Goal: Task Accomplishment & Management: Manage account settings

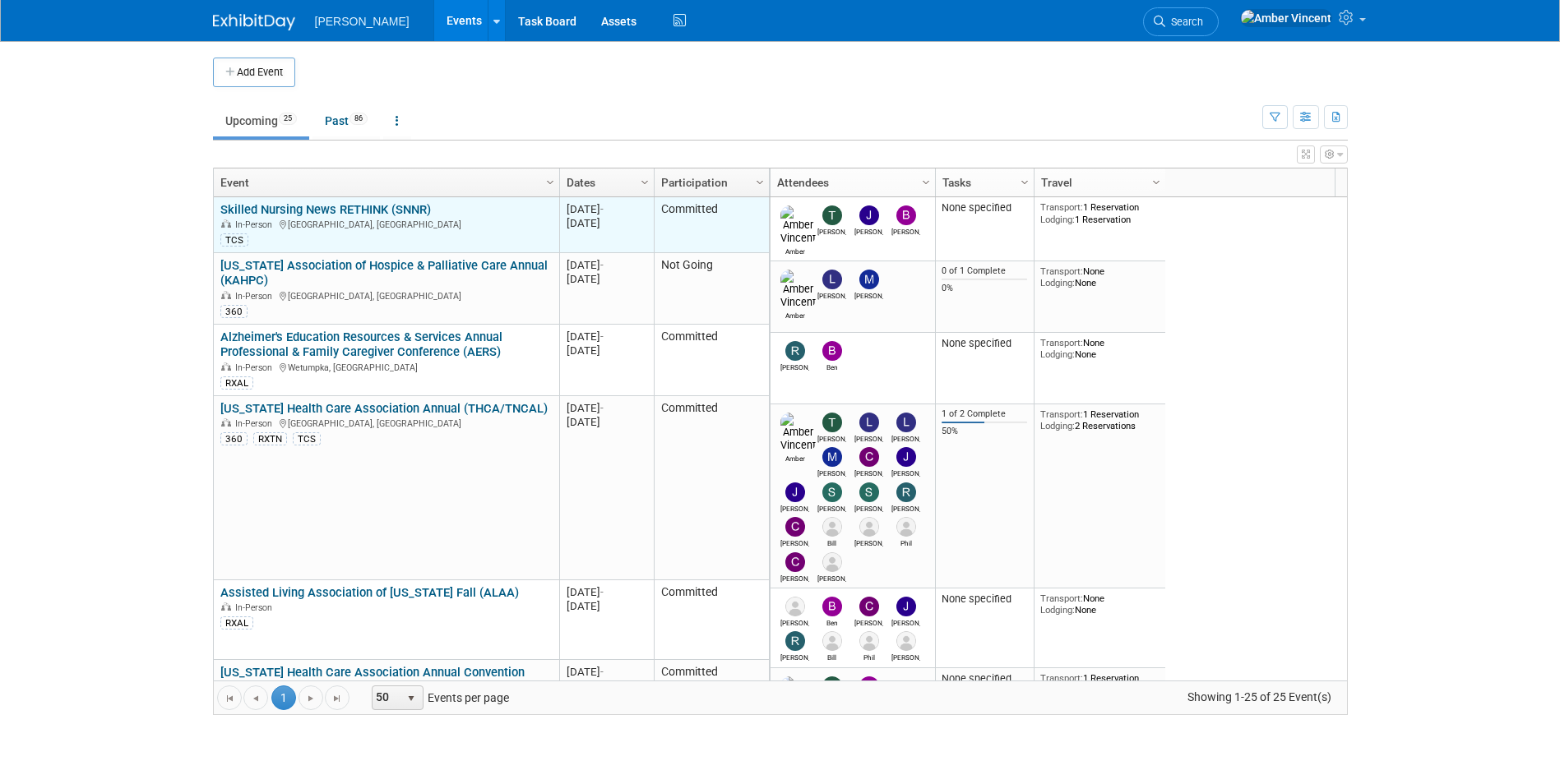
click at [400, 213] on link "Skilled Nursing News RETHINK (SNNR)" at bounding box center [325, 210] width 211 height 15
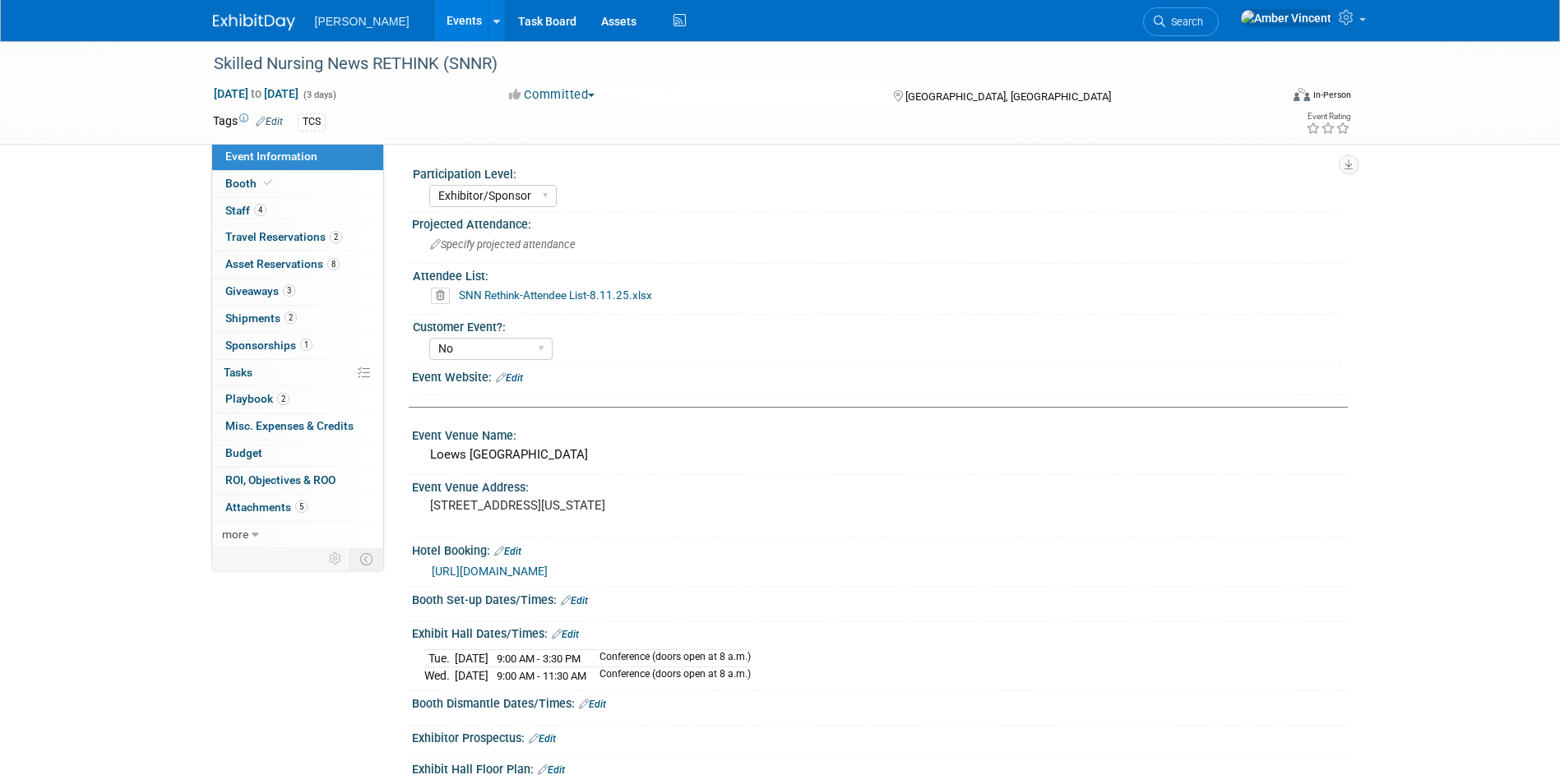
select select "Exhibitor/Sponsor"
select select "No"
click at [273, 325] on link "2 Shipments 2" at bounding box center [298, 319] width 171 height 26
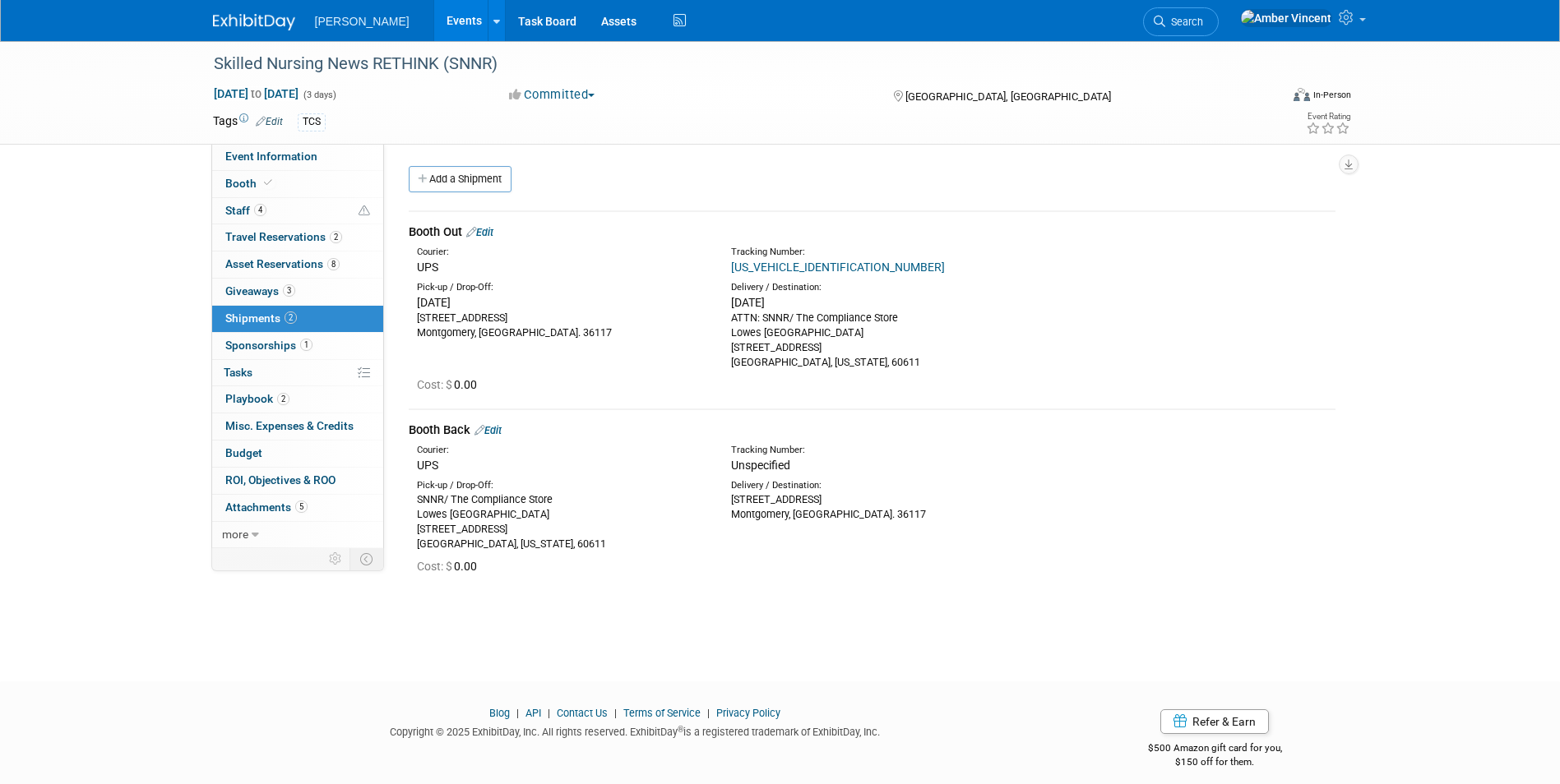
click at [494, 230] on link "Edit" at bounding box center [480, 232] width 27 height 12
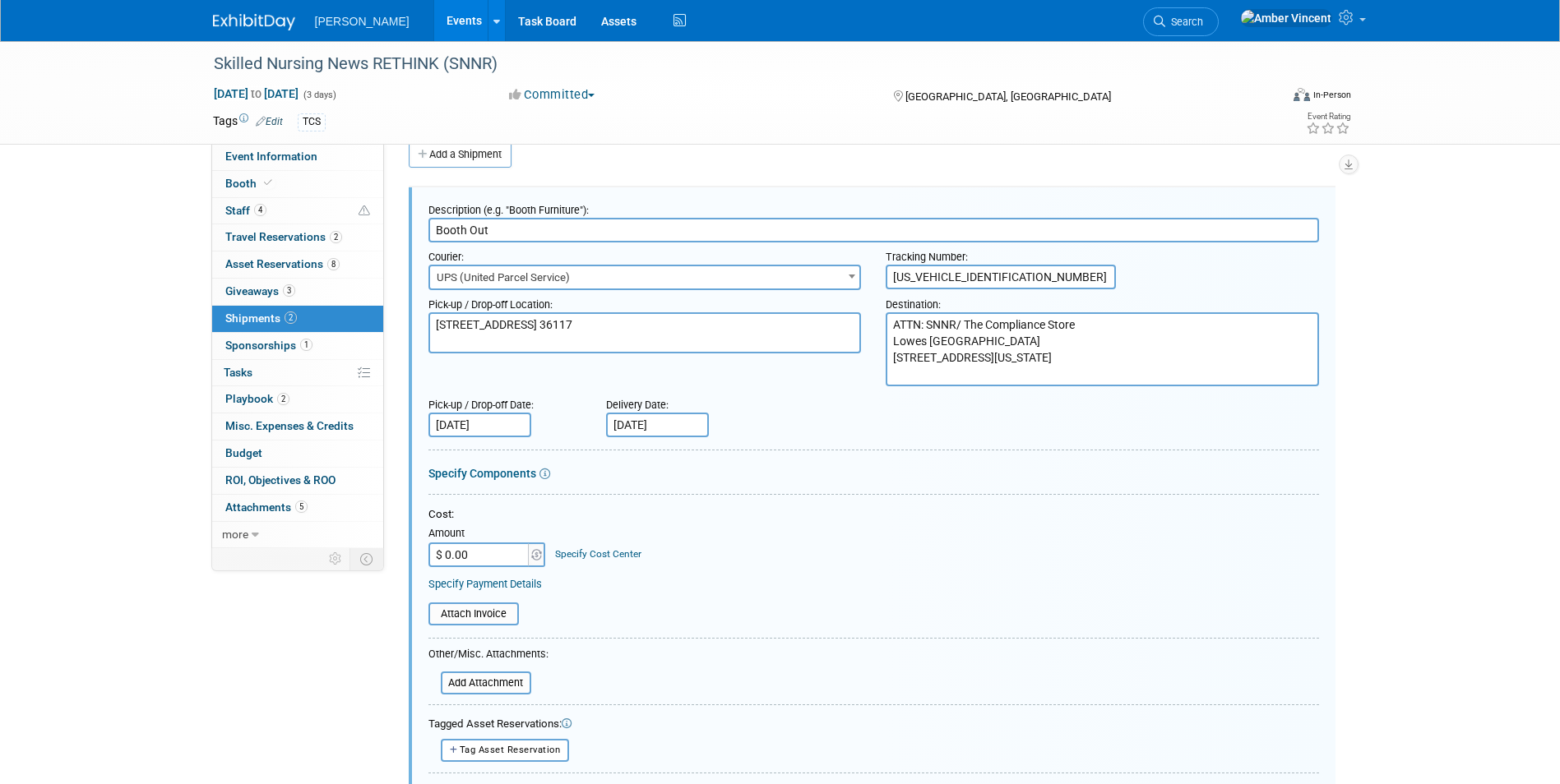
drag, startPoint x: 1019, startPoint y: 274, endPoint x: 799, endPoint y: 263, distance: 220.3
click at [800, 263] on div "Courier: 007EX 17 Post Service (17PostService) 2GO (Negros Navigation) 360 Lion…" at bounding box center [873, 266] width 915 height 48
paste input "1Z3376610347366947"
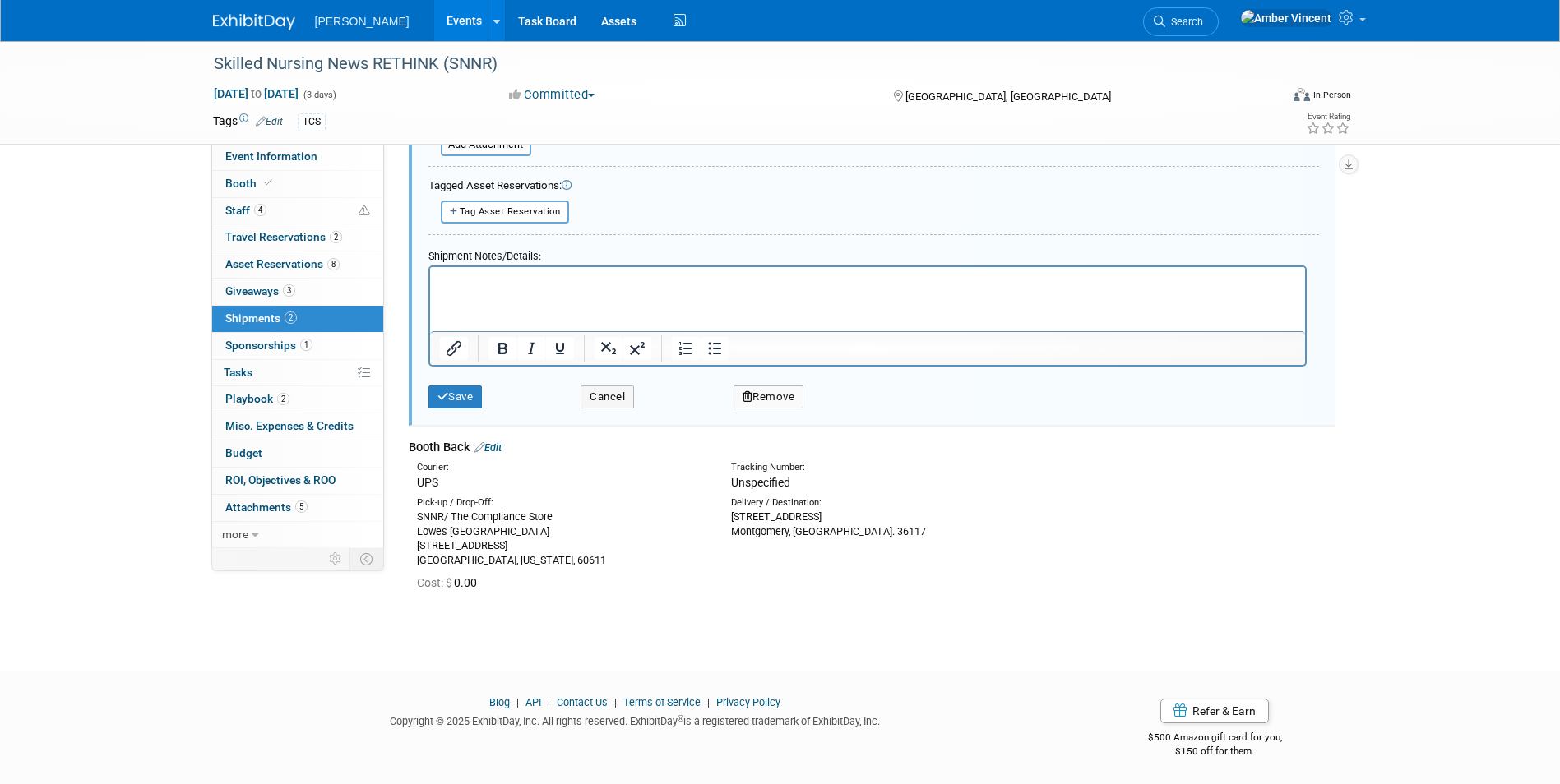
scroll to position [565, 0]
type input "1Z3376610347366947"
click at [450, 396] on button "Save" at bounding box center [455, 395] width 54 height 23
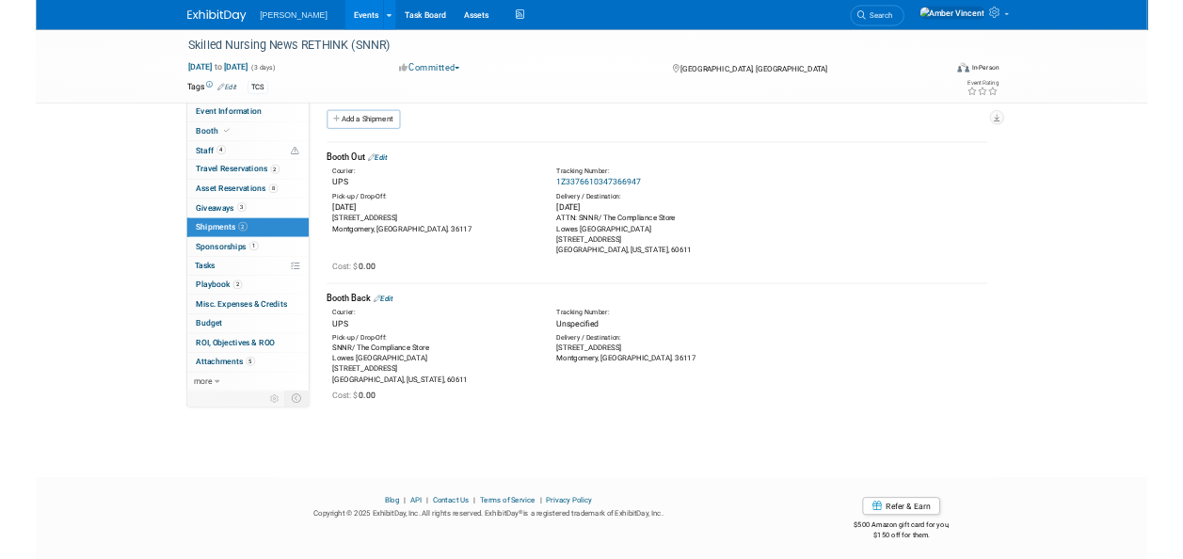
scroll to position [14, 0]
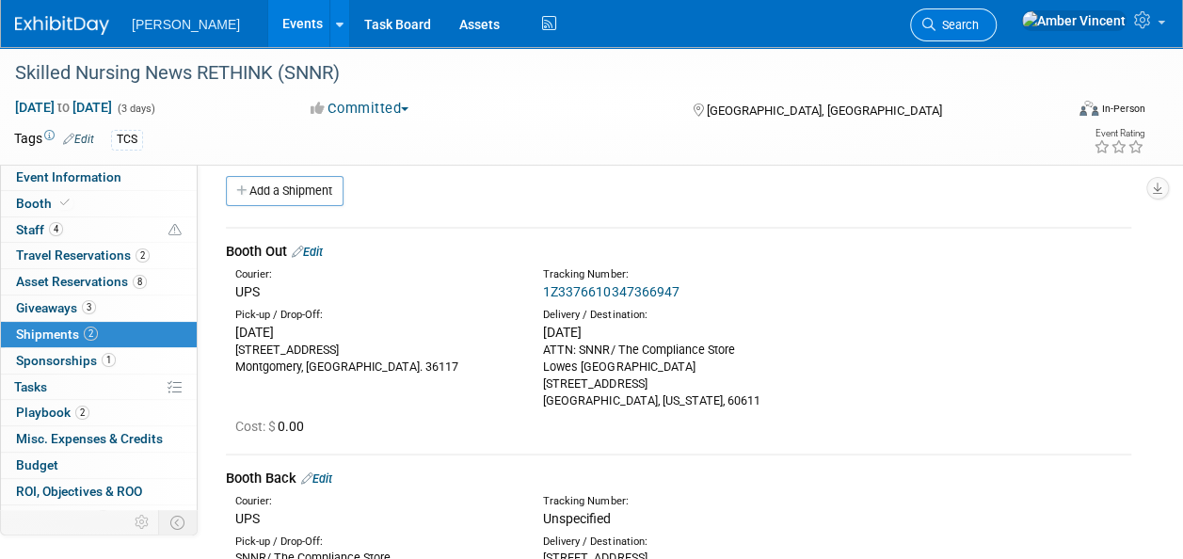
click at [979, 21] on span "Search" at bounding box center [957, 25] width 43 height 14
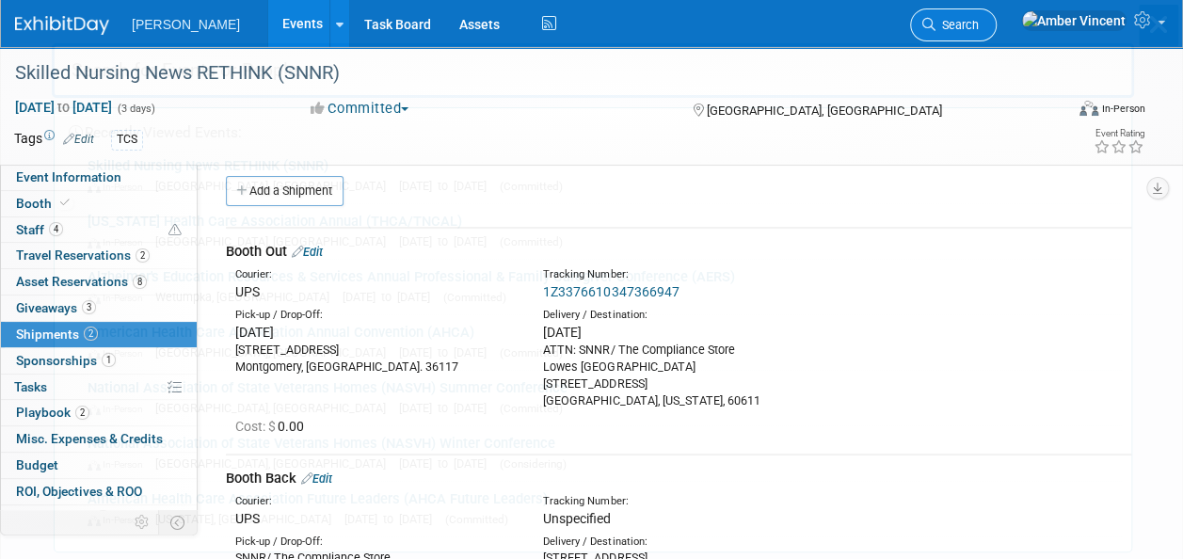
scroll to position [0, 0]
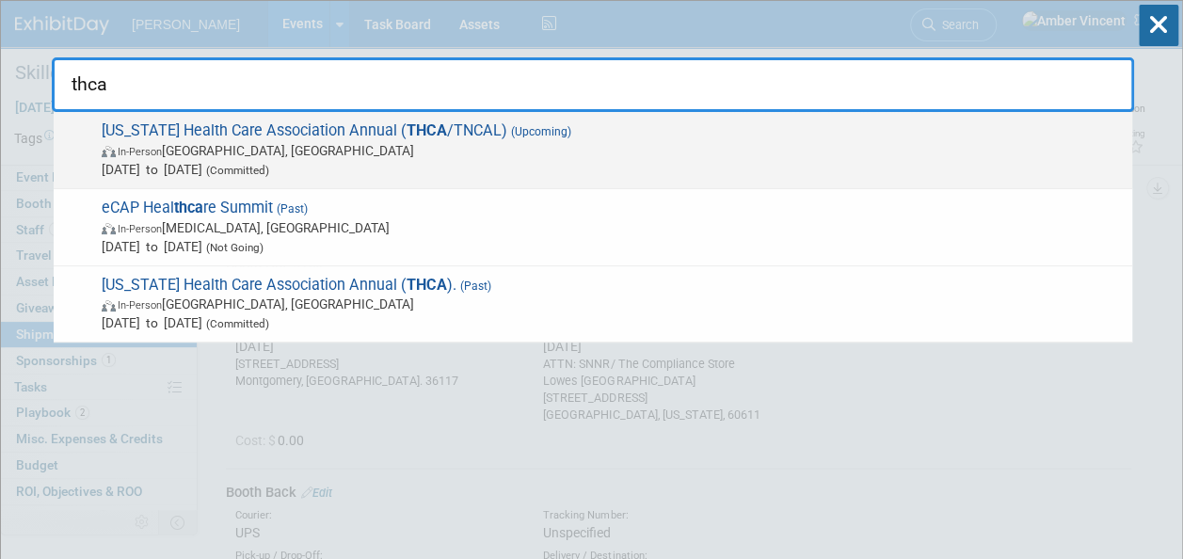
type input "thca"
click at [670, 141] on span "In-Person Nashville, TN" at bounding box center [612, 150] width 1021 height 19
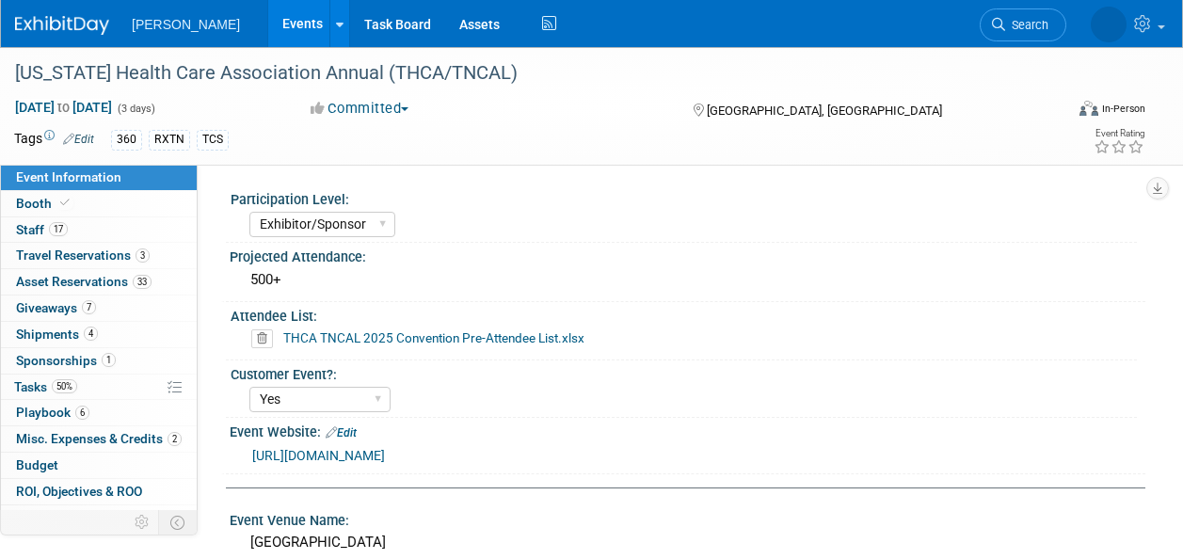
select select "Exhibitor/Sponsor"
select select "Yes"
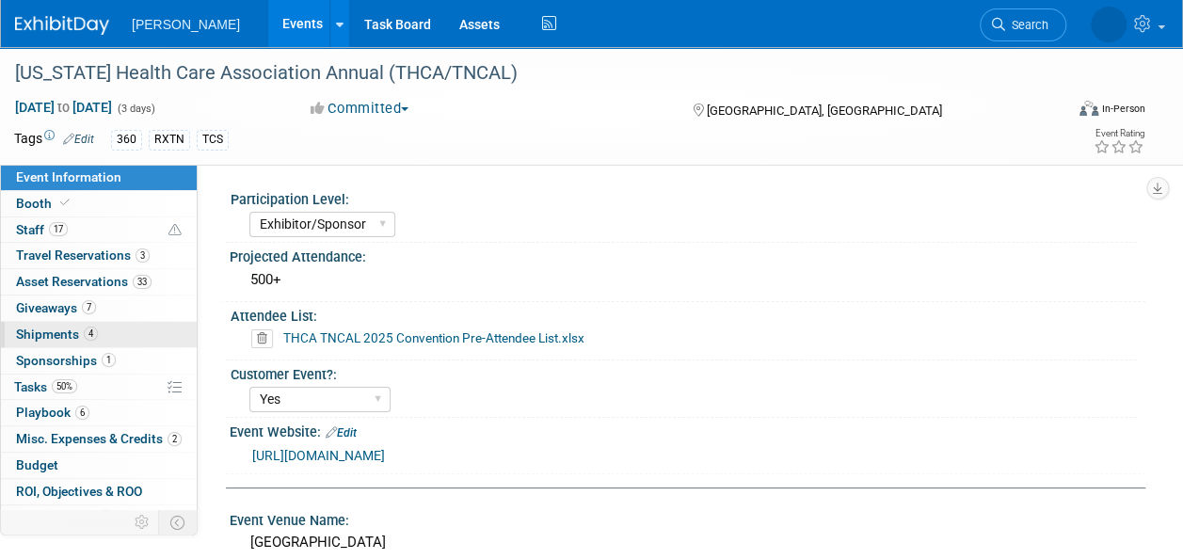
click at [98, 331] on link "4 Shipments 4" at bounding box center [99, 334] width 196 height 25
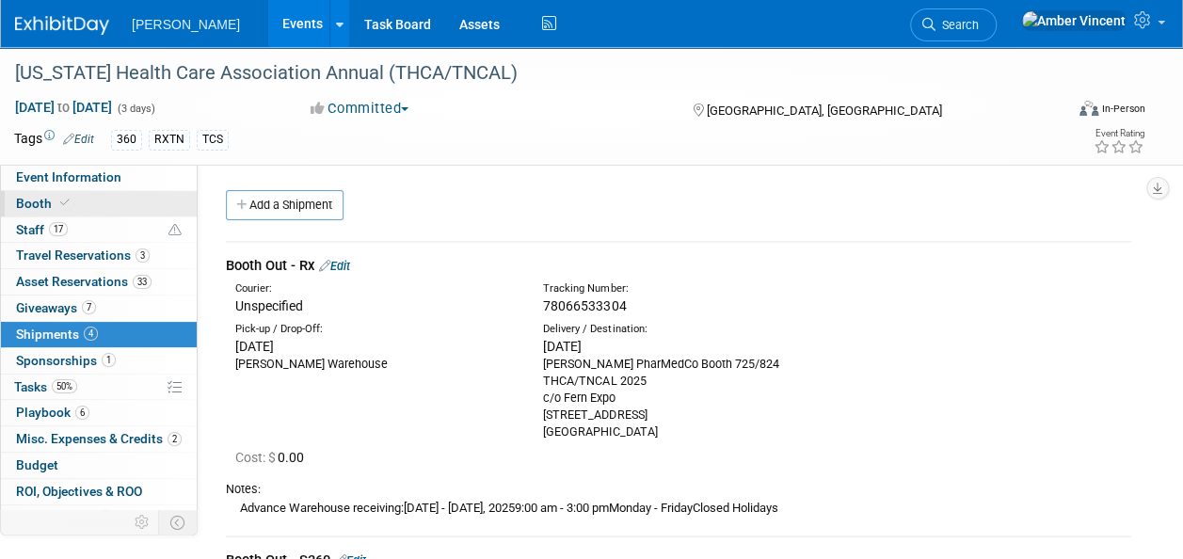
click at [56, 200] on span at bounding box center [64, 203] width 17 height 14
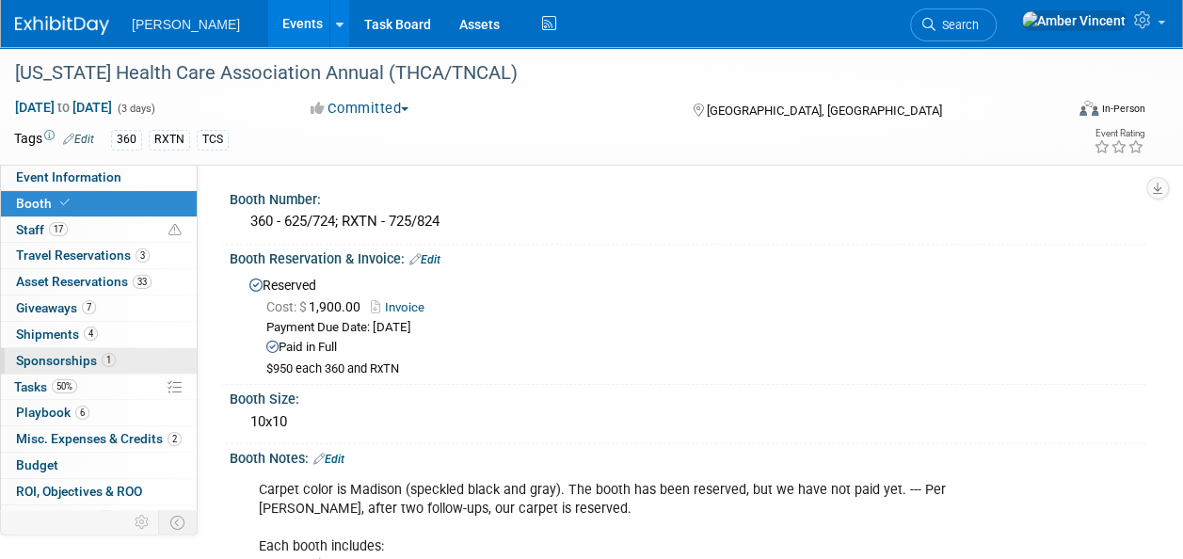
click at [80, 353] on span "Sponsorships 1" at bounding box center [66, 360] width 100 height 15
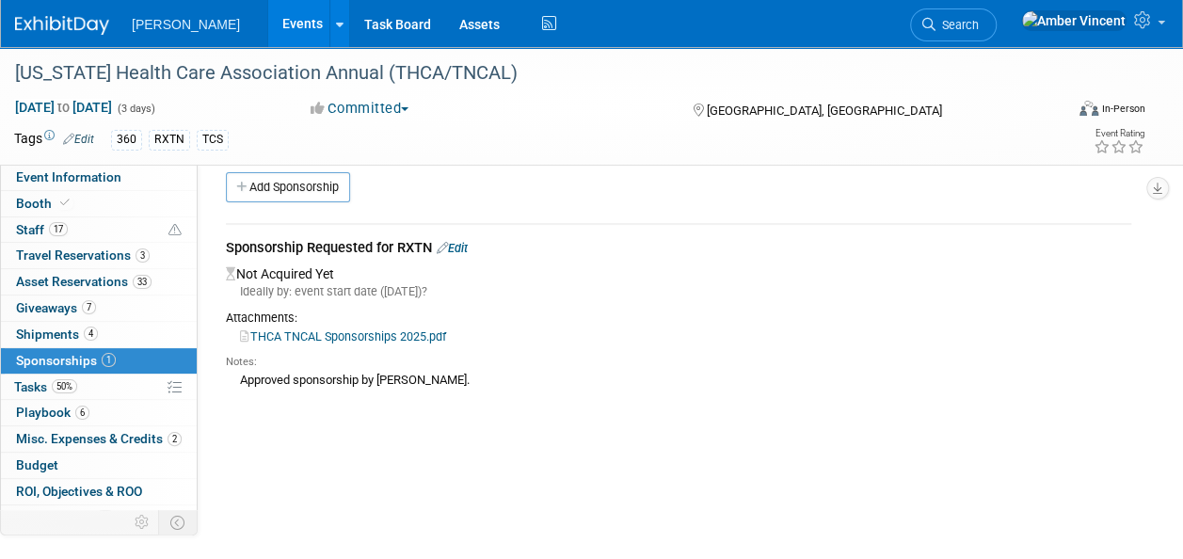
scroll to position [19, 0]
click at [75, 184] on span "Event Information" at bounding box center [68, 176] width 105 height 15
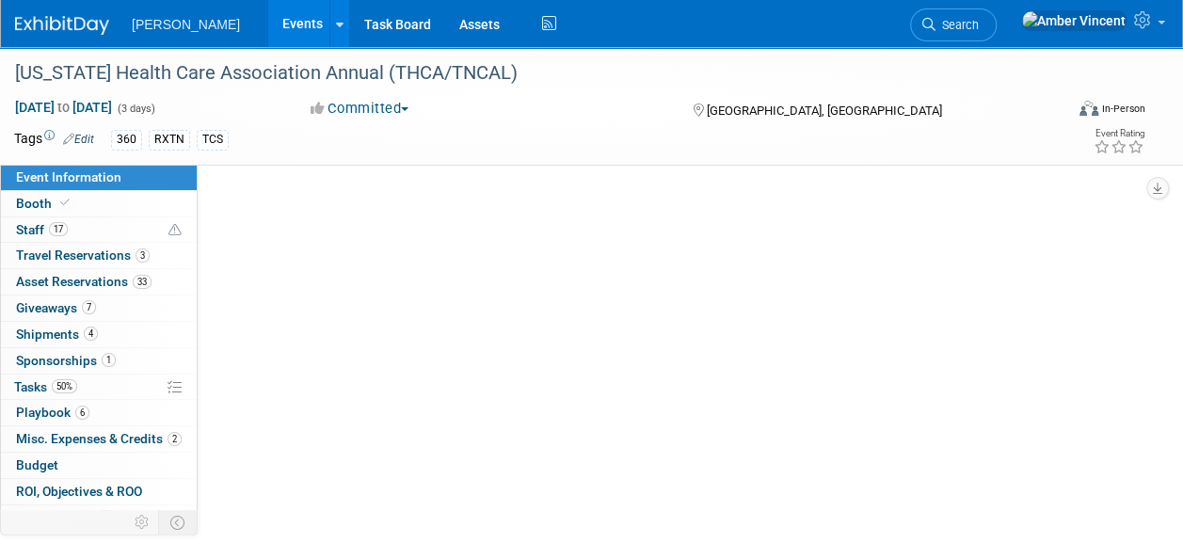
scroll to position [0, 0]
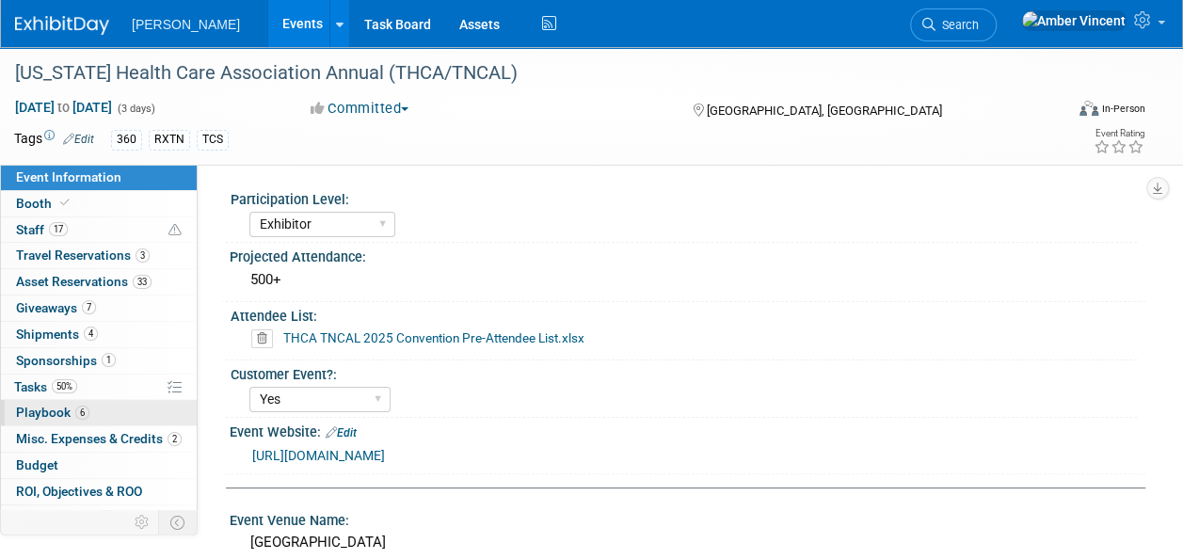
click at [87, 401] on link "6 Playbook 6" at bounding box center [99, 412] width 196 height 25
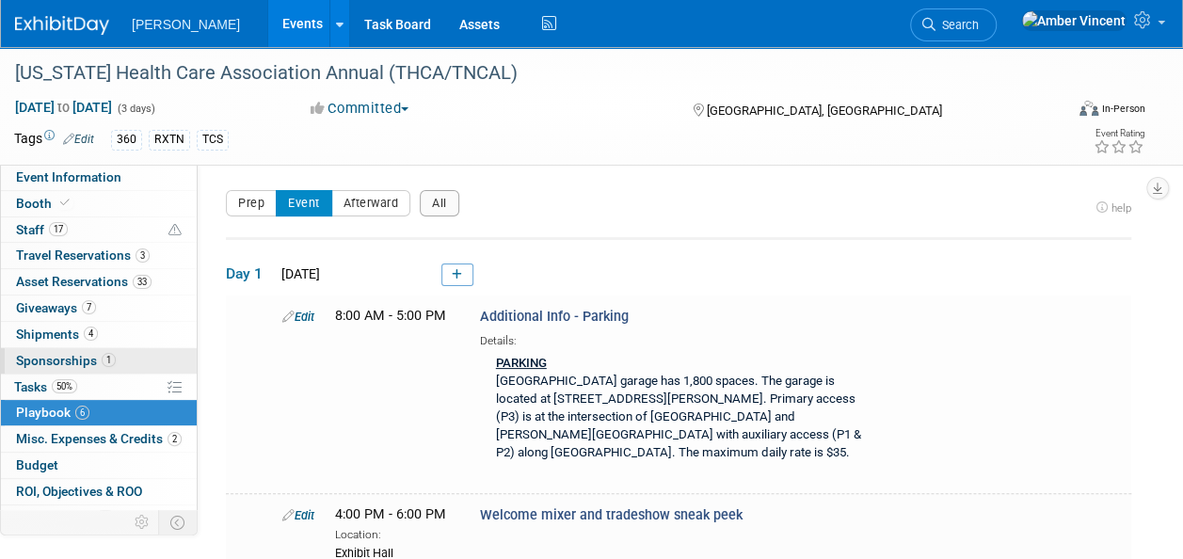
click at [77, 364] on span "Sponsorships 1" at bounding box center [66, 360] width 100 height 15
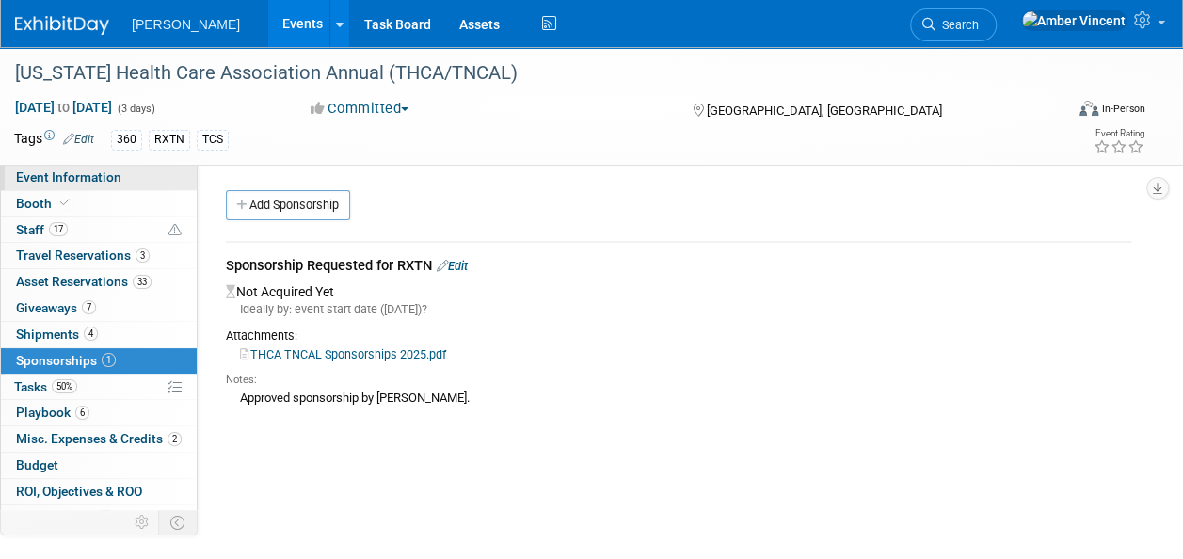
click at [88, 184] on span "Event Information" at bounding box center [68, 176] width 105 height 15
select select "Exhibitor"
select select "Yes"
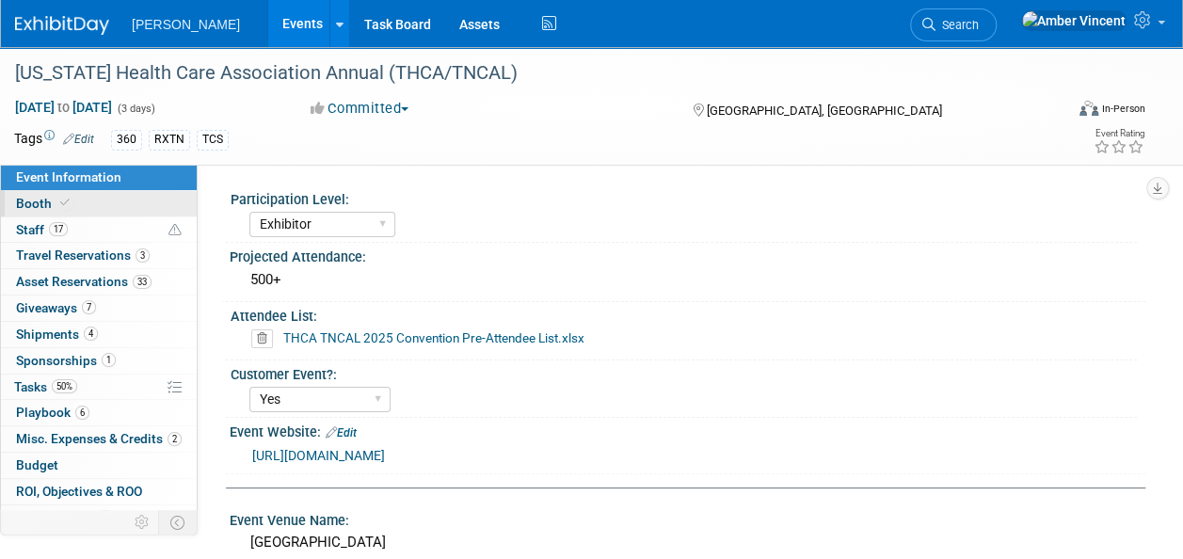
click at [77, 209] on link "Booth" at bounding box center [99, 203] width 196 height 25
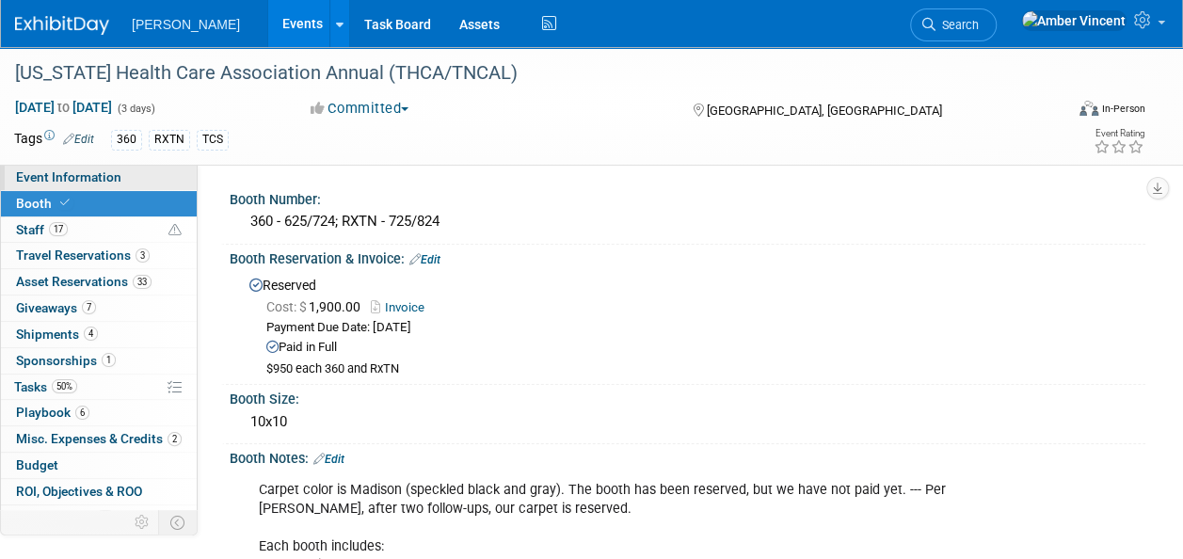
click at [113, 181] on span "Event Information" at bounding box center [68, 176] width 105 height 15
select select "Exhibitor"
select select "Yes"
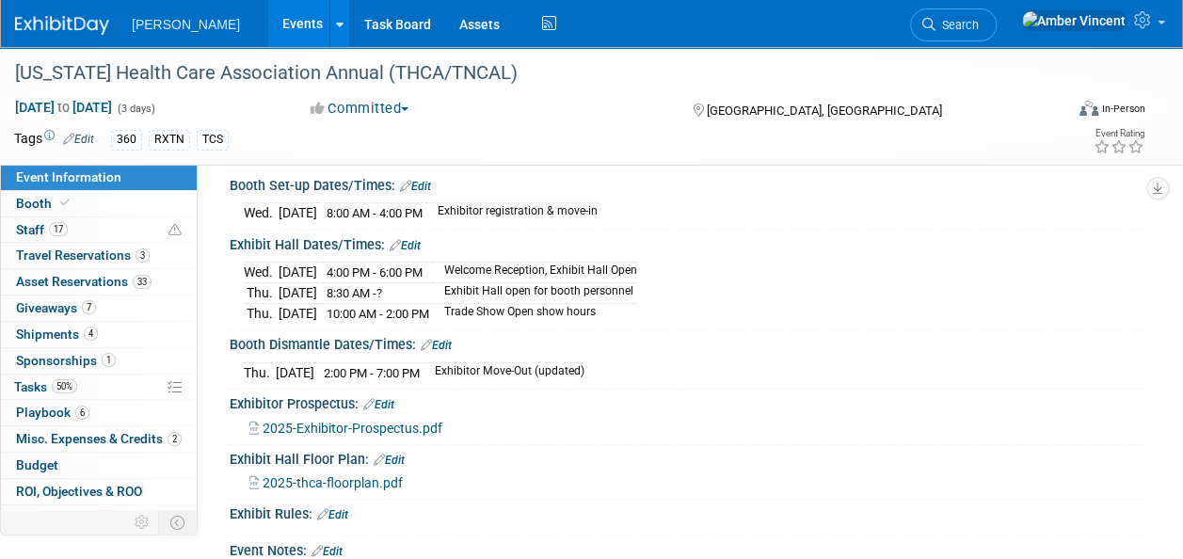
scroll to position [501, 0]
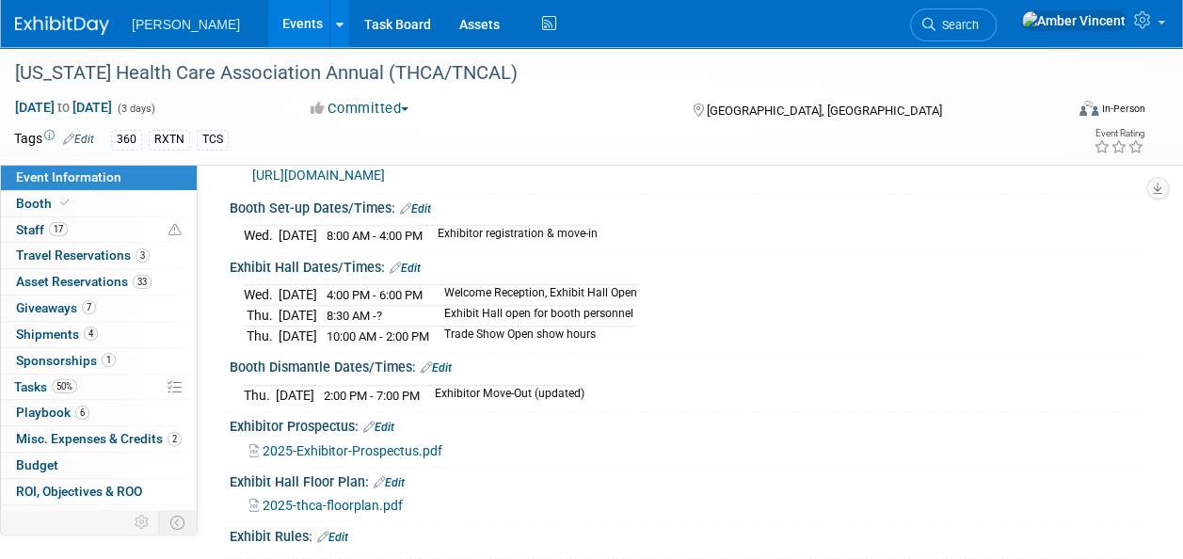
click at [429, 443] on span "2025-Exhibitor-Prospectus.pdf" at bounding box center [353, 450] width 180 height 15
click at [87, 202] on link "Booth" at bounding box center [99, 203] width 196 height 25
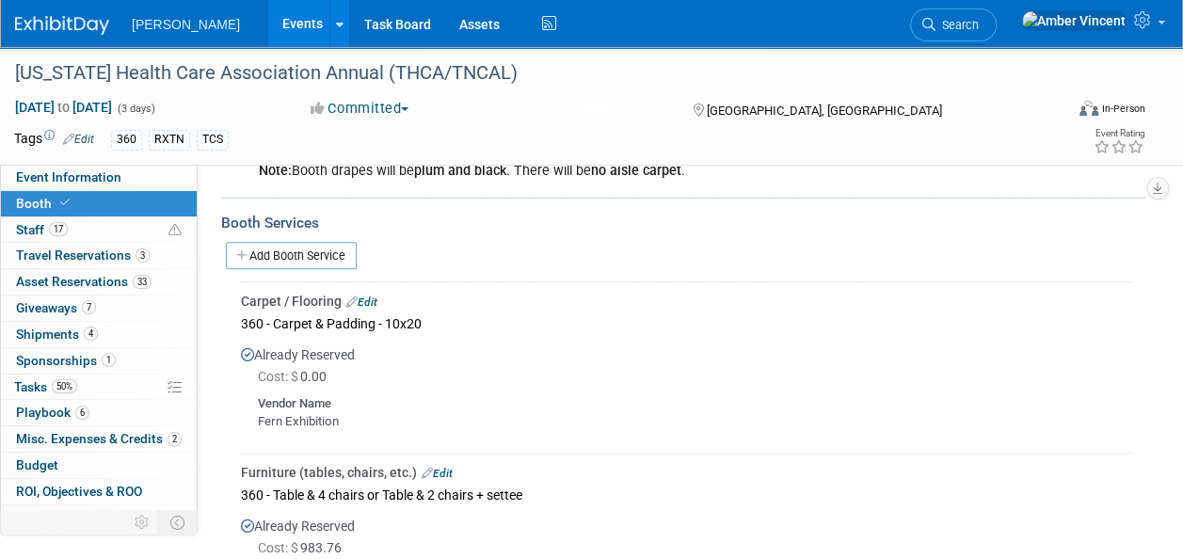
scroll to position [721, 0]
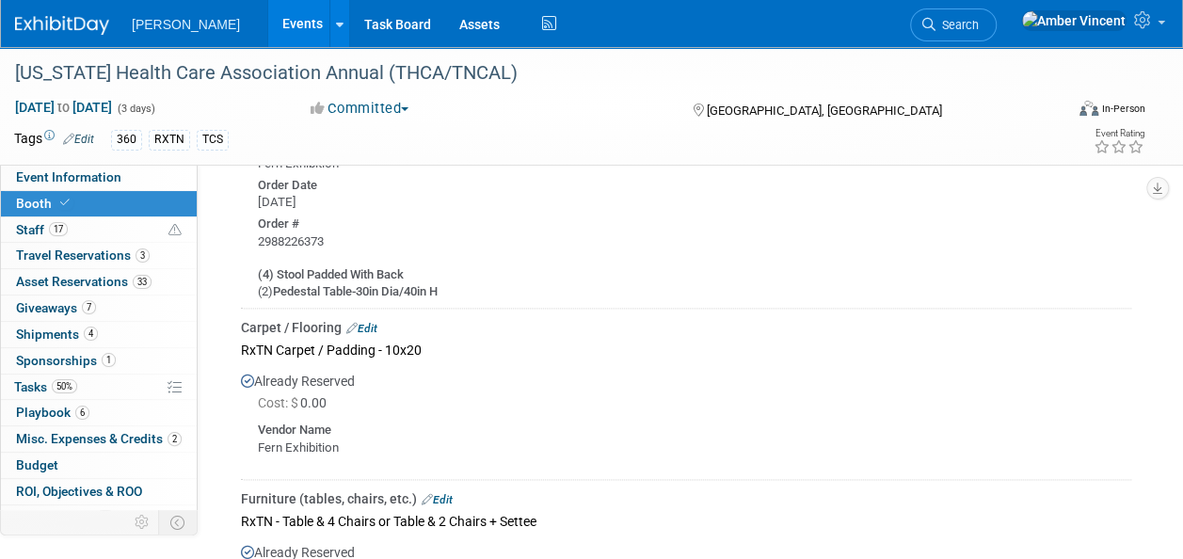
click at [533, 411] on div "Already Reserved Cost: $ 0.00 Vendor Name" at bounding box center [686, 417] width 890 height 110
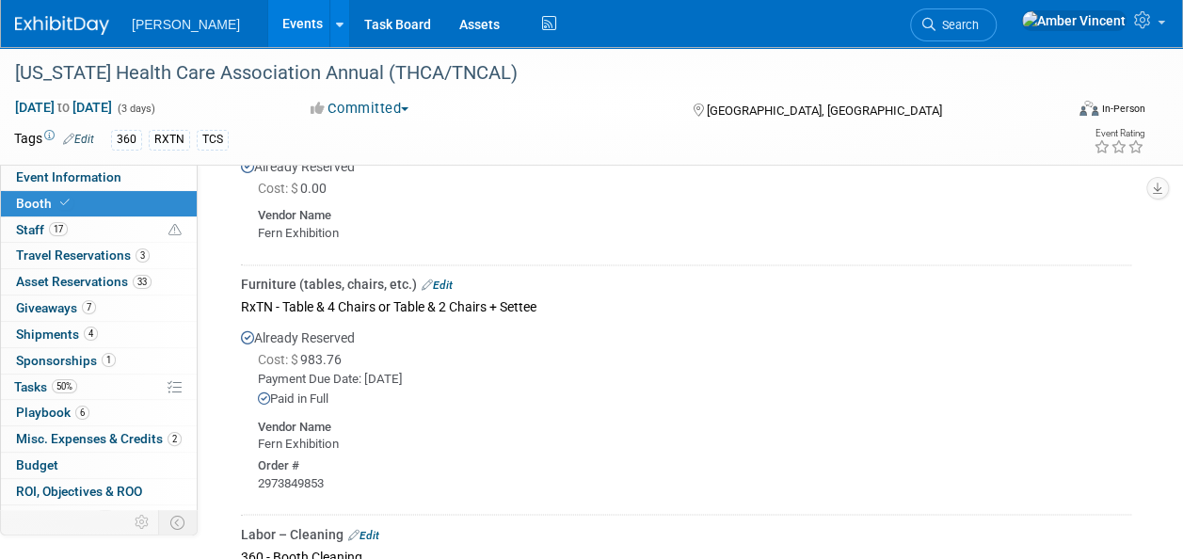
scroll to position [1364, 0]
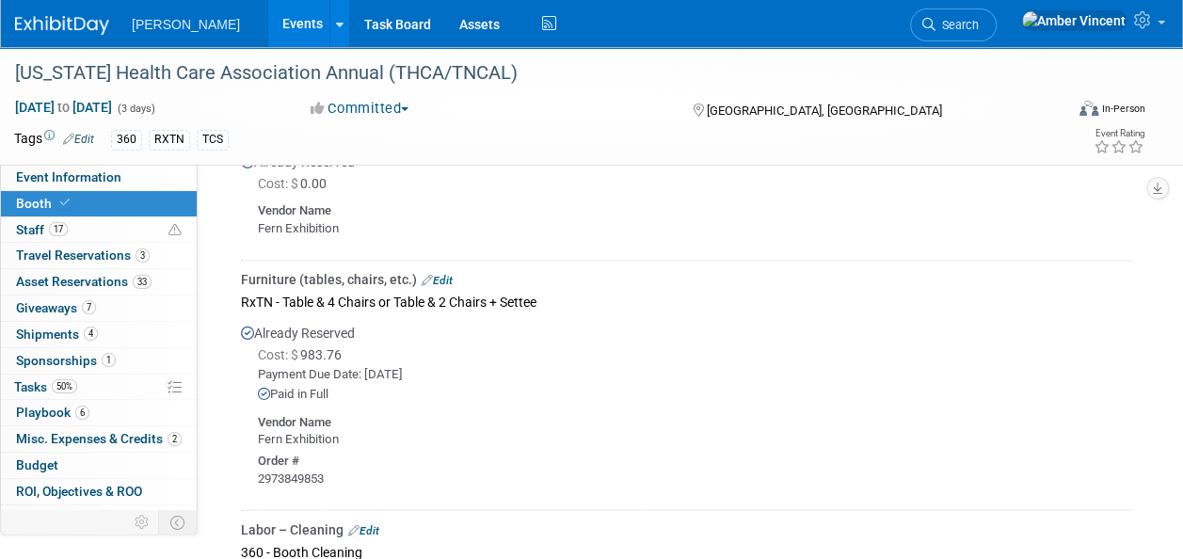
click at [441, 274] on link "Edit" at bounding box center [437, 280] width 31 height 13
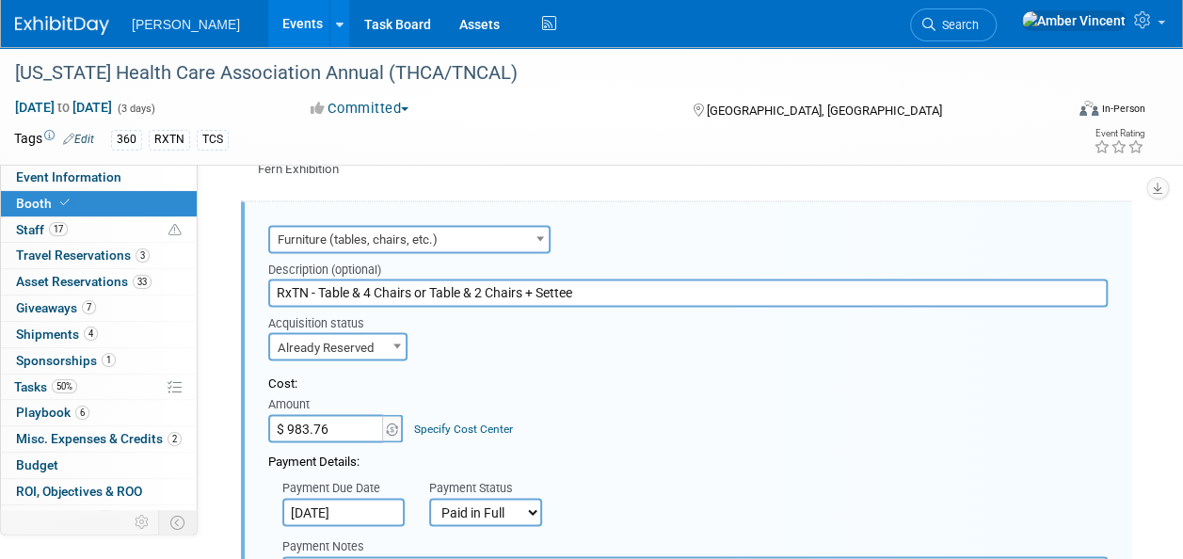
scroll to position [1425, 0]
click at [324, 287] on input "RxTN - Table & 4 Chairs or Table & 2 Chairs + Settee" at bounding box center [688, 291] width 840 height 28
click at [321, 287] on input "RxTN - Cafe Table & 4 Chairs or Table & 2 Chairs + Settee" at bounding box center [688, 291] width 840 height 28
click at [391, 288] on input "RxTN - 2 Cafe Table & 4 Chairs or Table & 2 Chairs + Settee" at bounding box center [688, 291] width 840 height 28
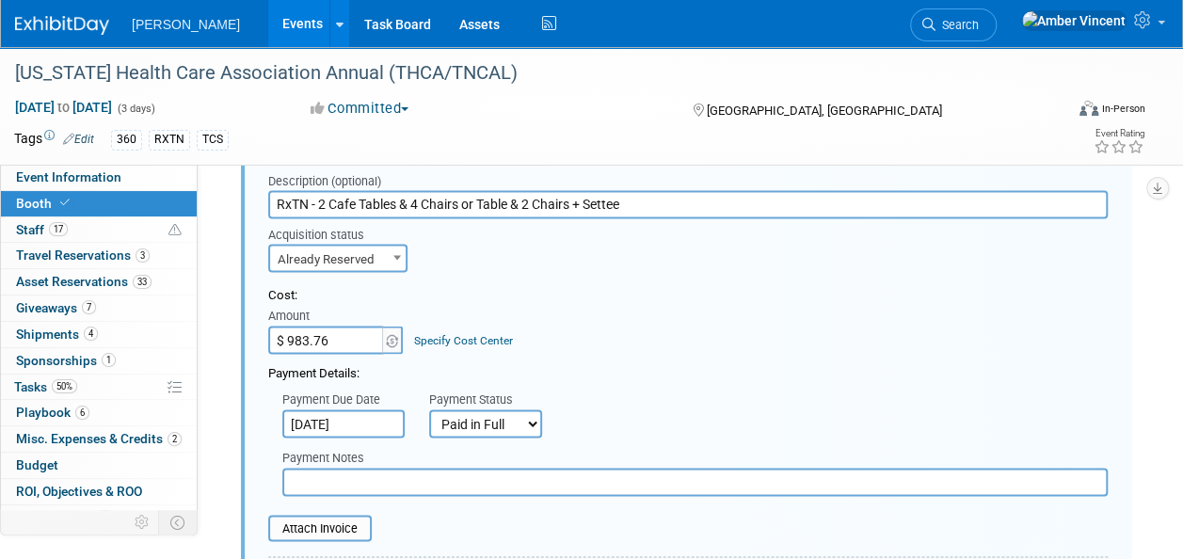
scroll to position [1517, 0]
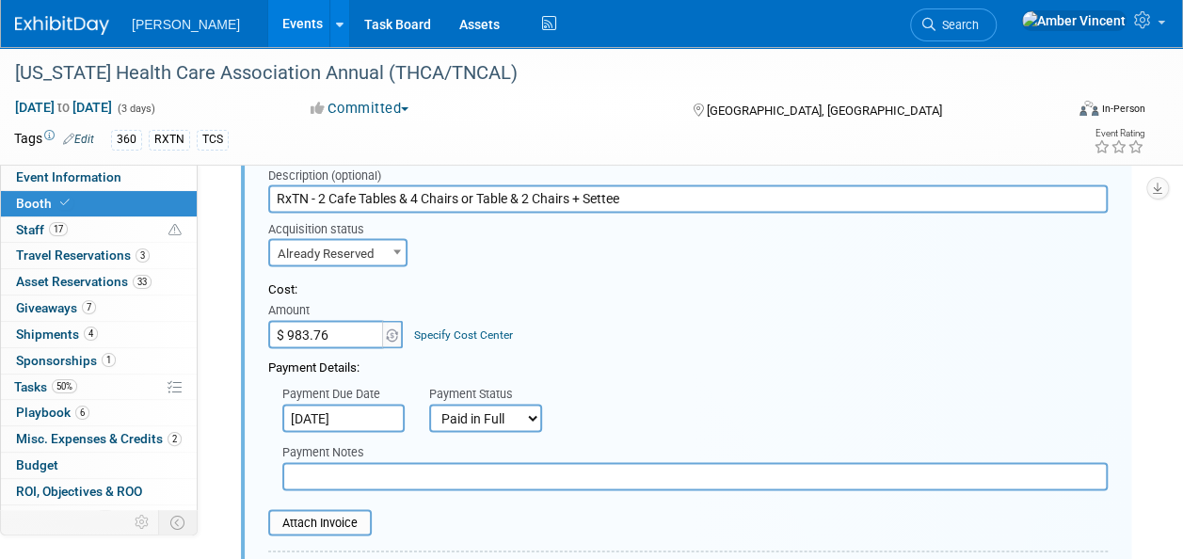
drag, startPoint x: 467, startPoint y: 196, endPoint x: 656, endPoint y: 192, distance: 189.2
click at [656, 192] on input "RxTN - 2 Cafe Tables & 4 Chairs or Table & 2 Chairs + Settee" at bounding box center [688, 198] width 840 height 28
drag, startPoint x: 523, startPoint y: 186, endPoint x: 318, endPoint y: 213, distance: 206.9
type input "RxTN - 2 Cafe Tables & 4 Chairs+ Settee"
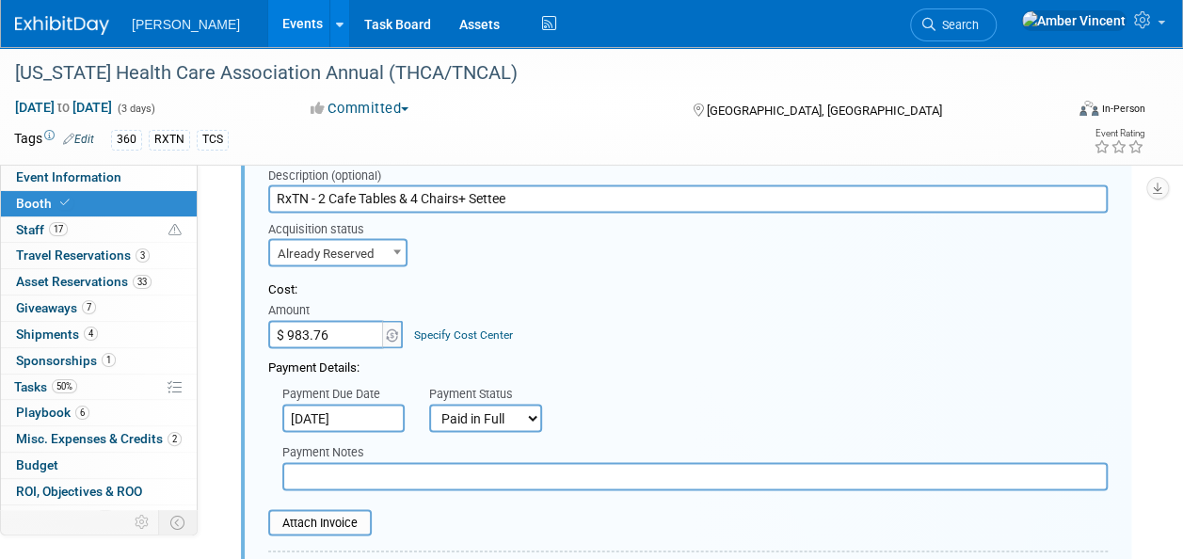
click at [605, 312] on div "Cost: Amount $ 983.76 Specify Cost Center Cost Center -- Not Specified --" at bounding box center [688, 314] width 840 height 69
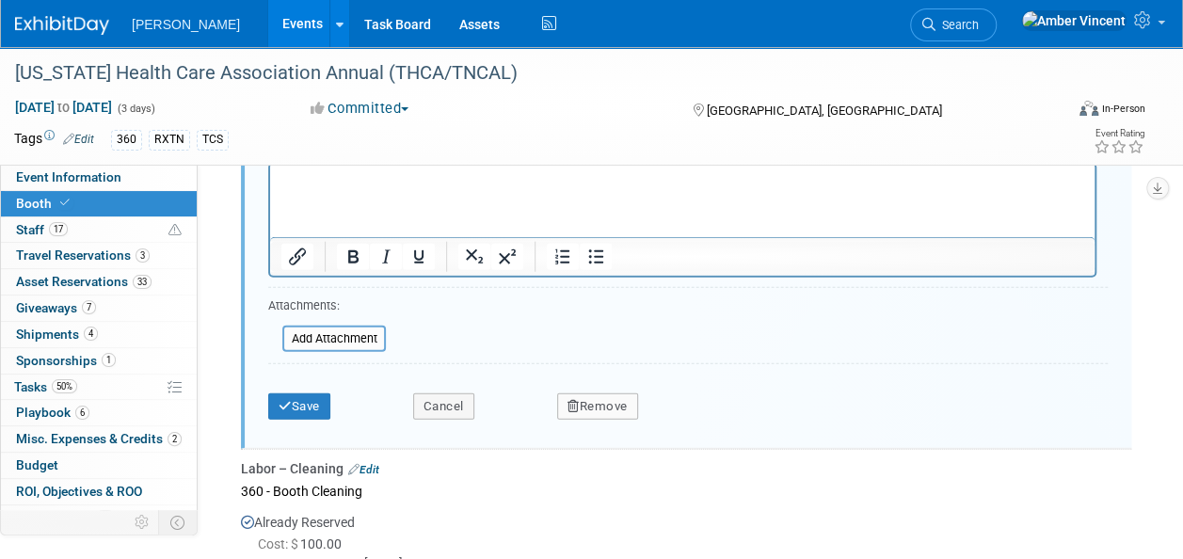
scroll to position [2218, 0]
click at [322, 398] on button "Save" at bounding box center [299, 405] width 62 height 26
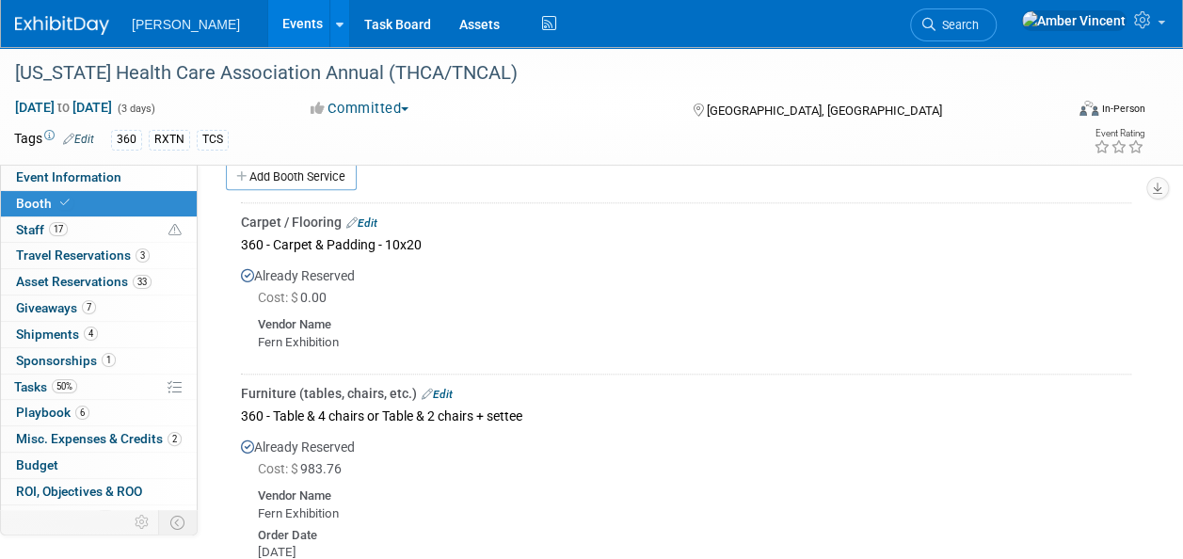
scroll to position [778, 0]
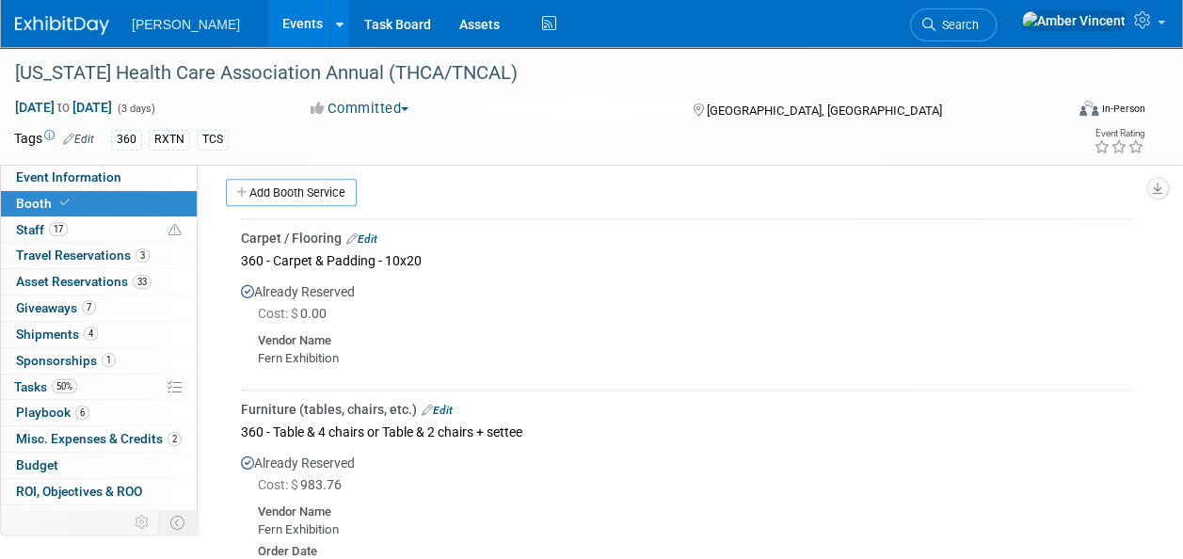
click at [442, 404] on link "Edit" at bounding box center [437, 410] width 31 height 13
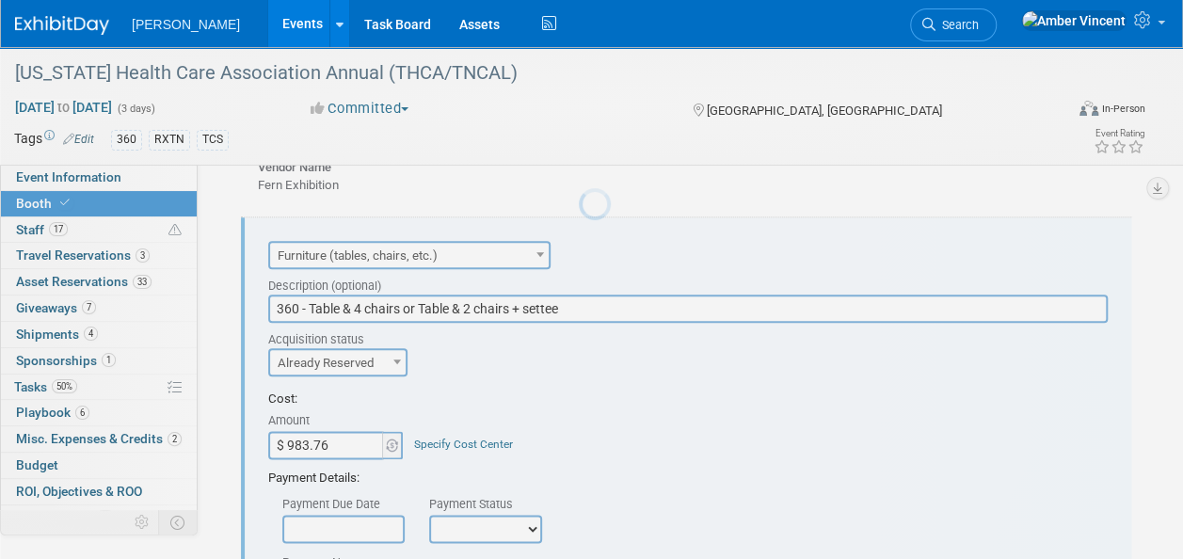
scroll to position [0, 0]
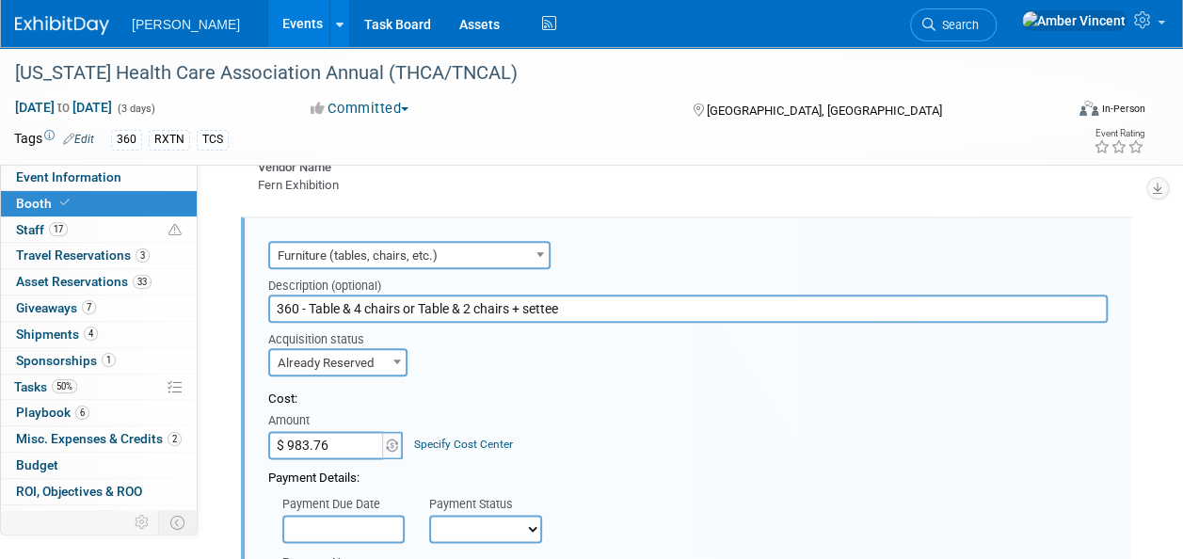
drag, startPoint x: 570, startPoint y: 309, endPoint x: 311, endPoint y: 292, distance: 260.3
click at [311, 295] on input "360 - Table & 4 chairs or Table & 2 chairs + settee" at bounding box center [688, 309] width 840 height 28
paste input "2 Cafe Tables & 4 Chairs+ Settee"
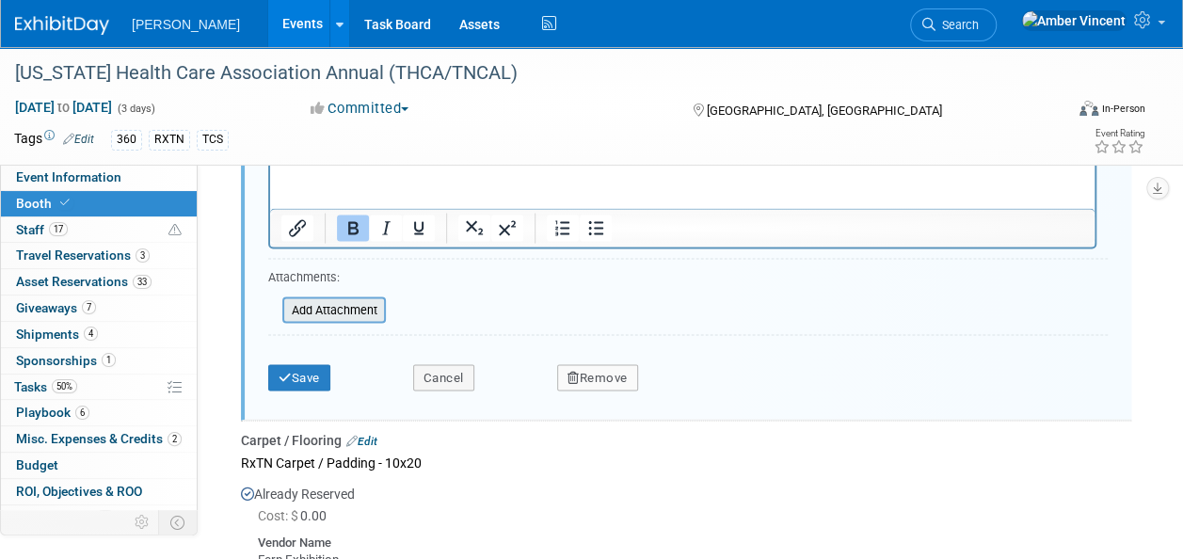
scroll to position [1807, 0]
type input "360 - 2 Cafe Tables & 4 Chairs+ Settee"
click at [297, 364] on button "Save" at bounding box center [299, 377] width 62 height 26
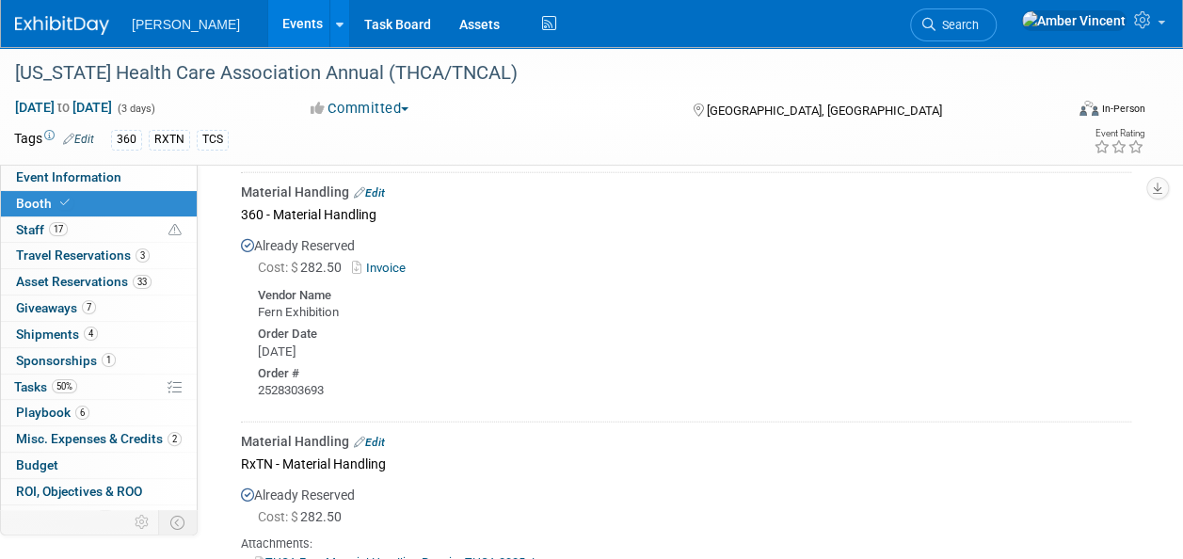
scroll to position [2200, 0]
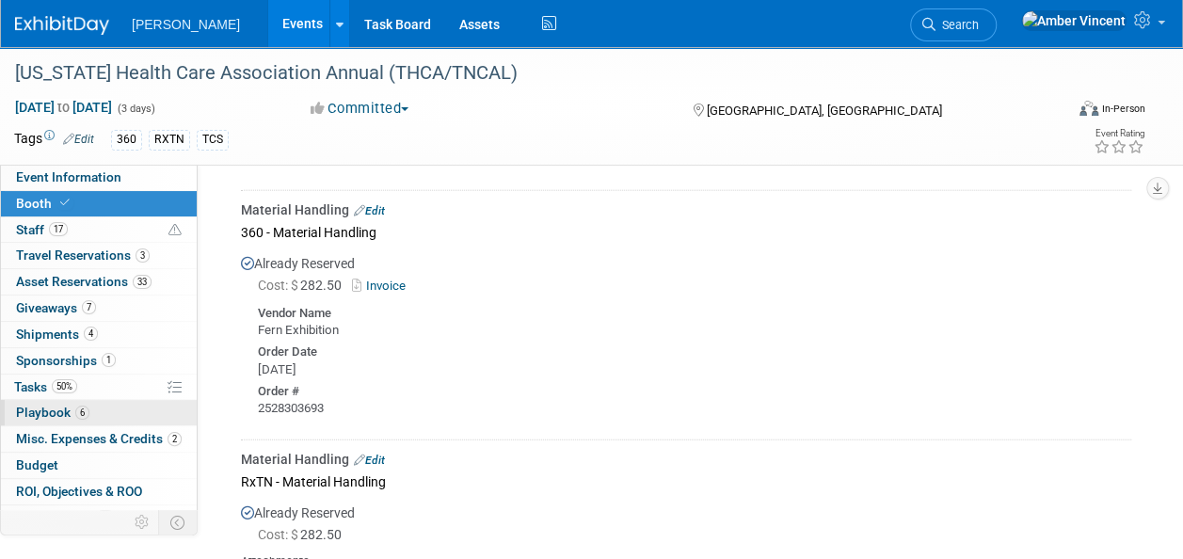
click at [70, 410] on span "Playbook 6" at bounding box center [52, 412] width 73 height 15
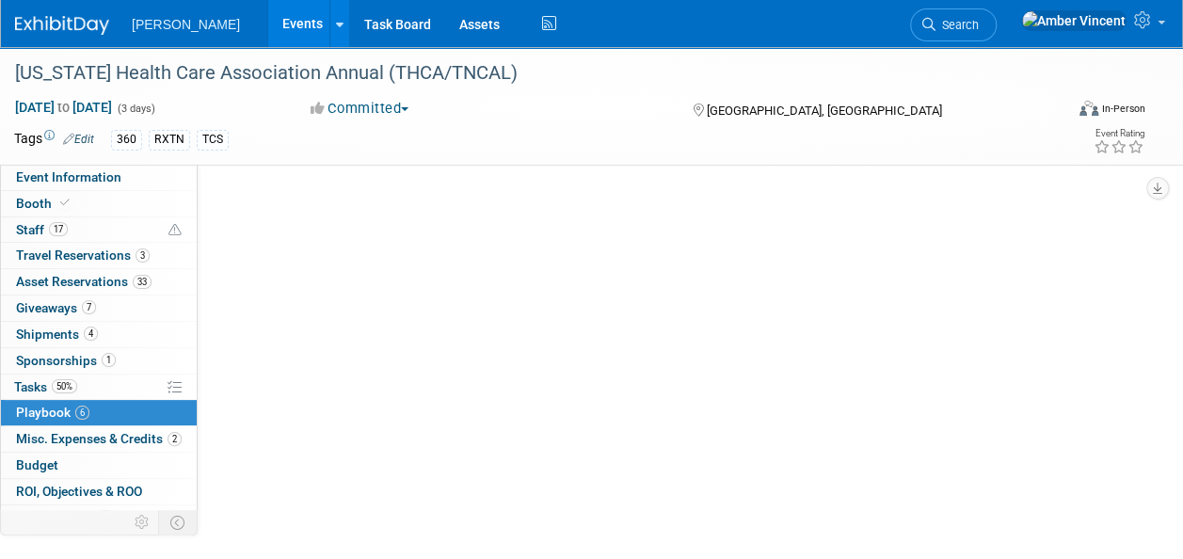
scroll to position [0, 0]
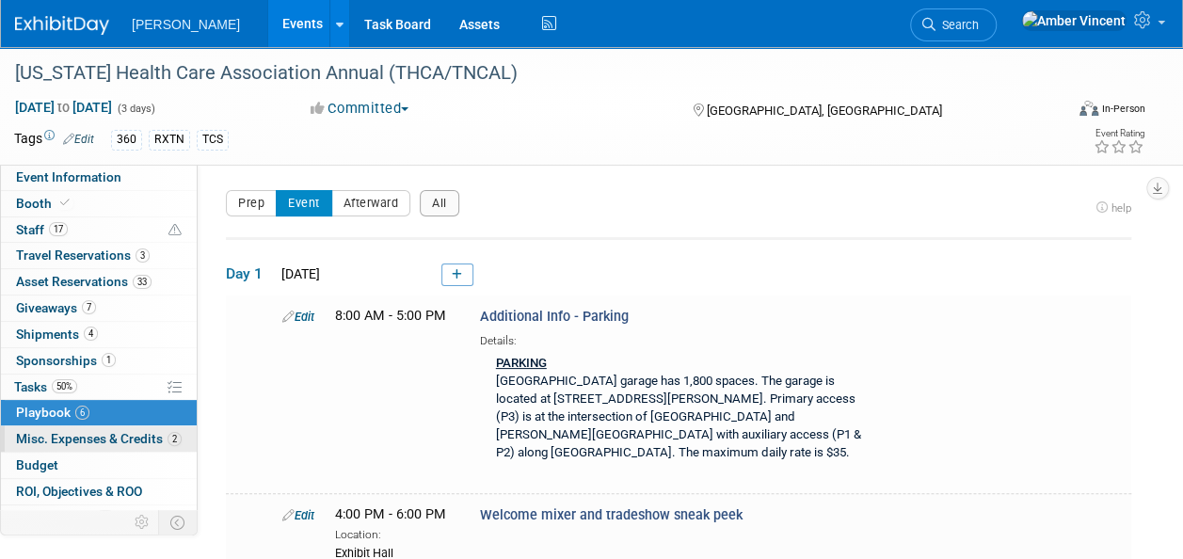
click at [64, 437] on span "Misc. Expenses & Credits 2" at bounding box center [99, 438] width 166 height 15
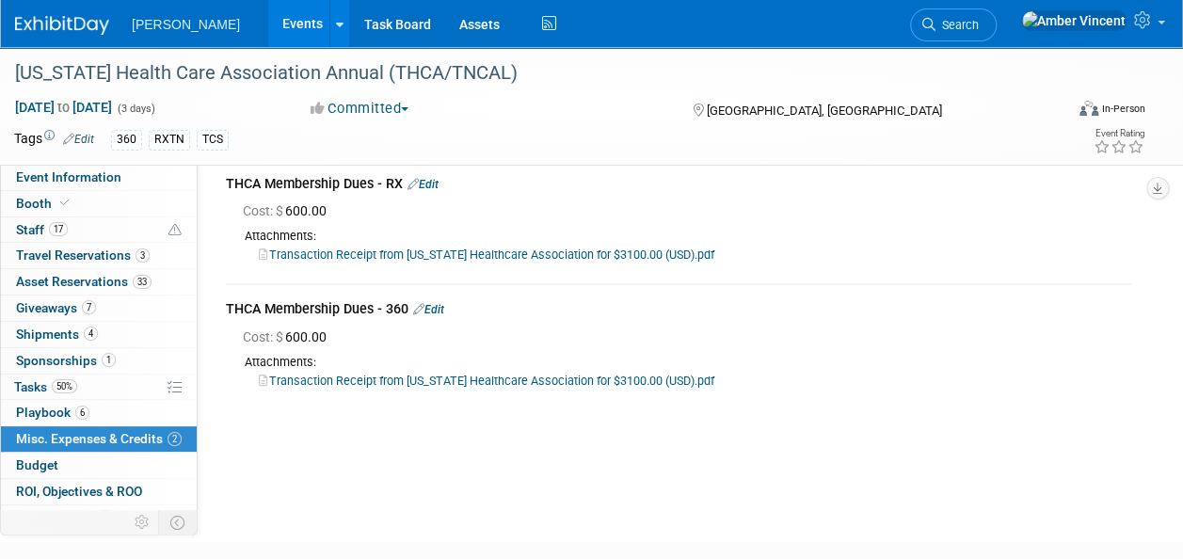
scroll to position [100, 0]
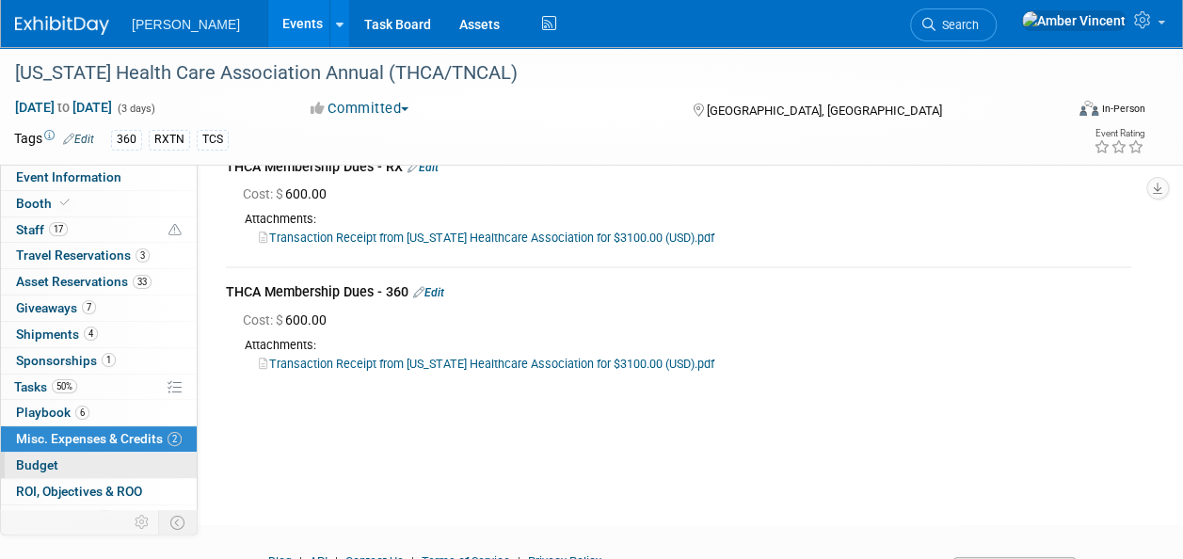
click at [60, 457] on link "Budget" at bounding box center [99, 465] width 196 height 25
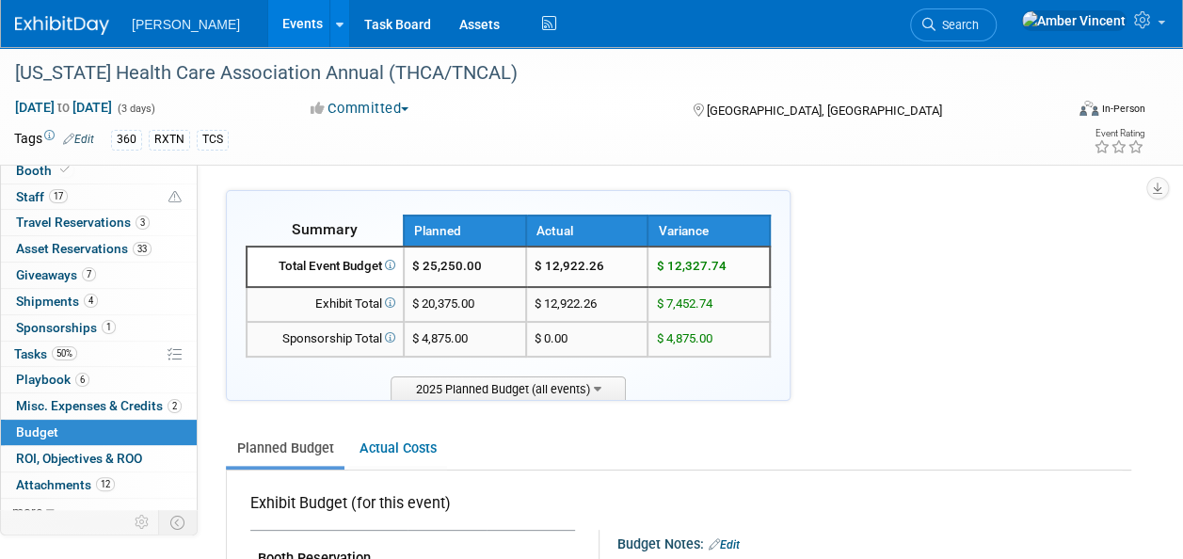
scroll to position [42, 0]
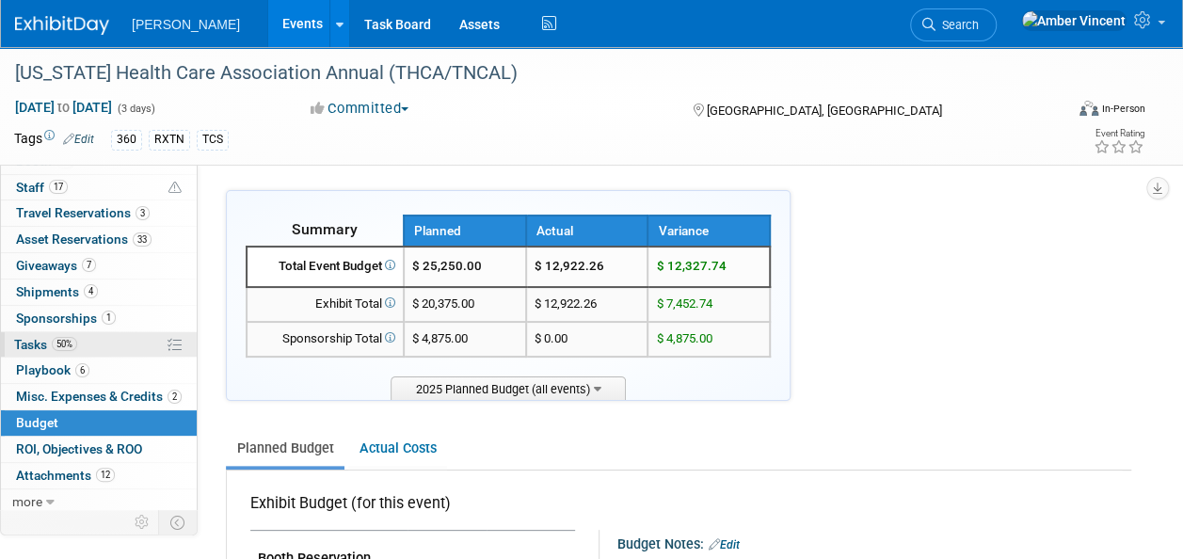
click at [58, 343] on span "50%" at bounding box center [64, 344] width 25 height 14
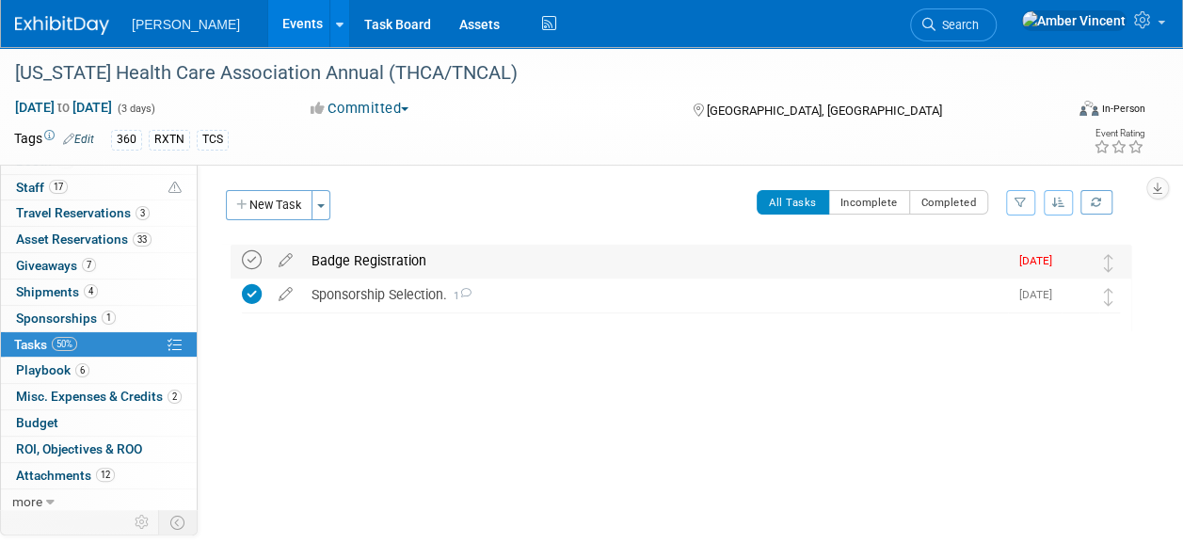
click at [254, 264] on icon at bounding box center [252, 260] width 20 height 20
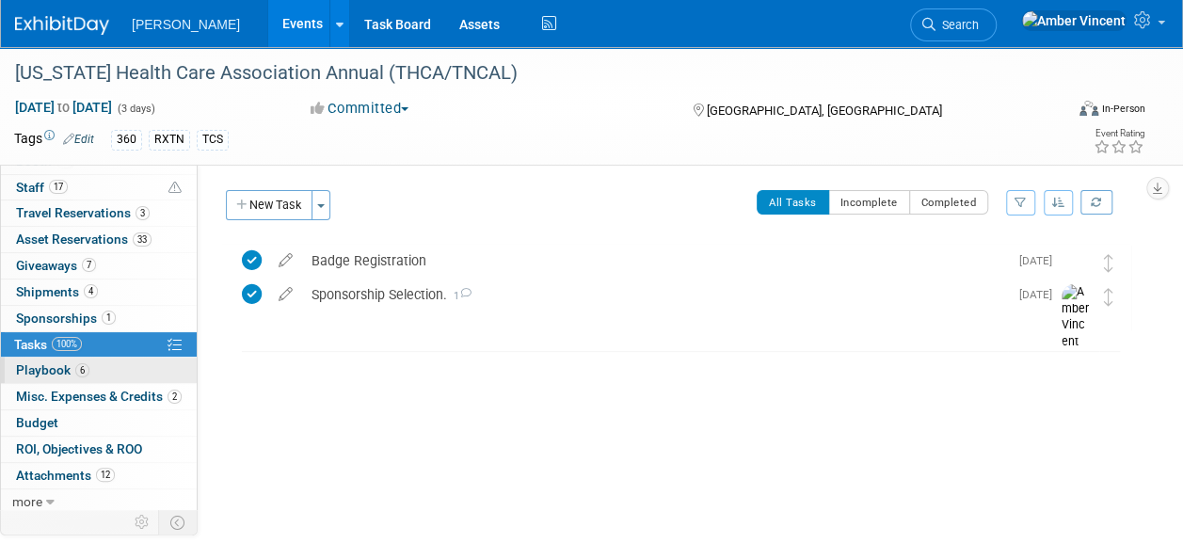
click at [78, 368] on span "6" at bounding box center [82, 370] width 14 height 14
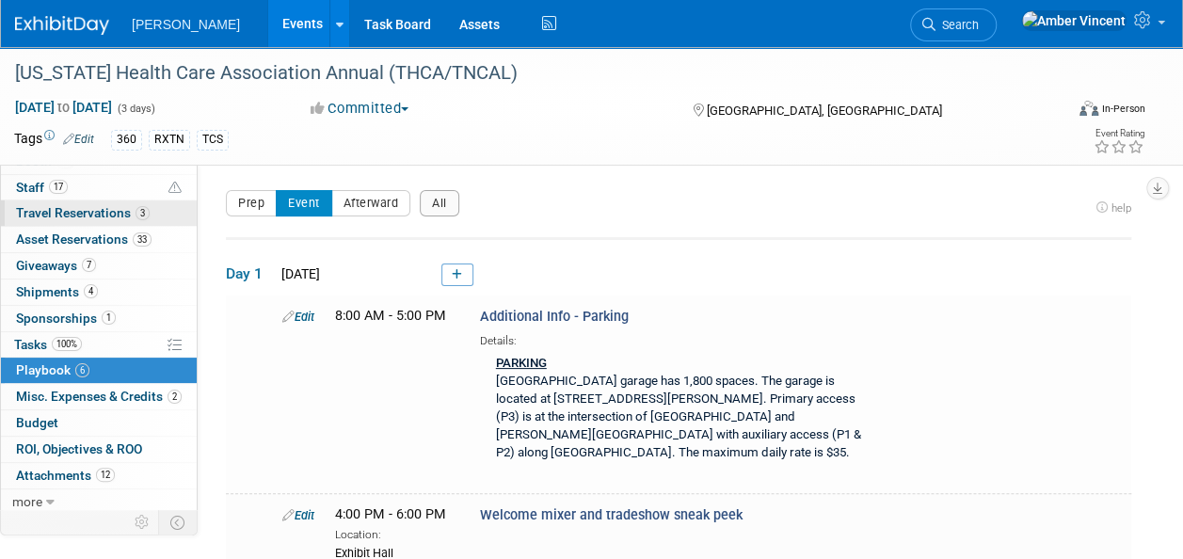
click at [89, 207] on span "Travel Reservations 3" at bounding box center [83, 212] width 134 height 15
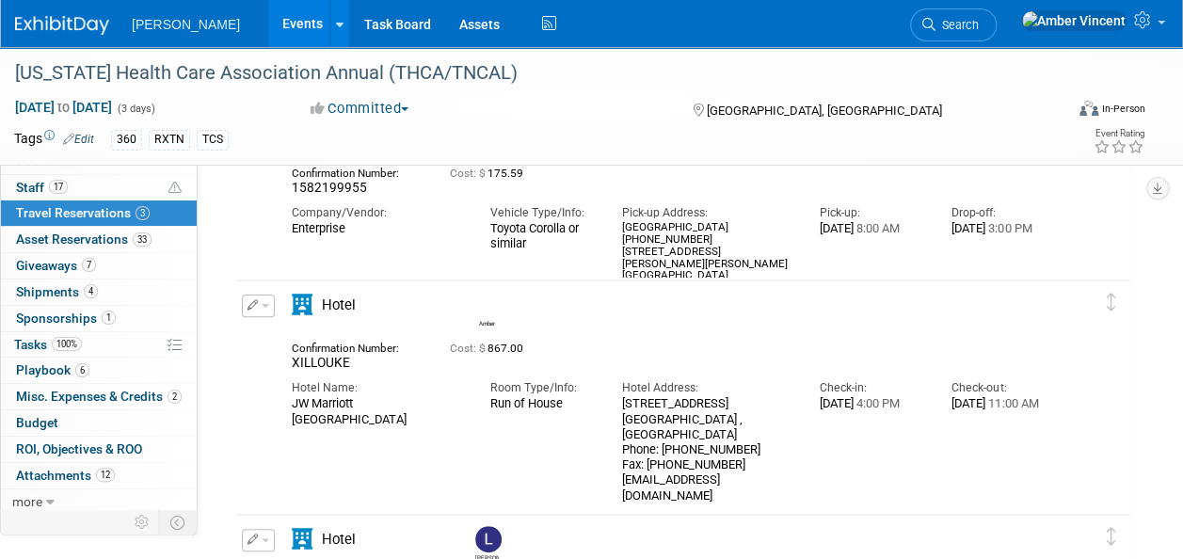
scroll to position [137, 0]
click at [71, 237] on span "Asset Reservations 33" at bounding box center [84, 239] width 136 height 15
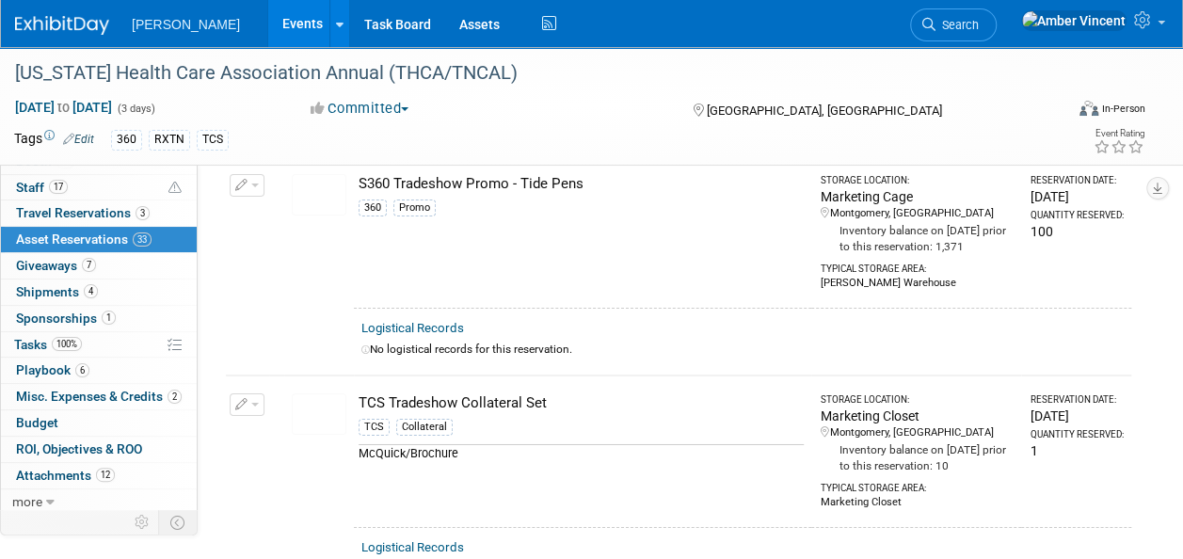
scroll to position [6700, 0]
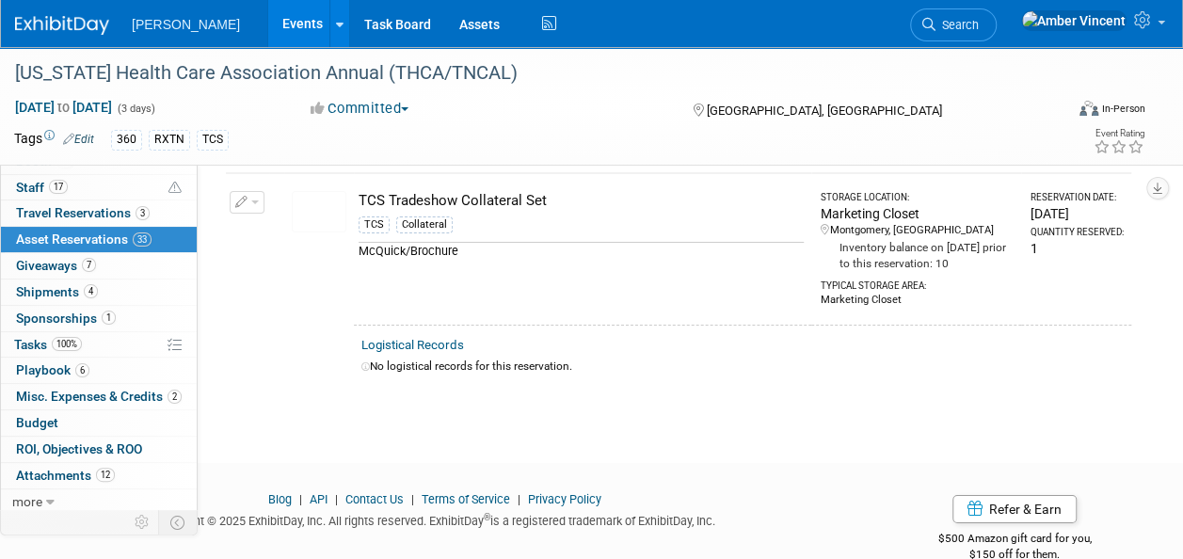
drag, startPoint x: 649, startPoint y: 434, endPoint x: 473, endPoint y: 380, distance: 184.9
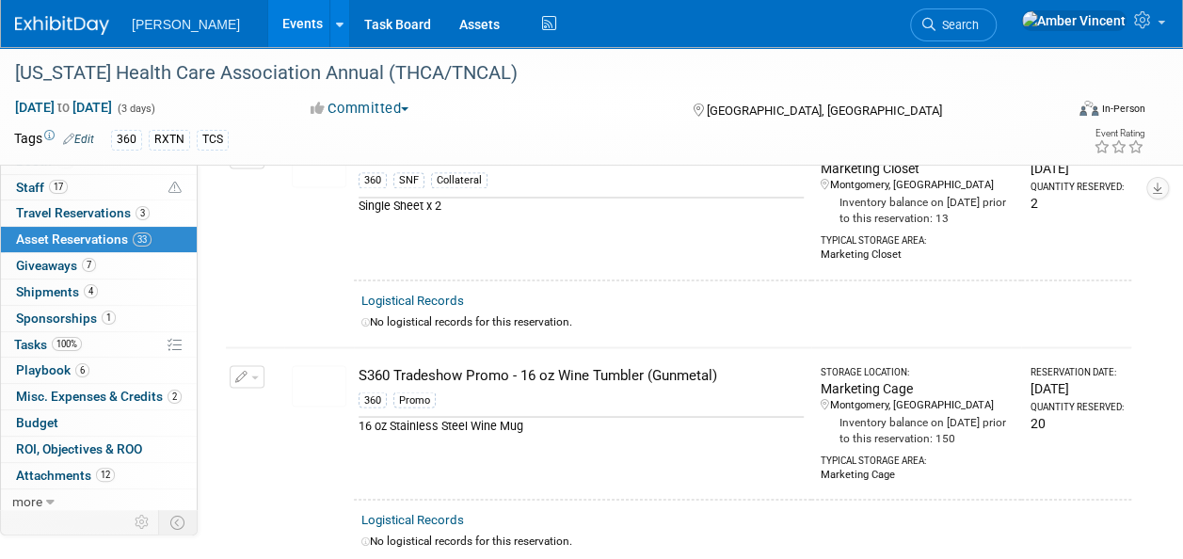
scroll to position [5024, 0]
click at [597, 465] on td "S360 Tradeshow Promo - 16 oz Wine Tumbler (Gunmetal) 360 Promo 16 oz Stainless …" at bounding box center [582, 425] width 457 height 152
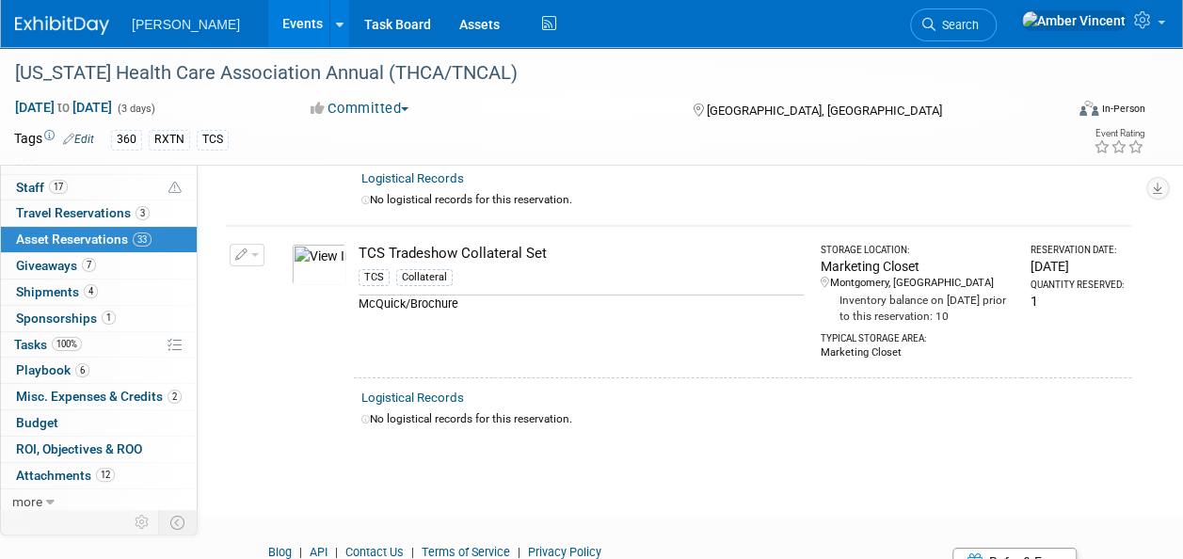
scroll to position [0, 0]
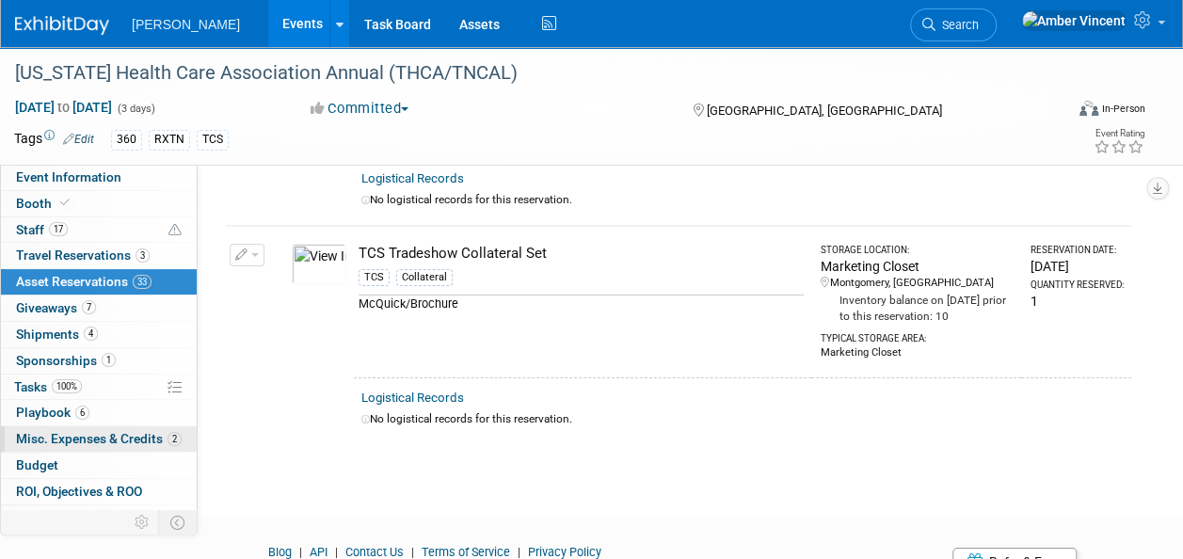
click at [135, 439] on span "Misc. Expenses & Credits 2" at bounding box center [99, 438] width 166 height 15
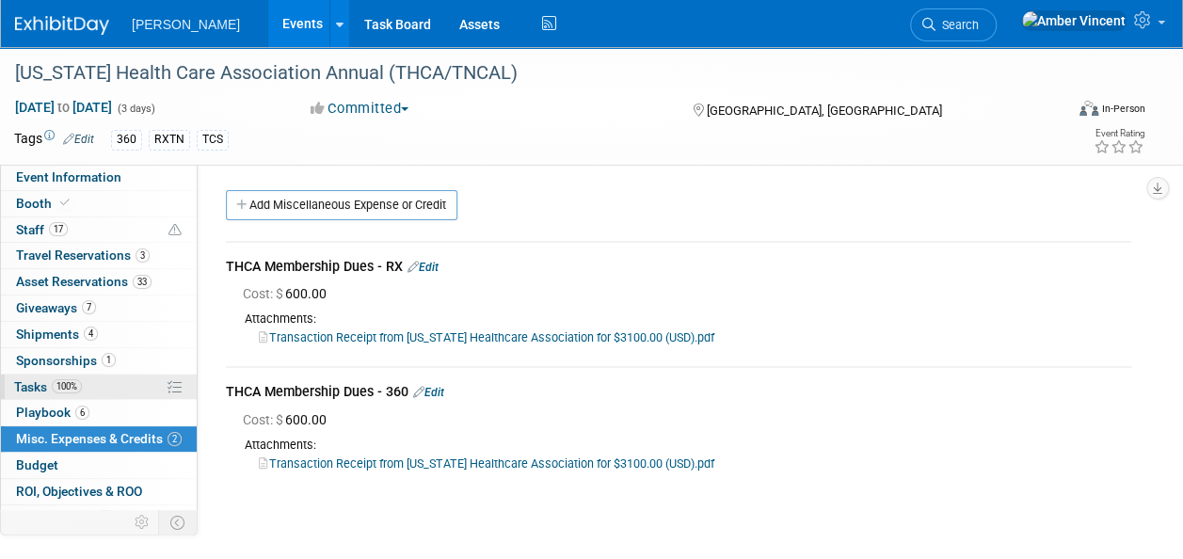
click at [53, 379] on span "Tasks 100%" at bounding box center [48, 386] width 68 height 15
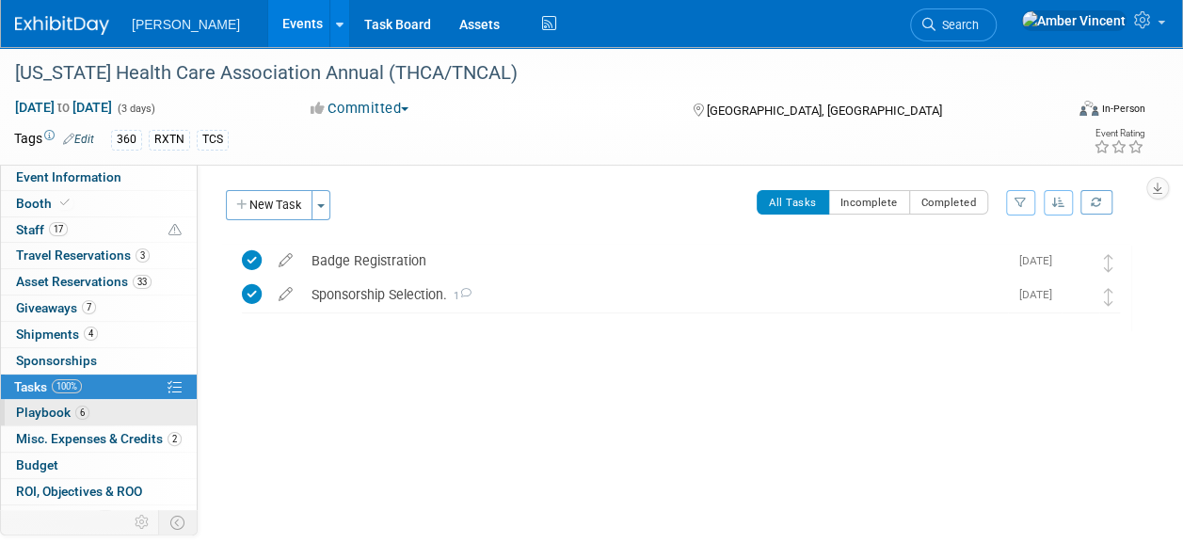
click at [55, 405] on span "Playbook 6" at bounding box center [52, 412] width 73 height 15
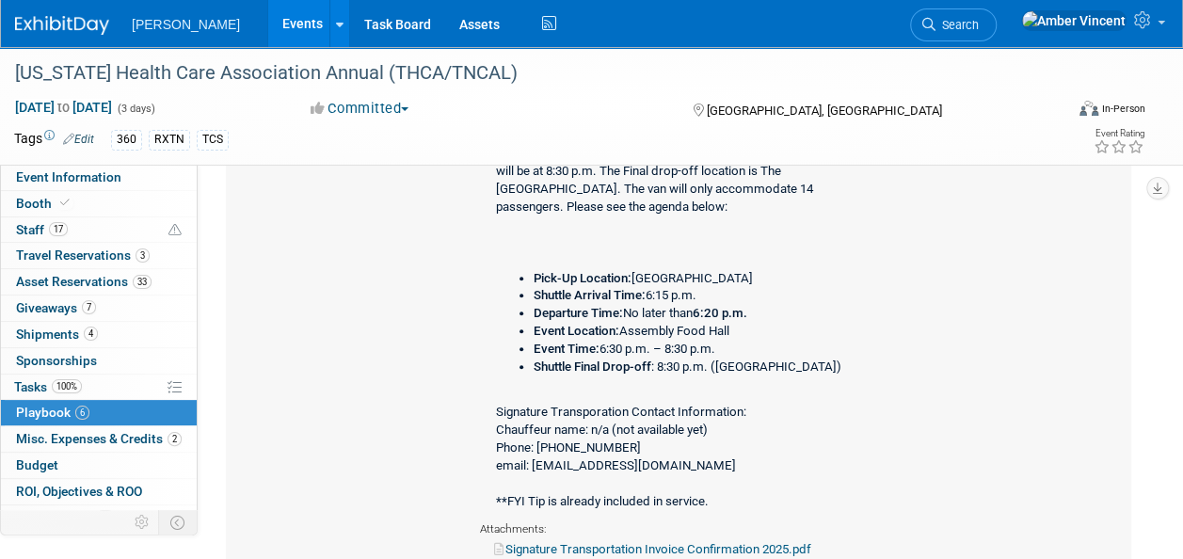
scroll to position [533, 0]
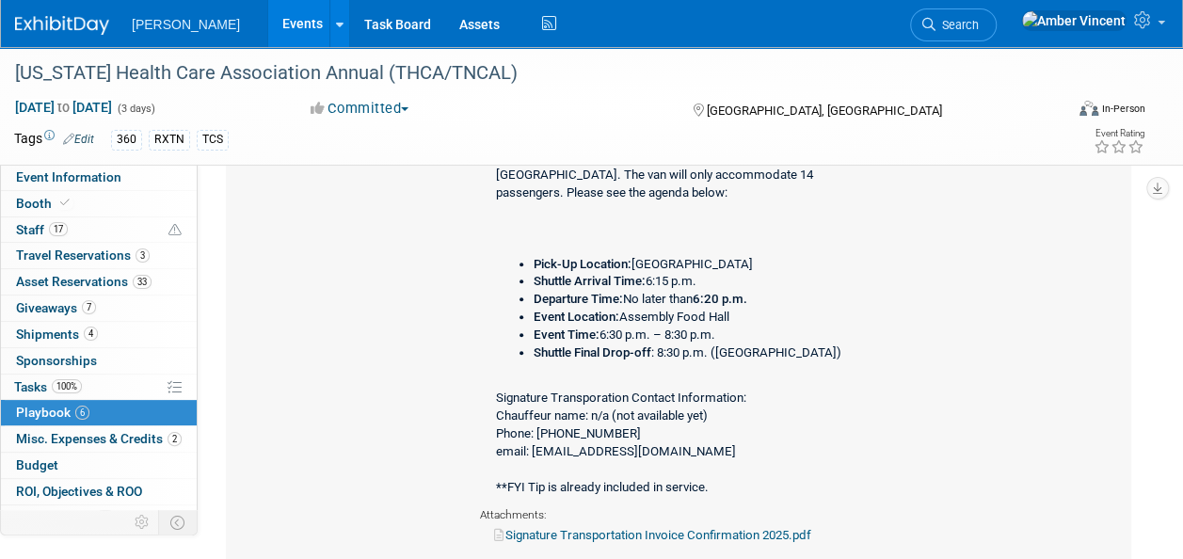
click at [686, 415] on div "Meet time at pick-up location is 6p.m. Transportation will arrive and be ready …" at bounding box center [683, 306] width 406 height 398
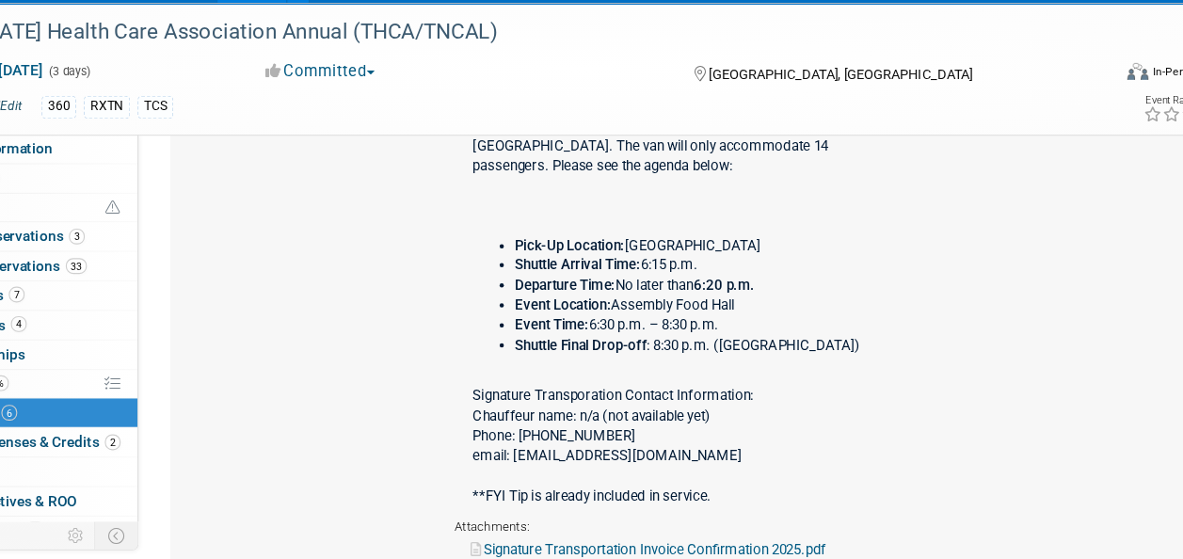
click at [686, 415] on div "Meet time at pick-up location is 6p.m. Transportation will arrive and be ready …" at bounding box center [683, 306] width 406 height 398
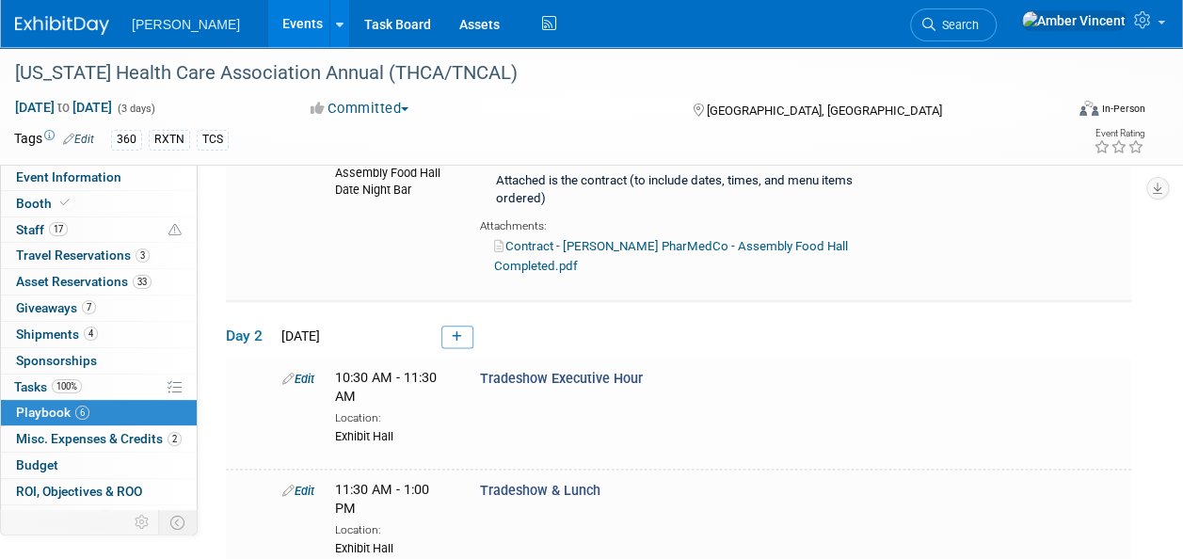
scroll to position [1027, 0]
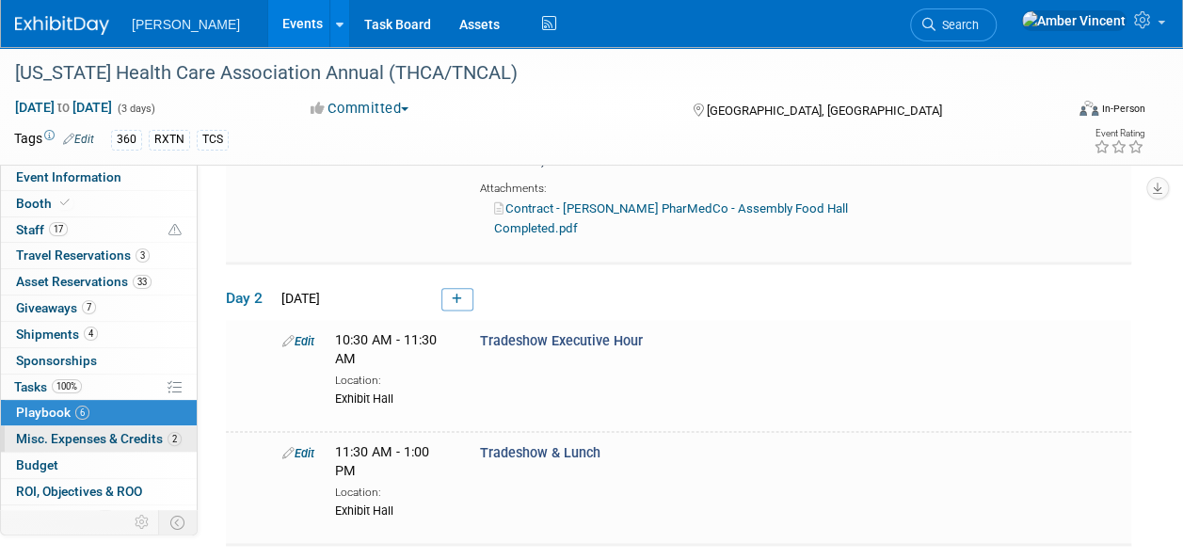
click at [83, 435] on span "Misc. Expenses & Credits 2" at bounding box center [99, 438] width 166 height 15
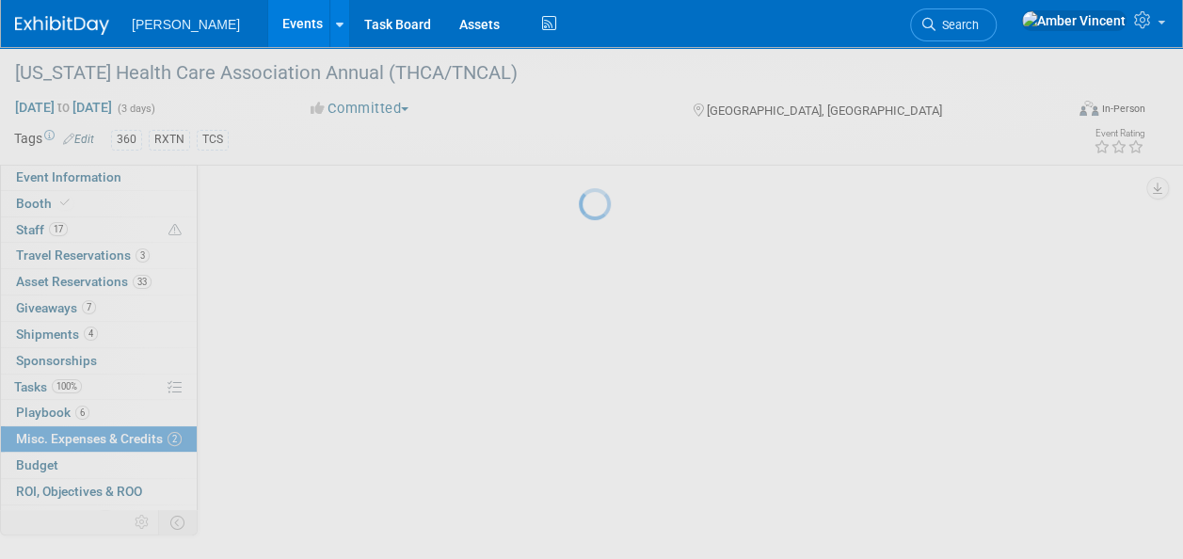
scroll to position [0, 0]
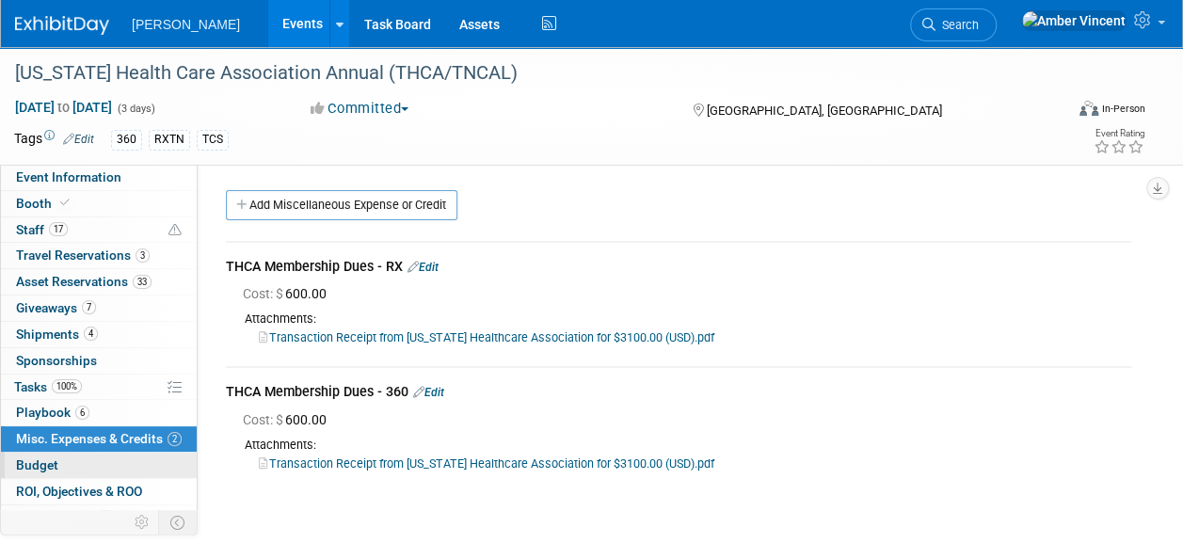
click at [51, 466] on span "Budget" at bounding box center [37, 464] width 42 height 15
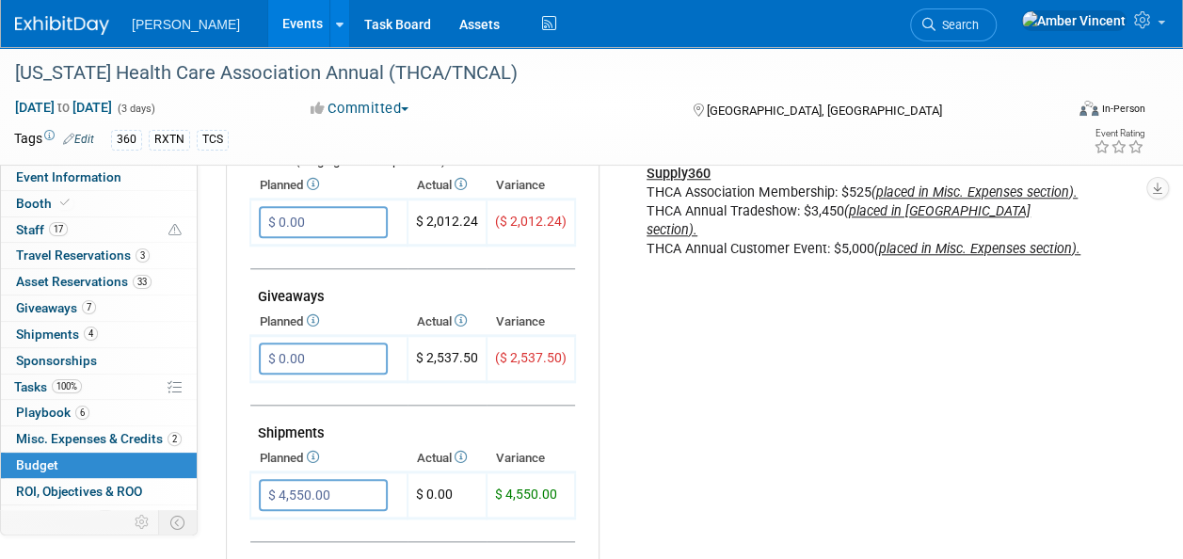
scroll to position [801, 0]
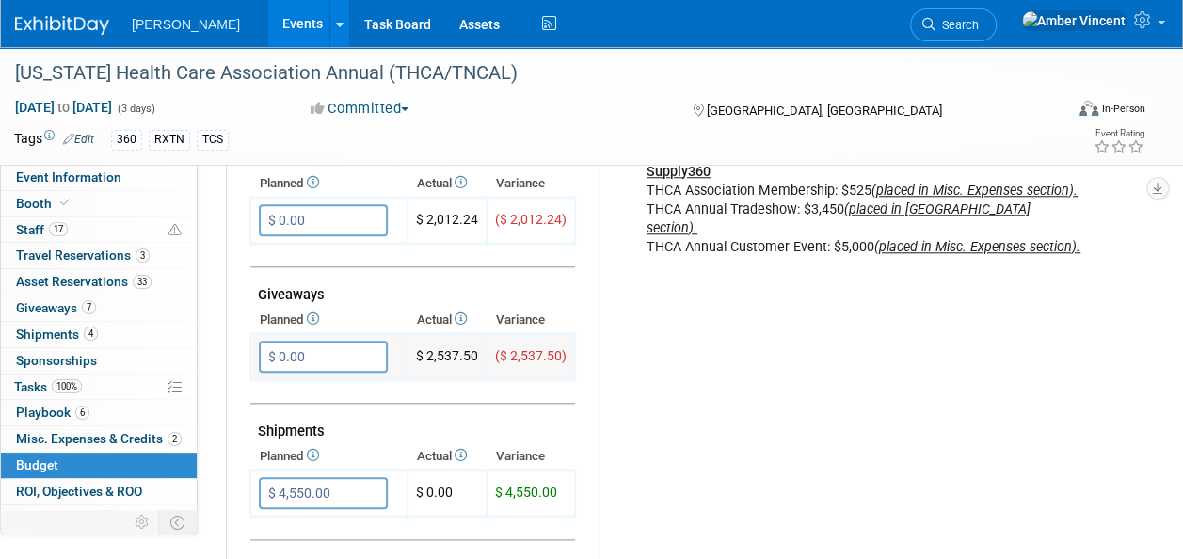
click at [305, 360] on input "$ 0.00" at bounding box center [323, 357] width 129 height 32
click at [653, 399] on div "Budget Notes: Edit Budget Details for Each Service Company: Budget data in Exhi…" at bounding box center [858, 217] width 518 height 976
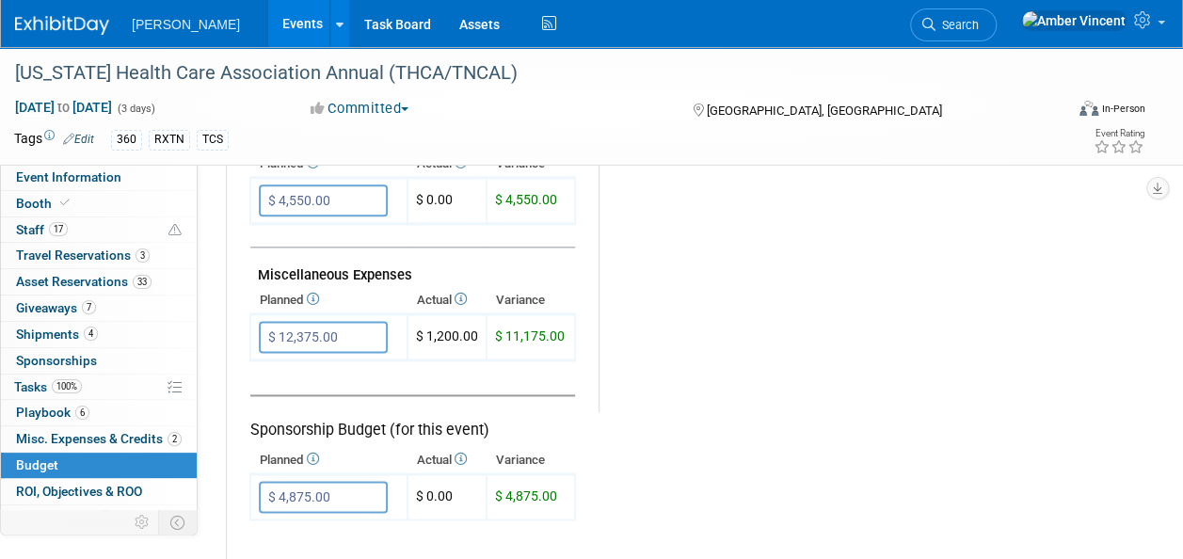
scroll to position [1099, 0]
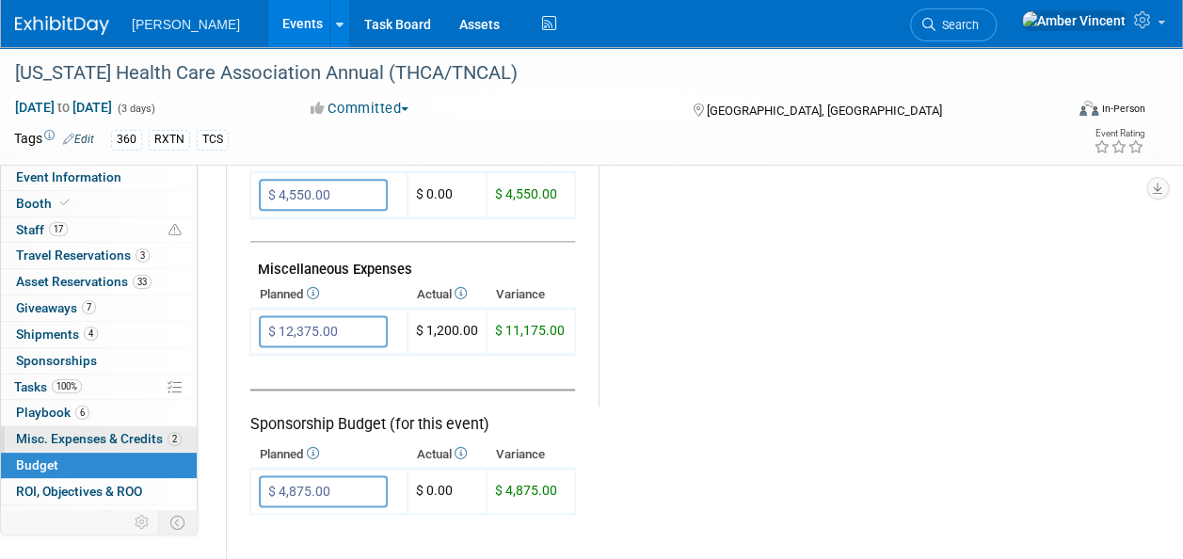
click at [119, 431] on span "Misc. Expenses & Credits 2" at bounding box center [99, 438] width 166 height 15
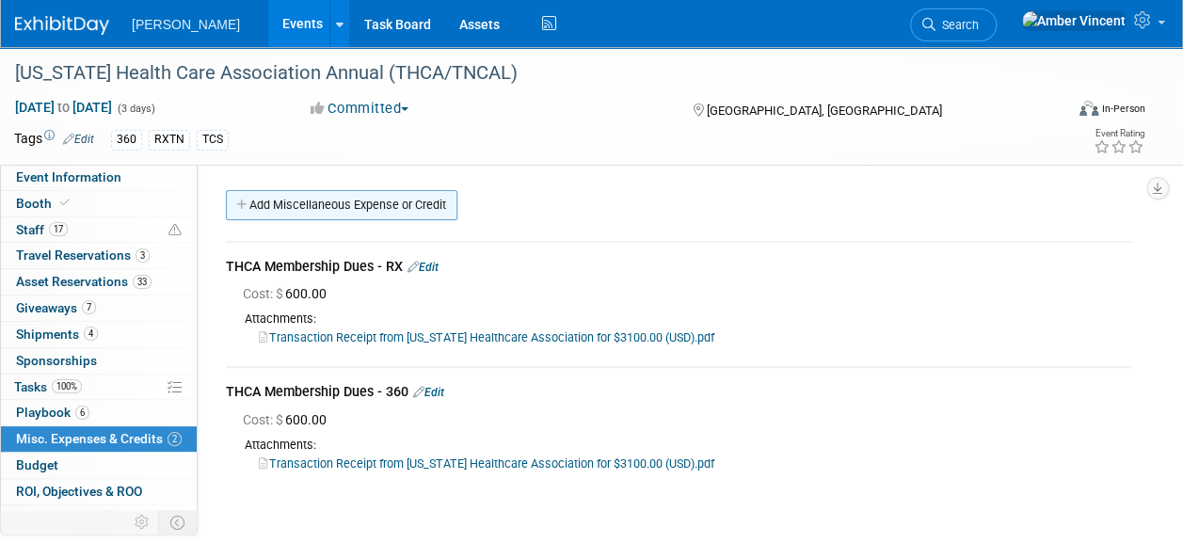
click at [357, 198] on link "Add Miscellaneous Expense or Credit" at bounding box center [342, 205] width 232 height 30
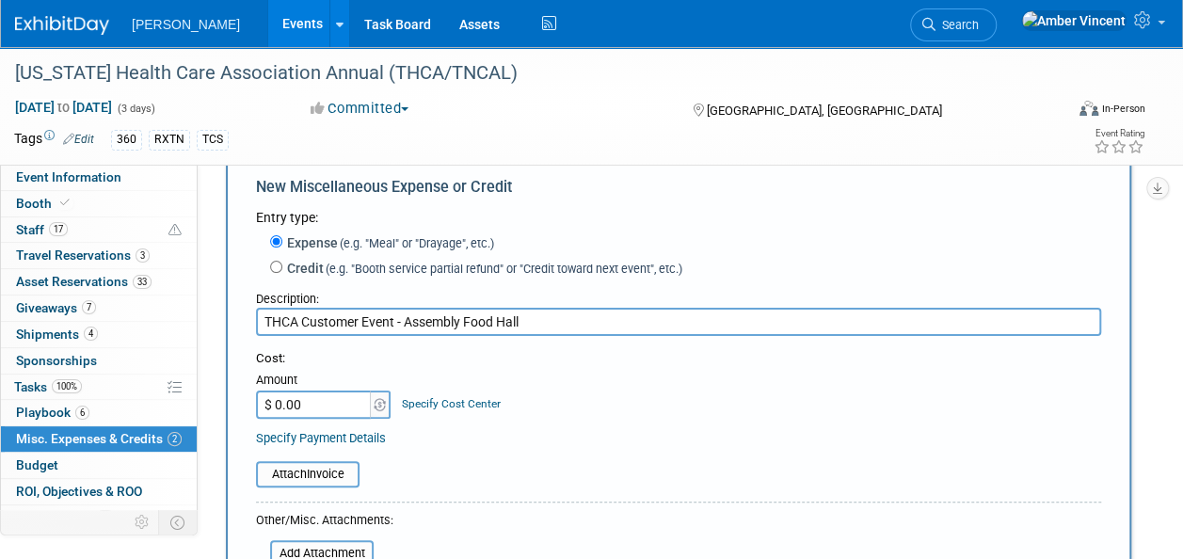
scroll to position [32, 0]
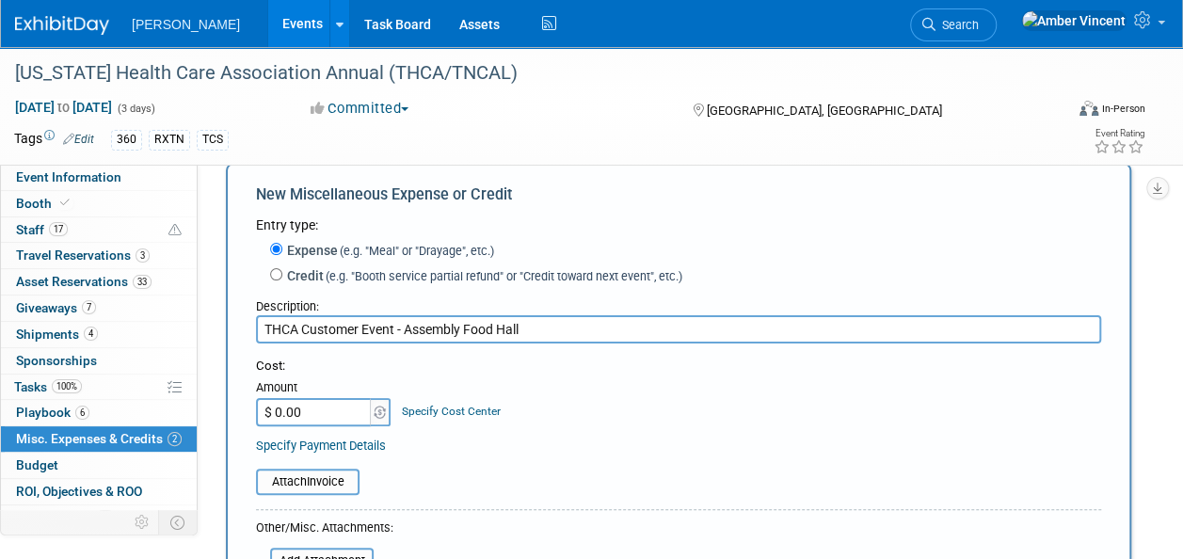
click at [263, 335] on input "THCA Customer Event - Assembly Food Hall" at bounding box center [678, 329] width 845 height 28
drag, startPoint x: 550, startPoint y: 334, endPoint x: 224, endPoint y: 313, distance: 326.3
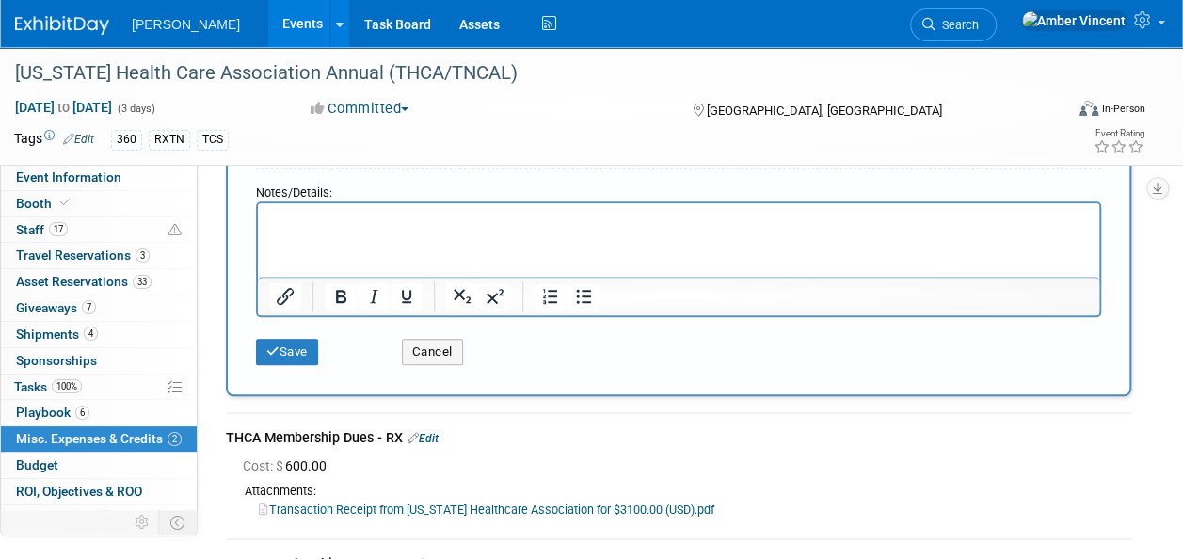
scroll to position [454, 0]
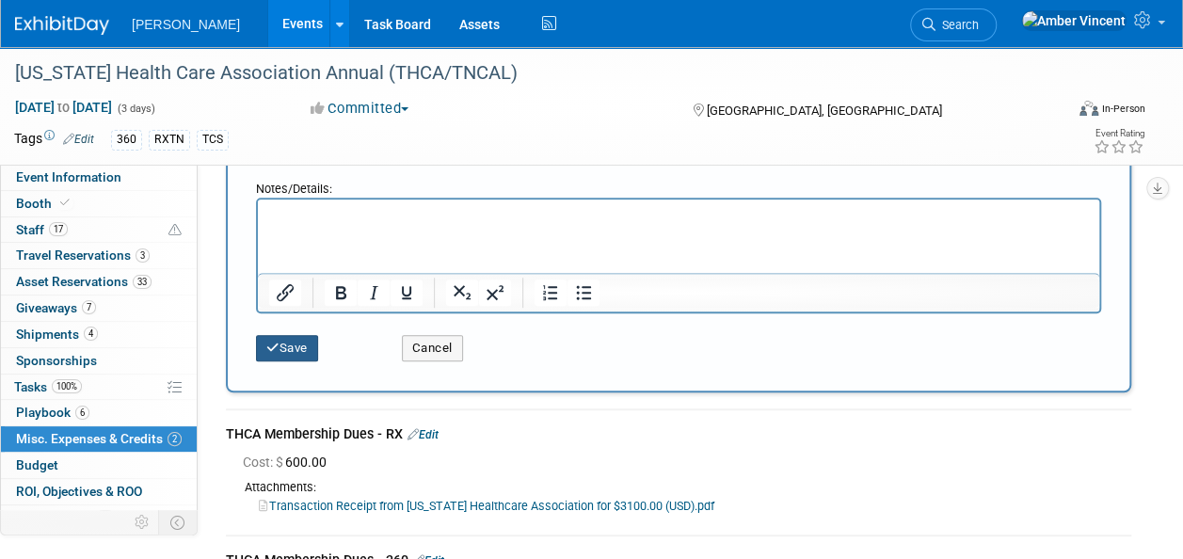
type input "RX - THCA Customer Event - Assembly Food Hall"
click at [294, 339] on button "Save" at bounding box center [287, 348] width 62 height 26
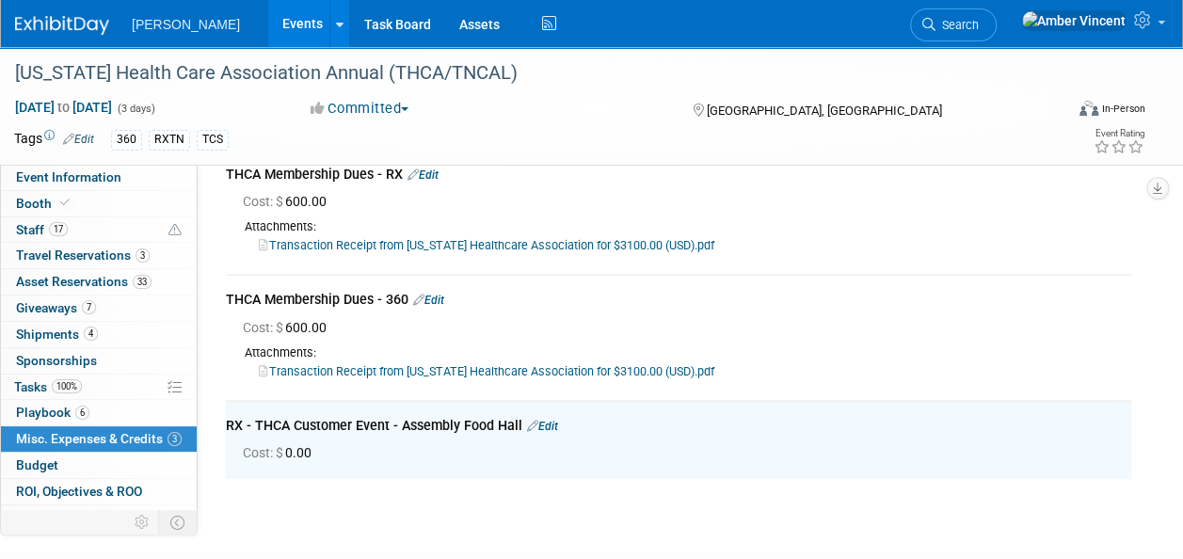
scroll to position [0, 0]
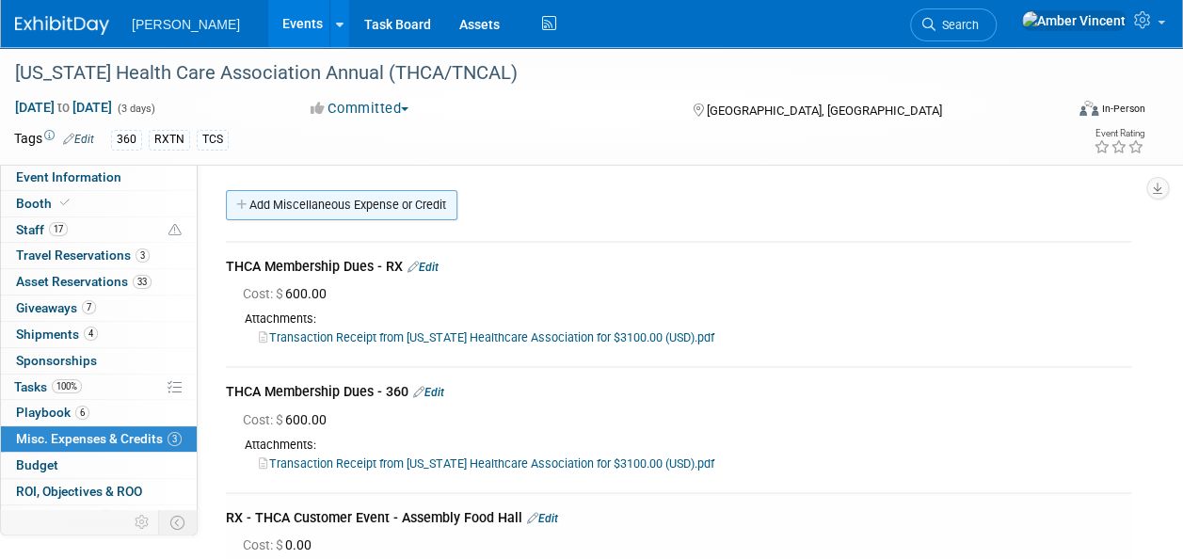
click at [403, 200] on link "Add Miscellaneous Expense or Credit" at bounding box center [342, 205] width 232 height 30
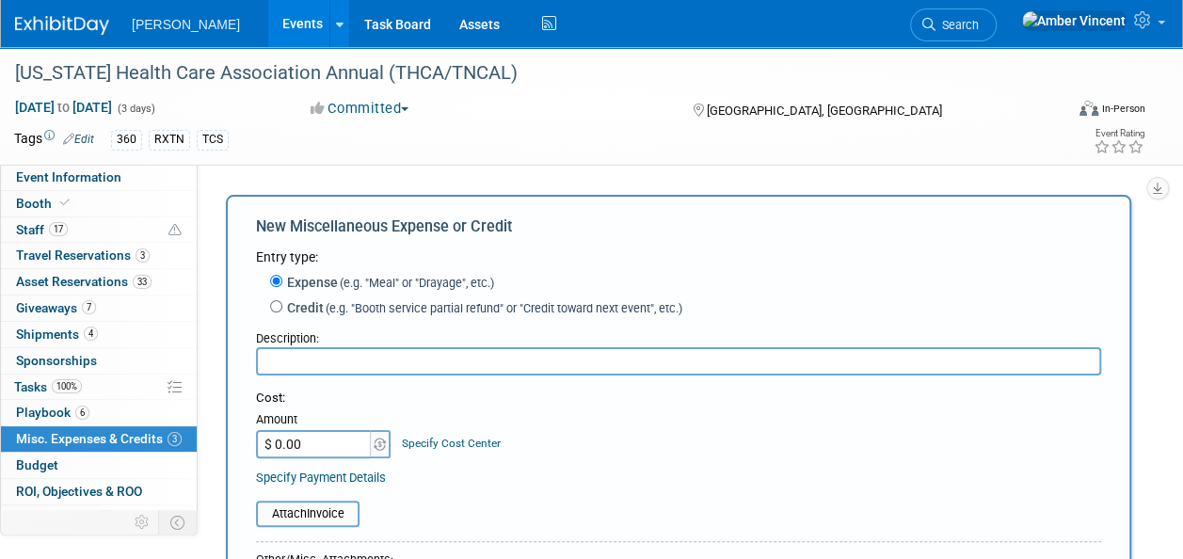
paste input "RX - THCA Customer Event - Assembly Food Hall"
click at [278, 361] on input "RX - THCA Customer Event - Assembly Food Hall" at bounding box center [678, 361] width 845 height 28
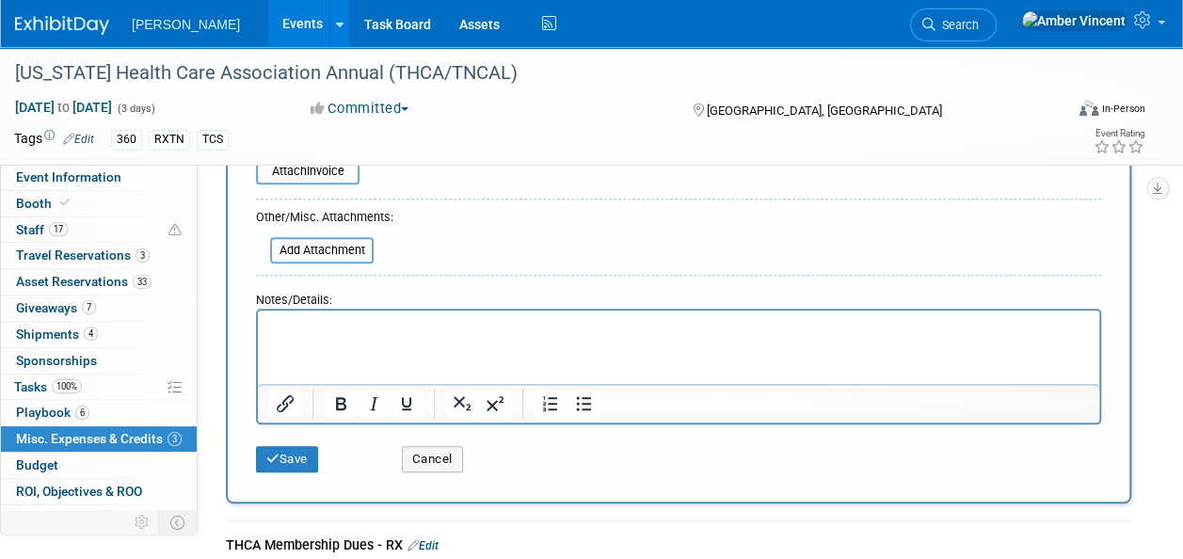
scroll to position [344, 0]
type input "S360 - THCA Customer Event - Assembly Food Hall"
click at [292, 458] on button "Save" at bounding box center [287, 457] width 62 height 26
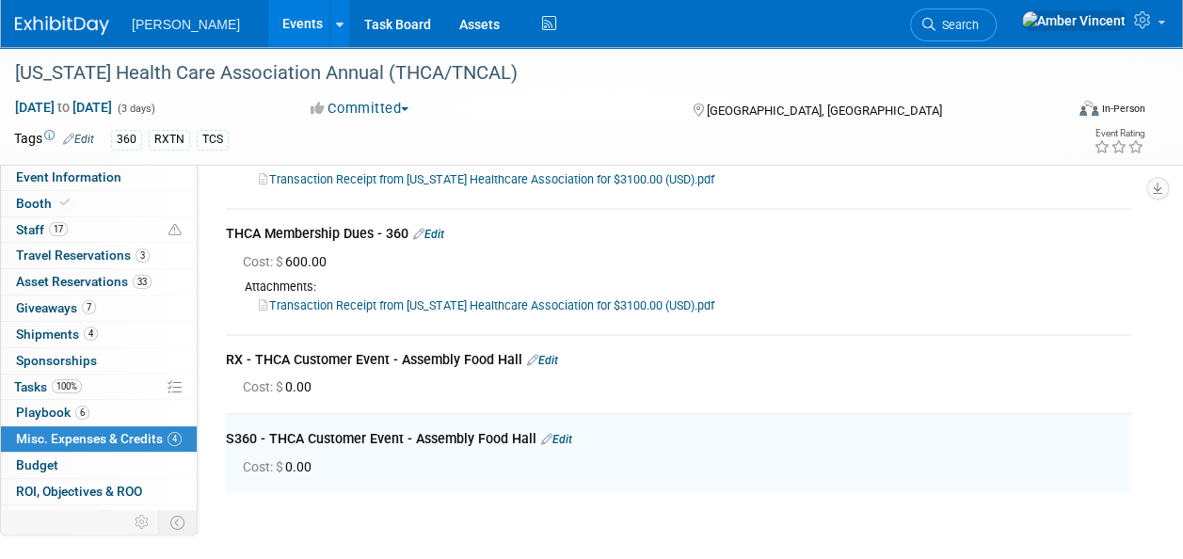
scroll to position [0, 0]
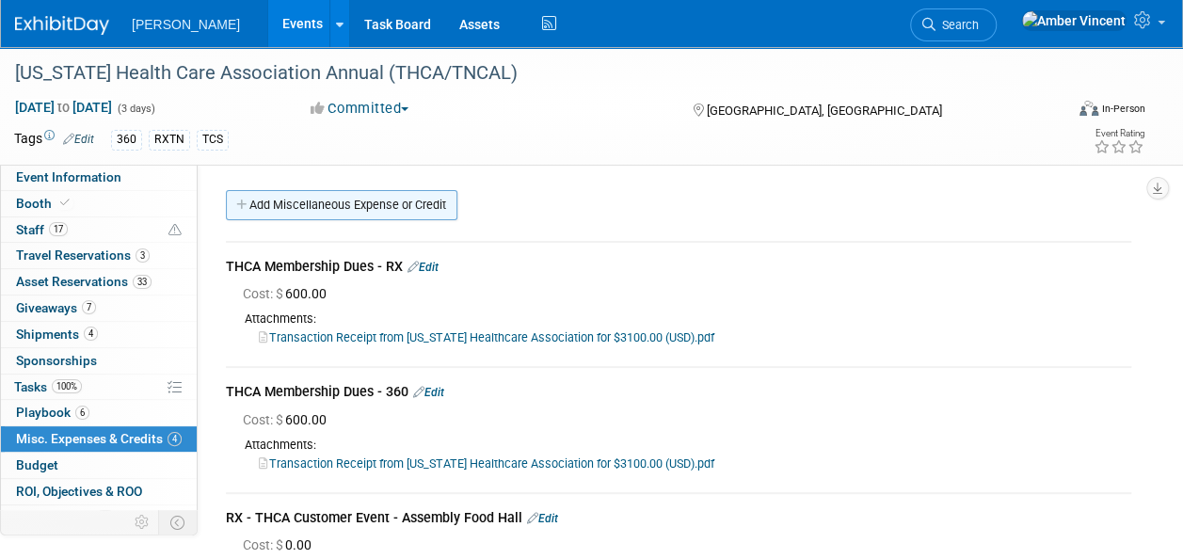
click at [418, 196] on link "Add Miscellaneous Expense or Credit" at bounding box center [342, 205] width 232 height 30
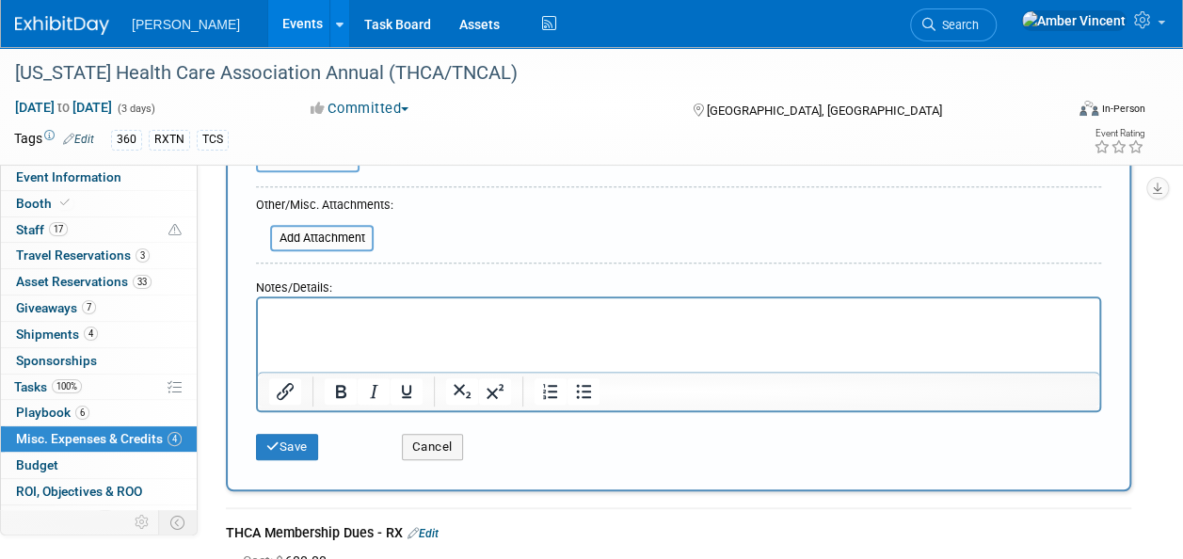
scroll to position [371, 0]
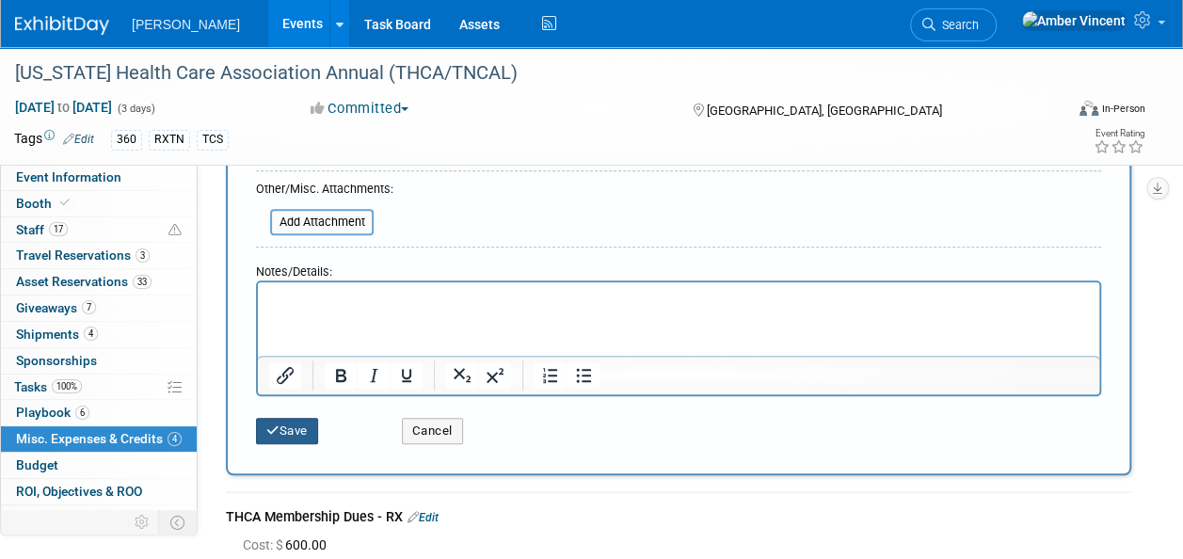
type input "Signature Transportation"
click at [289, 431] on button "Save" at bounding box center [287, 431] width 62 height 26
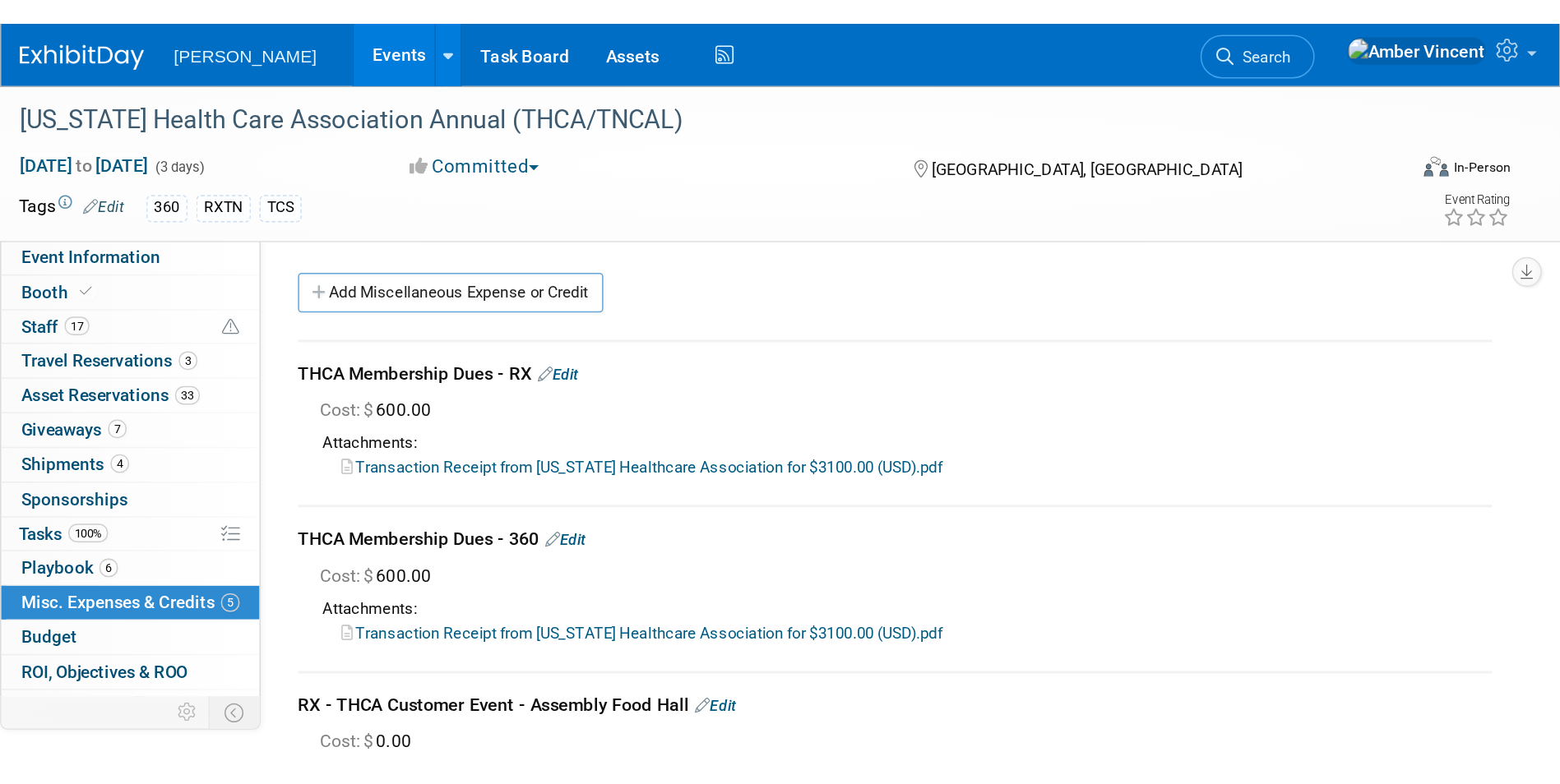
scroll to position [0, 0]
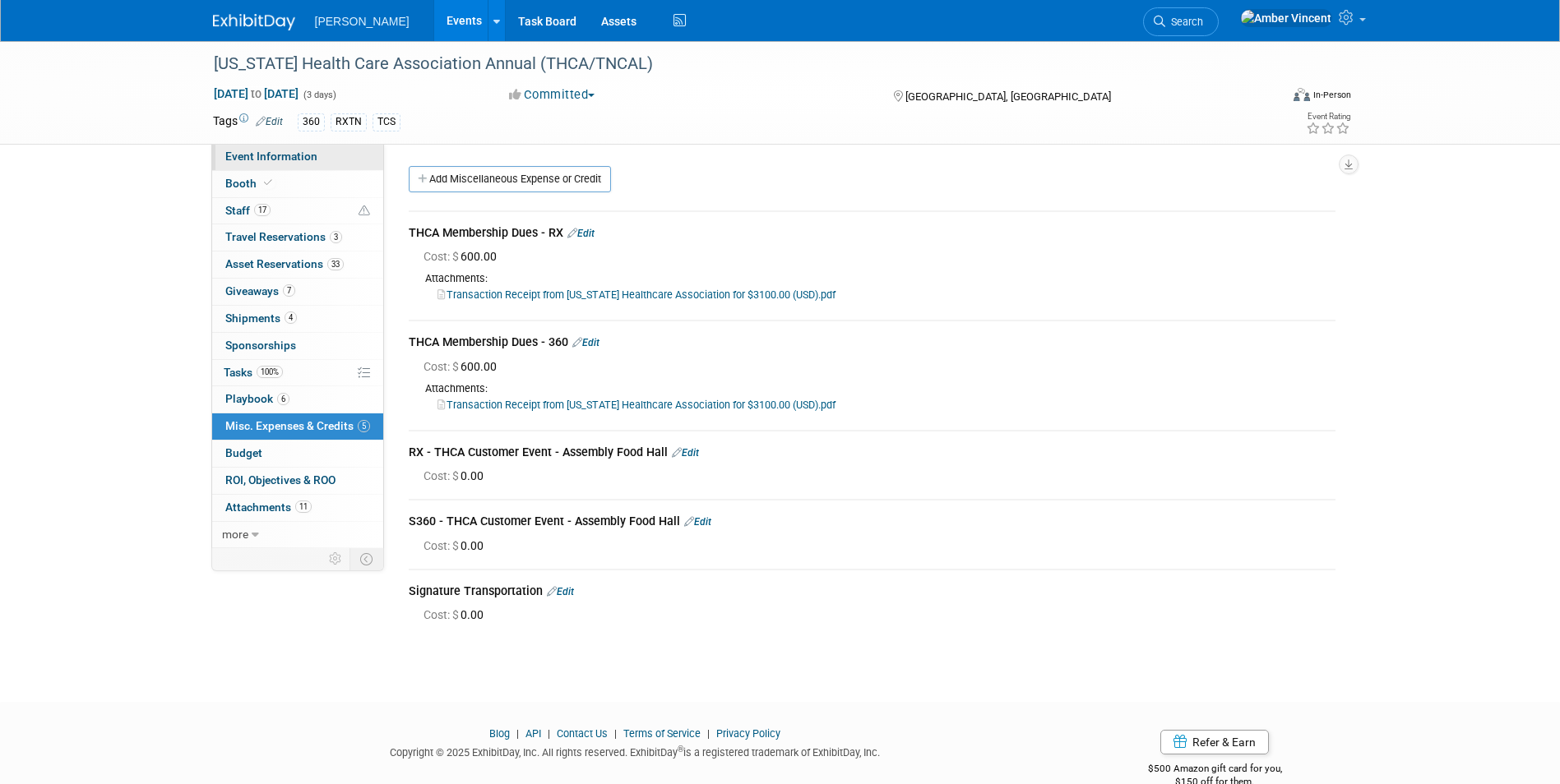
click at [300, 165] on link "Event Information" at bounding box center [298, 157] width 171 height 26
select select "Exhibitor"
select select "Yes"
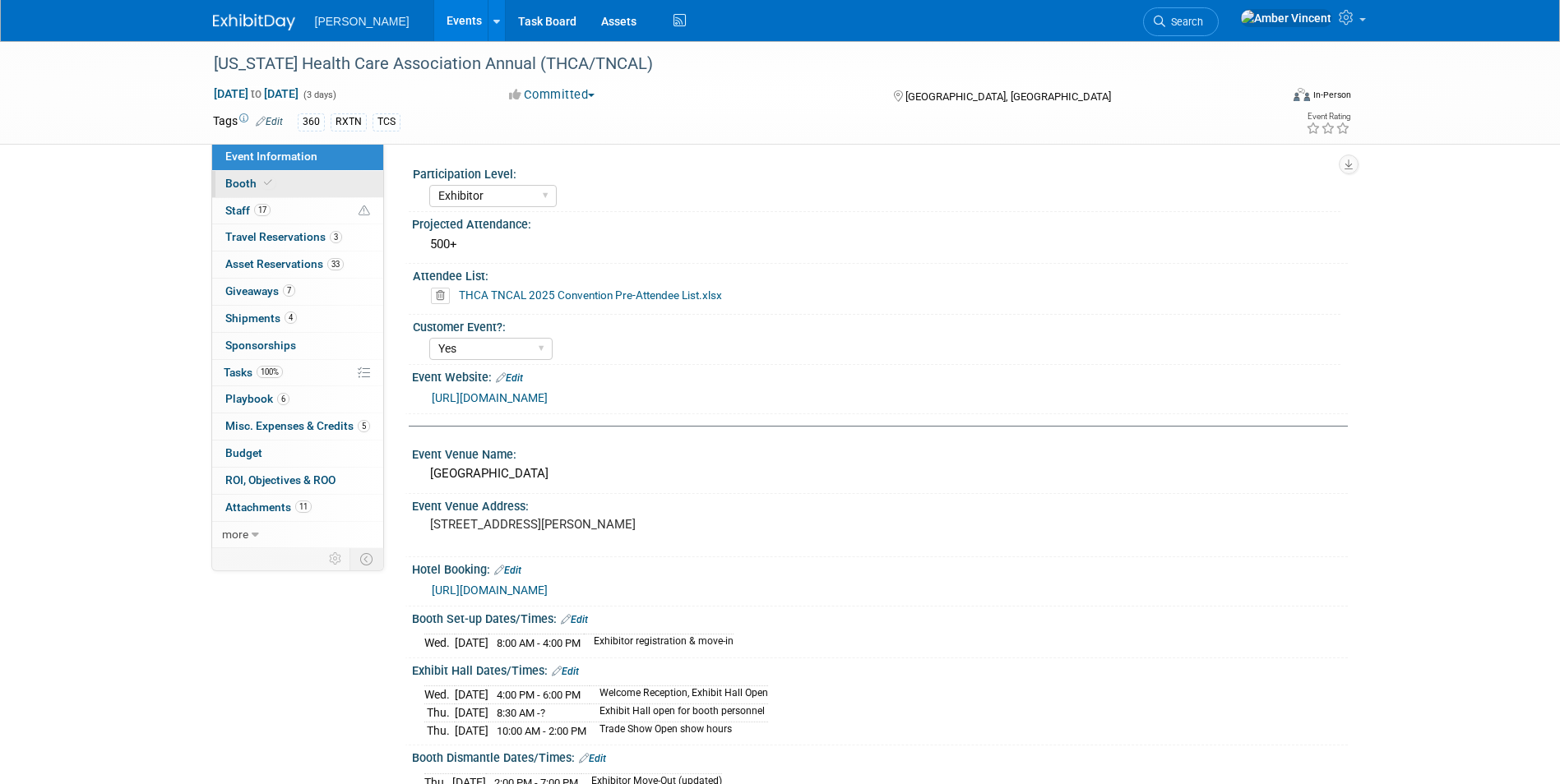
click at [314, 185] on link "Booth" at bounding box center [298, 184] width 171 height 26
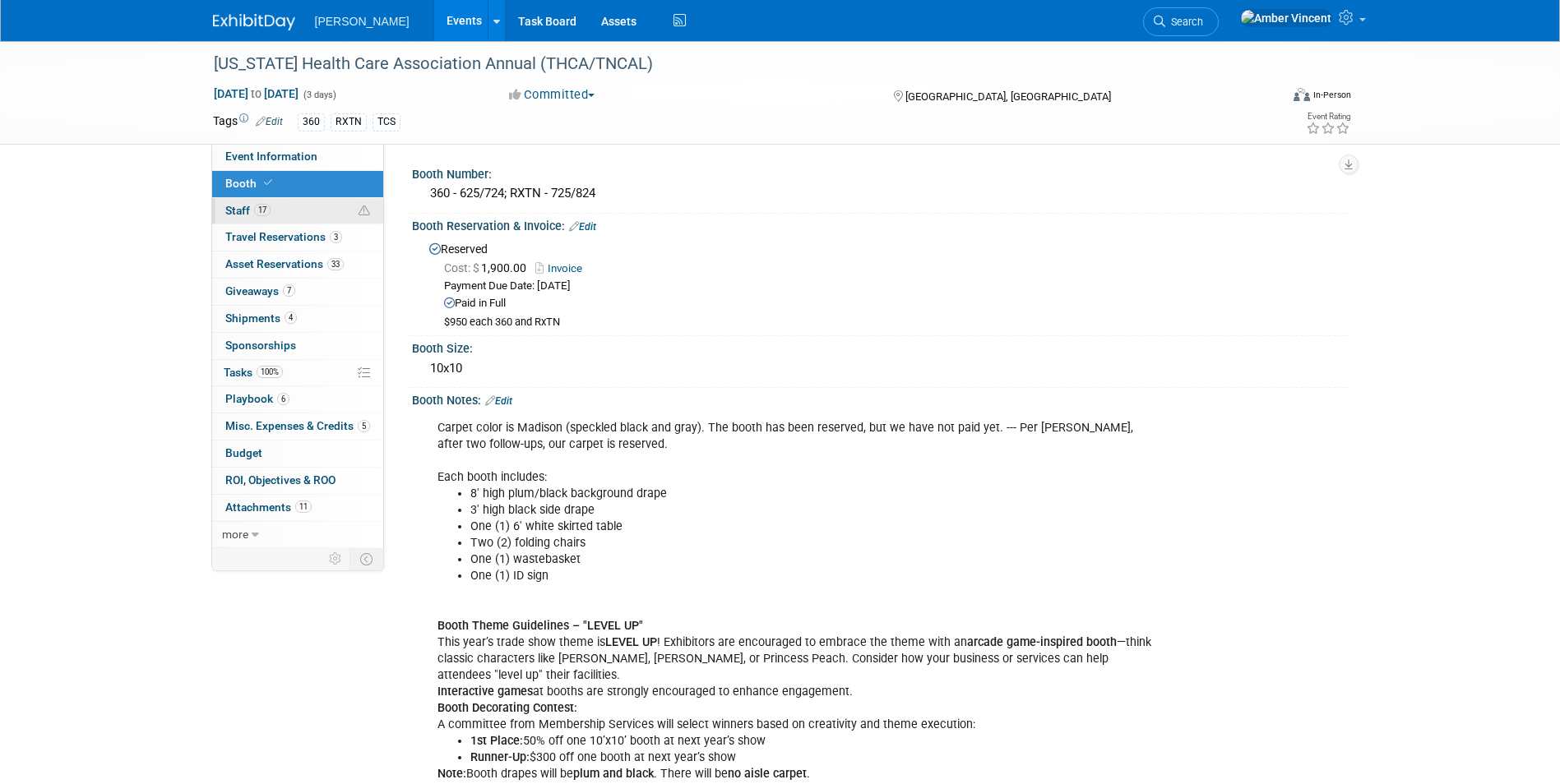
click at [302, 216] on link "17 Staff 17" at bounding box center [298, 211] width 171 height 26
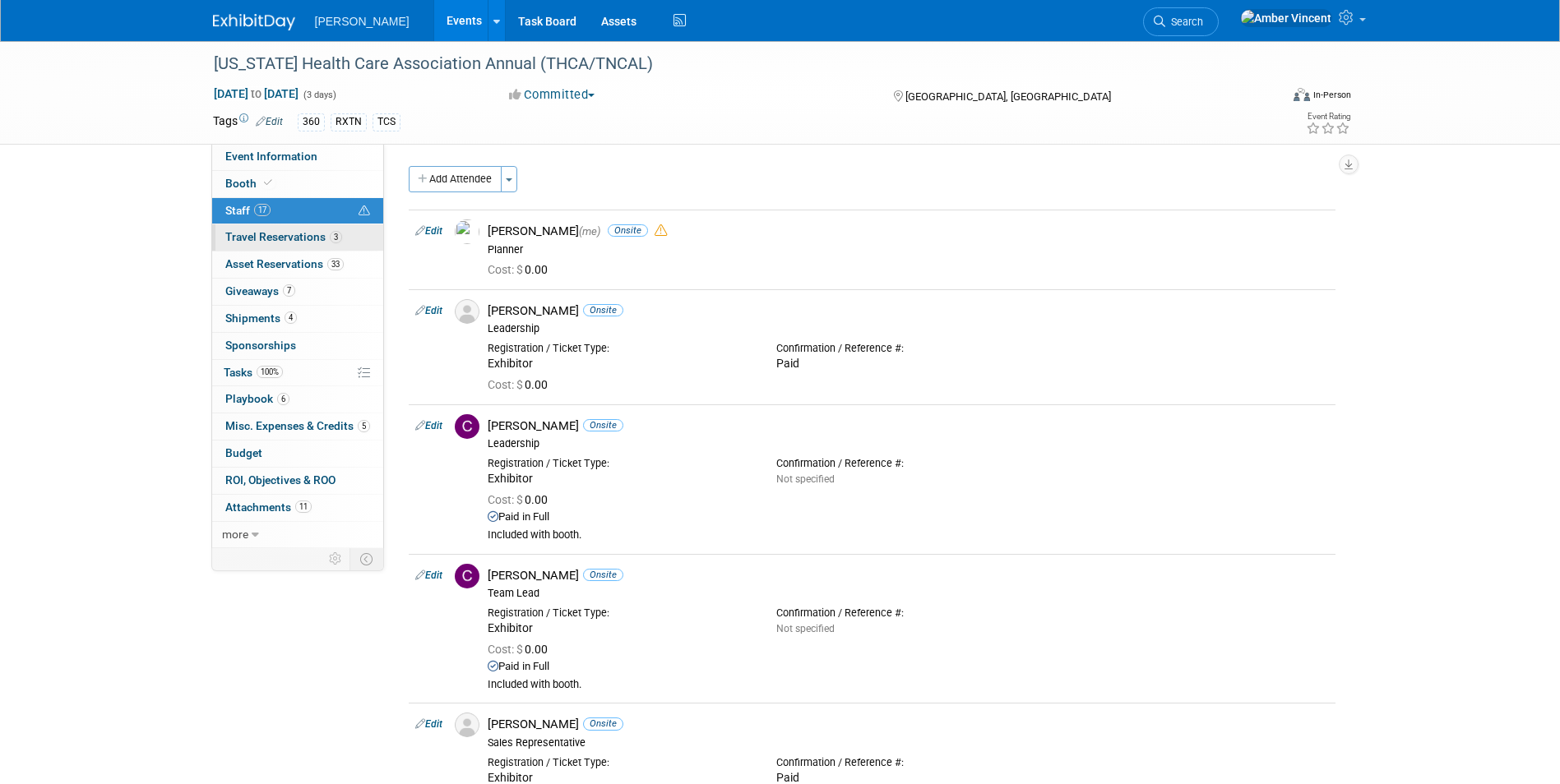
click at [286, 235] on span "Travel Reservations 3" at bounding box center [284, 237] width 117 height 13
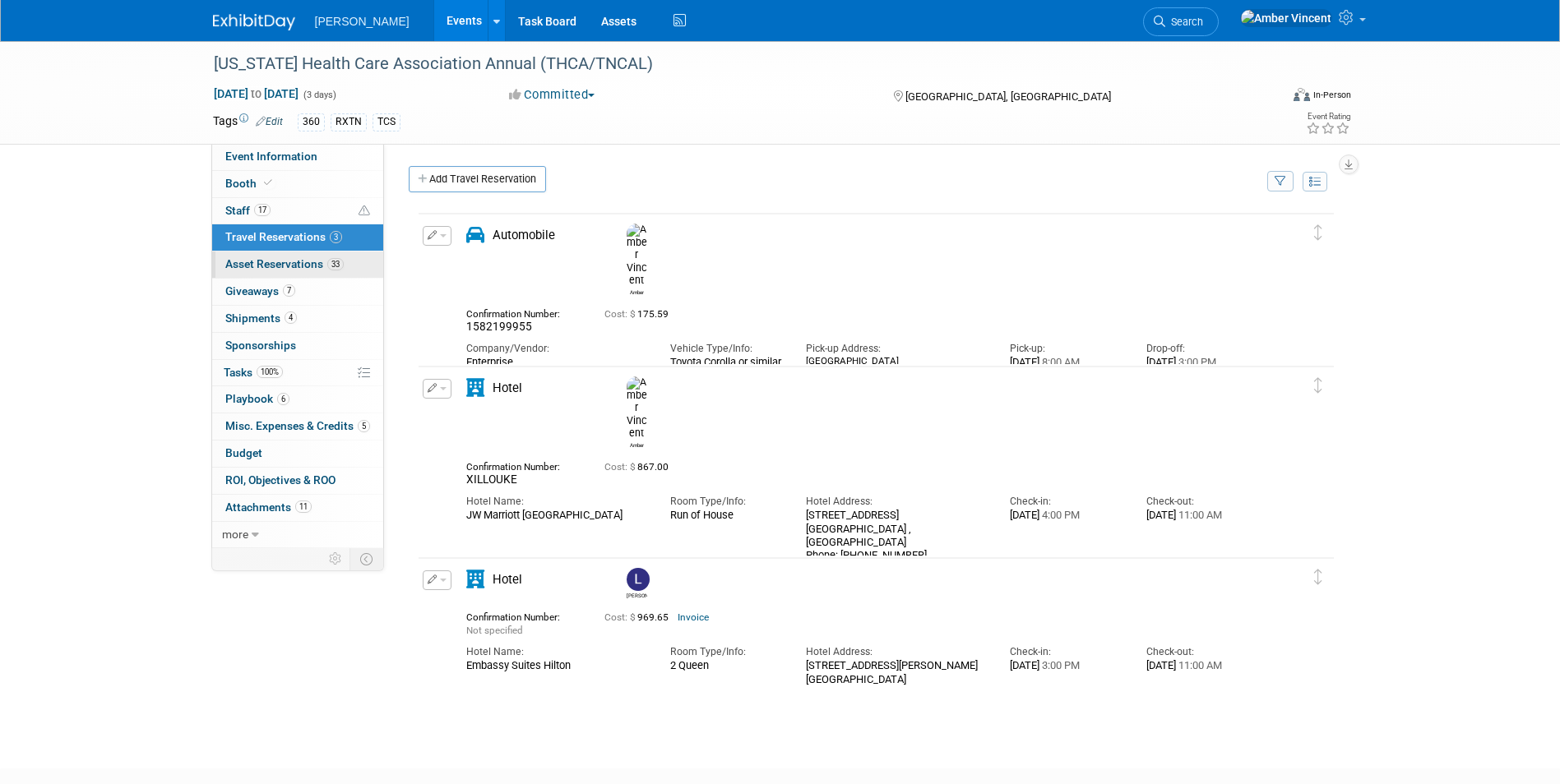
click at [273, 265] on span "Asset Reservations 33" at bounding box center [285, 264] width 119 height 13
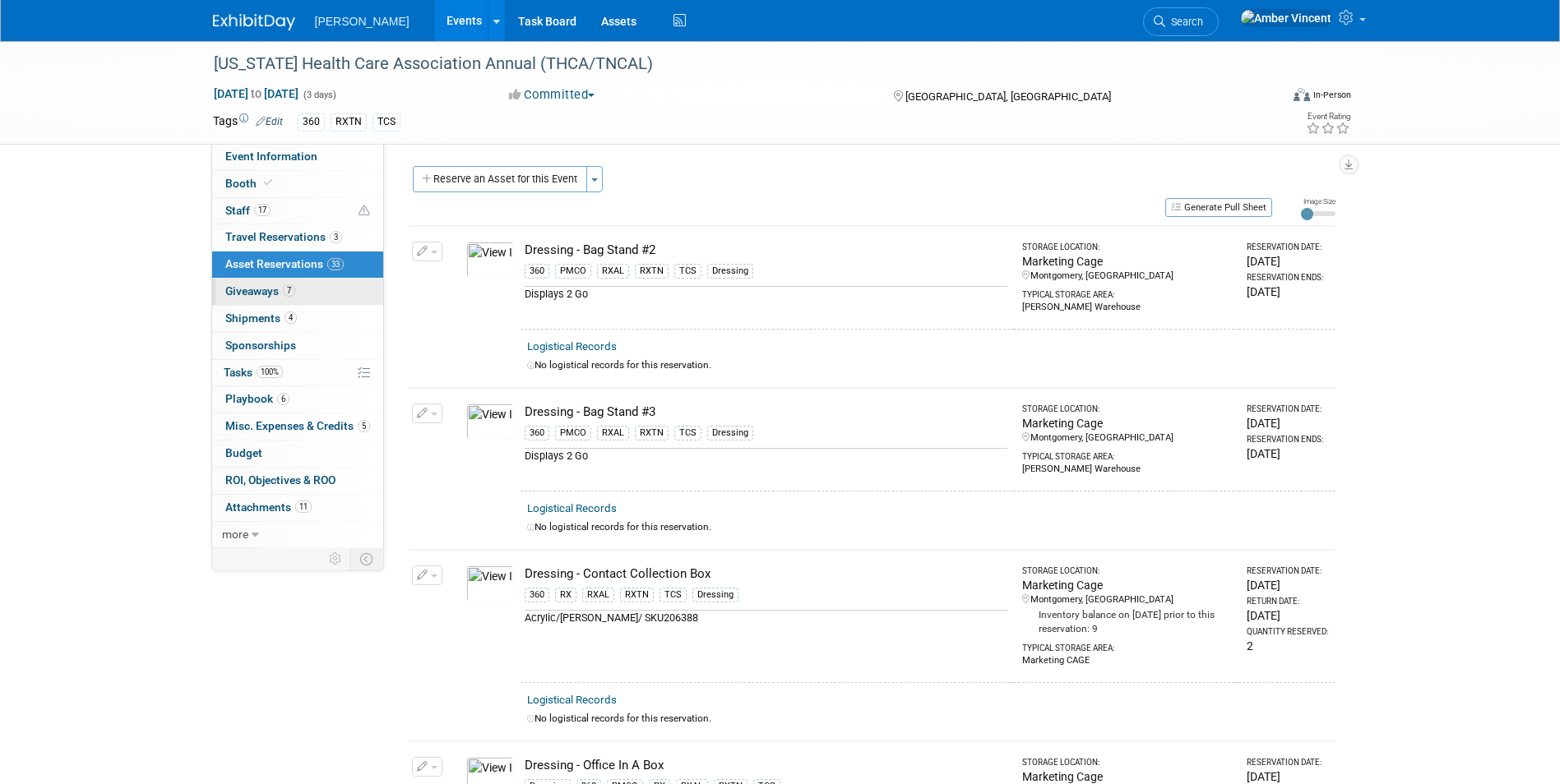
click at [264, 297] on span "Giveaways 7" at bounding box center [260, 291] width 70 height 13
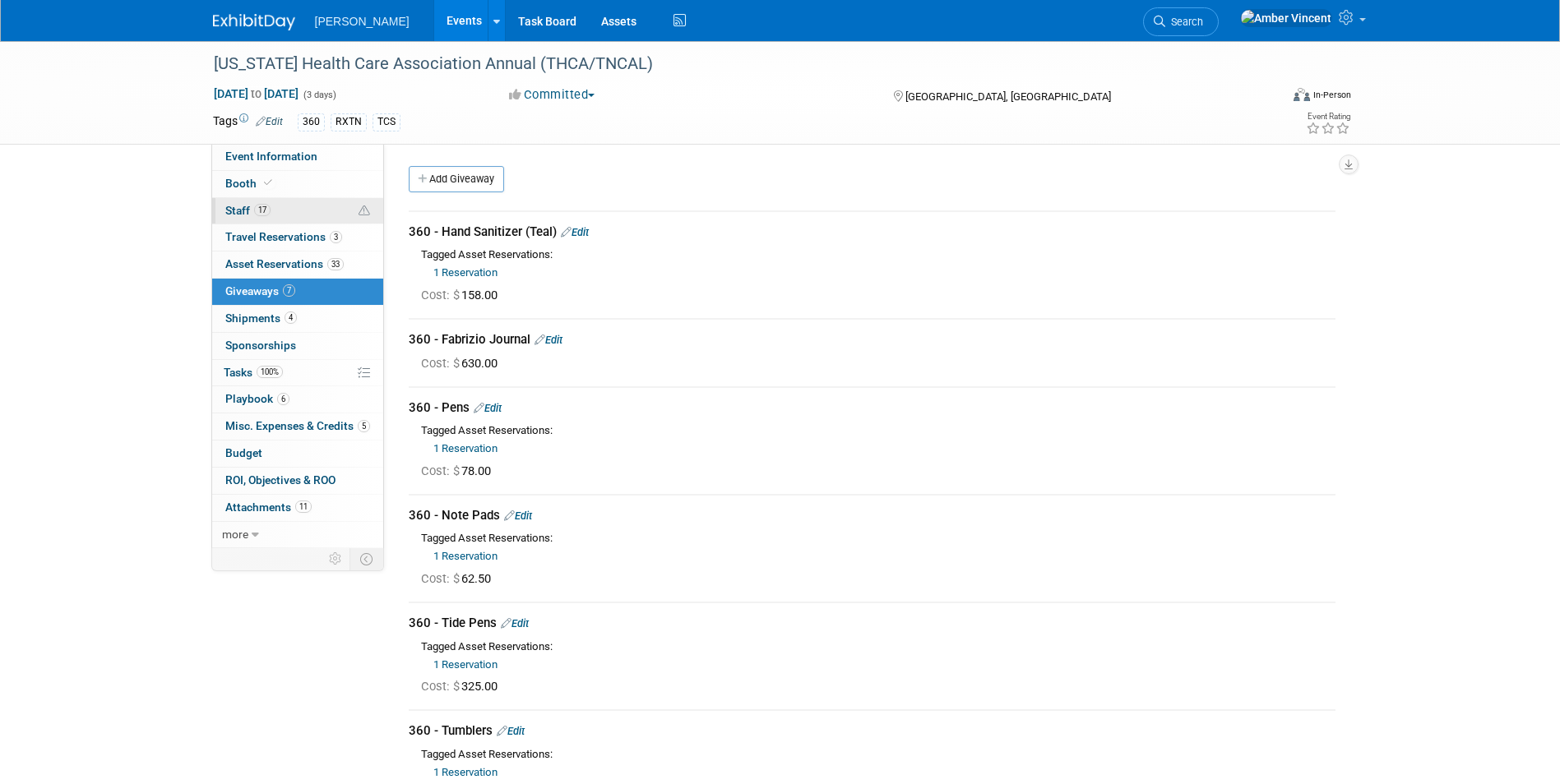
click at [224, 207] on link "17 Staff 17" at bounding box center [298, 211] width 171 height 26
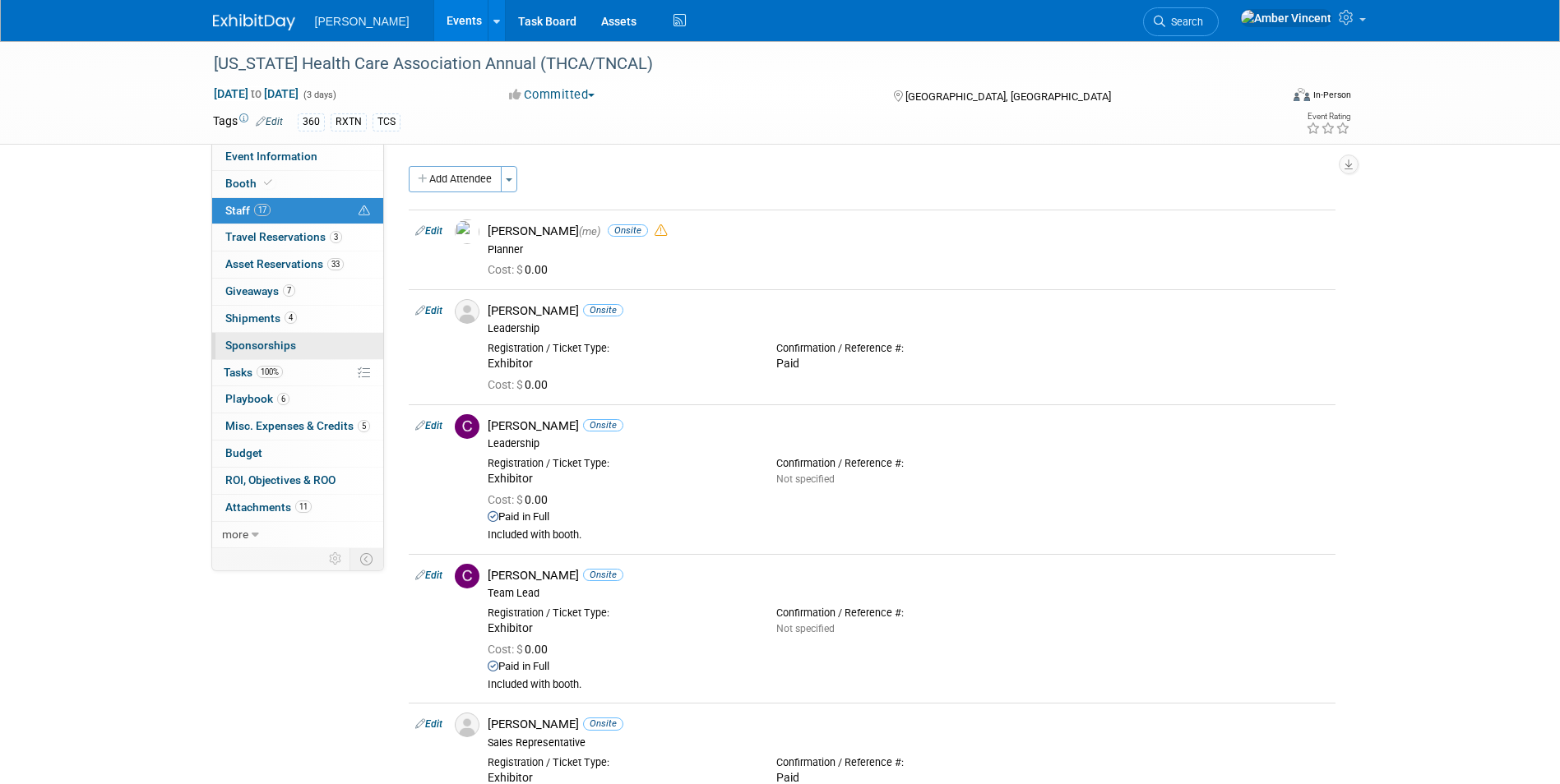
click at [256, 347] on span "Sponsorships 1" at bounding box center [260, 345] width 71 height 13
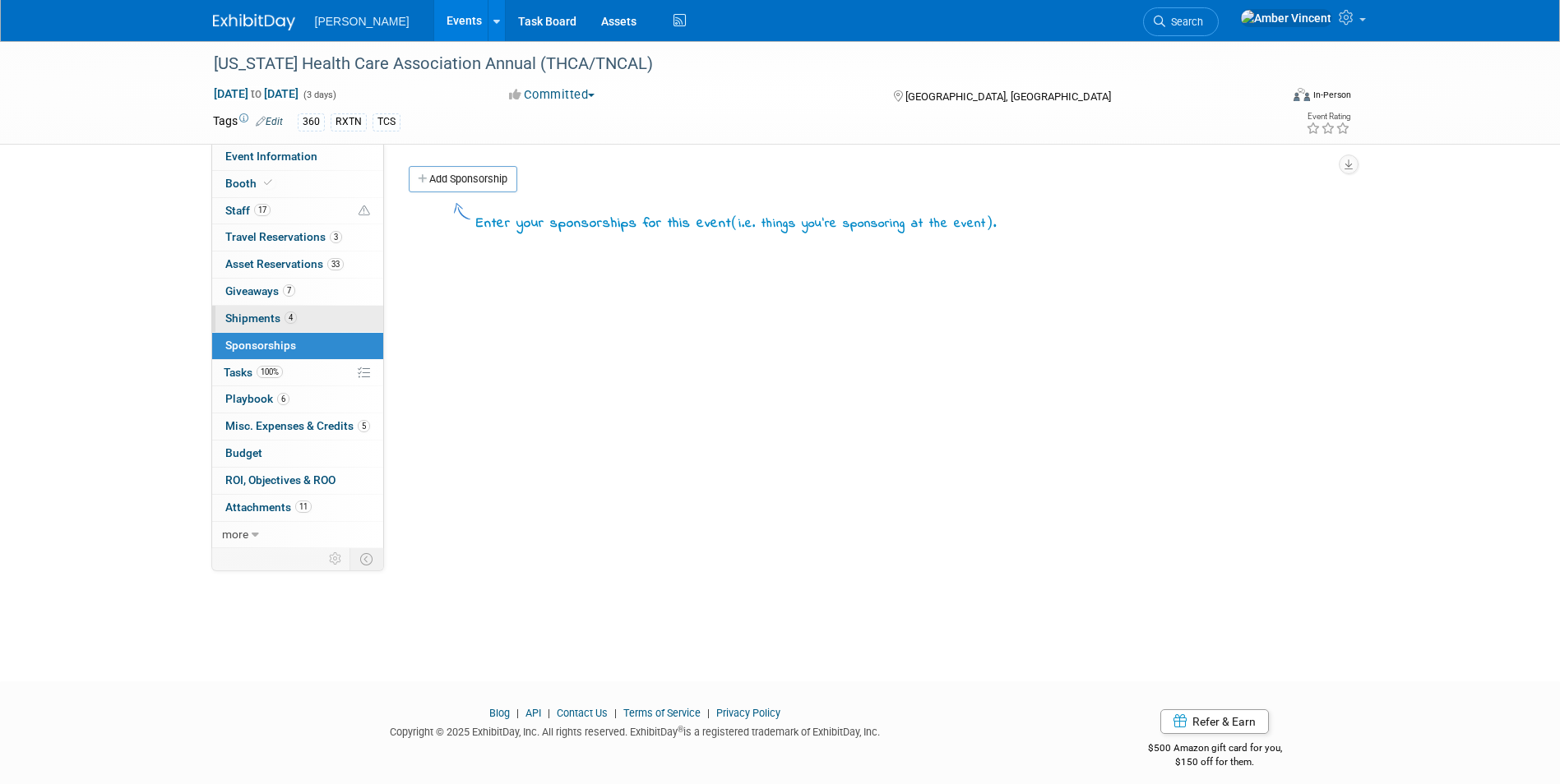
click at [263, 325] on link "4 Shipments 4" at bounding box center [298, 319] width 171 height 26
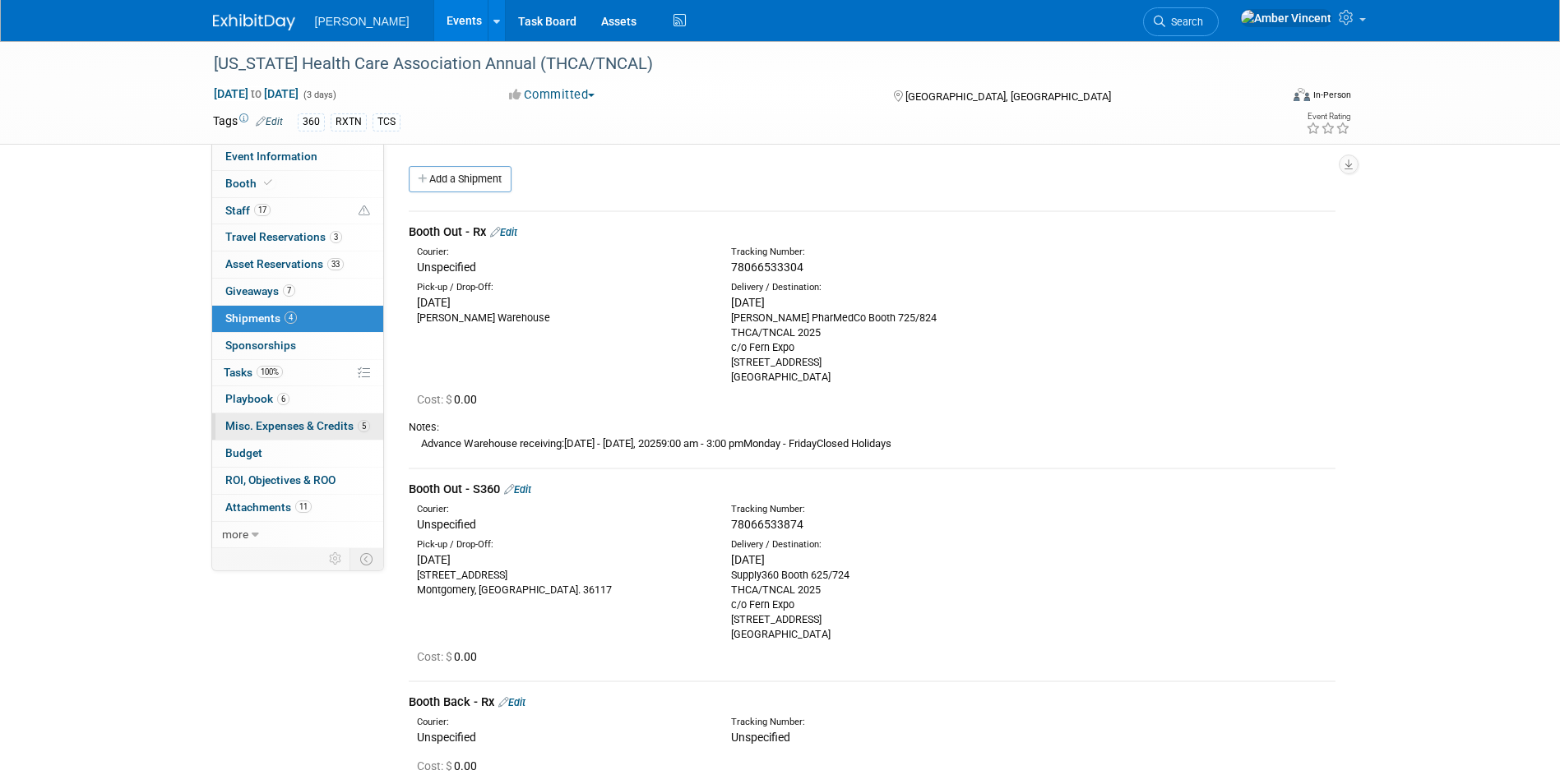
click at [287, 421] on span "Misc. Expenses & Credits 5" at bounding box center [298, 425] width 145 height 13
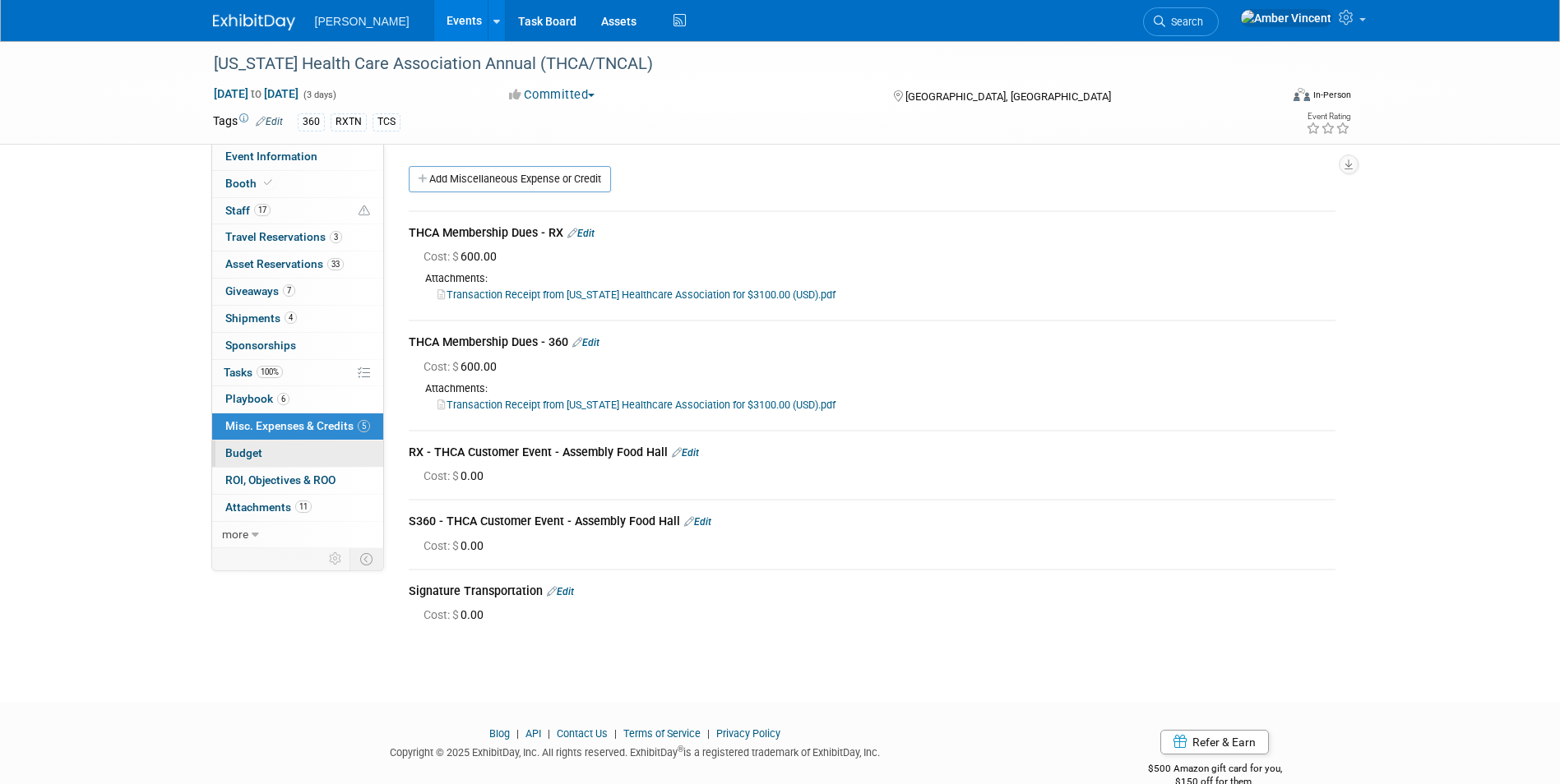
click at [259, 463] on link "Budget" at bounding box center [298, 454] width 171 height 26
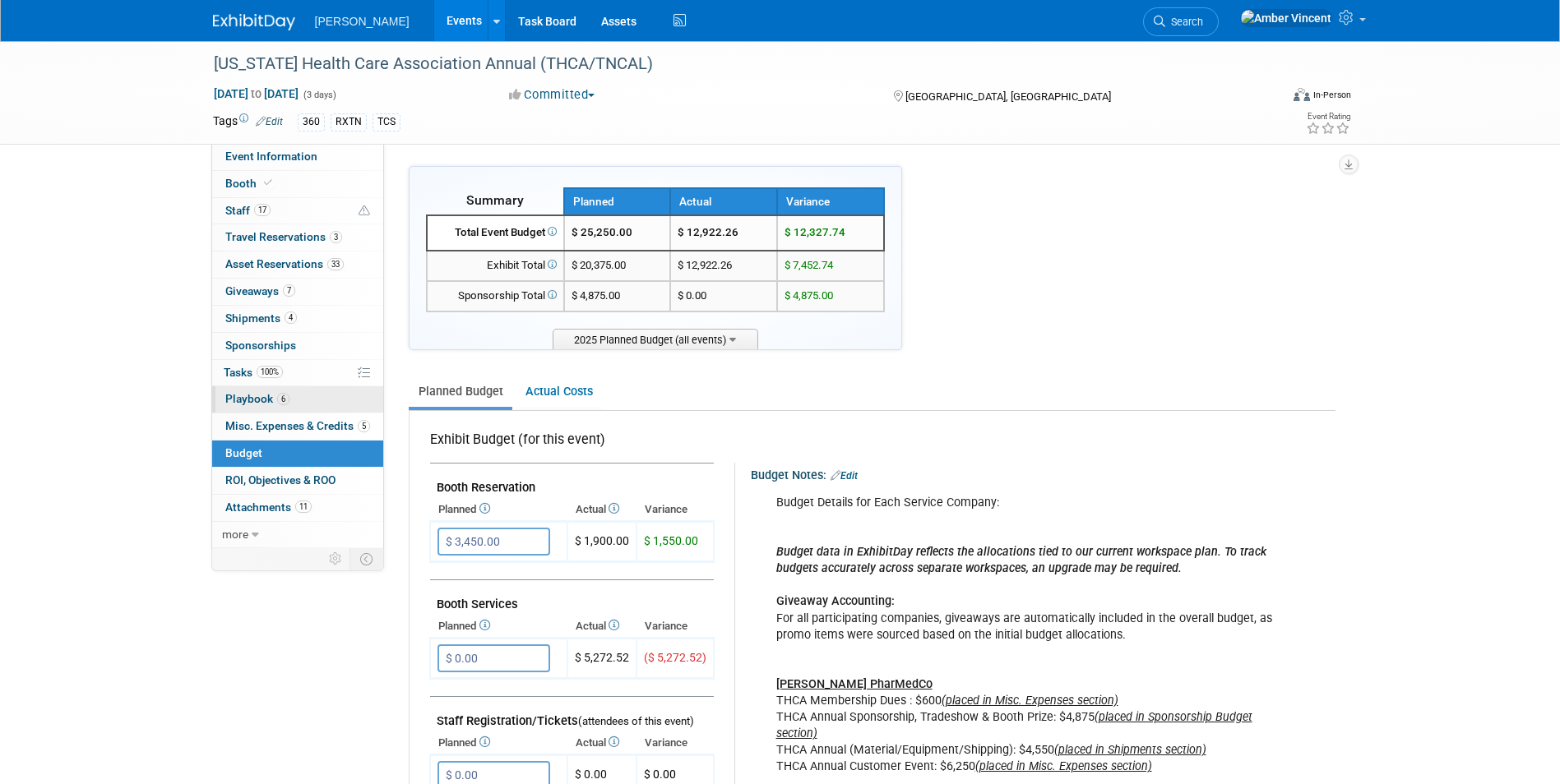
click at [259, 399] on span "Playbook 6" at bounding box center [257, 398] width 64 height 13
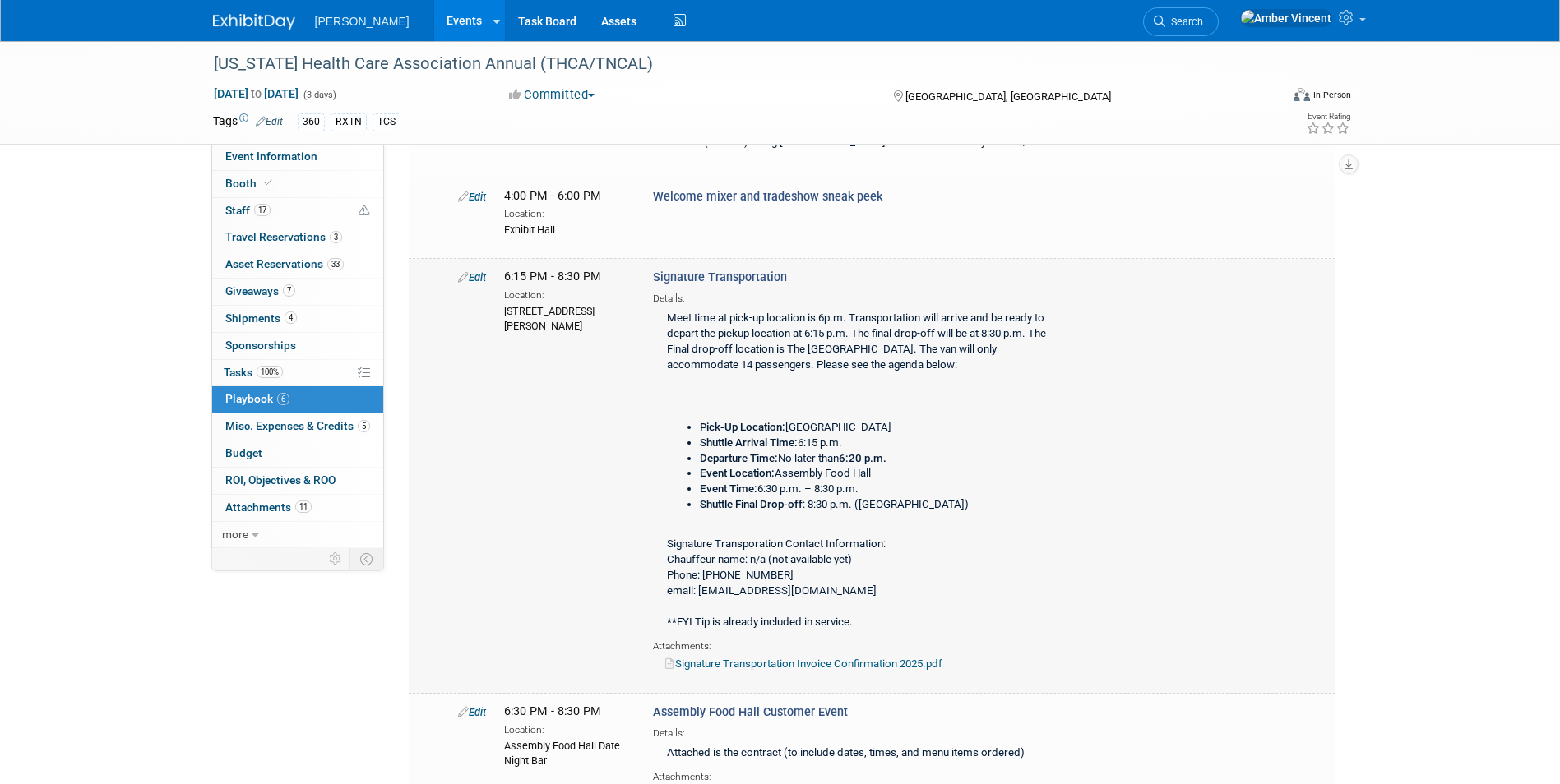
scroll to position [246, 0]
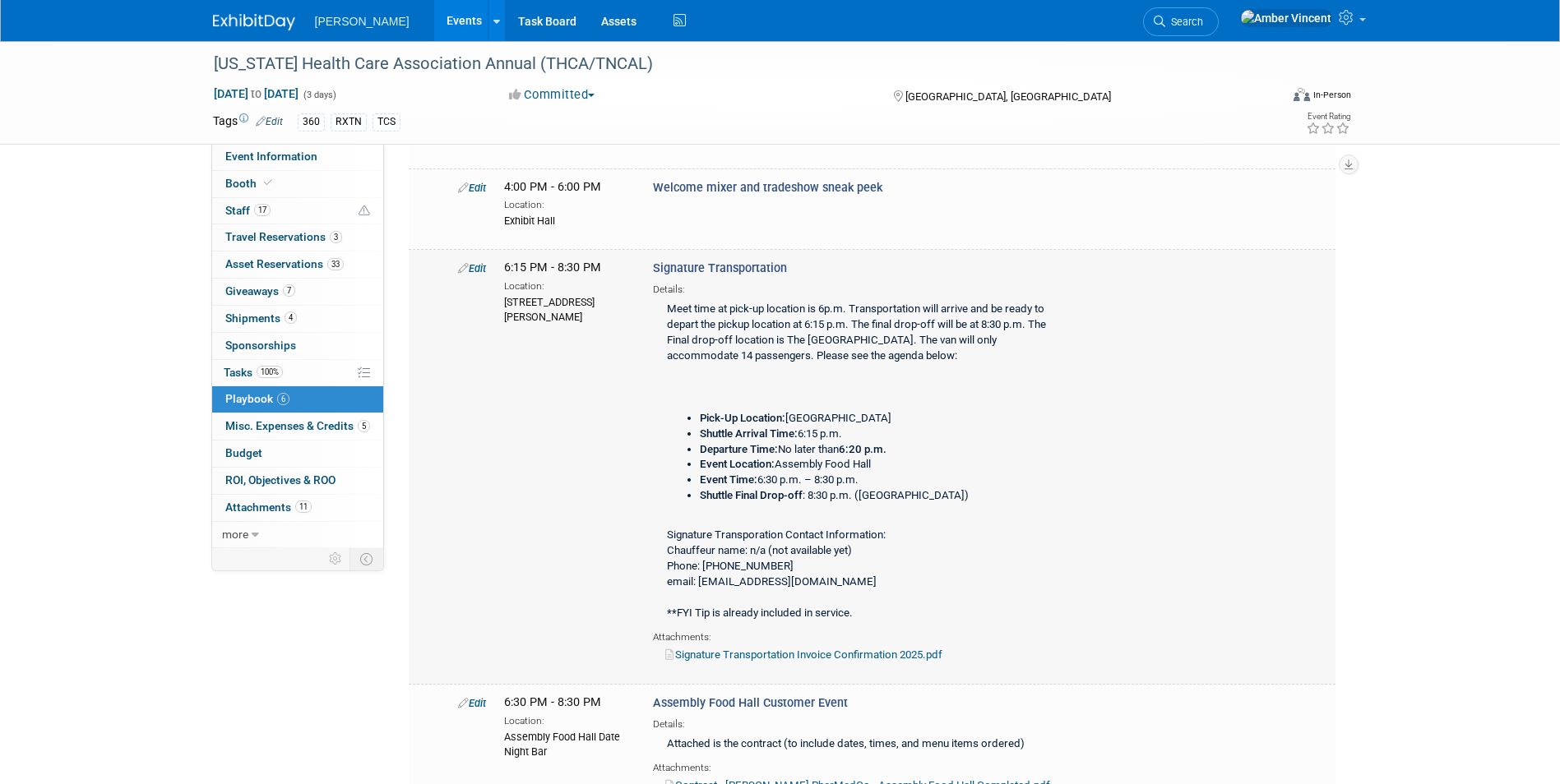
click at [877, 487] on link "Signature Transportation Invoice Confirmation 2025.pdf" at bounding box center [803, 655] width 277 height 12
click at [282, 427] on span "Misc. Expenses & Credits 5" at bounding box center [298, 425] width 145 height 13
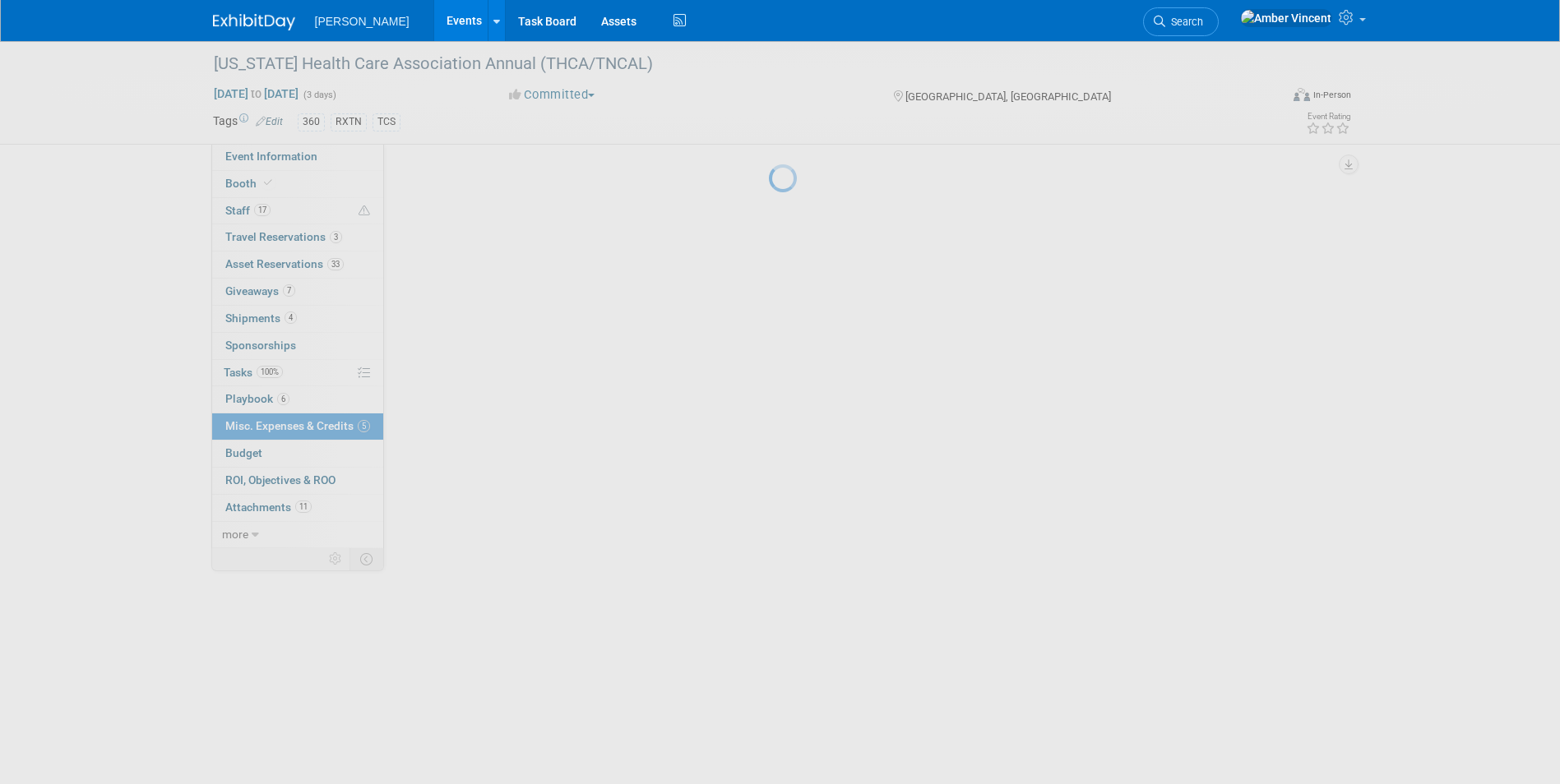
scroll to position [0, 0]
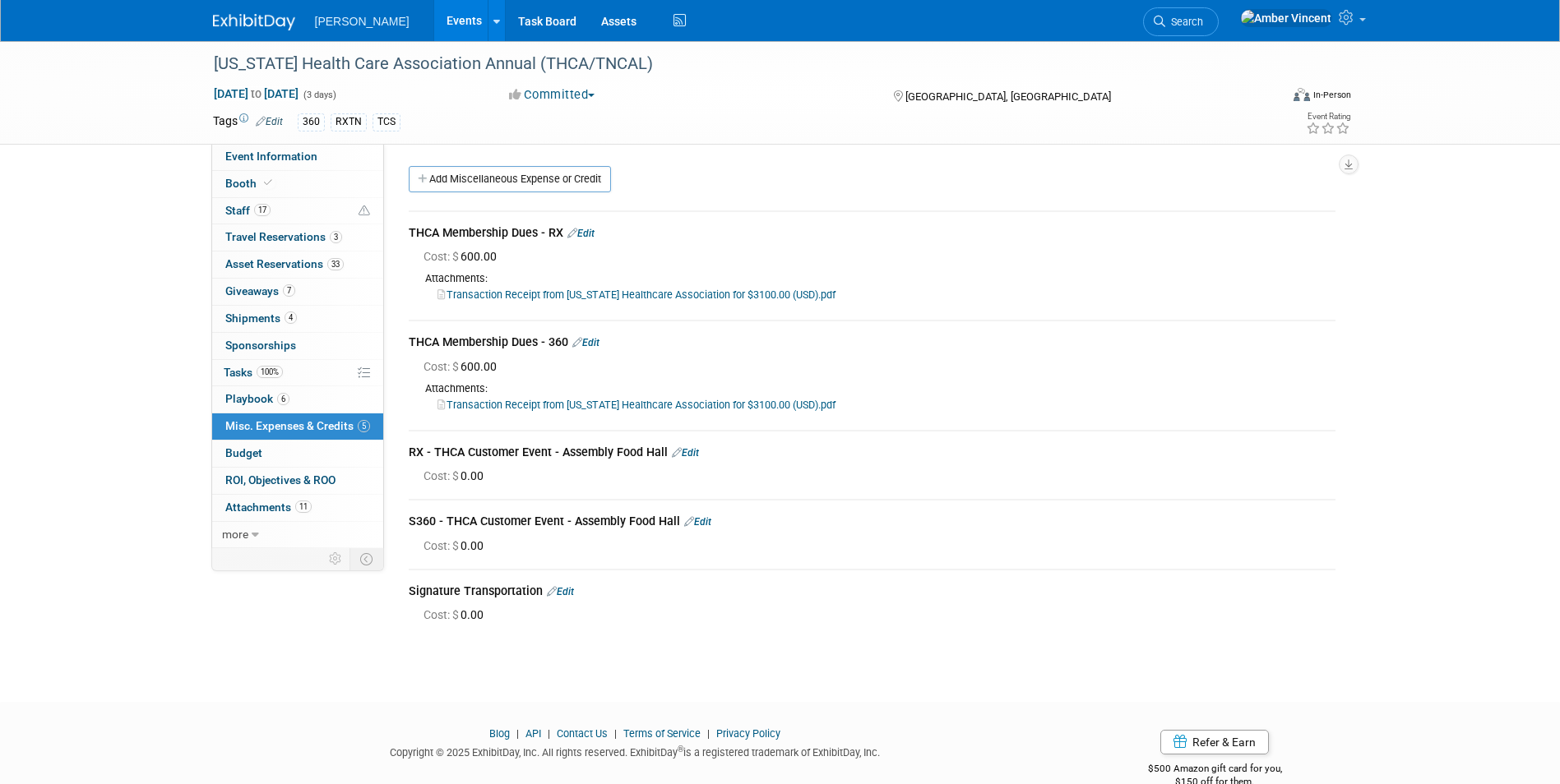
click at [557, 487] on link "Edit" at bounding box center [560, 591] width 27 height 11
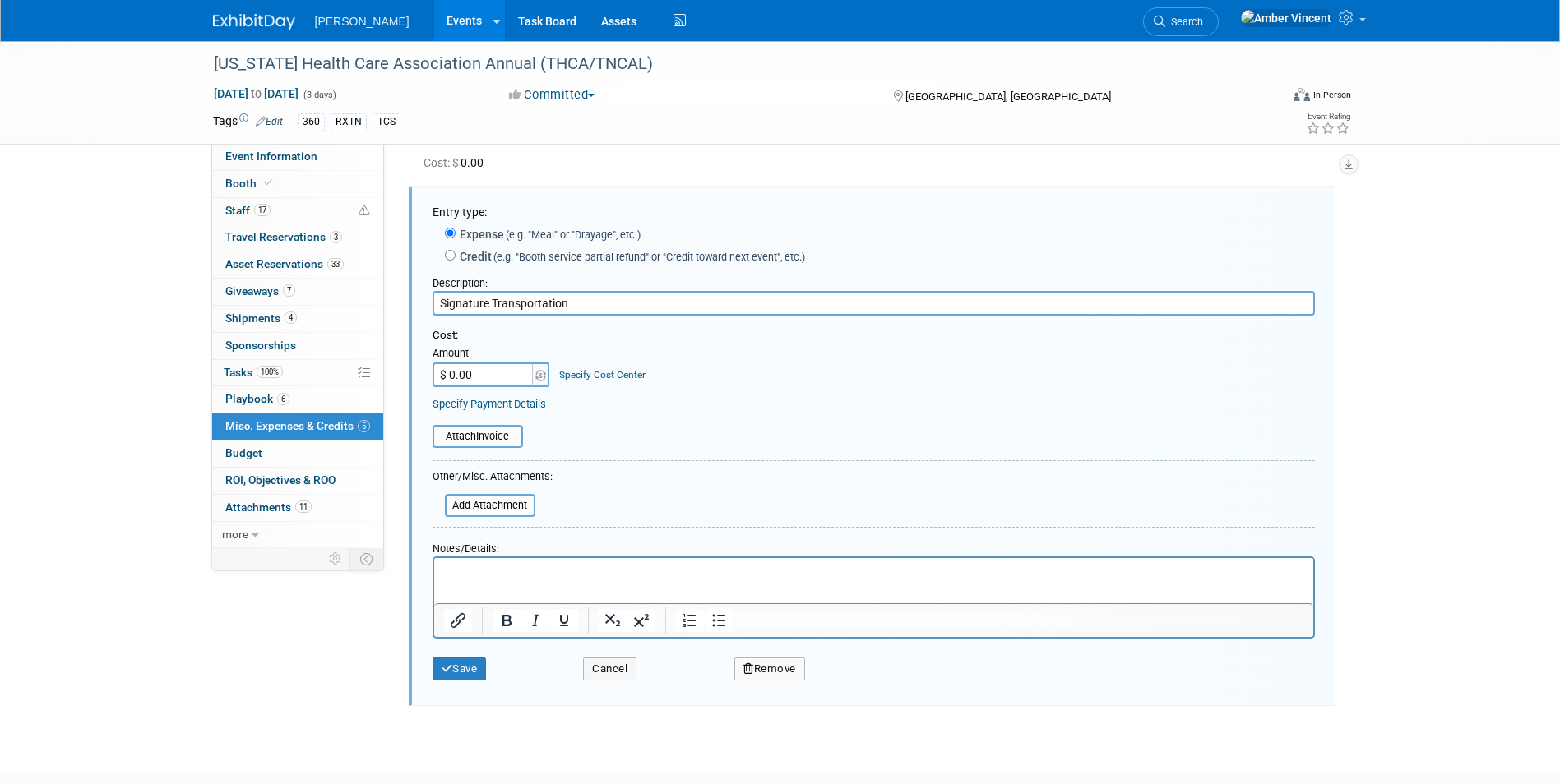
click at [489, 383] on input "$ 0.00" at bounding box center [484, 375] width 103 height 24
type input "$ 583.48"
click at [455, 487] on button "Save" at bounding box center [459, 669] width 54 height 23
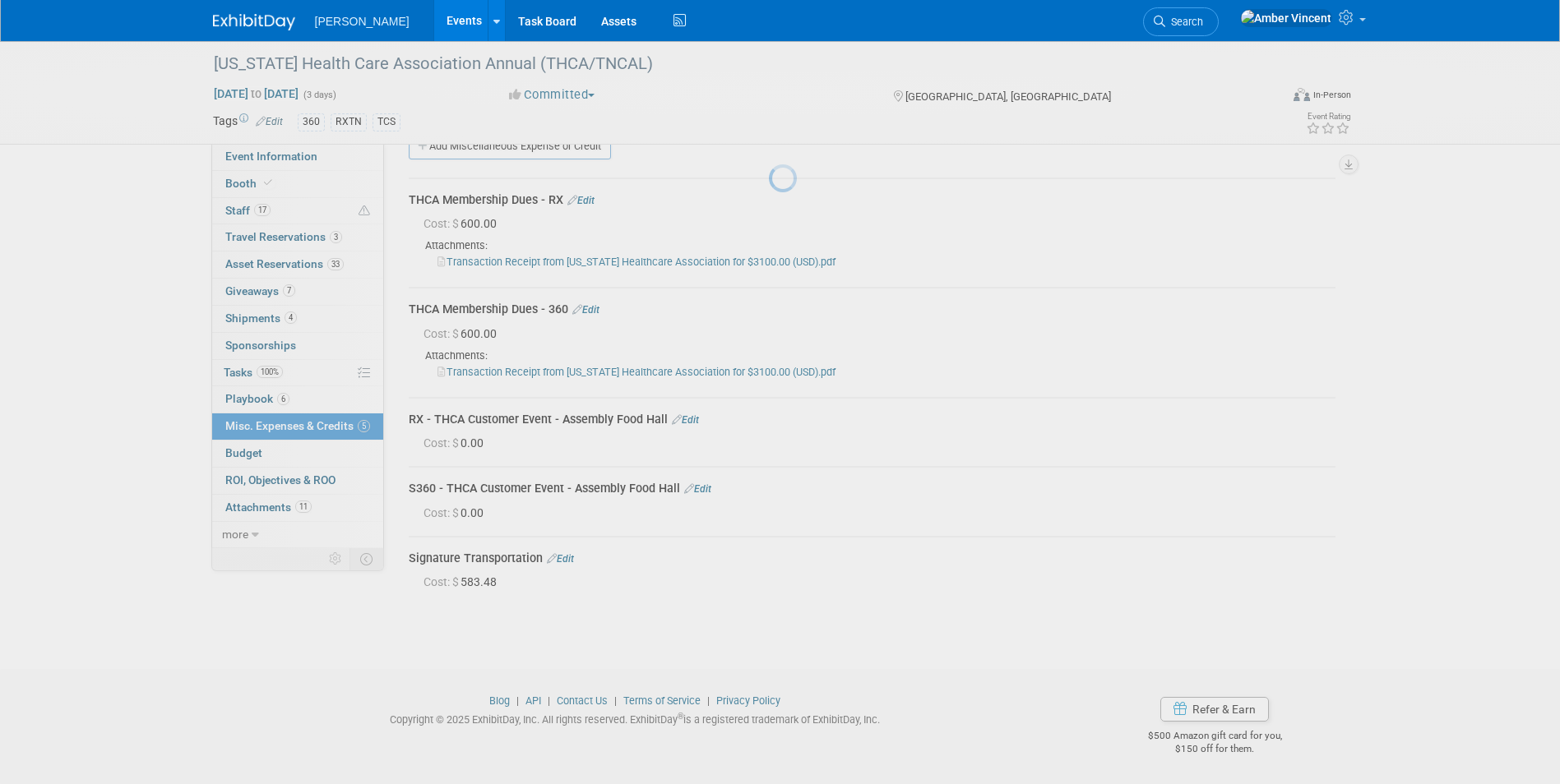
scroll to position [33, 0]
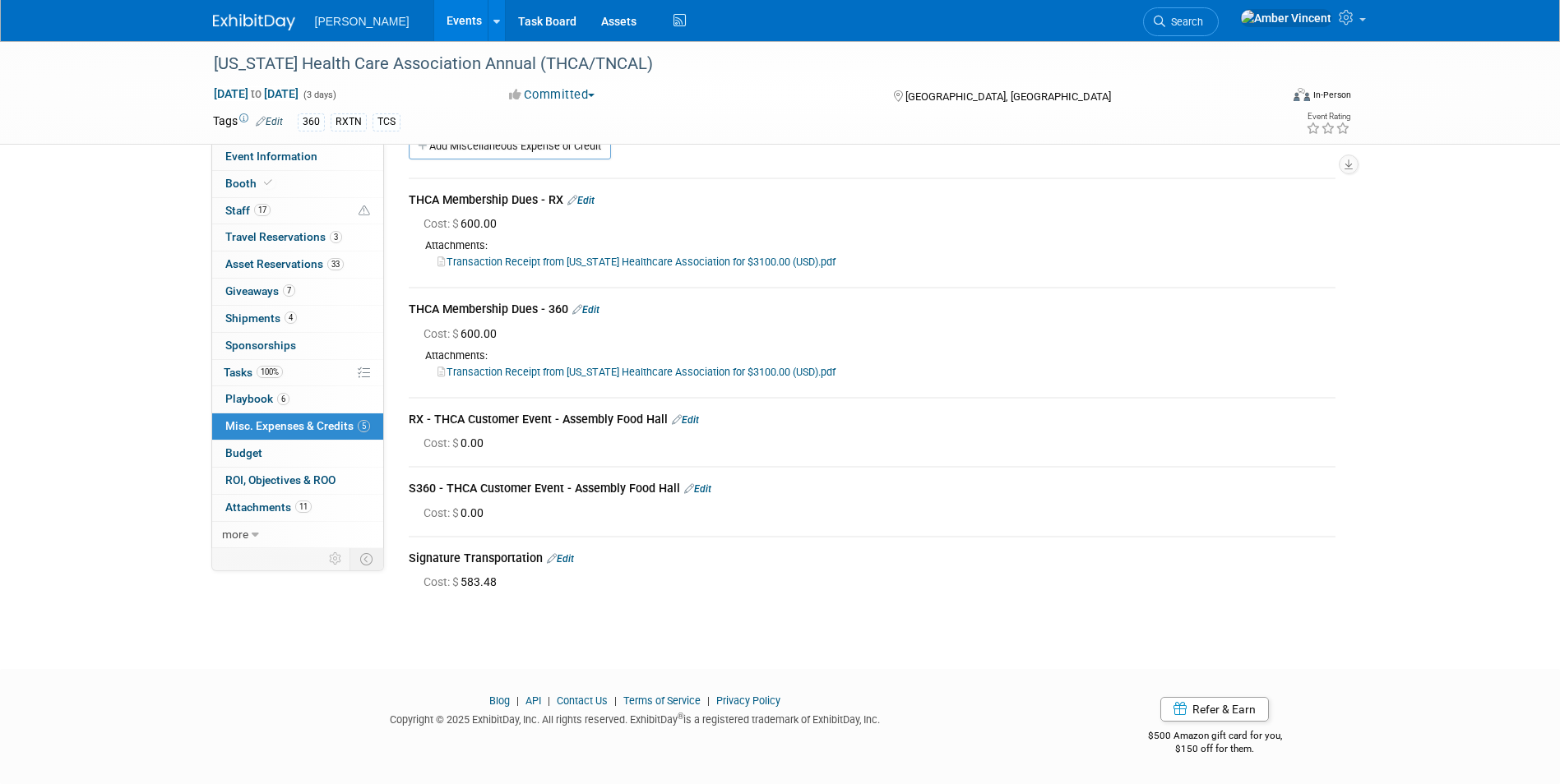
click at [277, 346] on span "Sponsorships 1" at bounding box center [260, 345] width 71 height 13
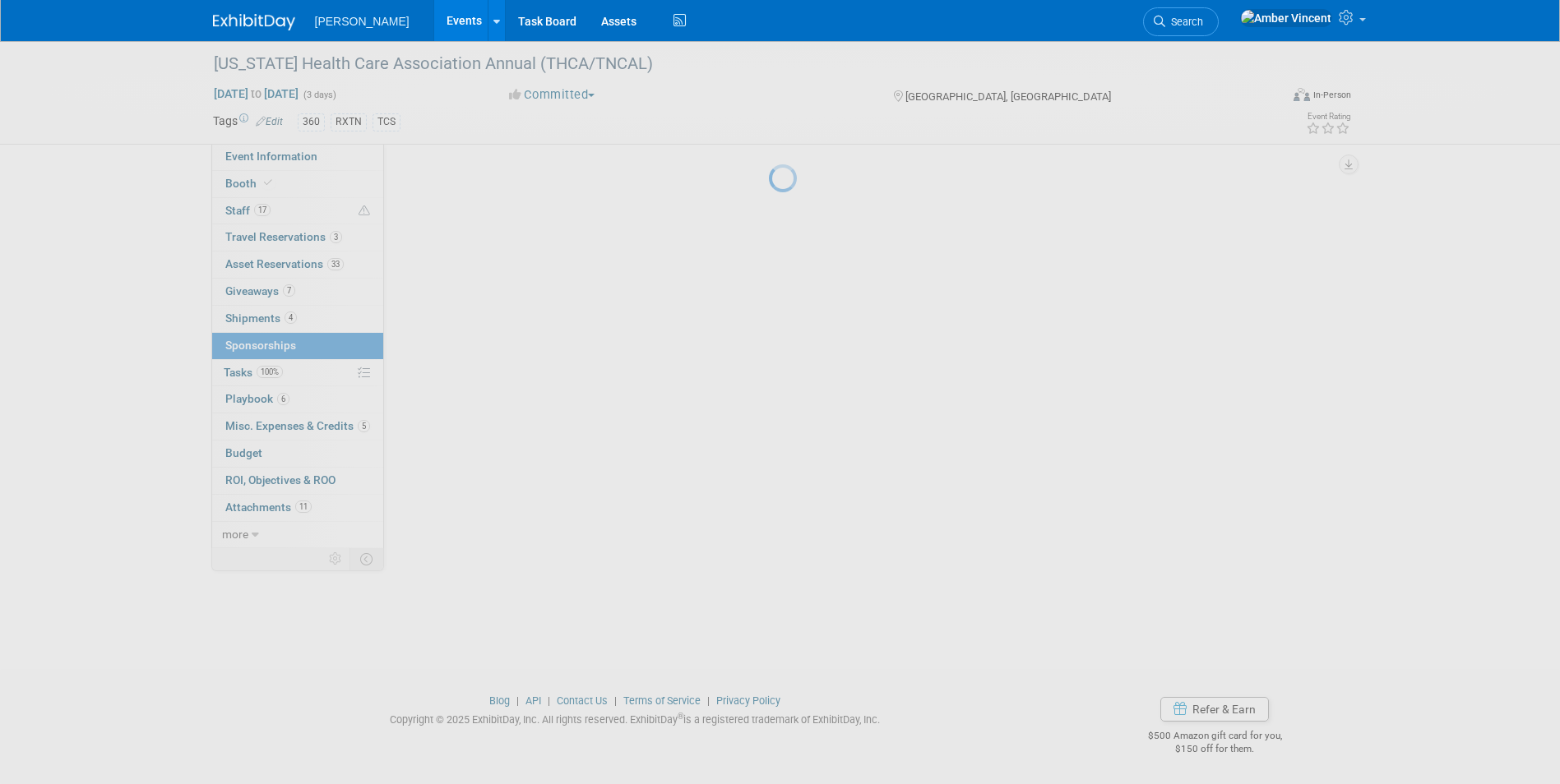
scroll to position [0, 0]
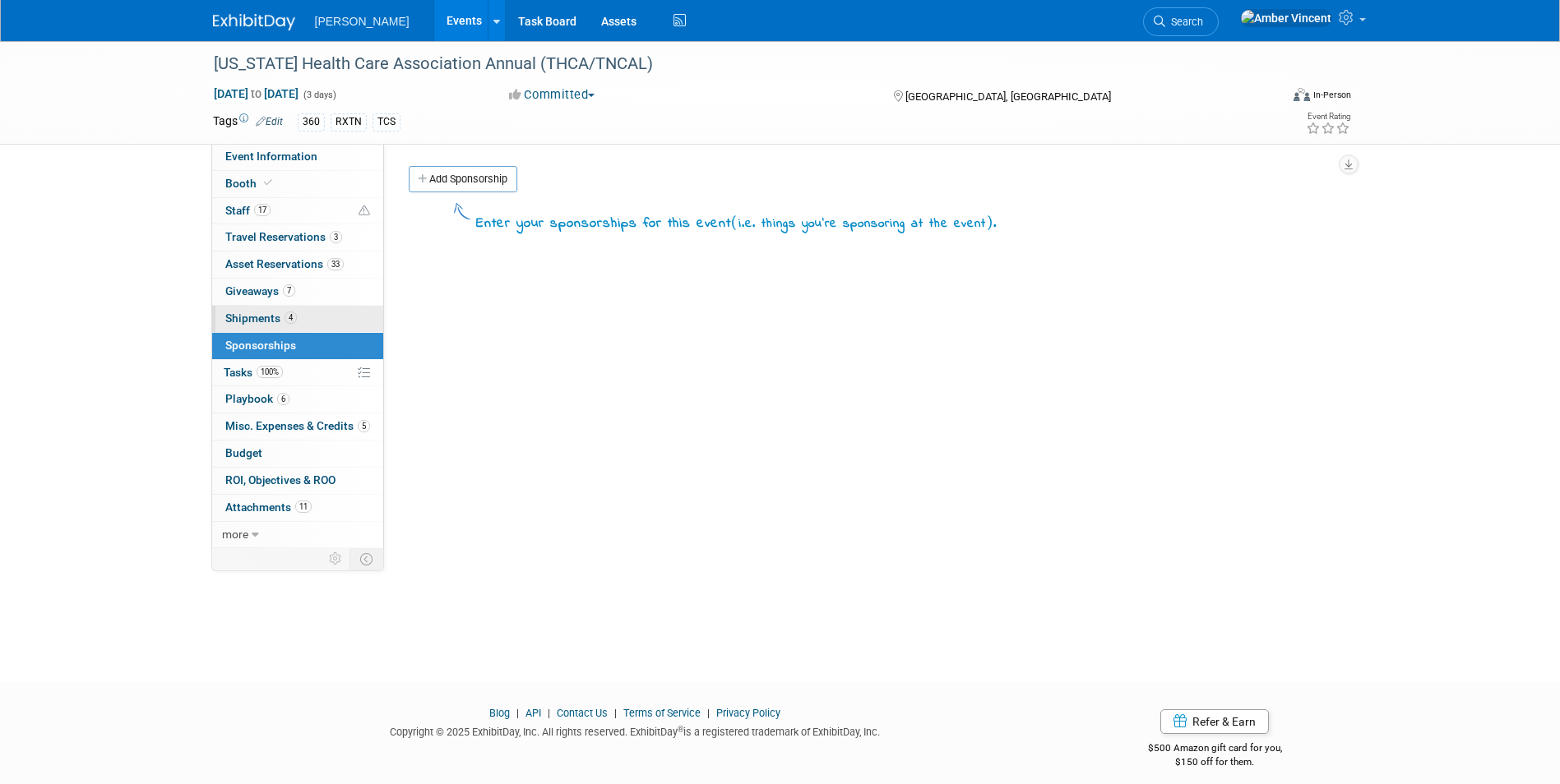
click at [268, 317] on span "Shipments 4" at bounding box center [261, 318] width 72 height 13
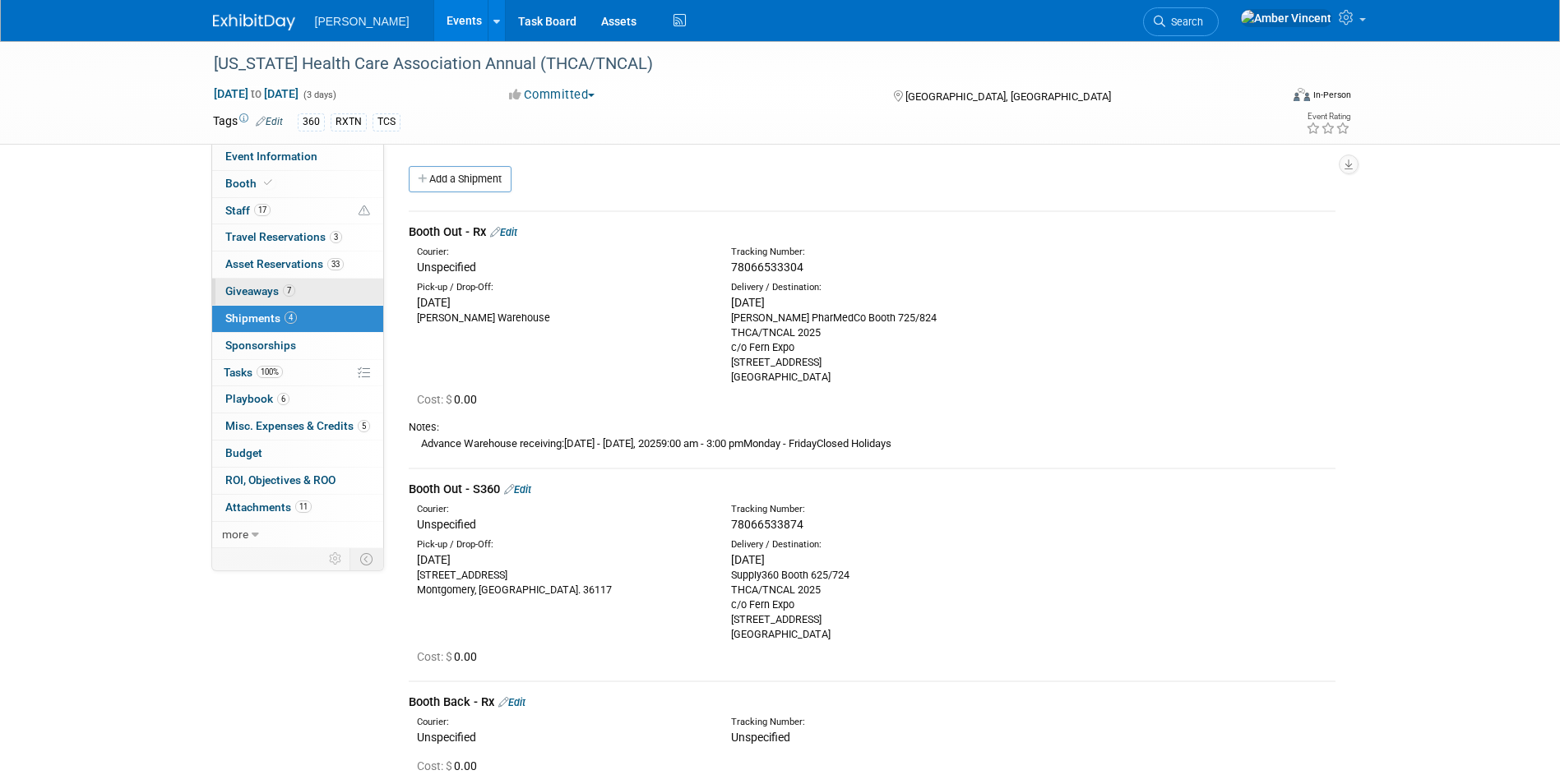
click at [268, 290] on span "Giveaways 7" at bounding box center [260, 291] width 70 height 13
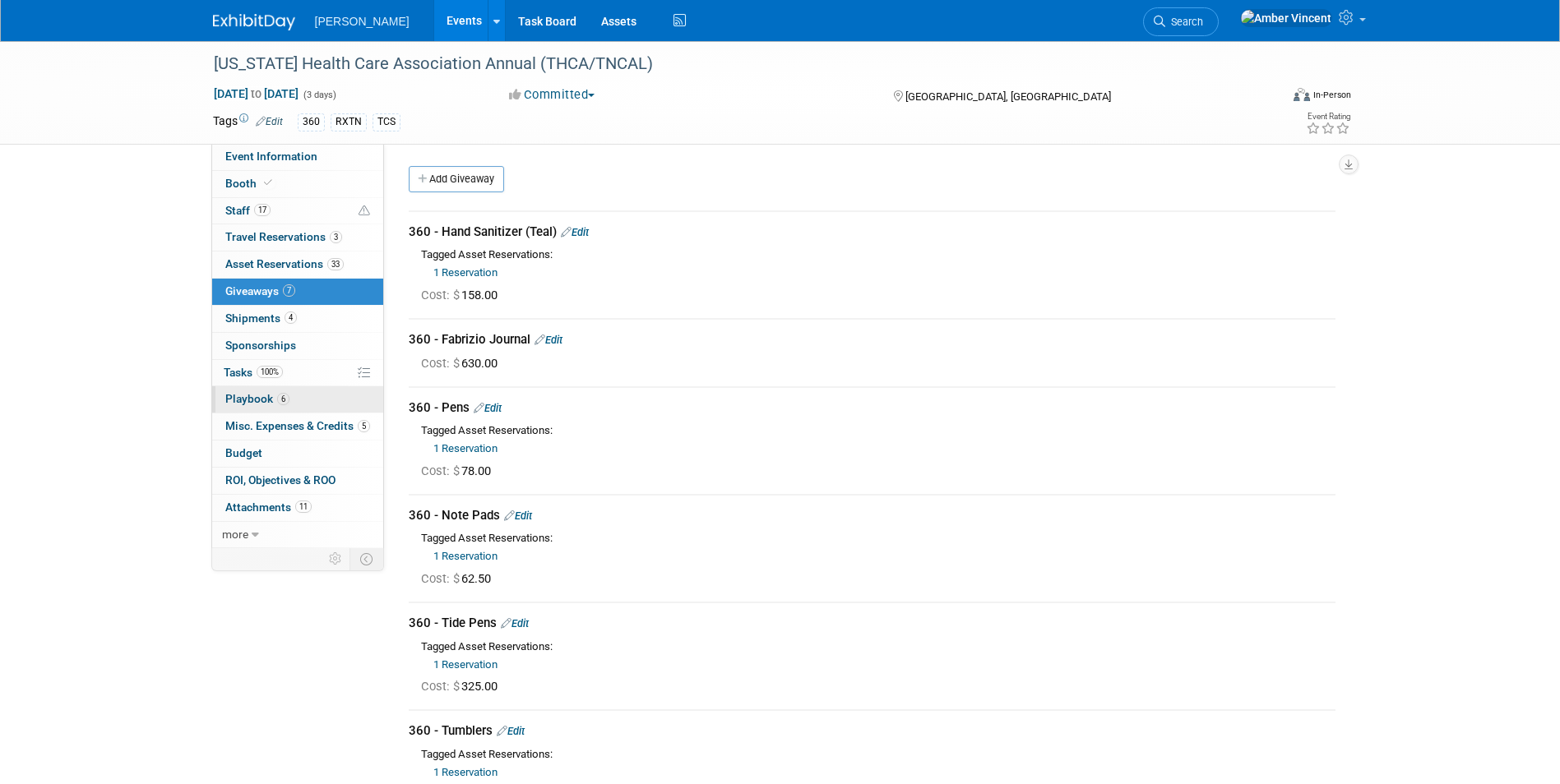
click at [273, 400] on span "Playbook 6" at bounding box center [257, 398] width 64 height 13
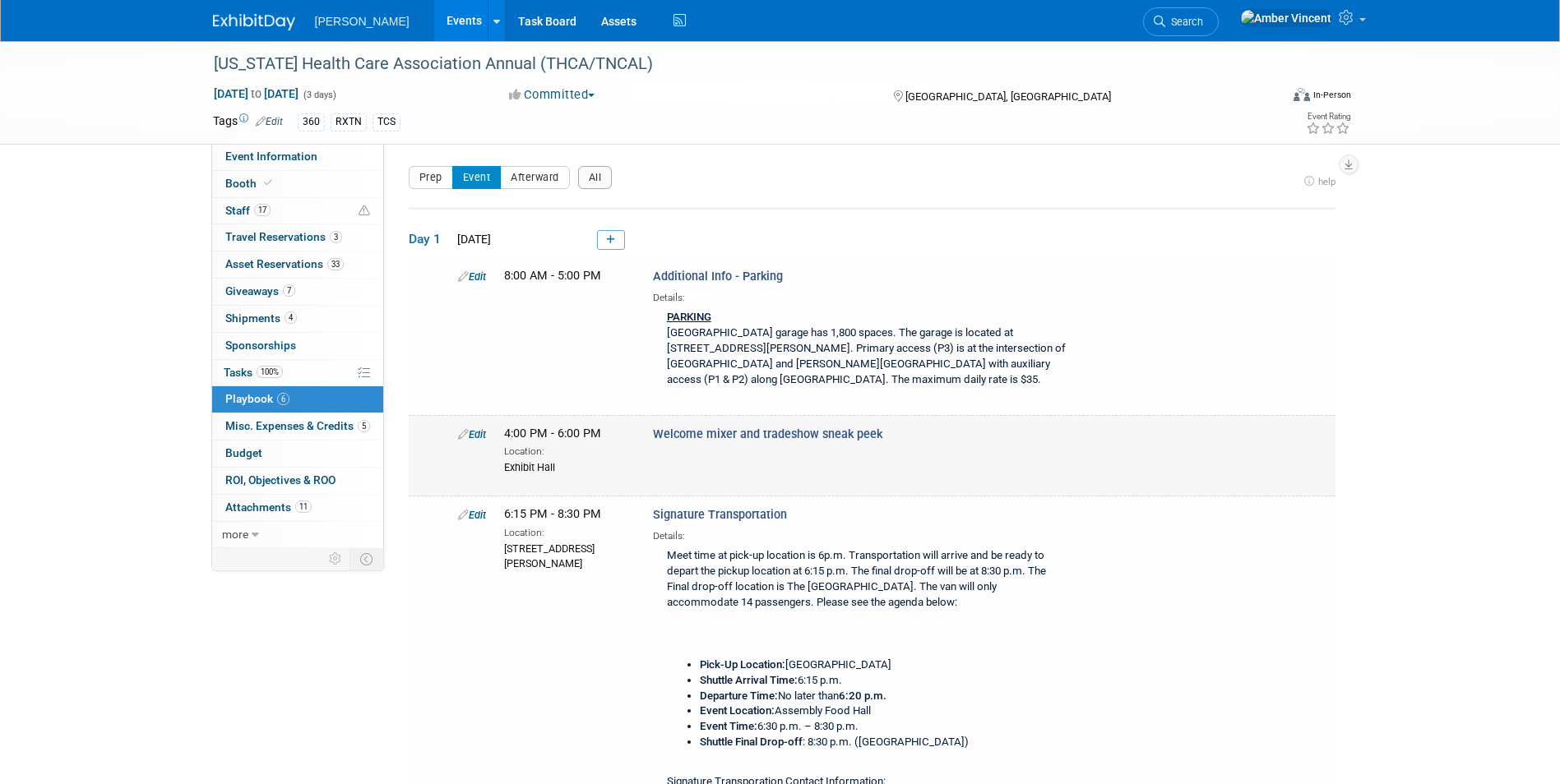
click at [803, 441] on div "Welcome mixer and tradeshow sneak peek" at bounding box center [864, 435] width 447 height 17
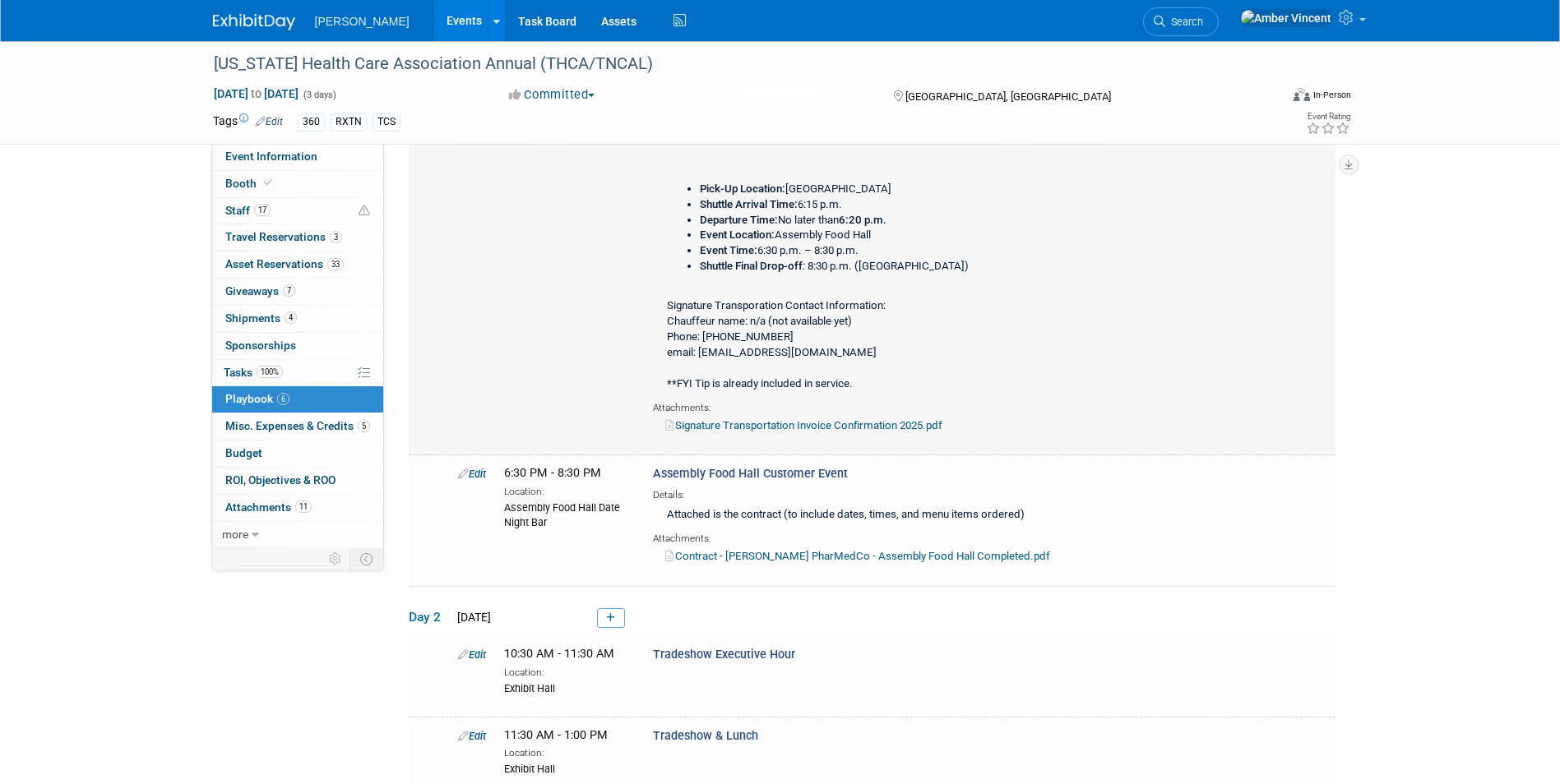
scroll to position [575, 0]
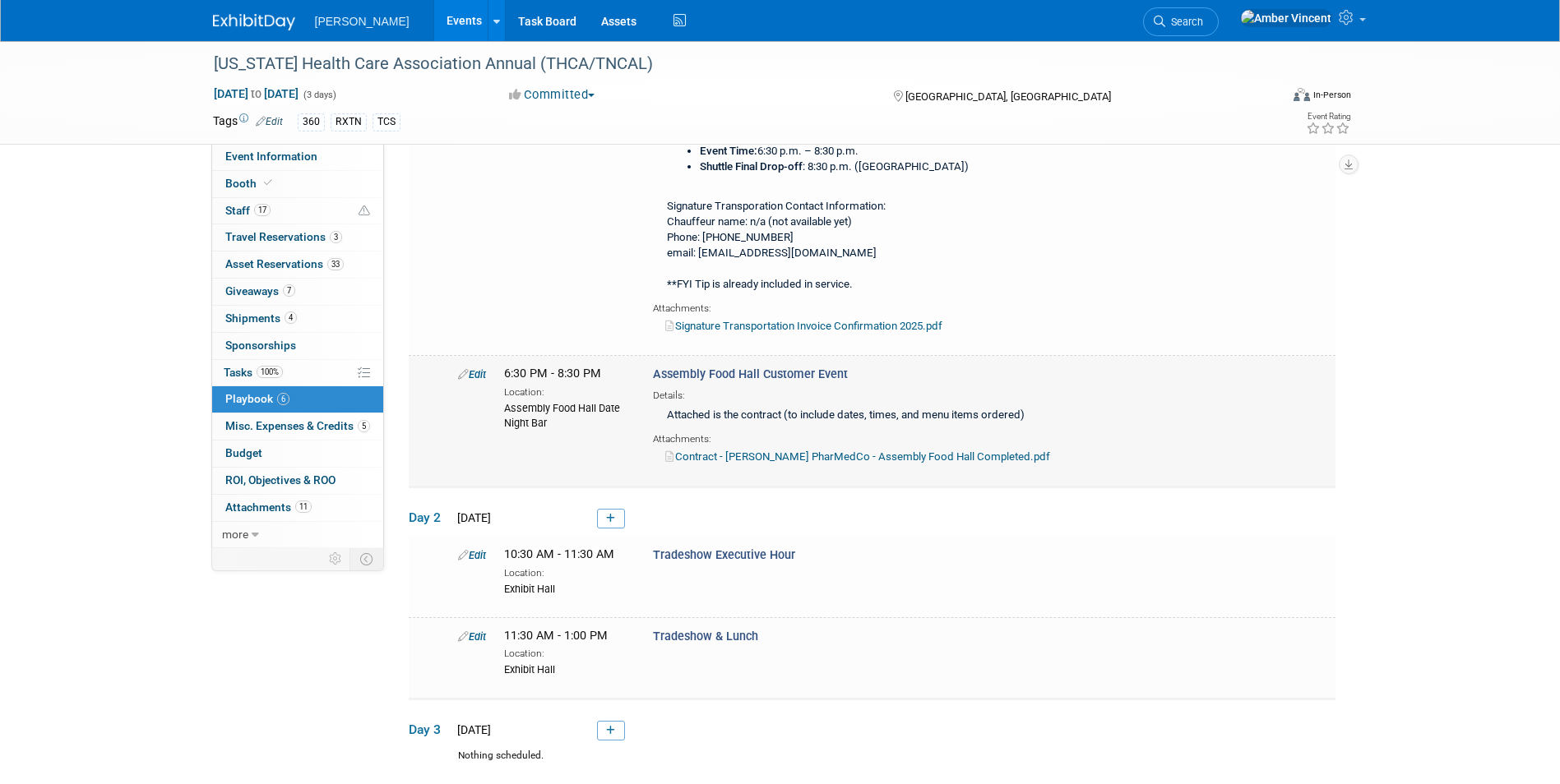
click at [832, 451] on link "Contract - Turenne PharMedCo - Assembly Food Hall Completed.pdf" at bounding box center [857, 457] width 385 height 12
click at [317, 433] on link "5 Misc. Expenses & Credits 5" at bounding box center [298, 426] width 171 height 26
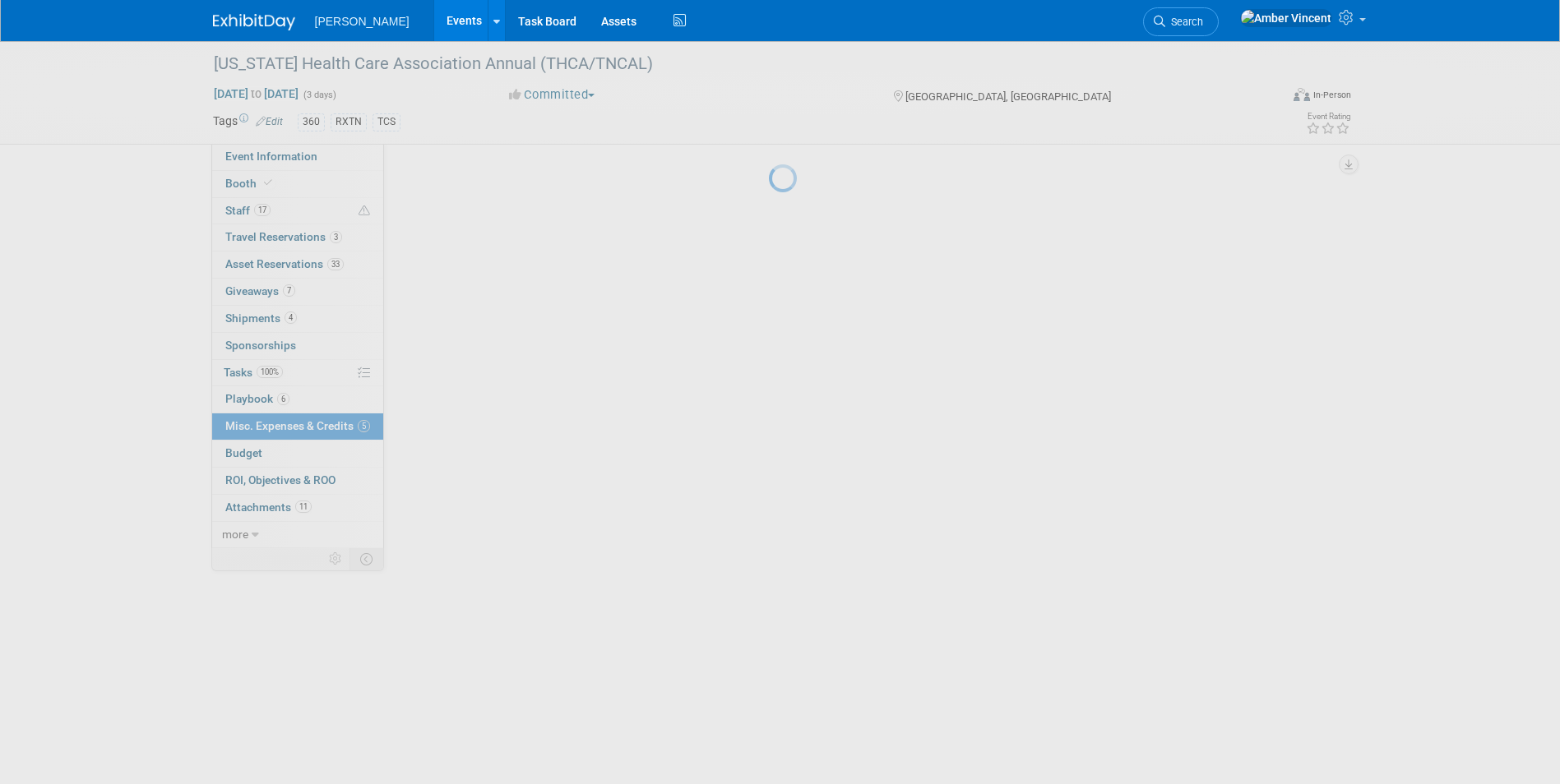
scroll to position [0, 0]
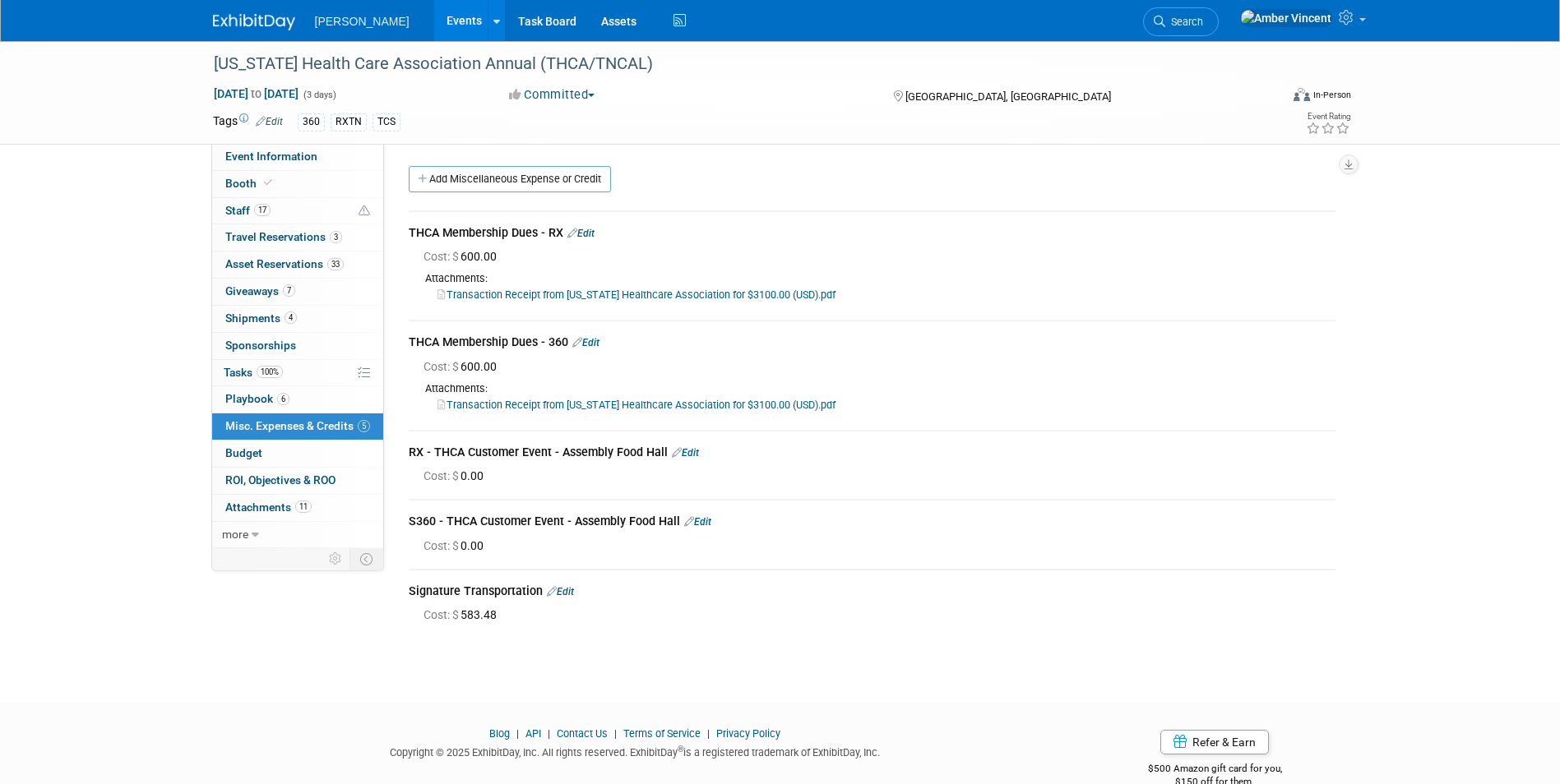
click at [589, 233] on link "Edit" at bounding box center [580, 233] width 27 height 11
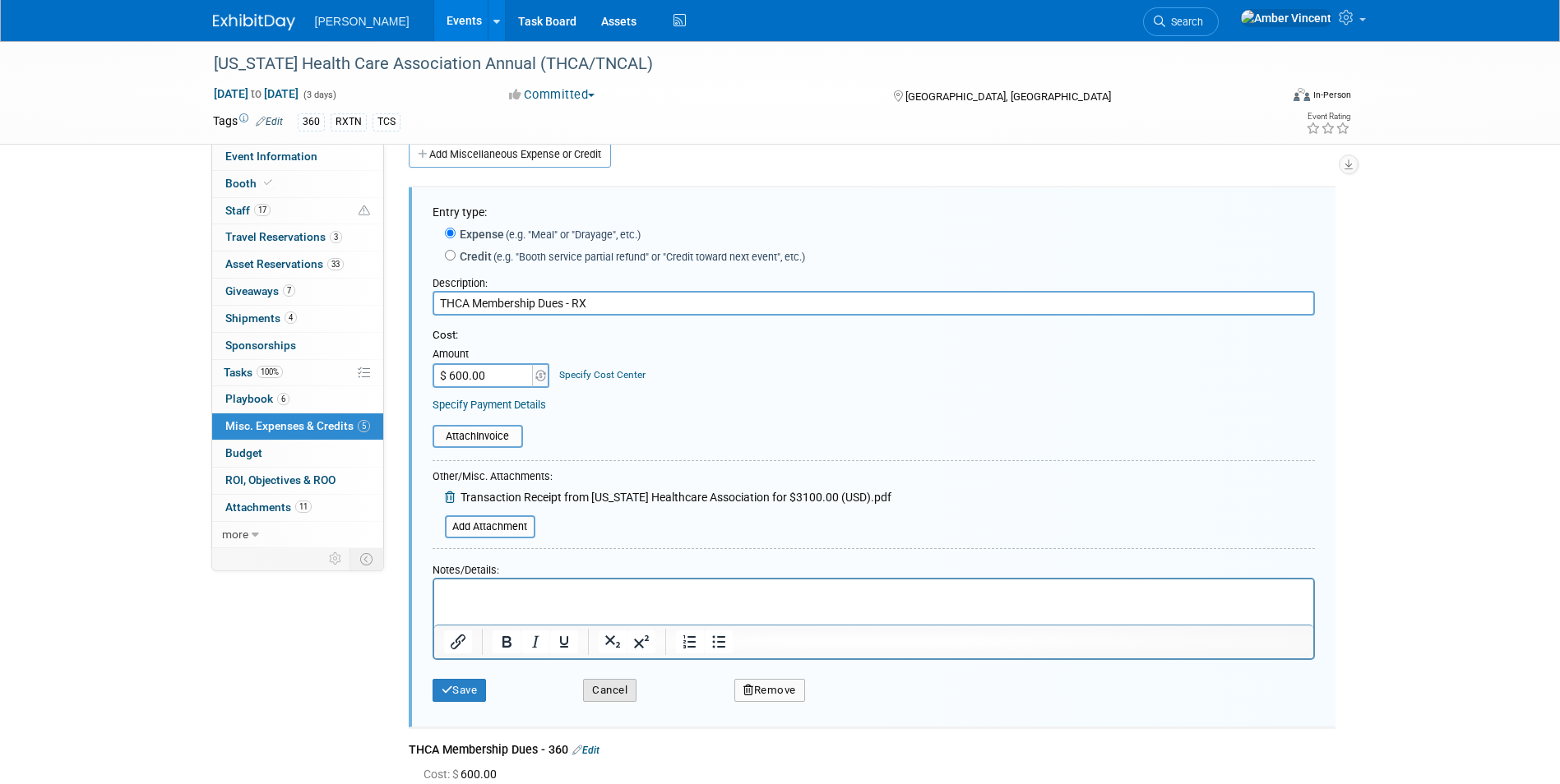
click at [601, 487] on button "Cancel" at bounding box center [609, 690] width 53 height 23
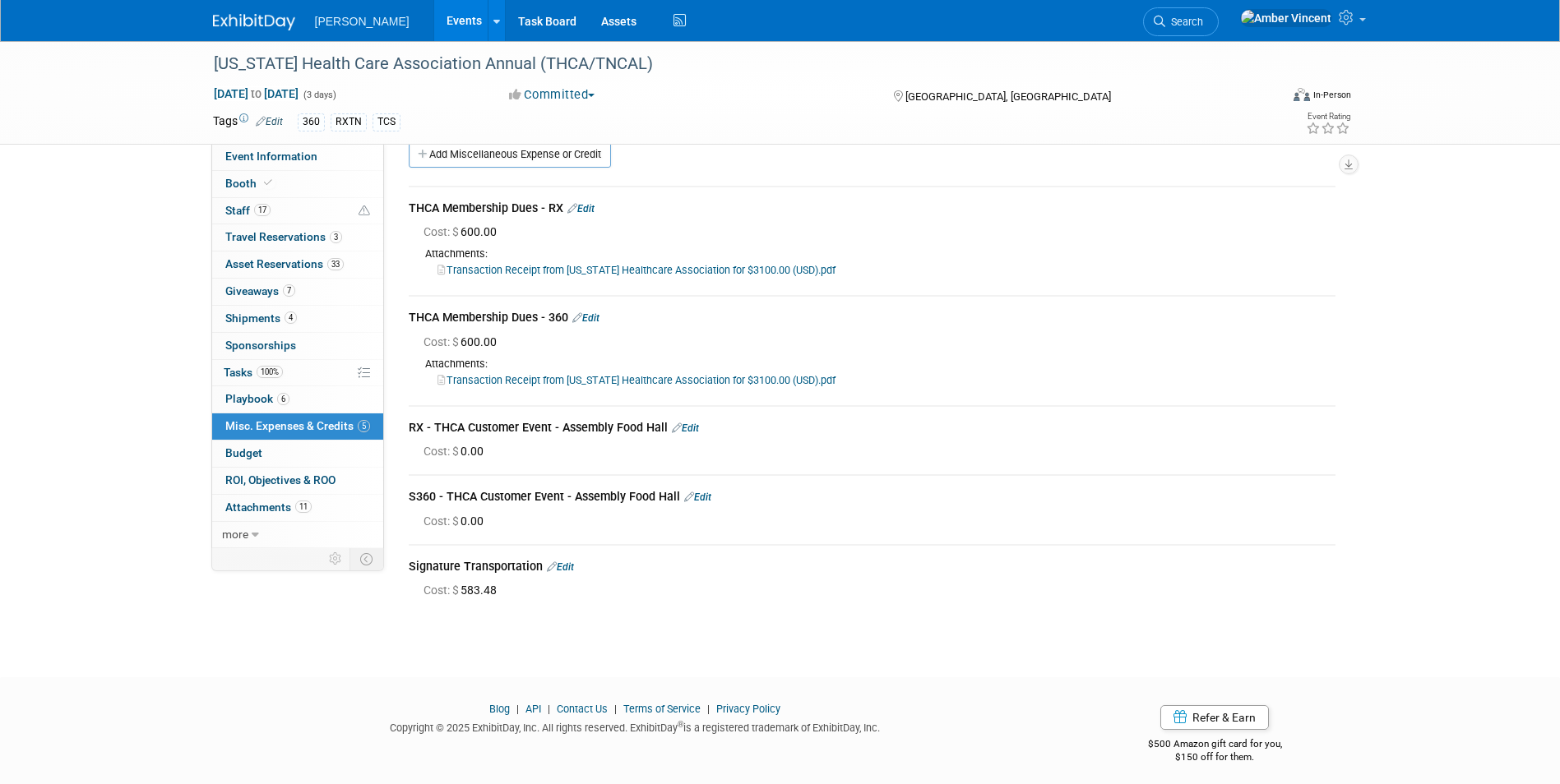
click at [701, 426] on div "RX - THCA Customer Event - Assembly Food Hall Edit" at bounding box center [872, 429] width 927 height 20
click at [694, 429] on link "Edit" at bounding box center [685, 428] width 27 height 11
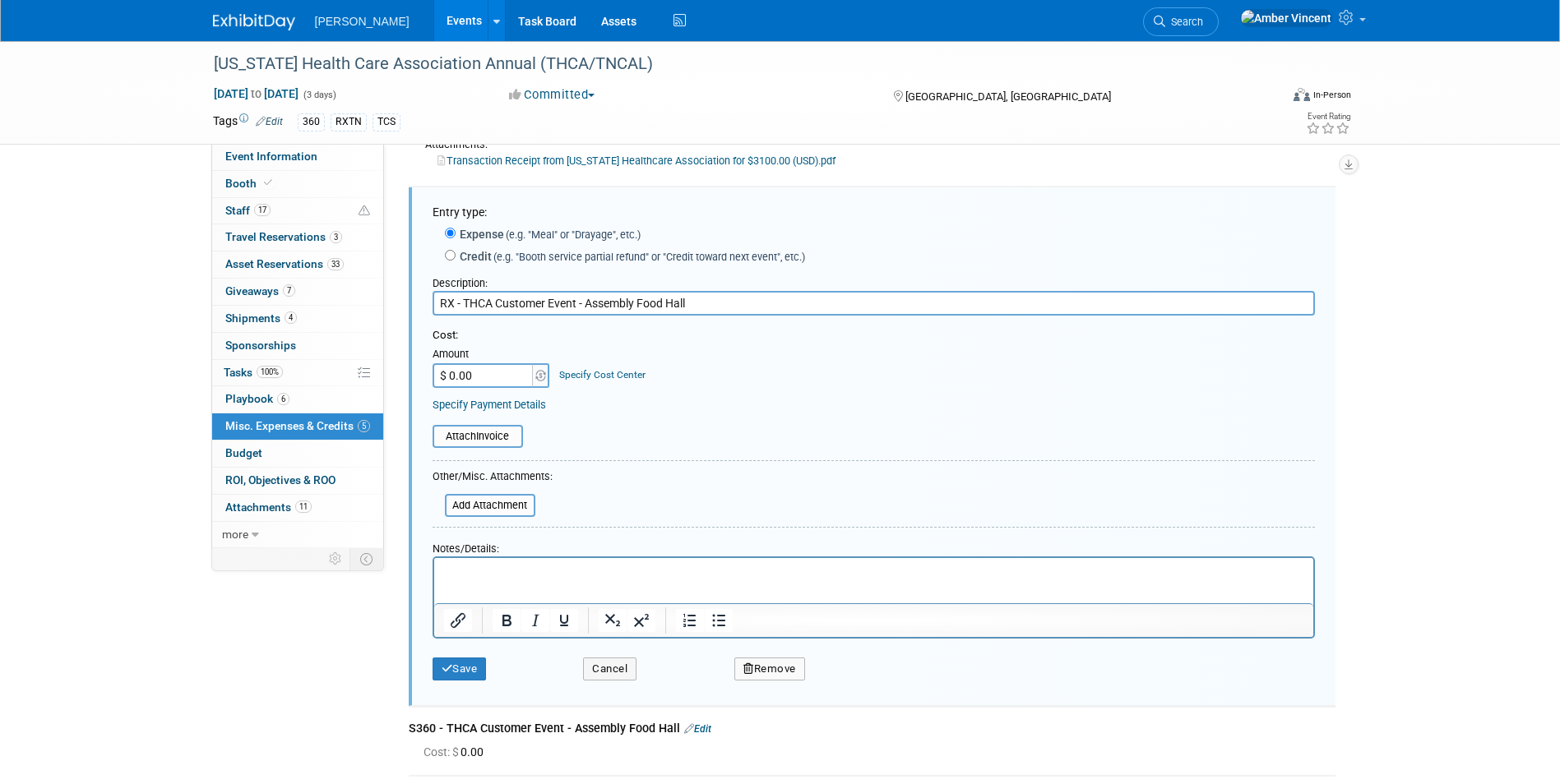
click at [478, 386] on input "$ 0.00" at bounding box center [484, 375] width 103 height 24
type input "$ 4,101.51"
click at [472, 487] on button "Save" at bounding box center [459, 669] width 54 height 23
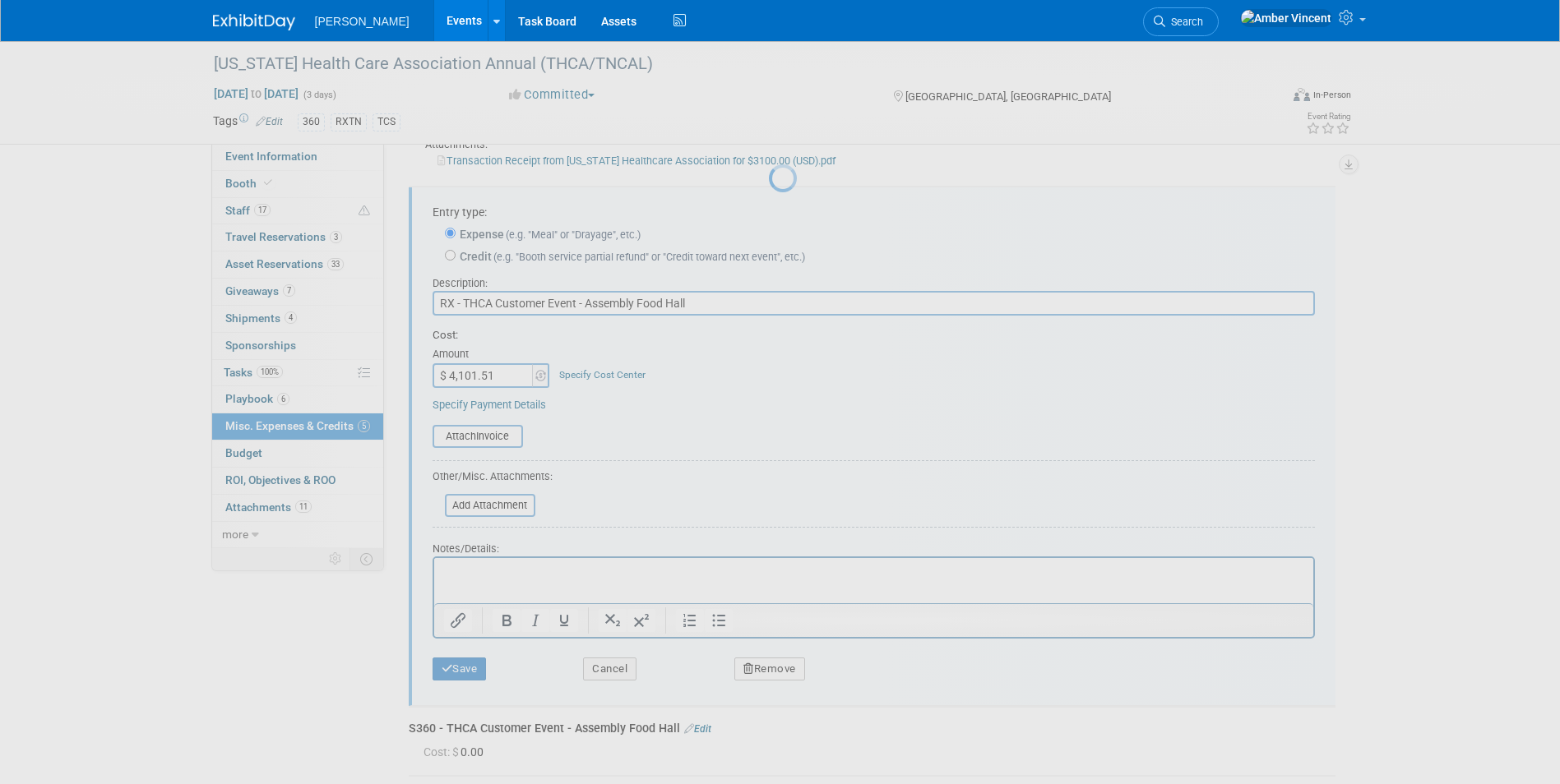
scroll to position [33, 0]
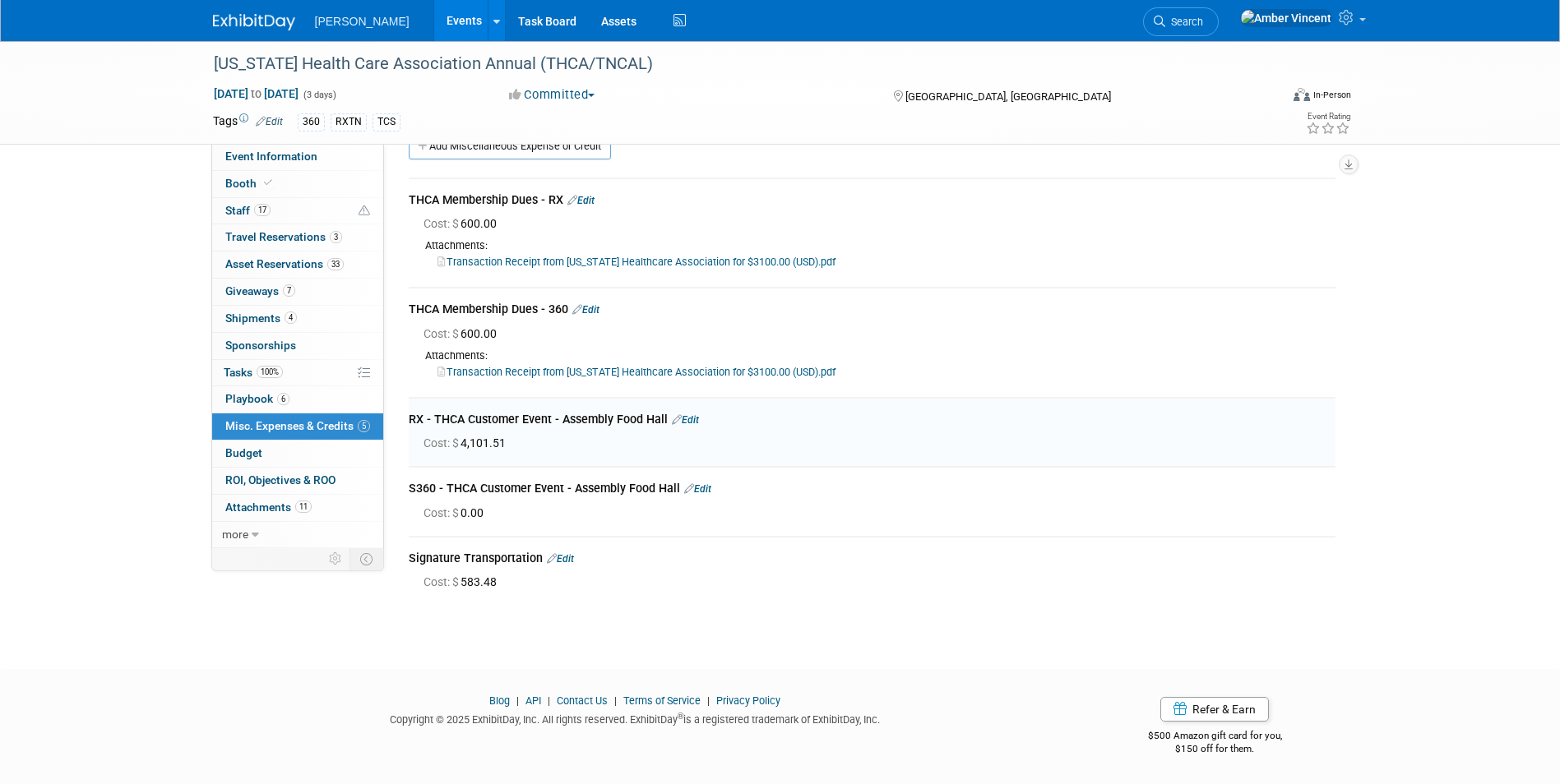
click at [704, 487] on link "Edit" at bounding box center [697, 488] width 27 height 11
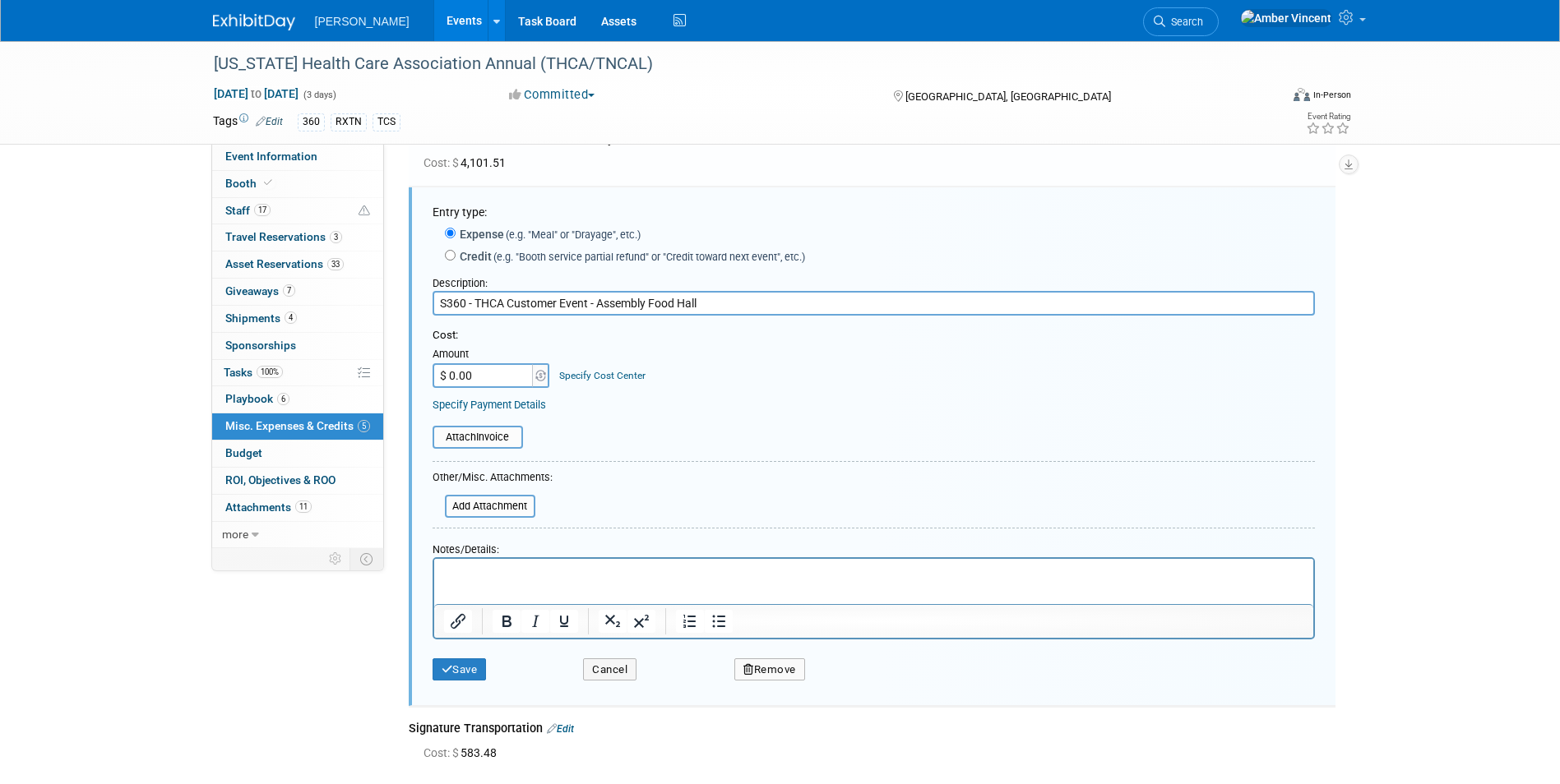
scroll to position [0, 0]
click at [500, 384] on input "$ 0.00" at bounding box center [484, 375] width 103 height 24
type input "$ 4,101.51"
click at [457, 487] on button "Save" at bounding box center [459, 670] width 54 height 23
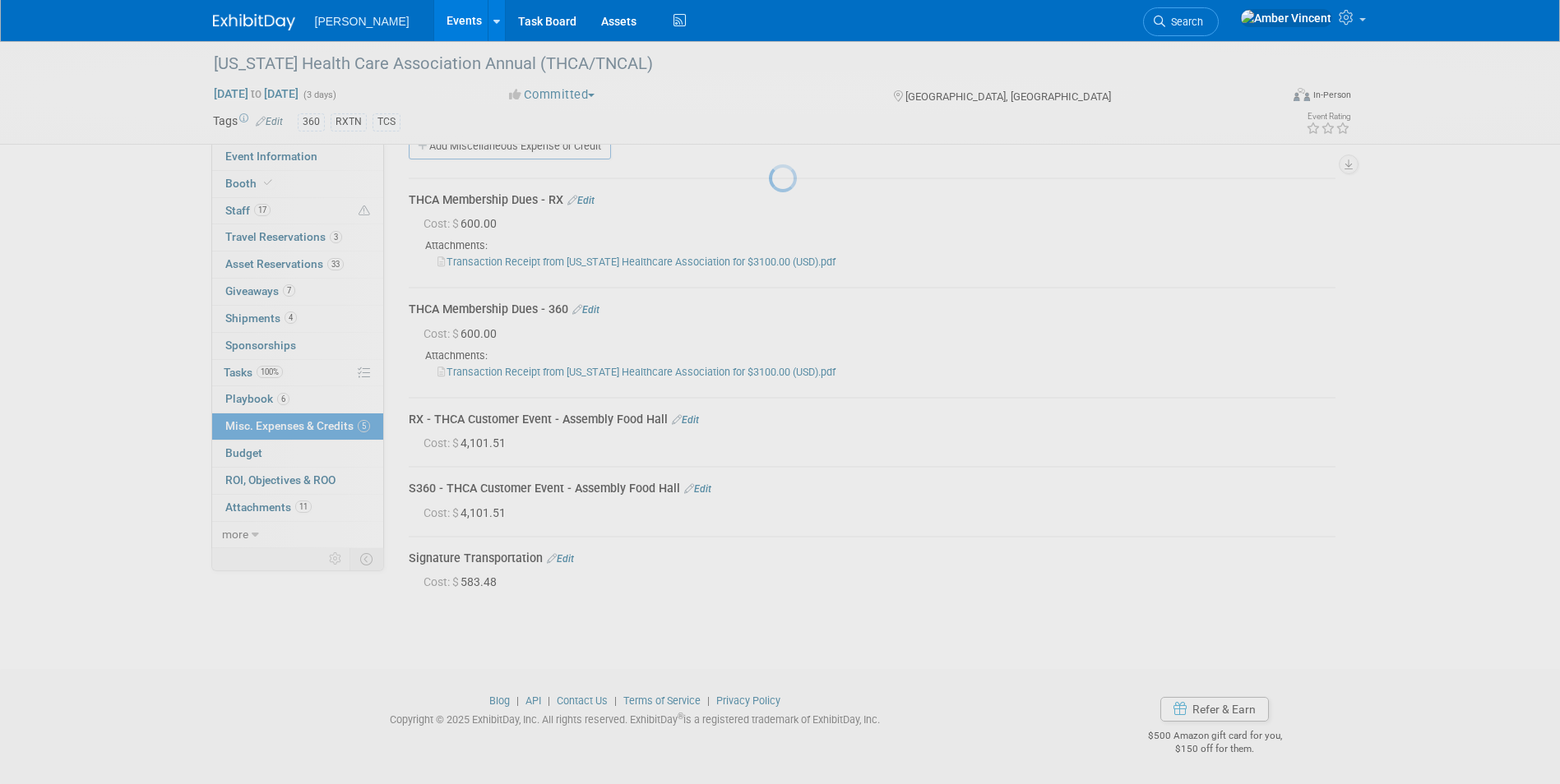
scroll to position [33, 0]
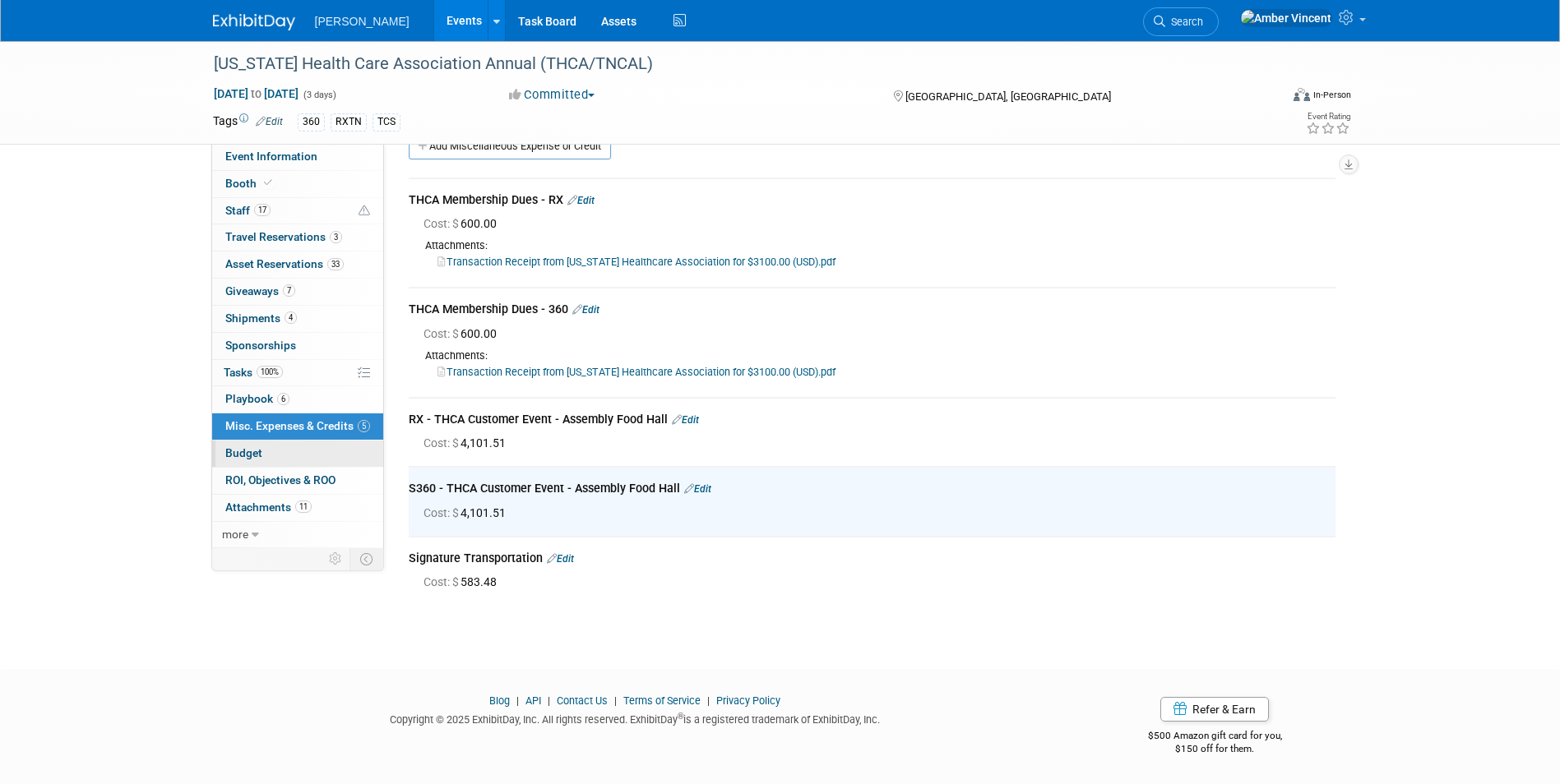
click at [262, 452] on link "Budget" at bounding box center [298, 454] width 171 height 26
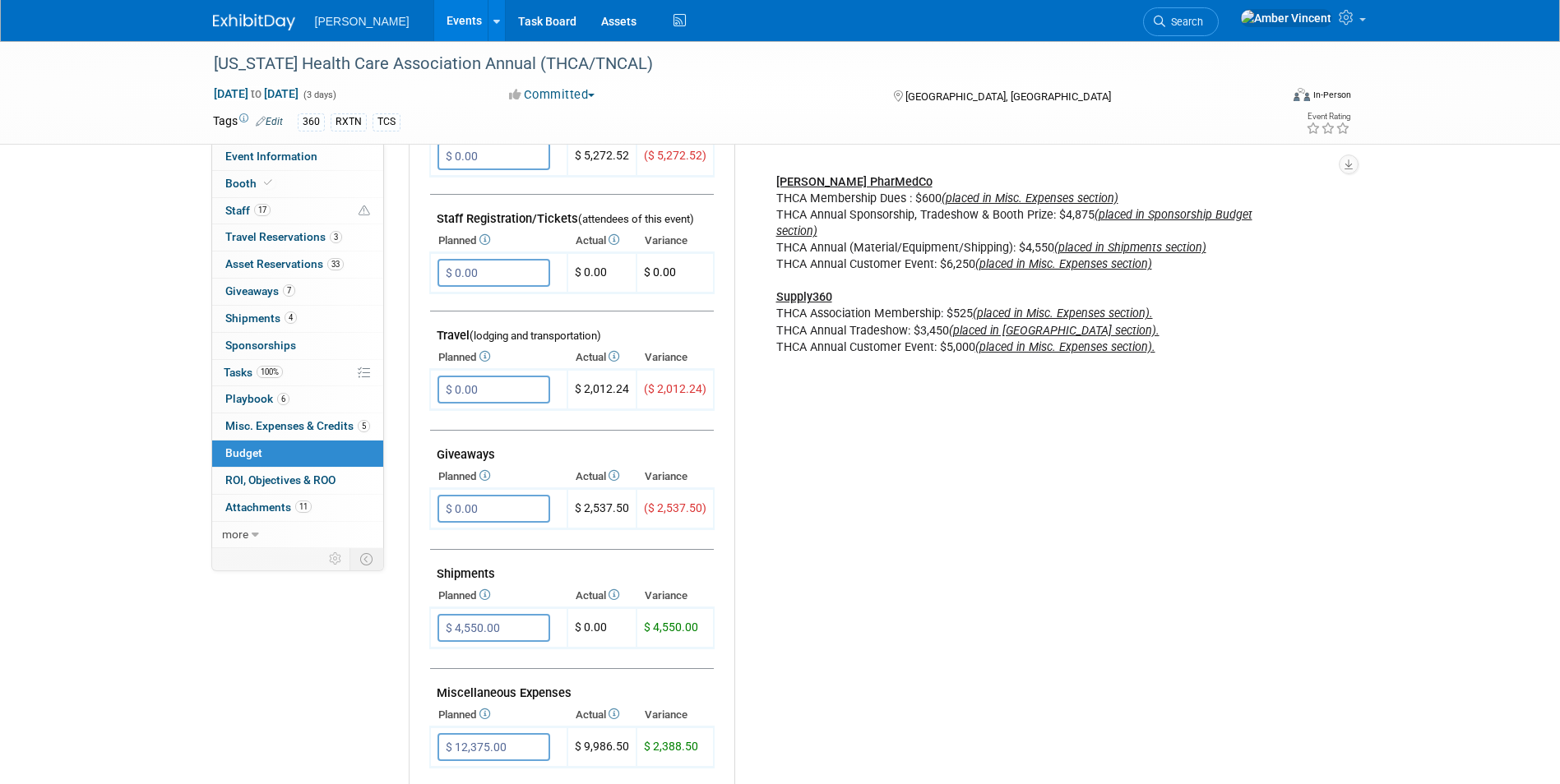
scroll to position [485, 0]
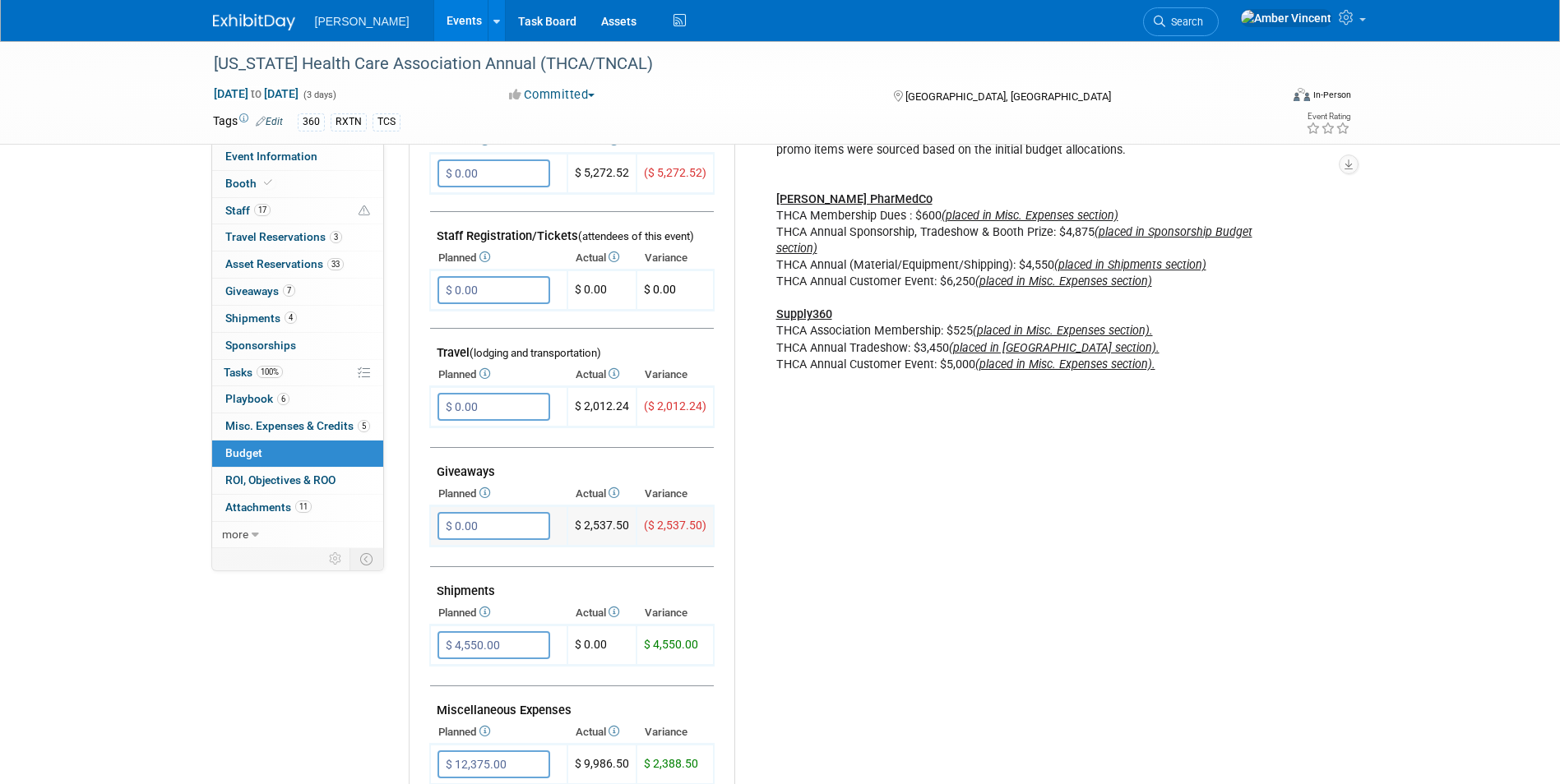
click at [502, 487] on input "$ 0.00" at bounding box center [494, 526] width 113 height 28
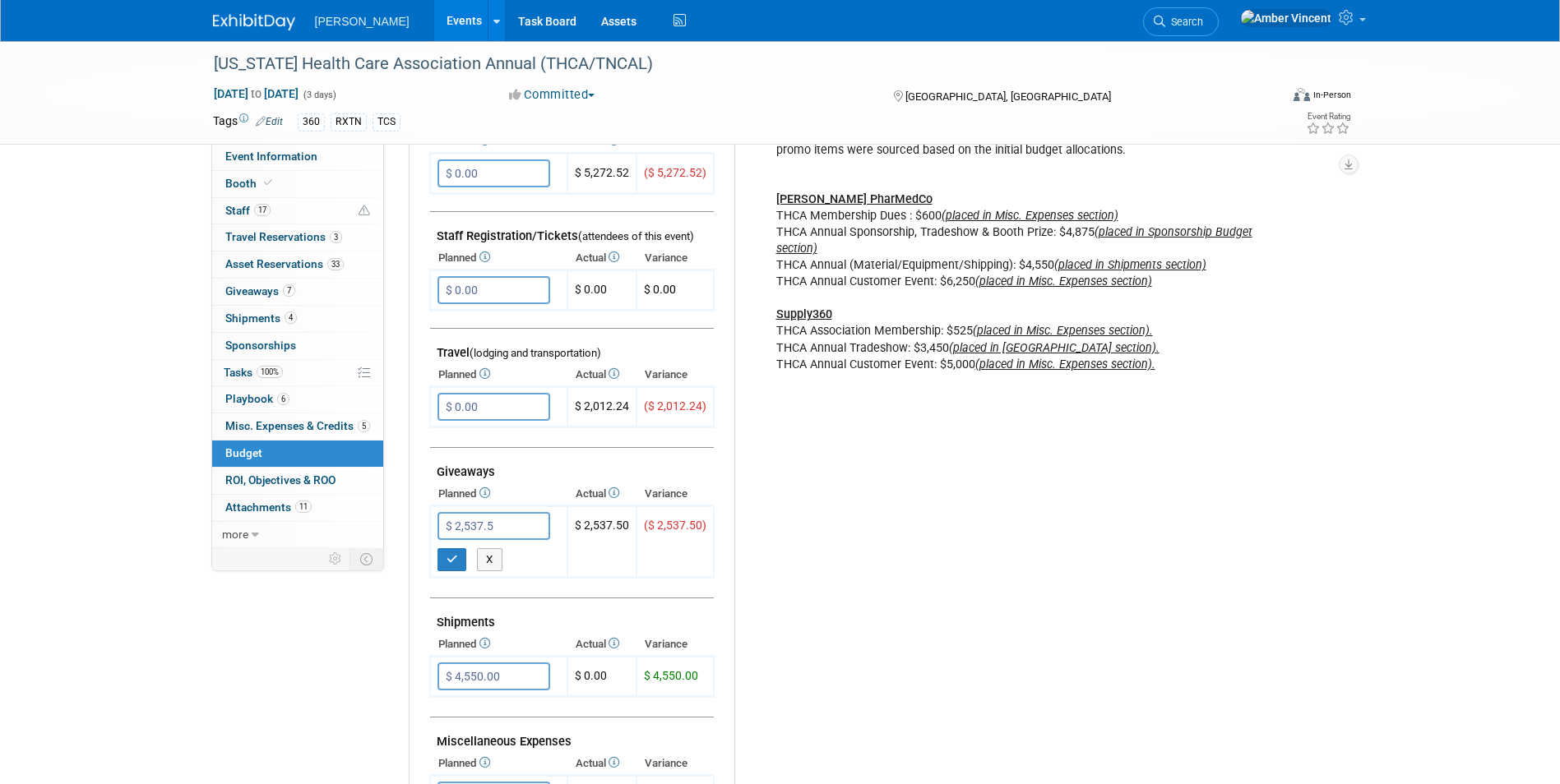
type input "$ 2,537.50"
click at [459, 487] on button "button" at bounding box center [452, 560] width 30 height 23
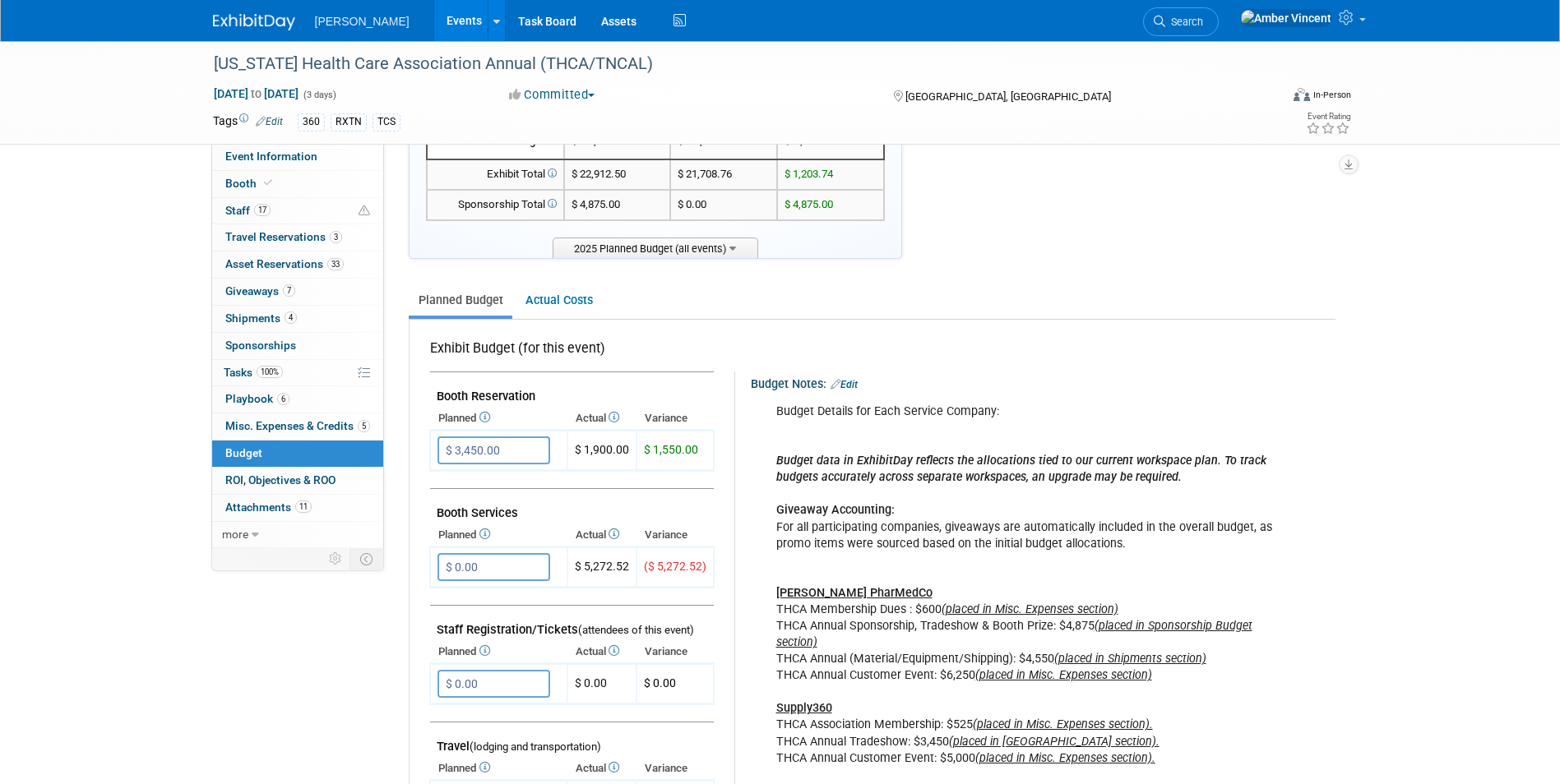
scroll to position [0, 0]
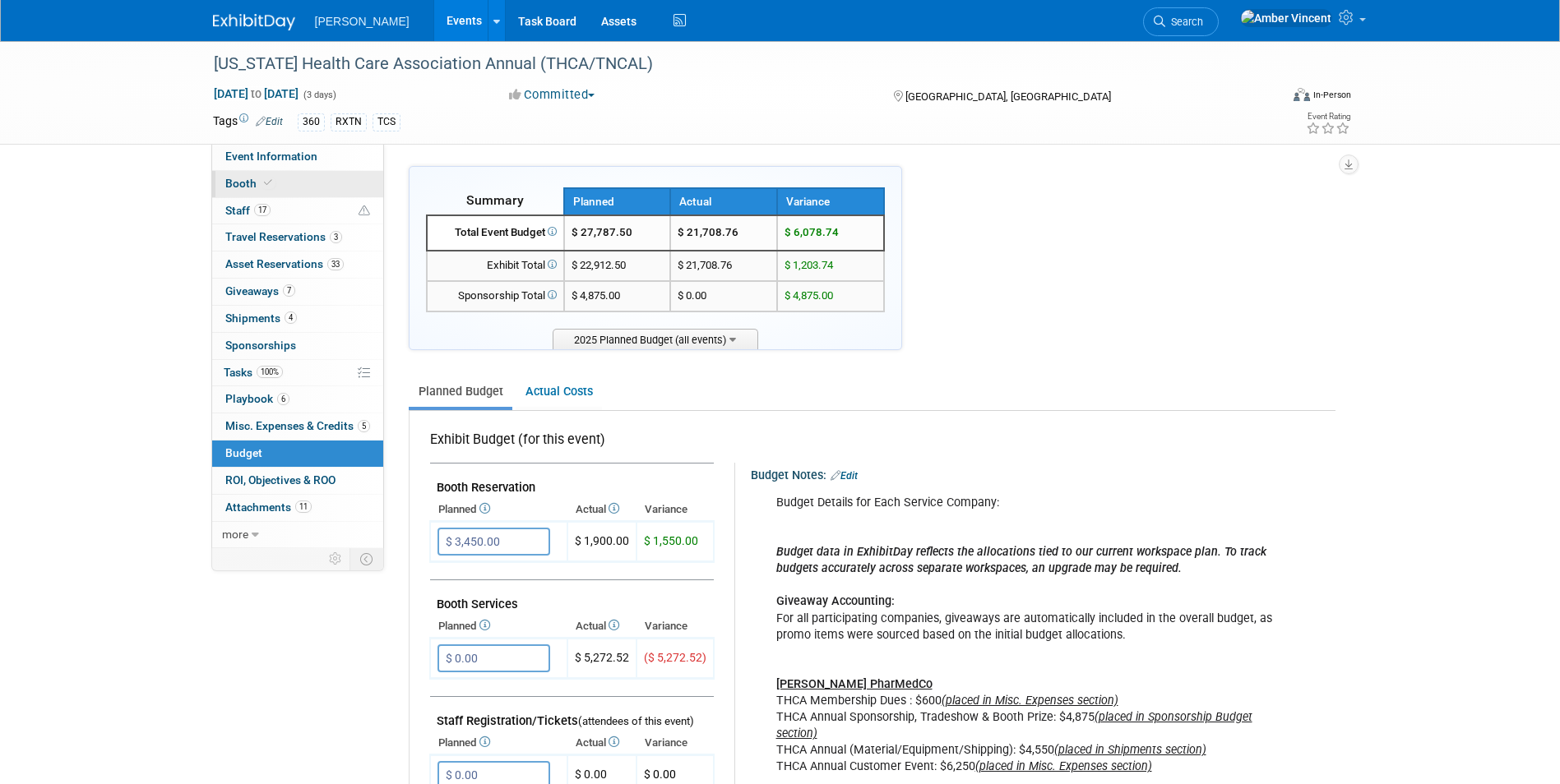
click at [262, 194] on link "Booth" at bounding box center [298, 184] width 171 height 26
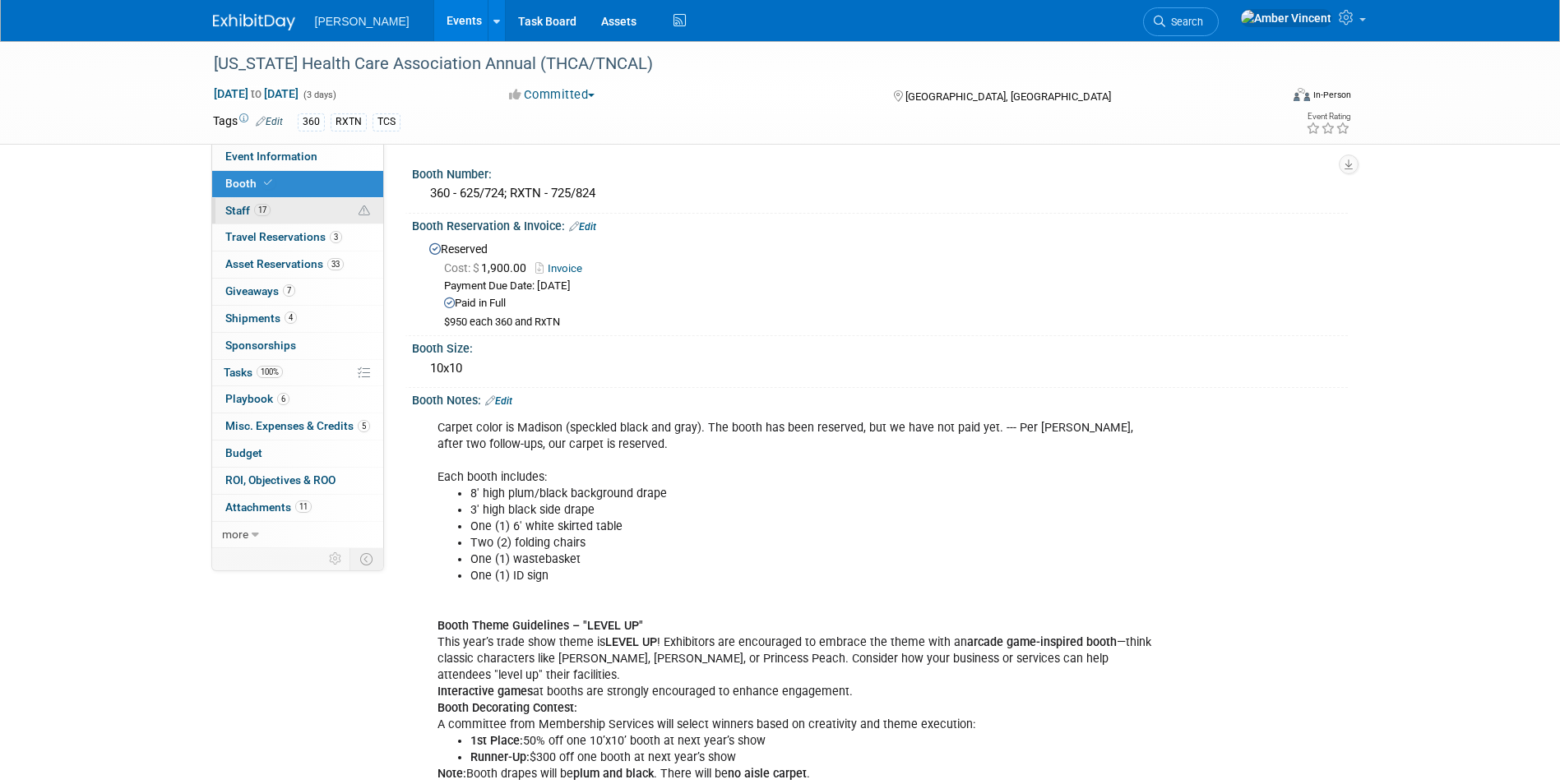
click at [264, 209] on span "17" at bounding box center [262, 210] width 17 height 12
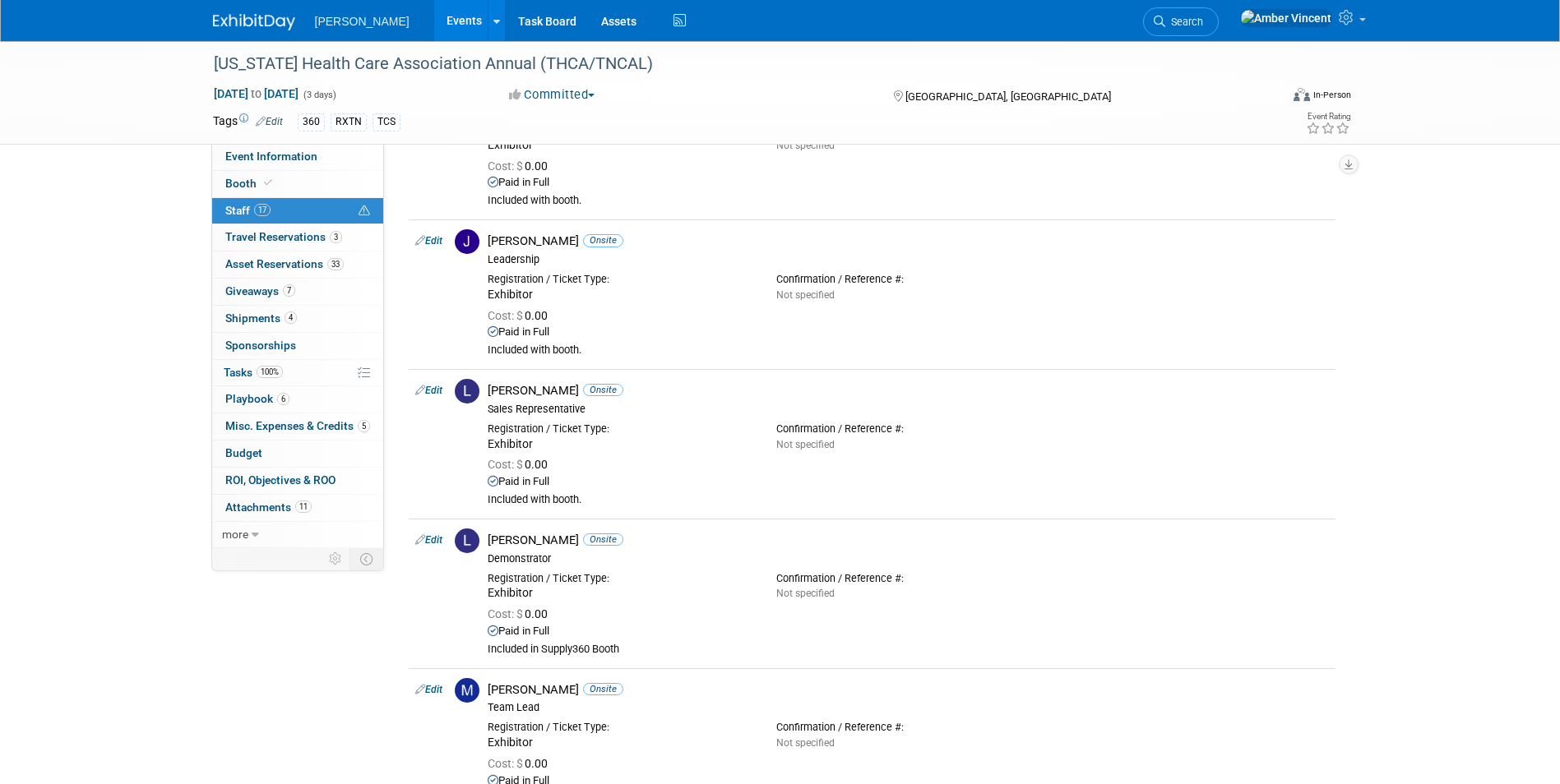
scroll to position [1397, 0]
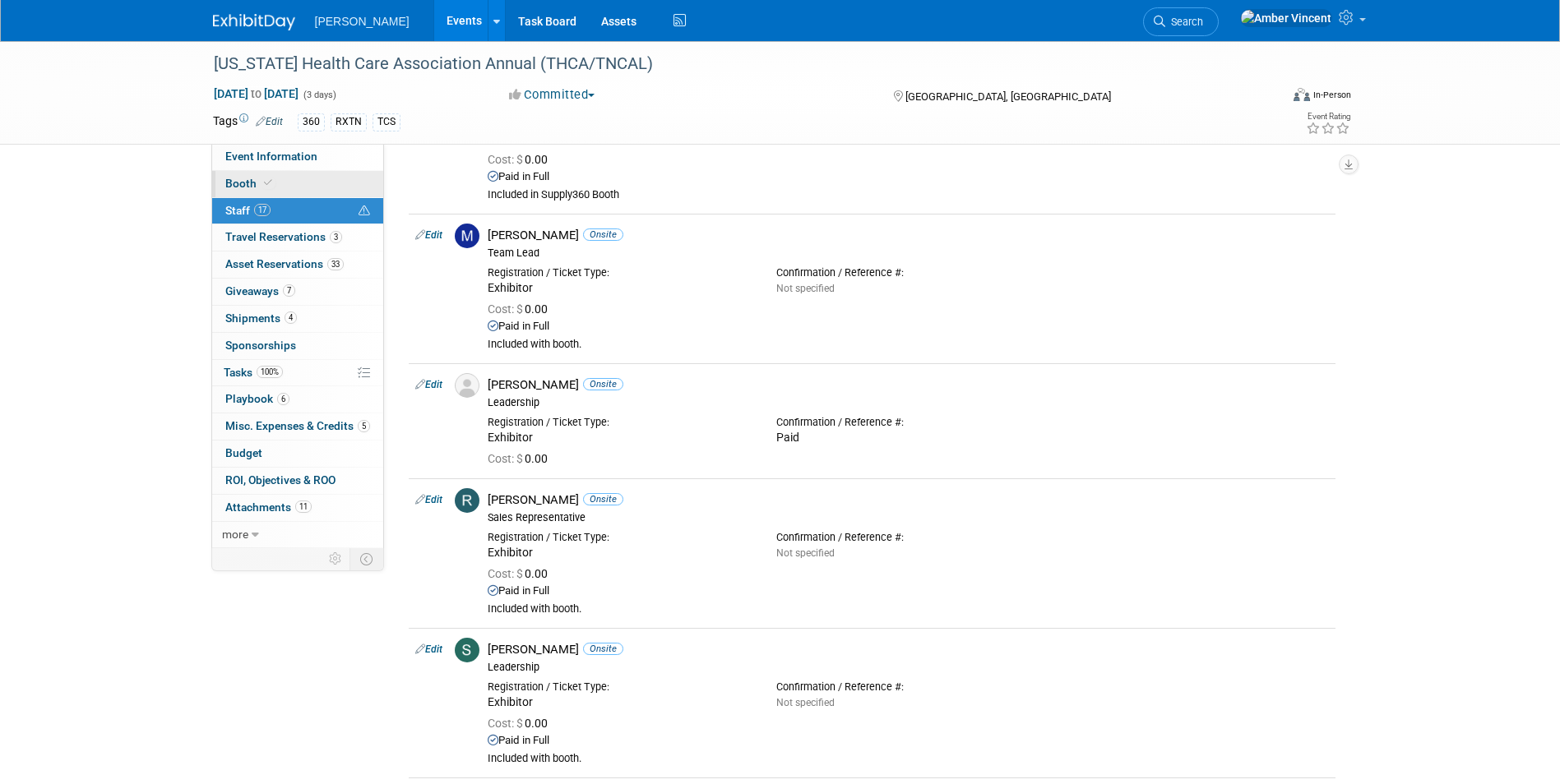
click at [292, 188] on link "Booth" at bounding box center [298, 184] width 171 height 26
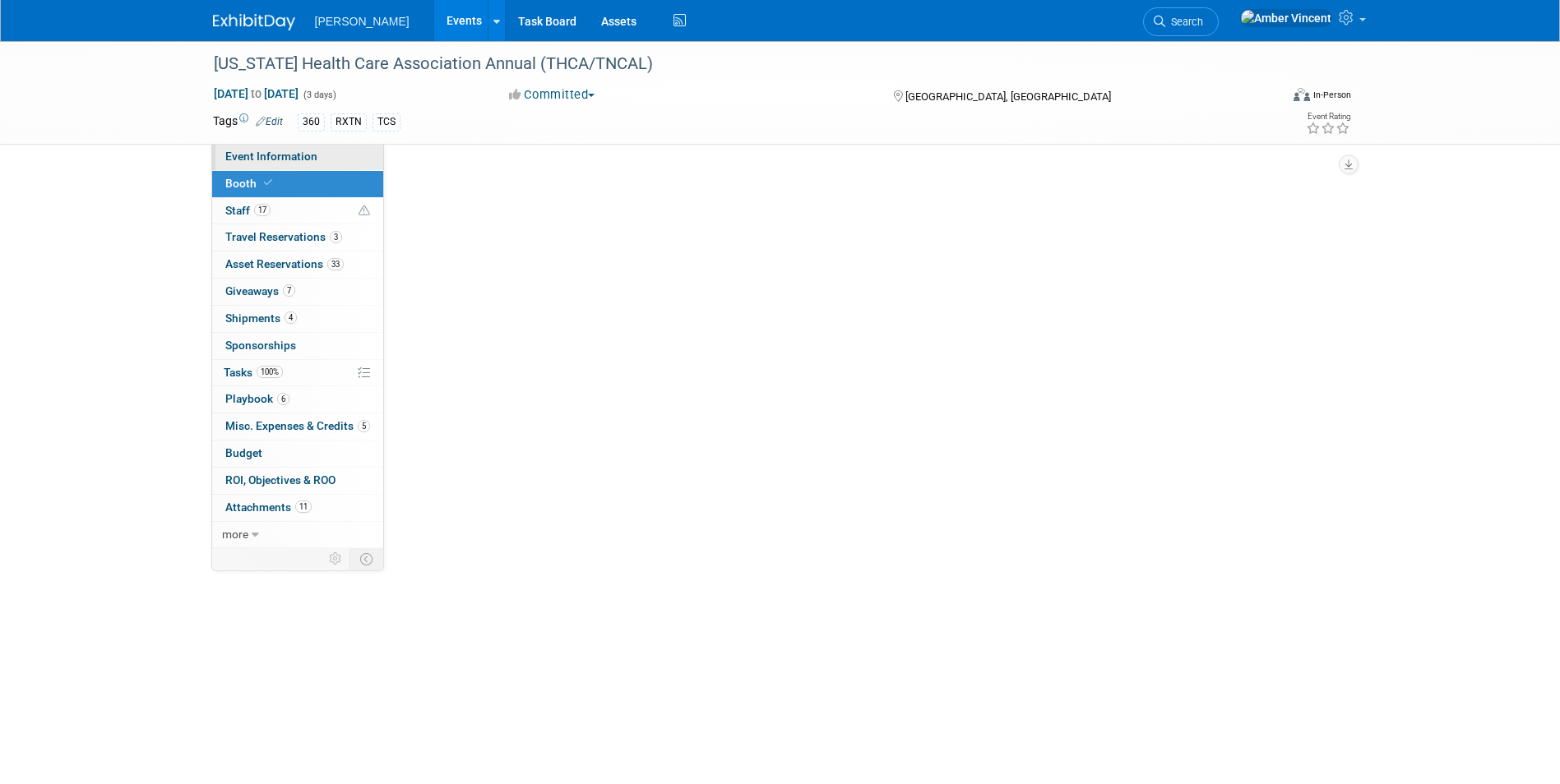
scroll to position [0, 0]
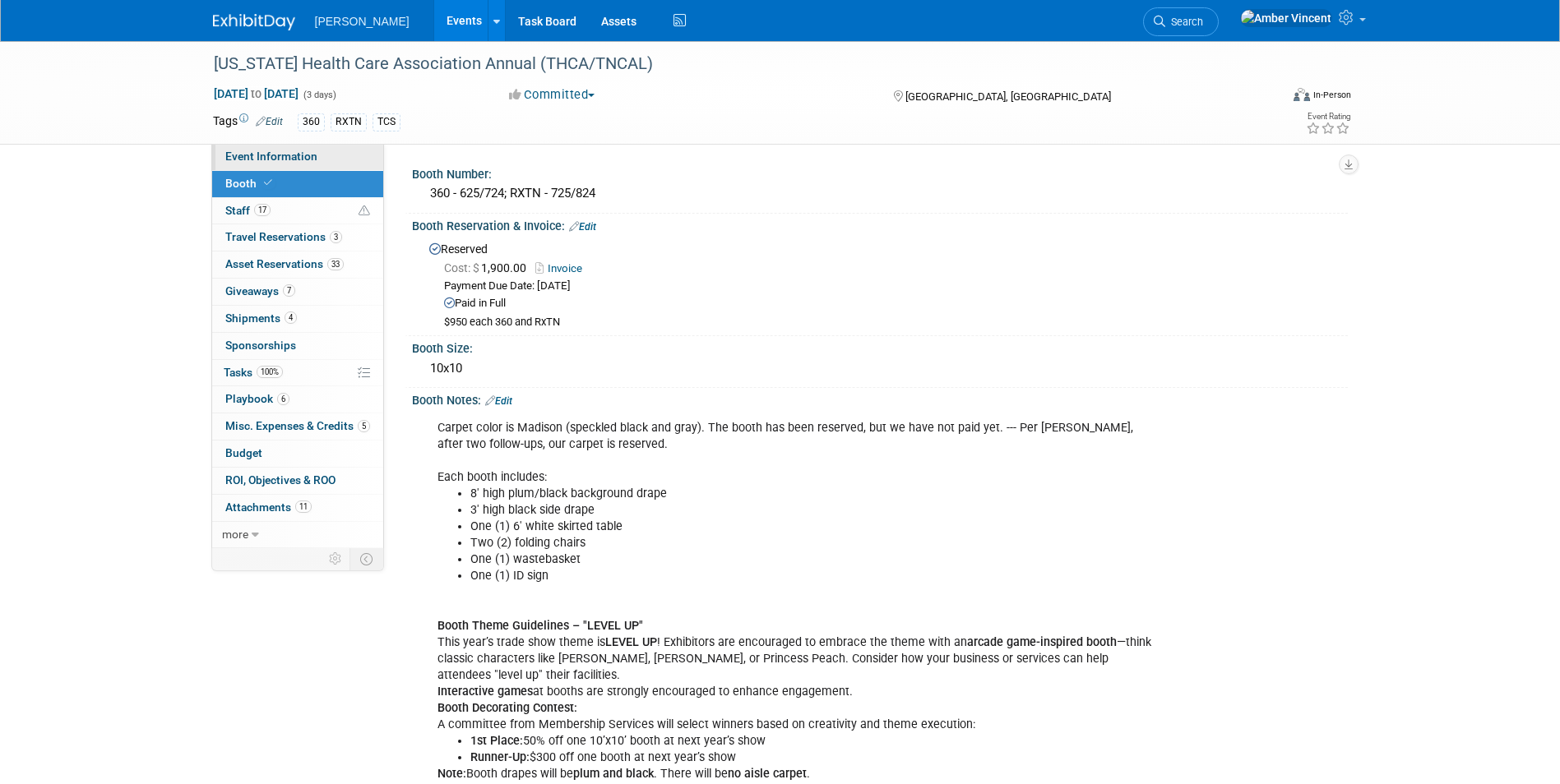
click at [282, 155] on span "Event Information" at bounding box center [271, 155] width 92 height 13
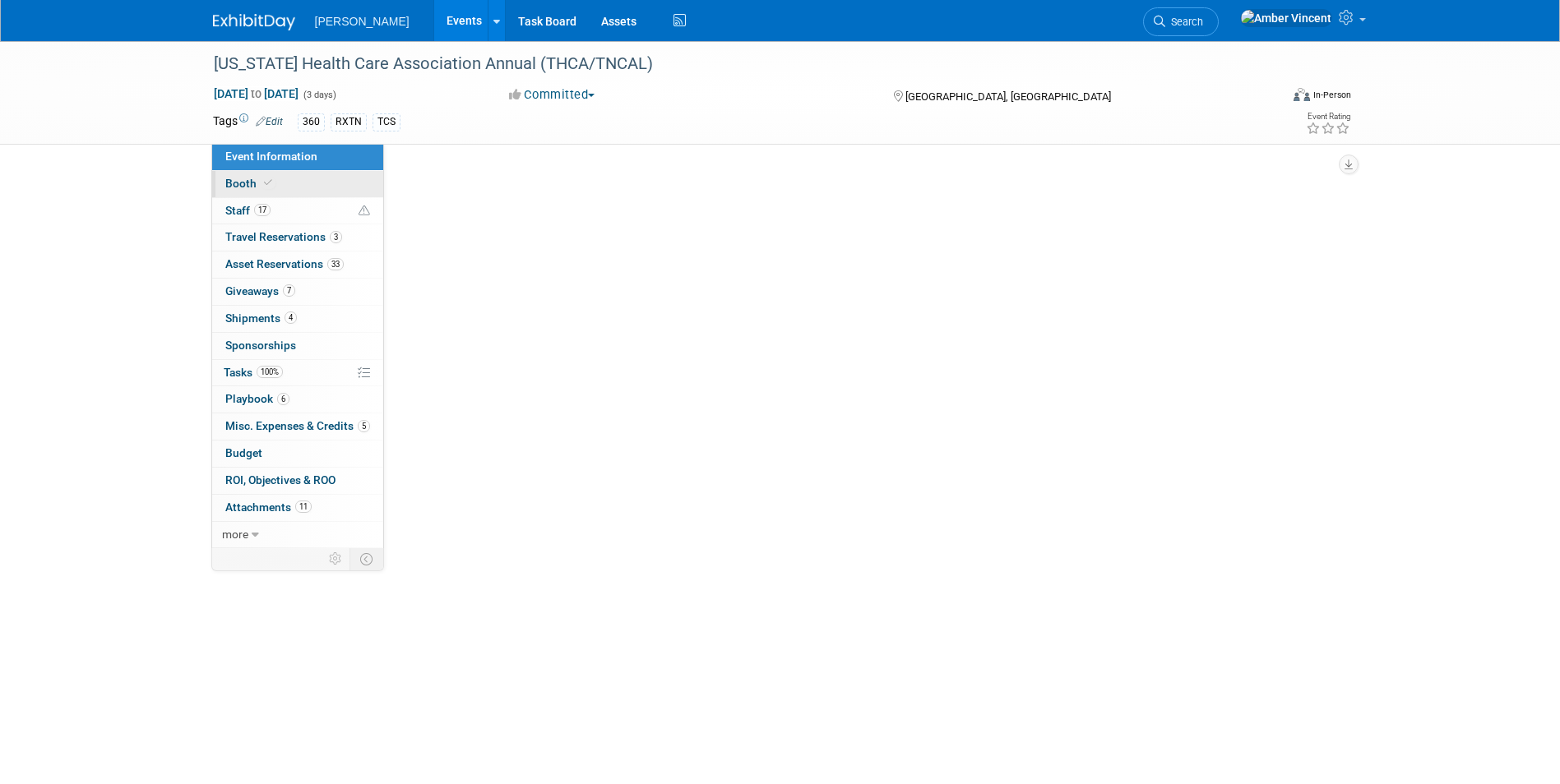
select select "Exhibitor"
select select "Yes"
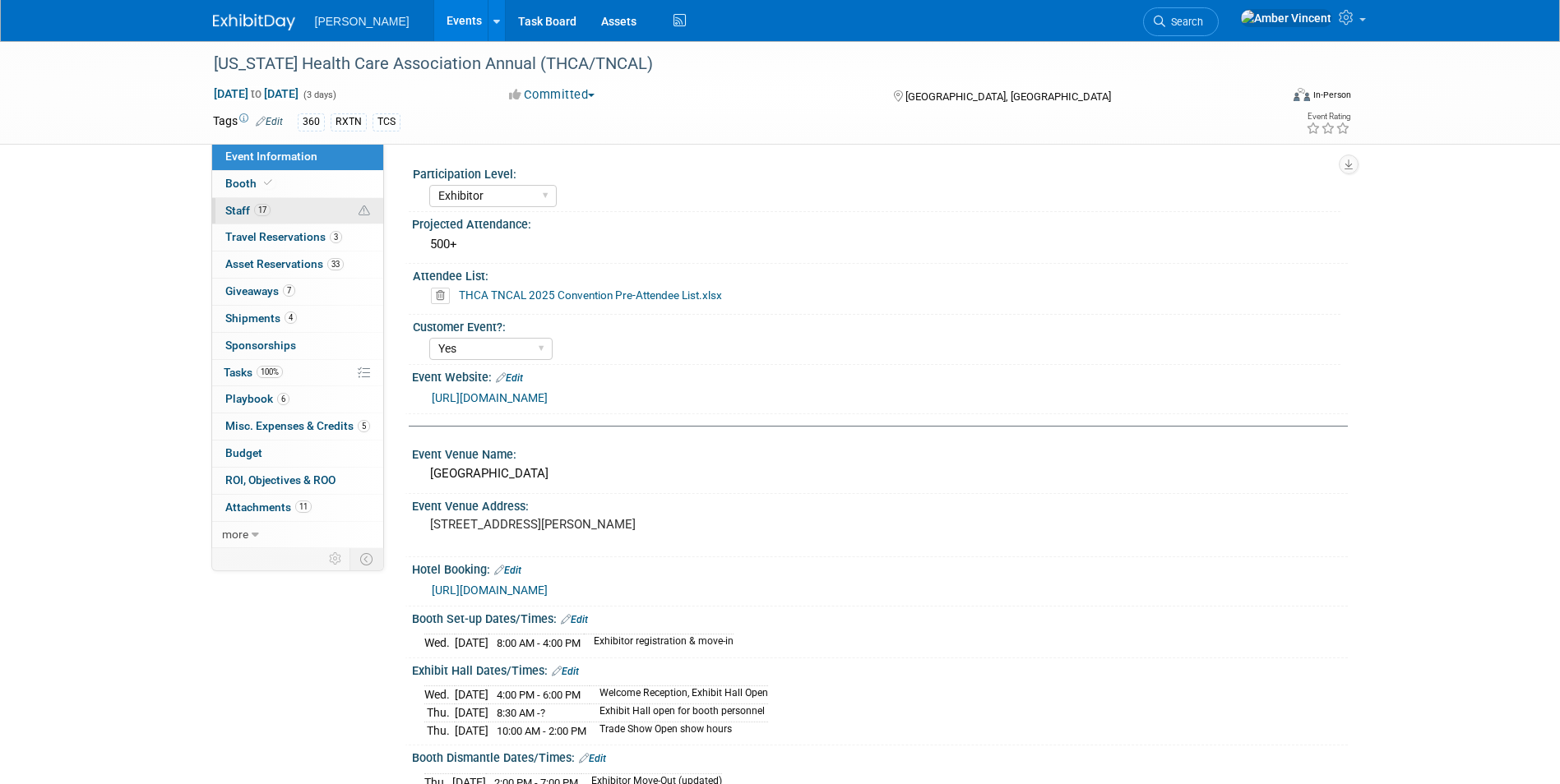
click at [260, 210] on span "17" at bounding box center [262, 210] width 17 height 12
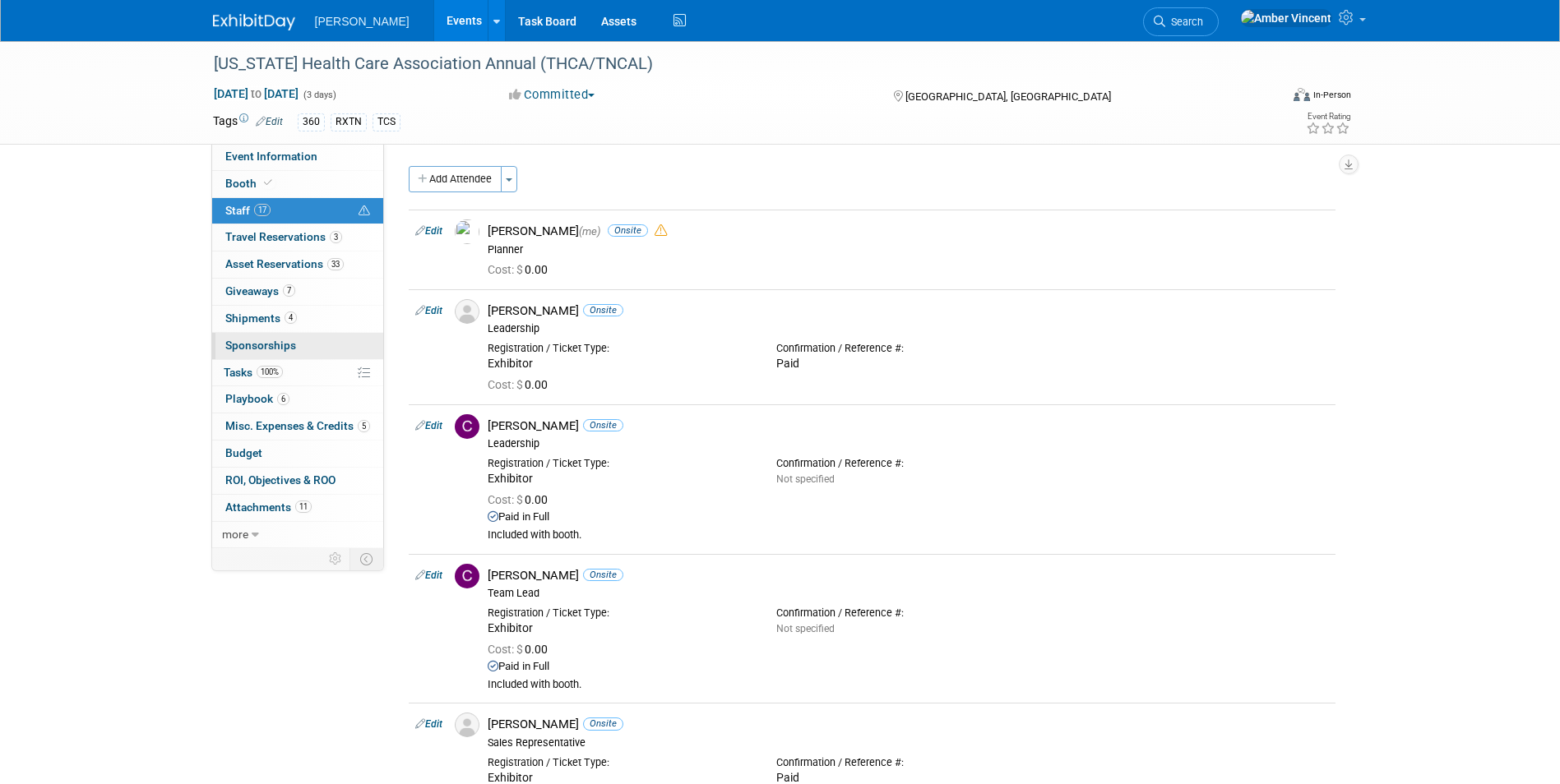
click at [279, 346] on span "Sponsorships 1" at bounding box center [260, 345] width 71 height 13
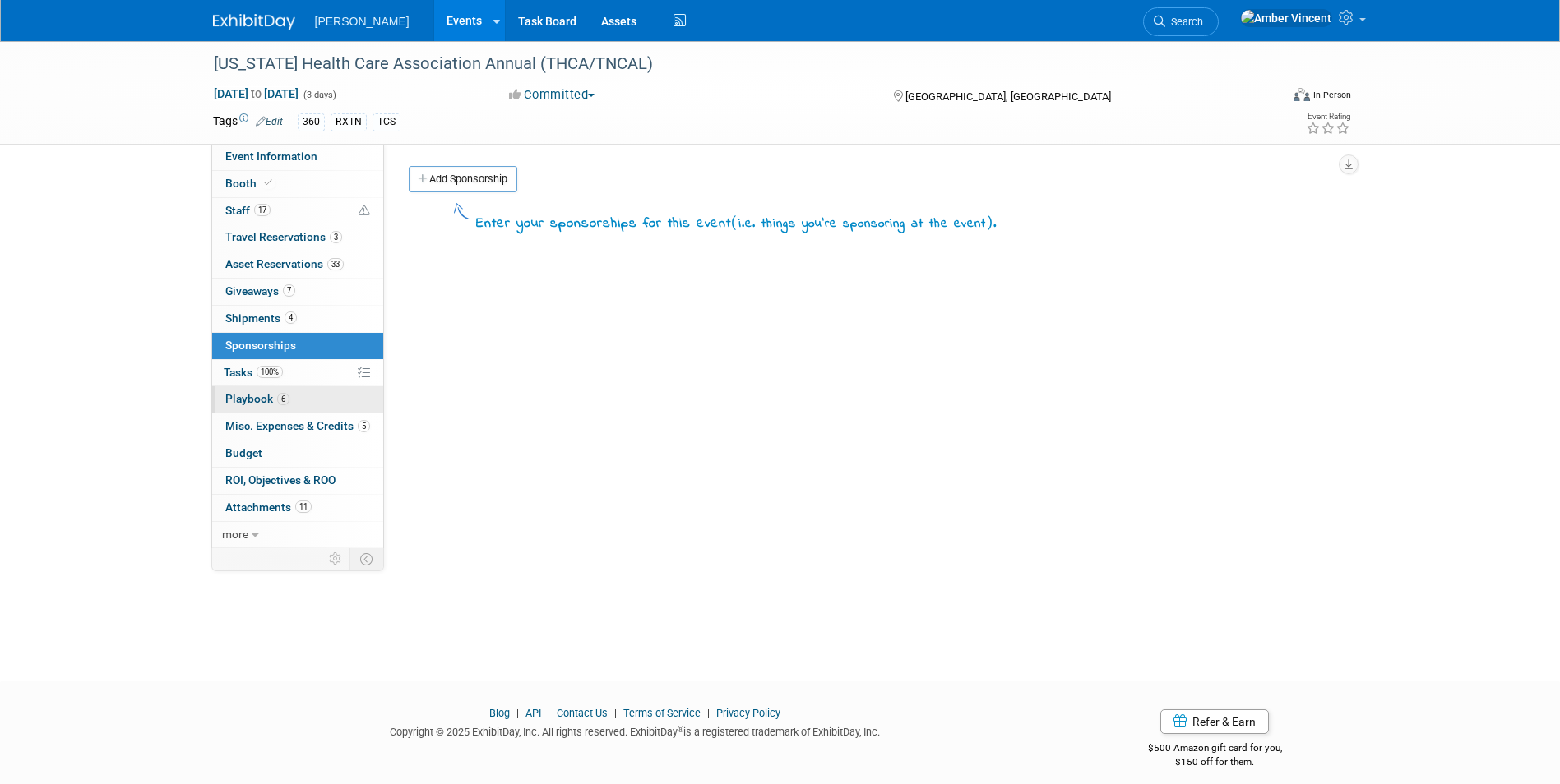
click at [270, 400] on span "Playbook 6" at bounding box center [257, 398] width 64 height 13
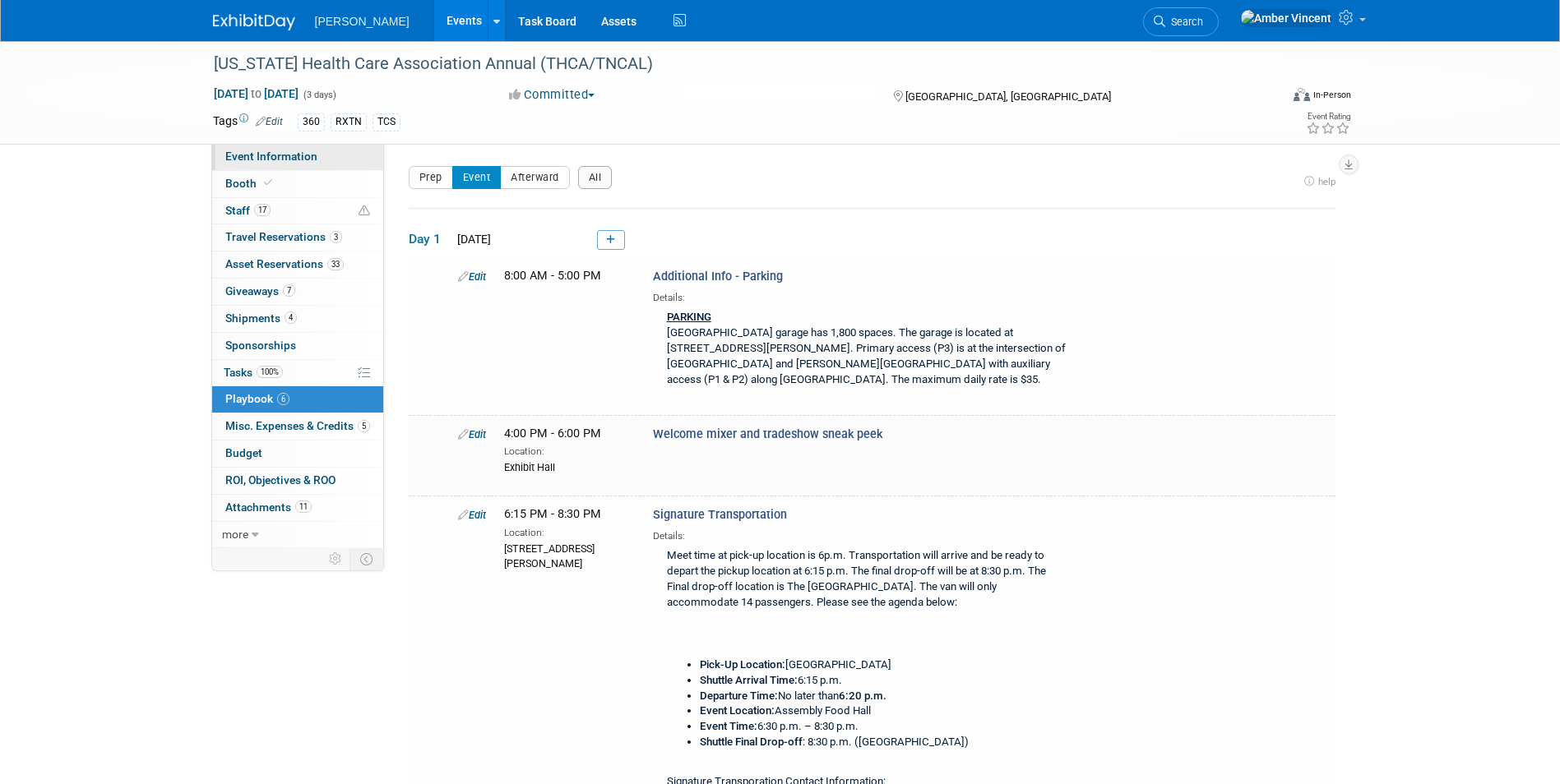
click at [254, 164] on link "Event Information" at bounding box center [298, 157] width 171 height 26
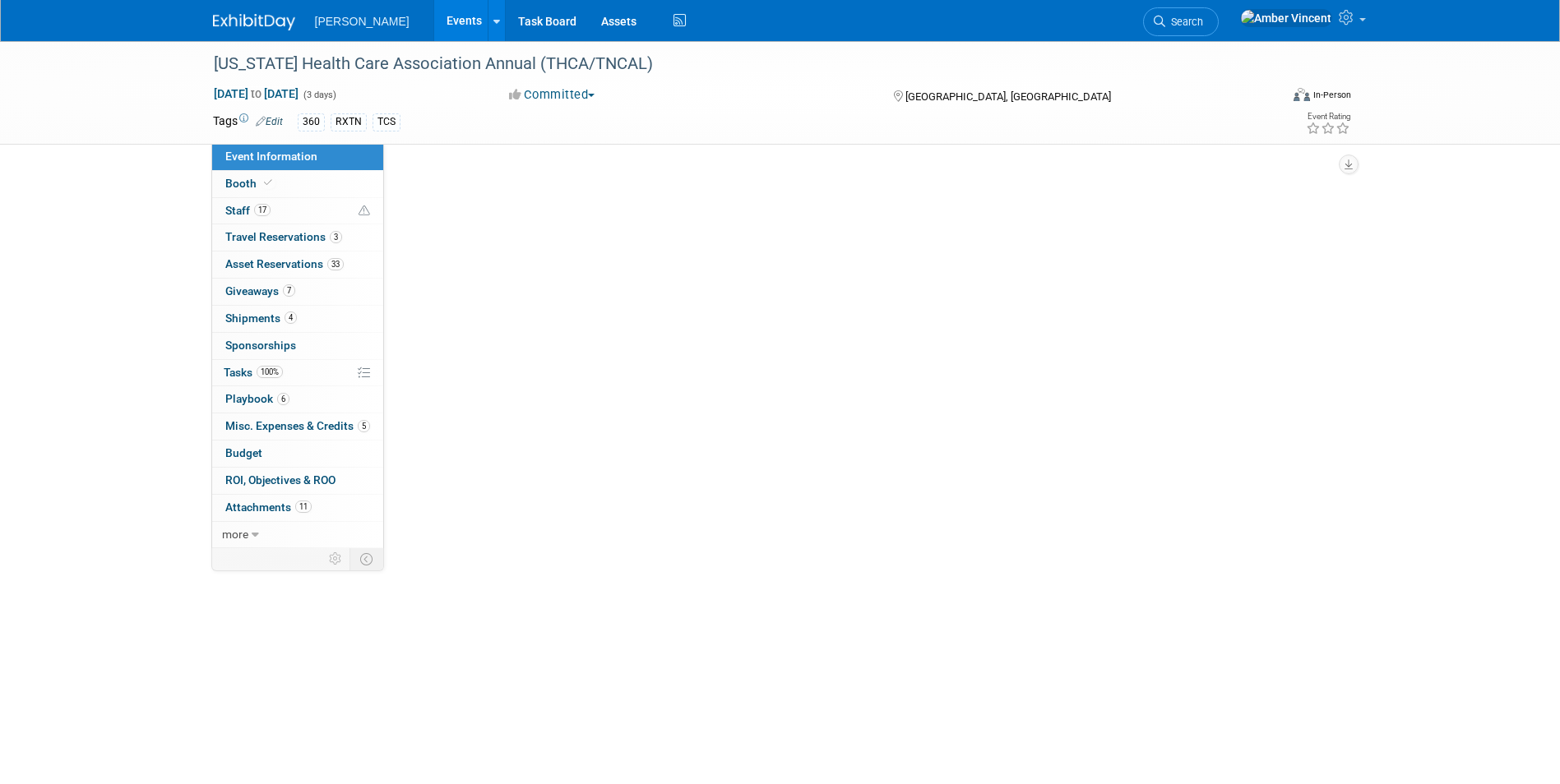
select select "Exhibitor"
select select "Yes"
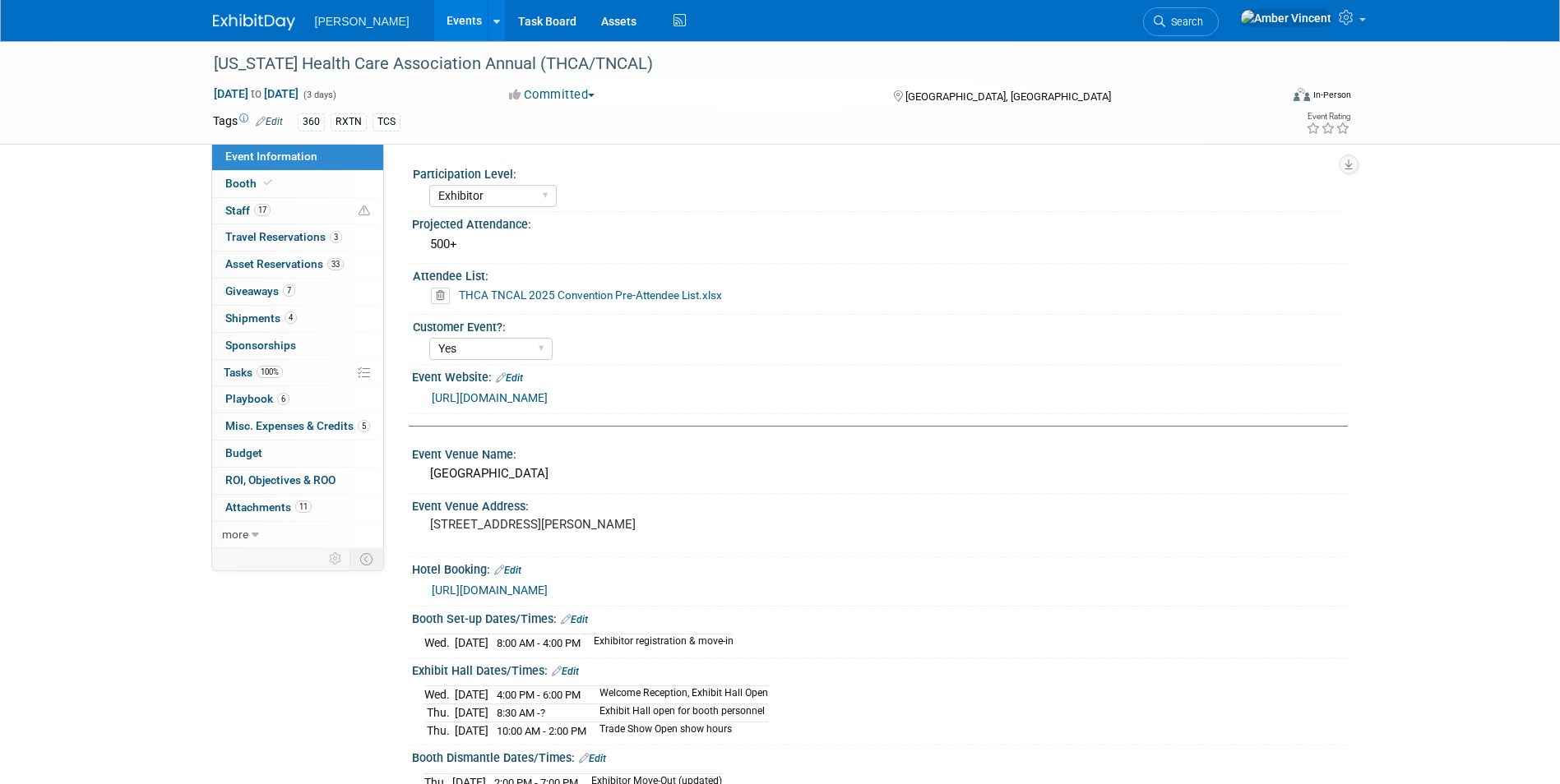
click at [1032, 21] on span "Search" at bounding box center [1184, 22] width 38 height 12
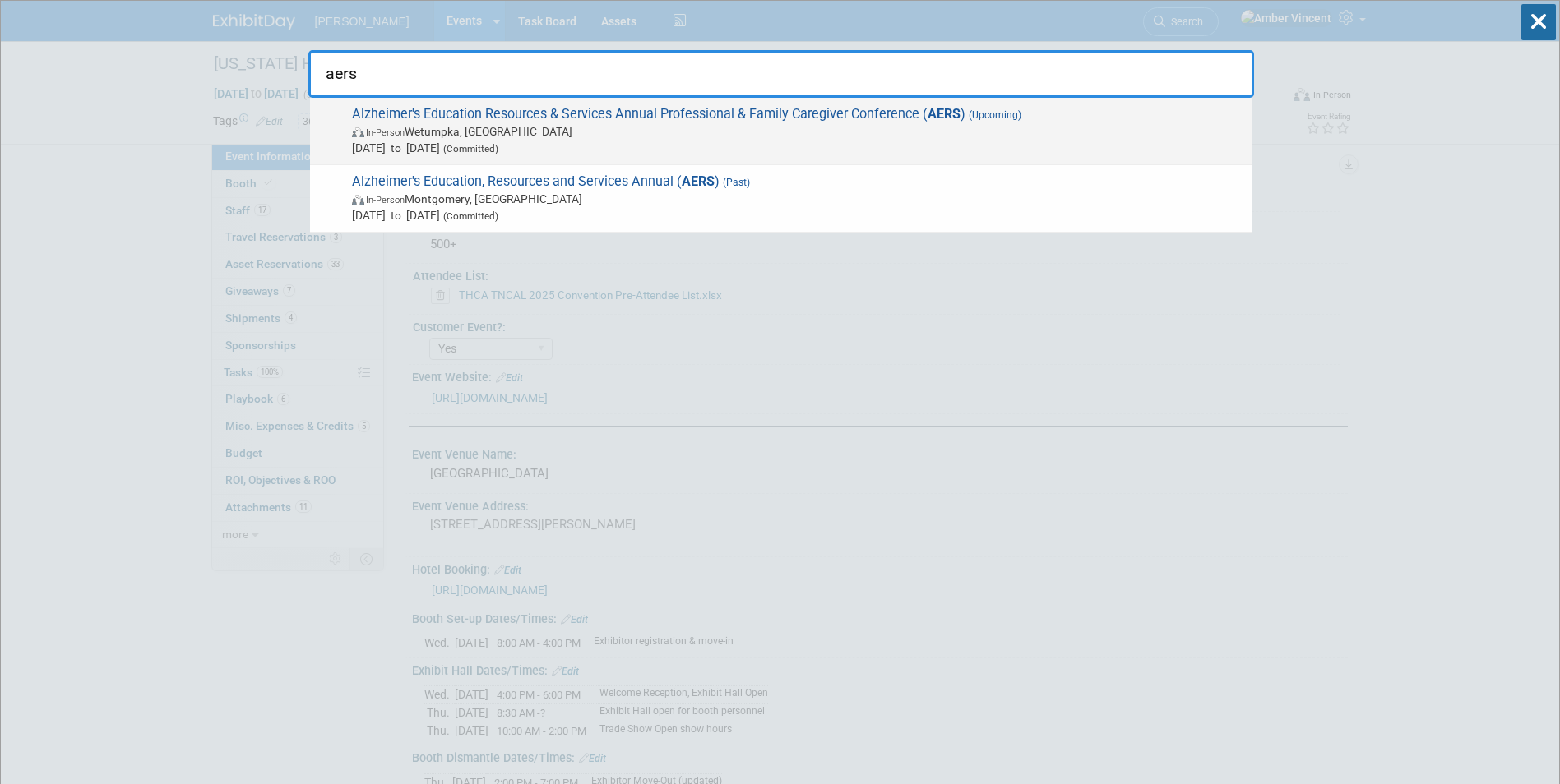
type input "aers"
click at [1032, 134] on span "In-Person Wetumpka, AL" at bounding box center [797, 131] width 892 height 17
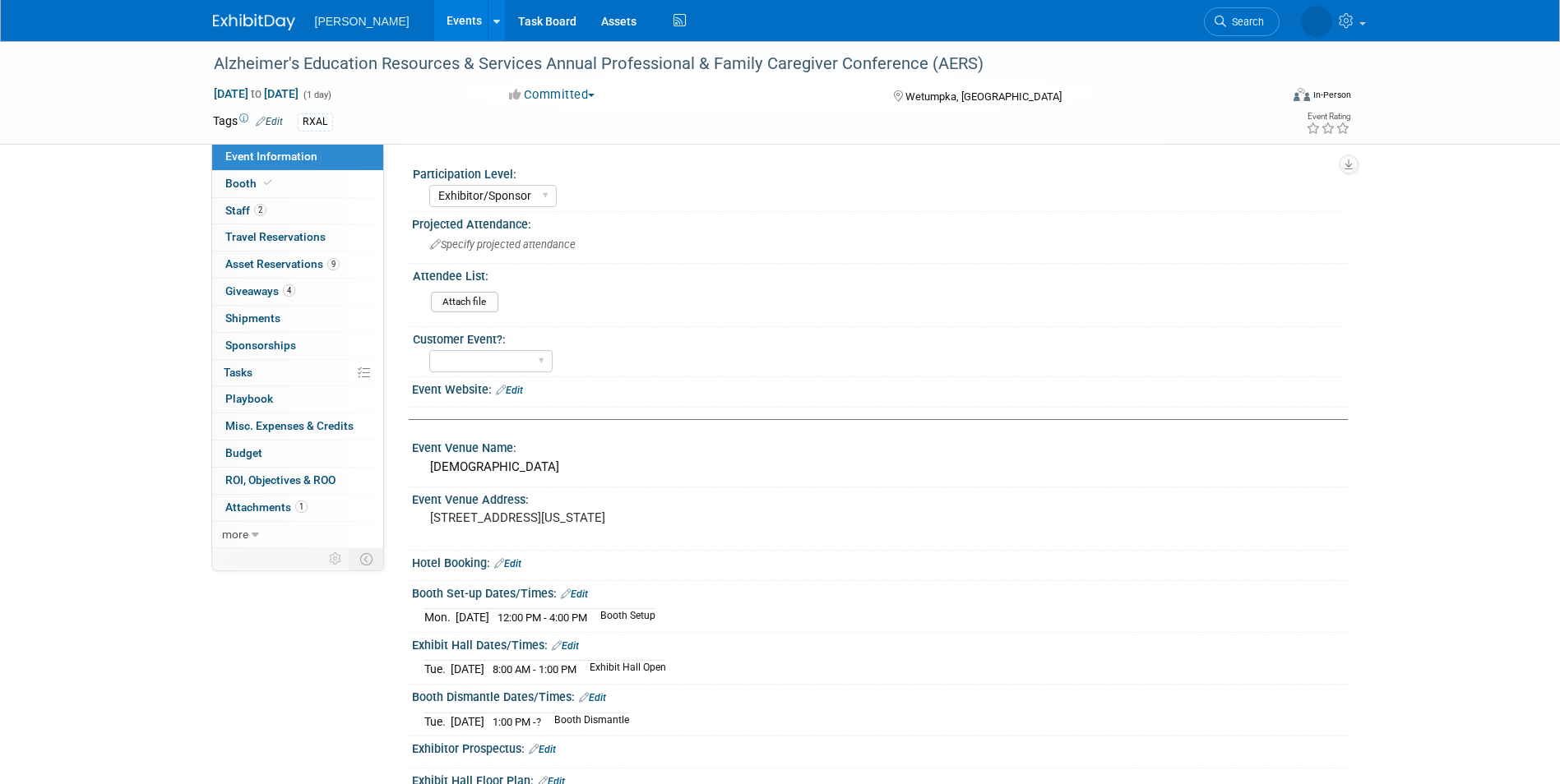
select select "Exhibitor/Sponsor"
click at [252, 296] on span "Giveaways 4" at bounding box center [260, 291] width 70 height 13
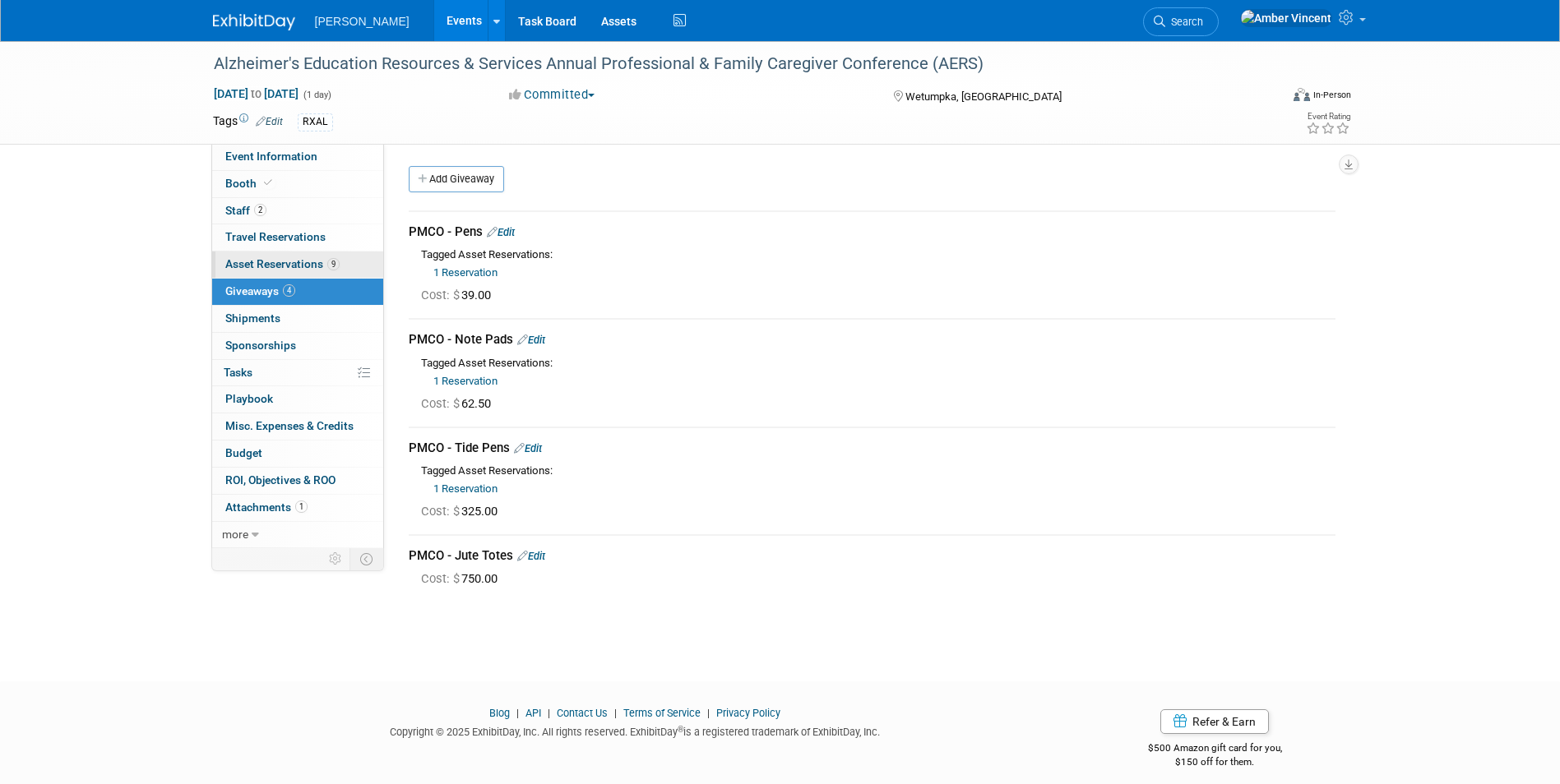
click at [267, 263] on span "Asset Reservations 9" at bounding box center [282, 264] width 114 height 13
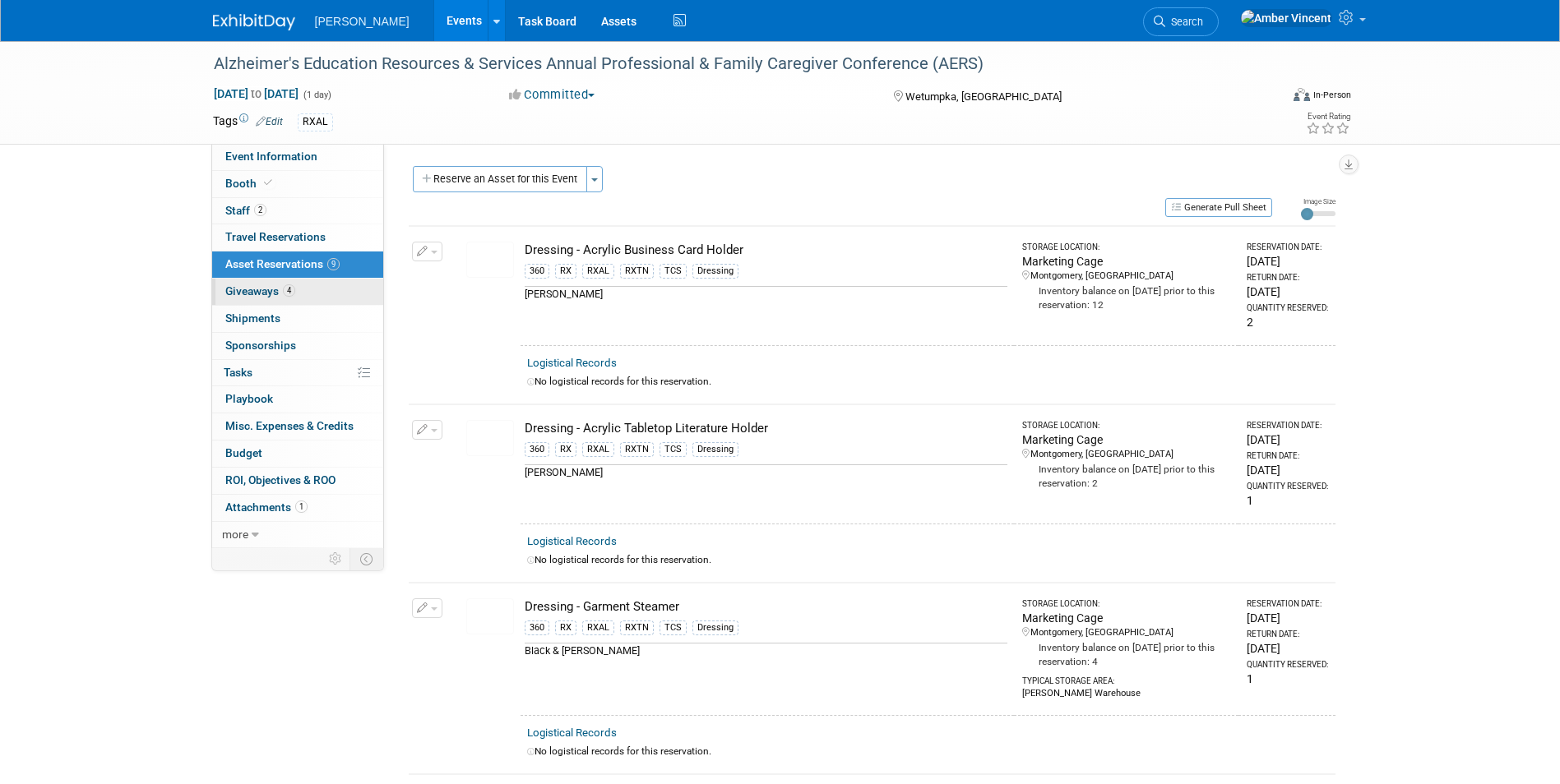
click at [276, 296] on span "Giveaways 4" at bounding box center [260, 291] width 70 height 13
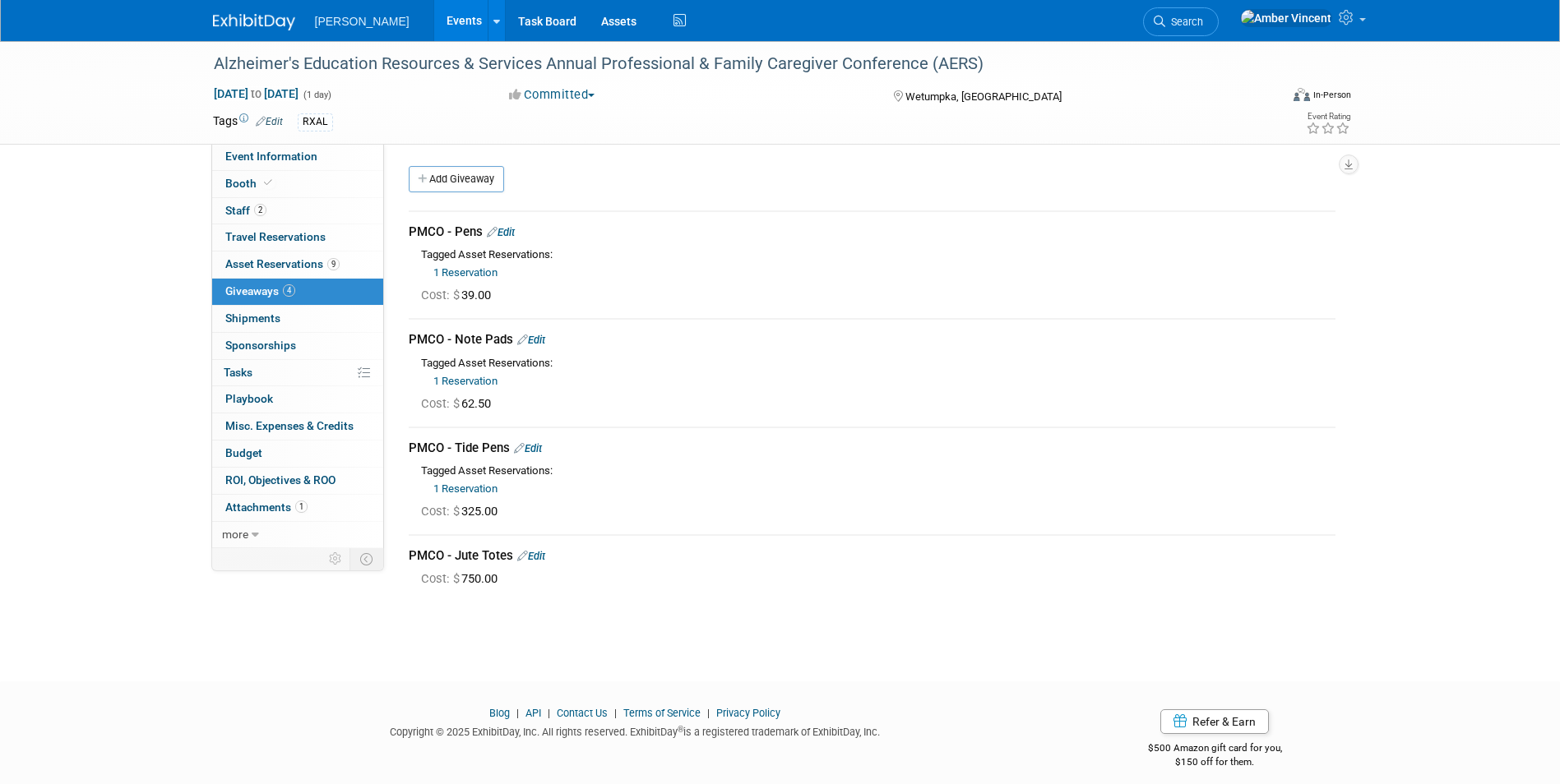
click at [541, 555] on link "Edit" at bounding box center [531, 556] width 28 height 12
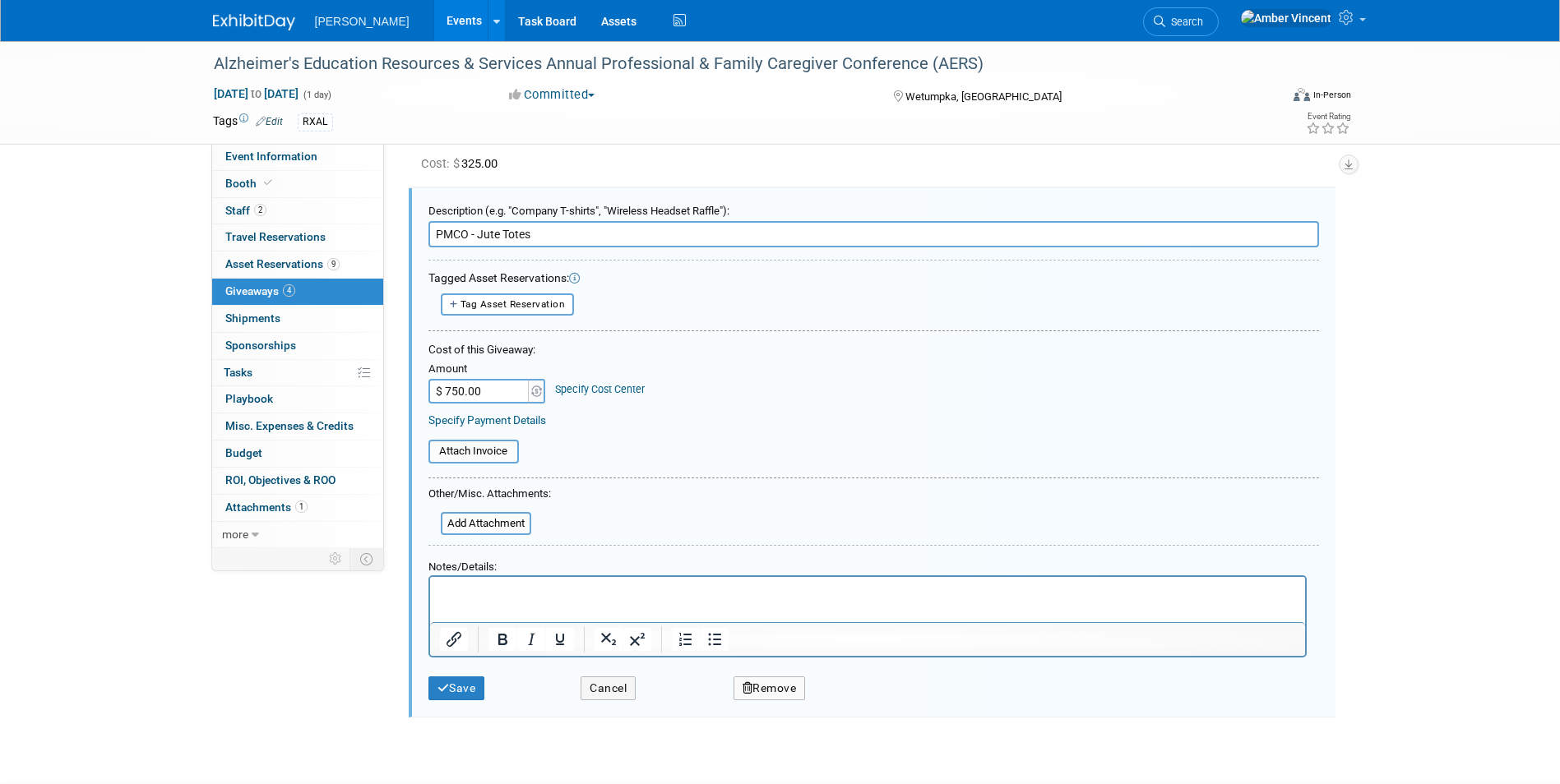
click at [754, 695] on button "Remove" at bounding box center [770, 688] width 72 height 24
click at [854, 702] on icon at bounding box center [850, 702] width 10 height 9
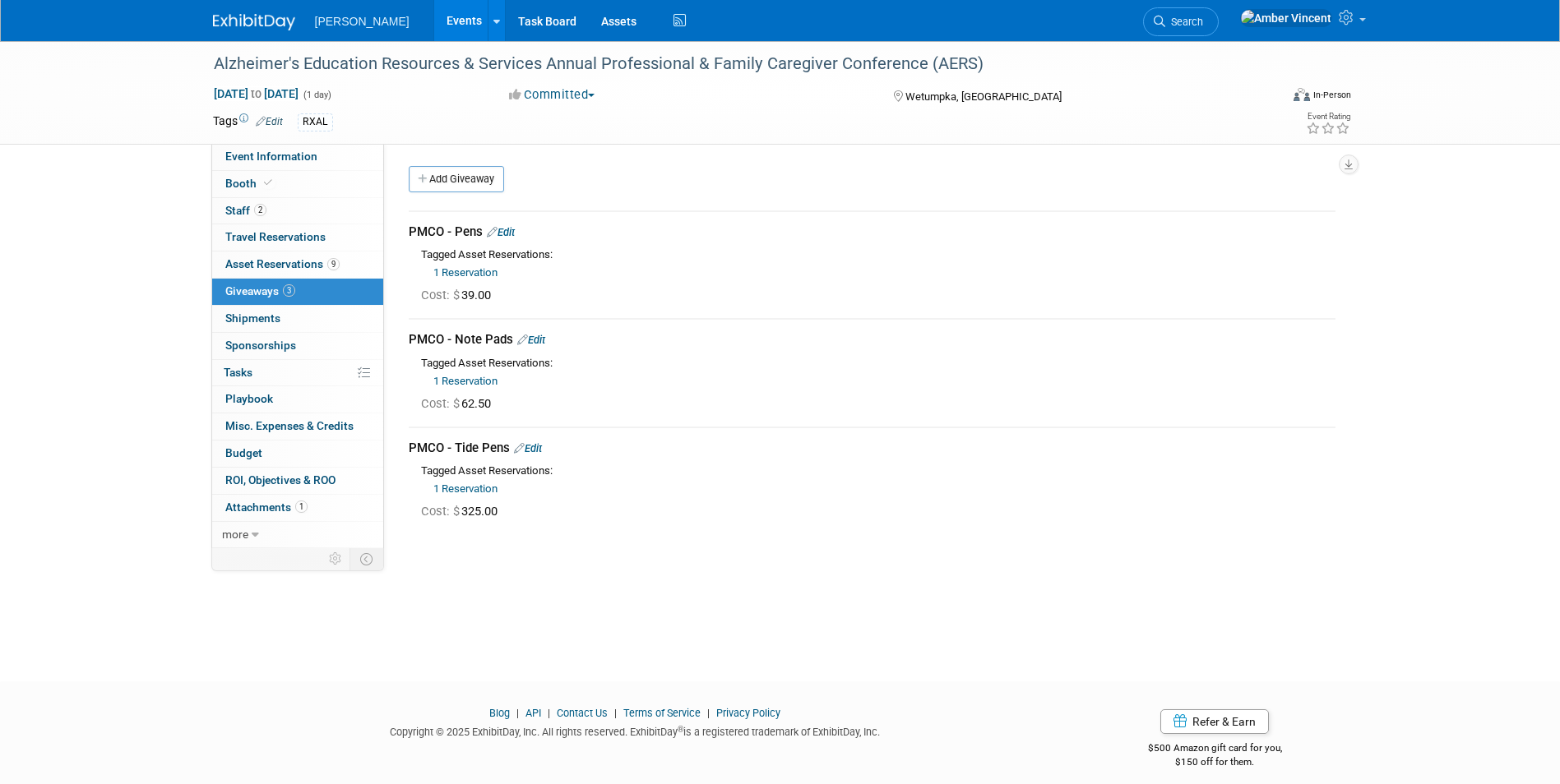
drag, startPoint x: 1253, startPoint y: 17, endPoint x: 1235, endPoint y: 51, distance: 38.5
click at [1203, 17] on span "Search" at bounding box center [1184, 22] width 38 height 12
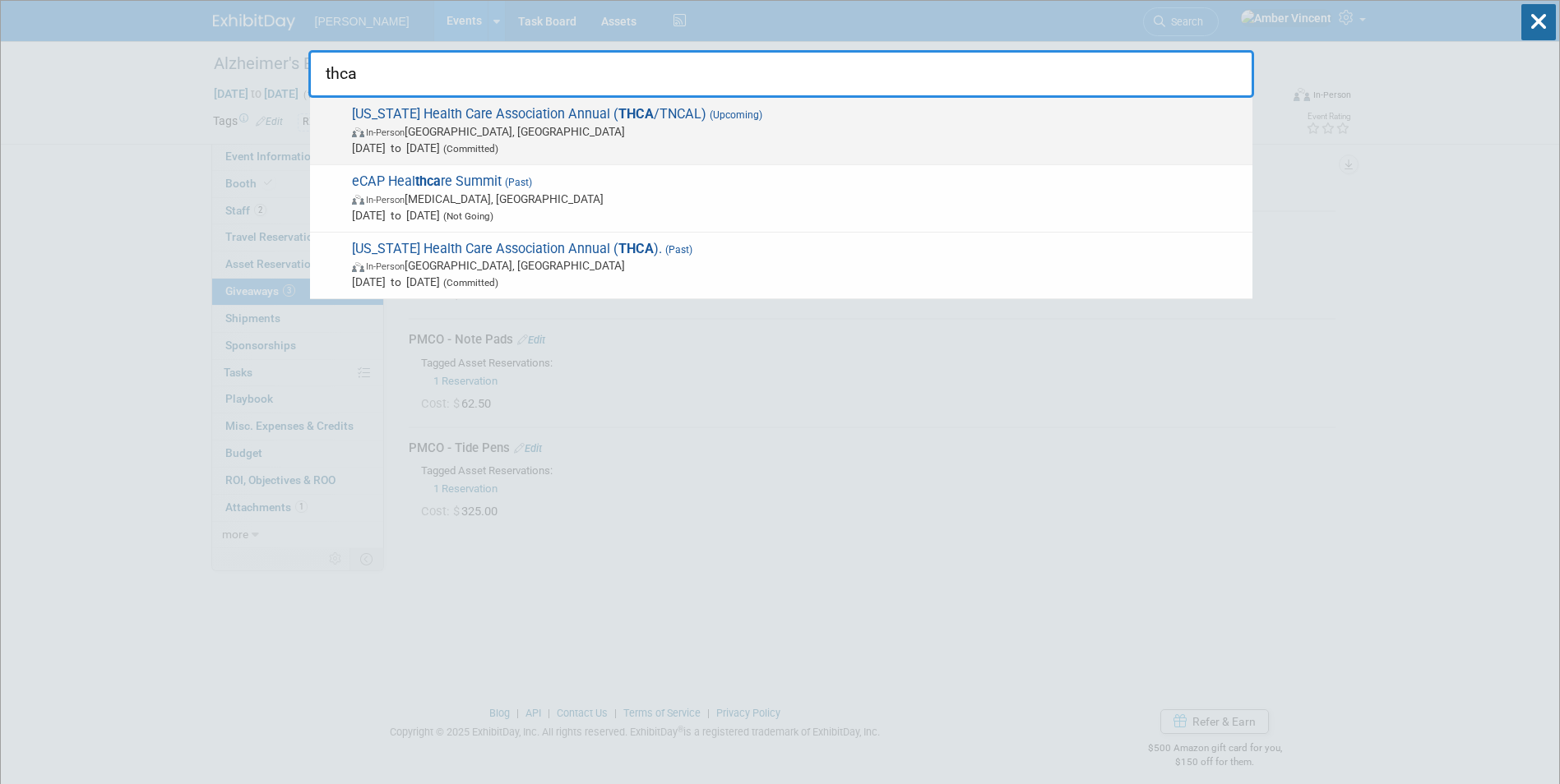
type input "thca"
click at [539, 124] on span "In-Person Nashville, TN" at bounding box center [797, 131] width 892 height 17
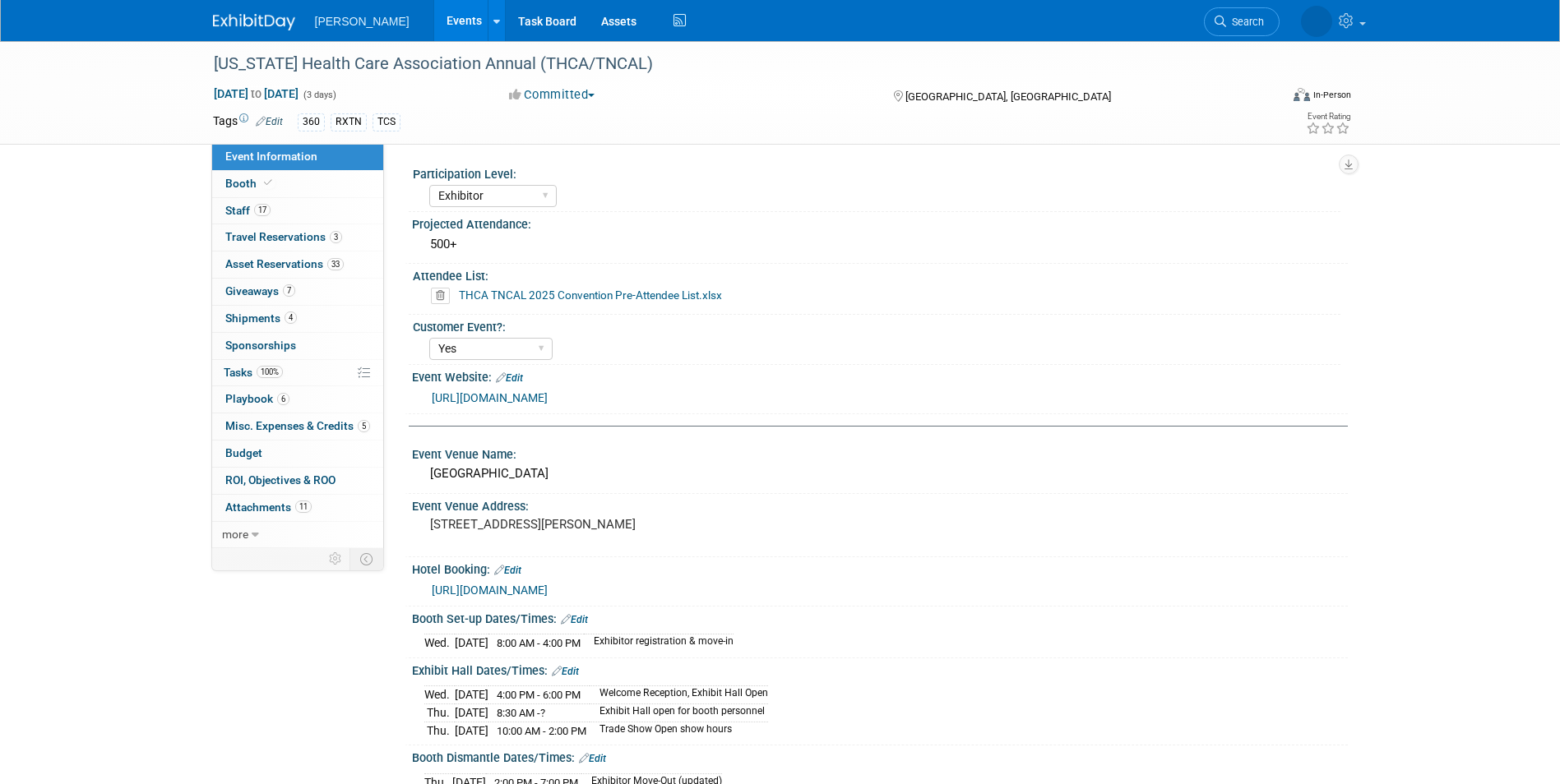
select select "Exhibitor"
select select "Yes"
click at [268, 406] on link "6 Playbook 6" at bounding box center [298, 399] width 171 height 26
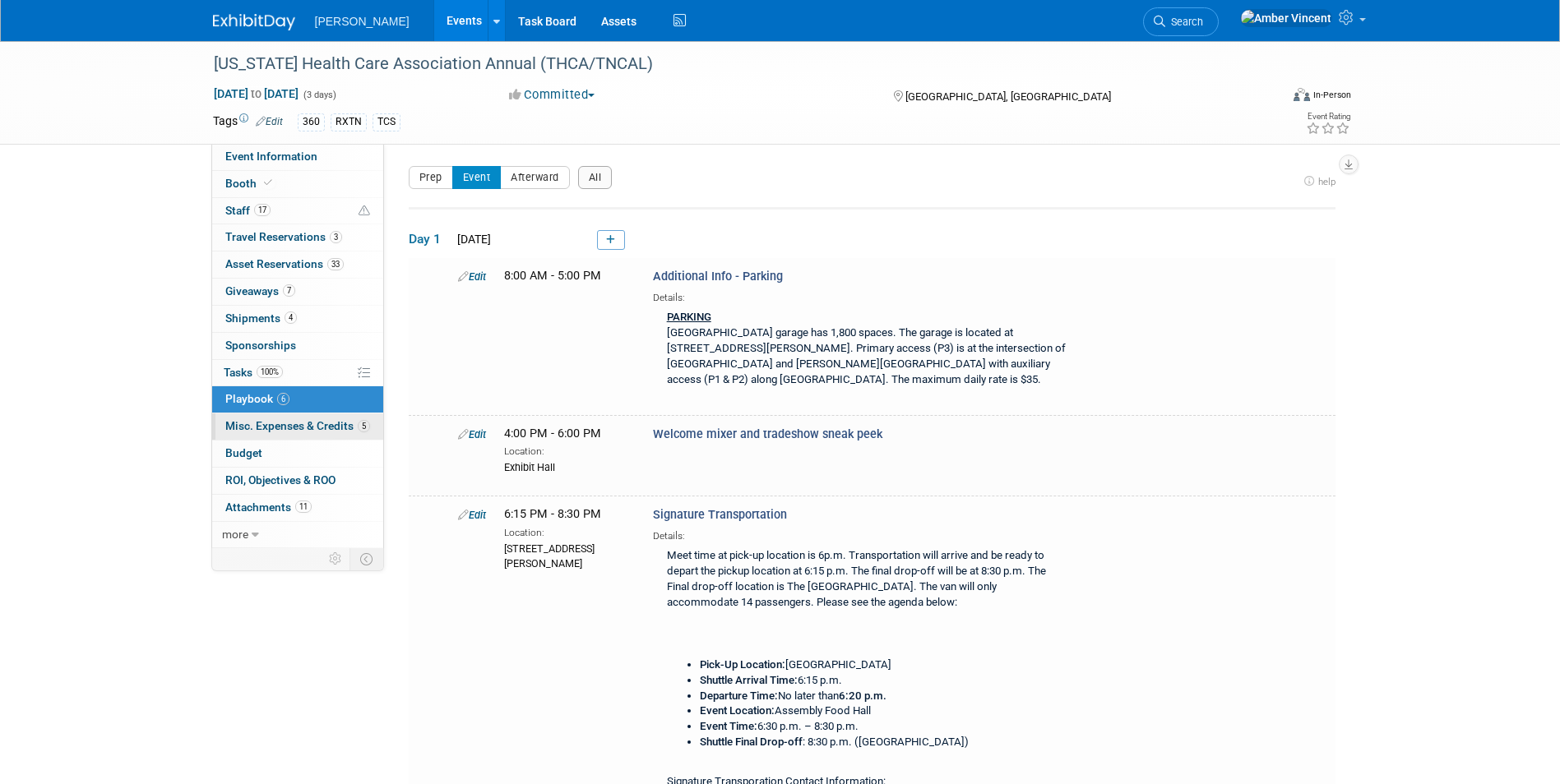
click at [275, 426] on span "Misc. Expenses & Credits 5" at bounding box center [298, 425] width 145 height 13
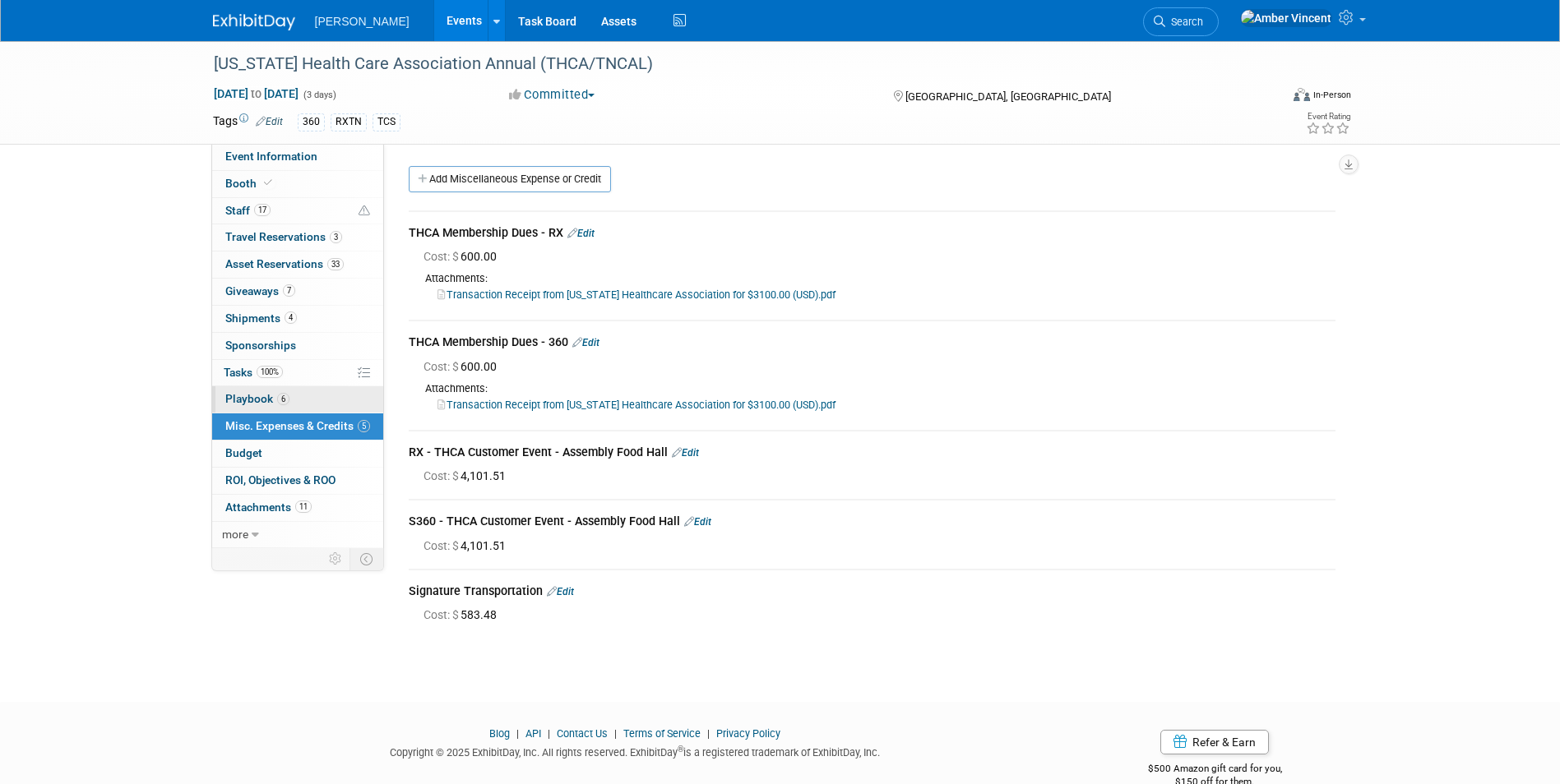
click at [269, 408] on link "6 Playbook 6" at bounding box center [298, 399] width 171 height 26
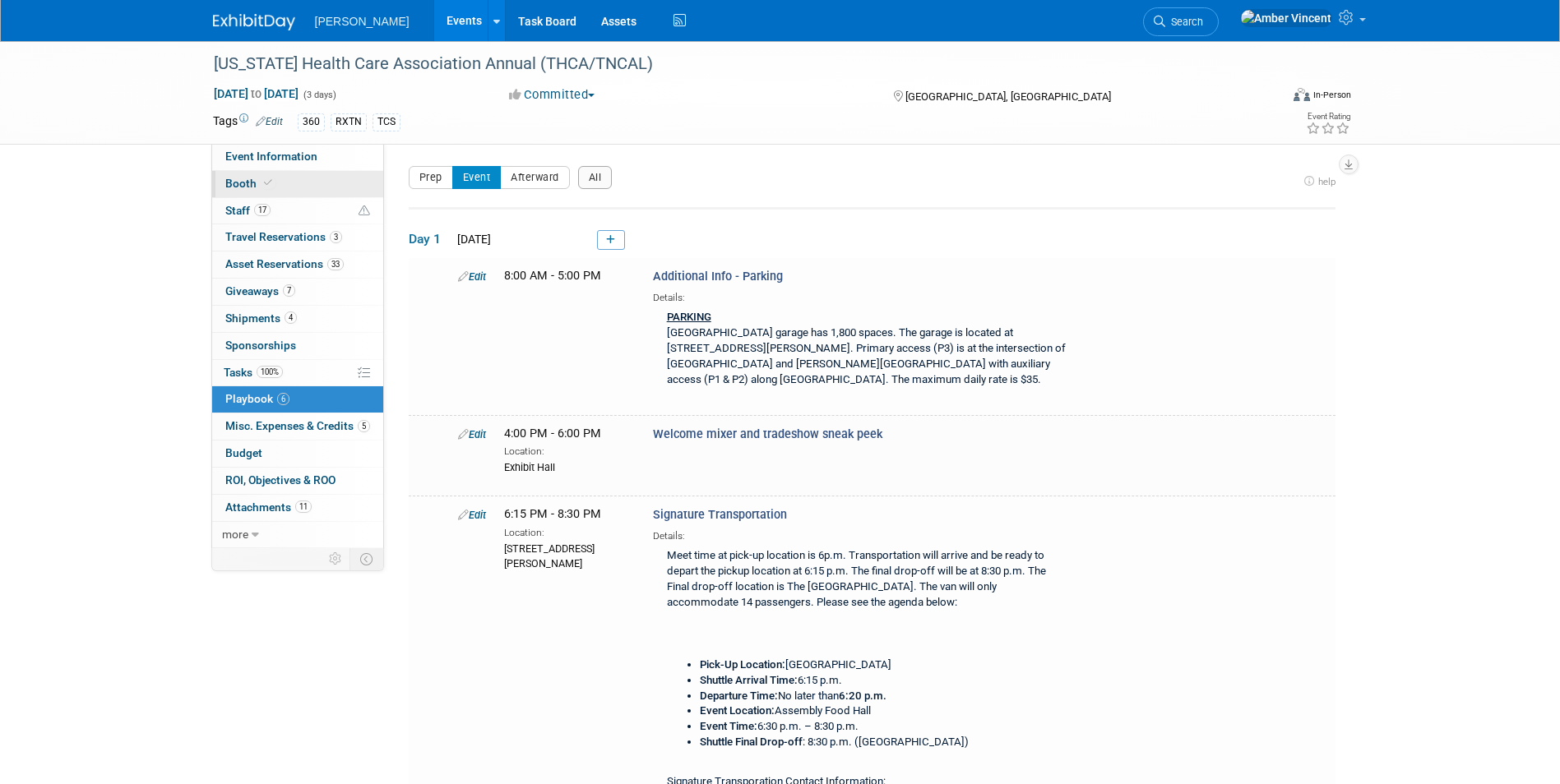
click at [269, 186] on icon at bounding box center [267, 182] width 8 height 9
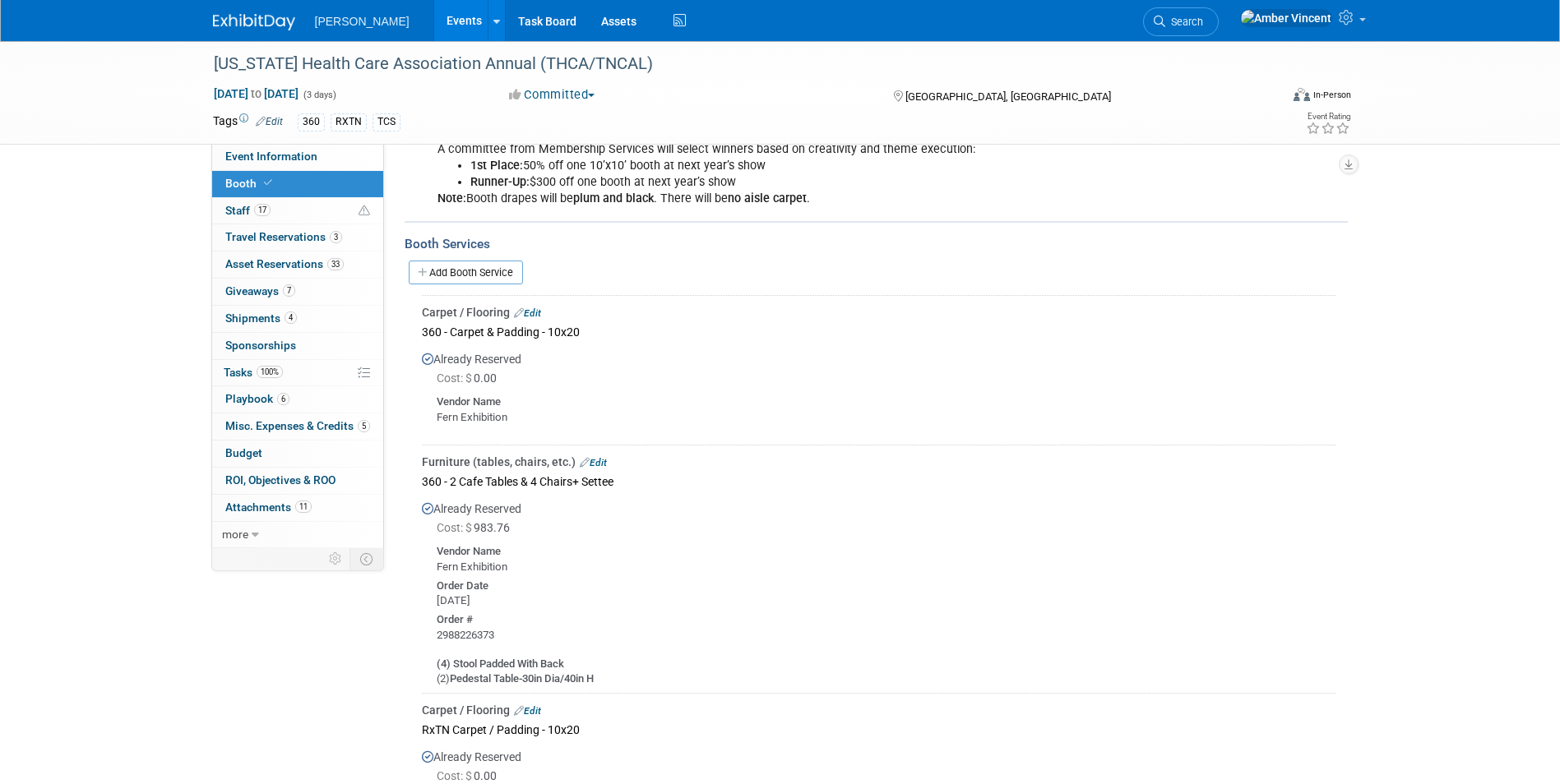
scroll to position [493, 0]
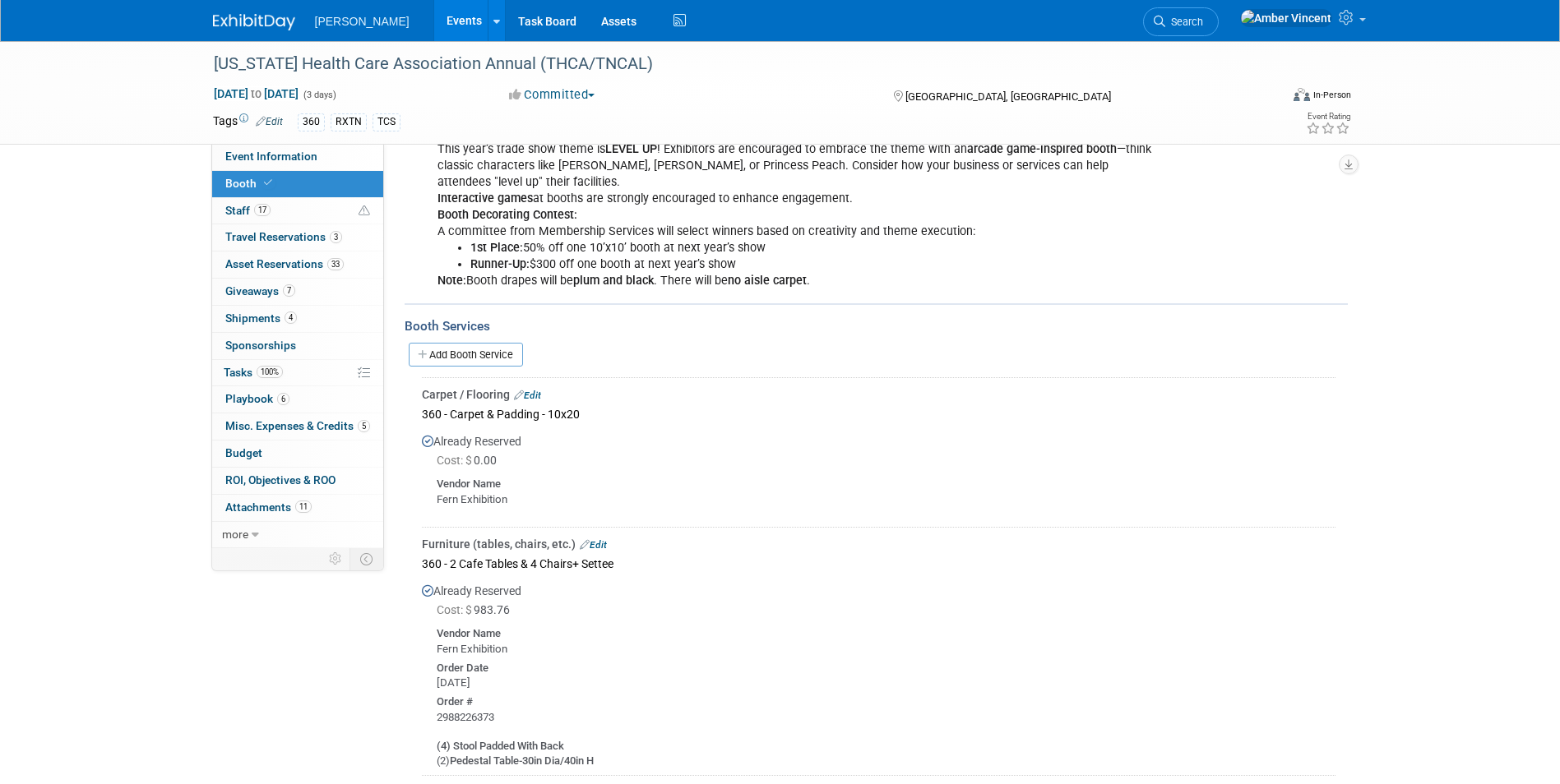
click at [527, 392] on link "Edit" at bounding box center [527, 395] width 27 height 11
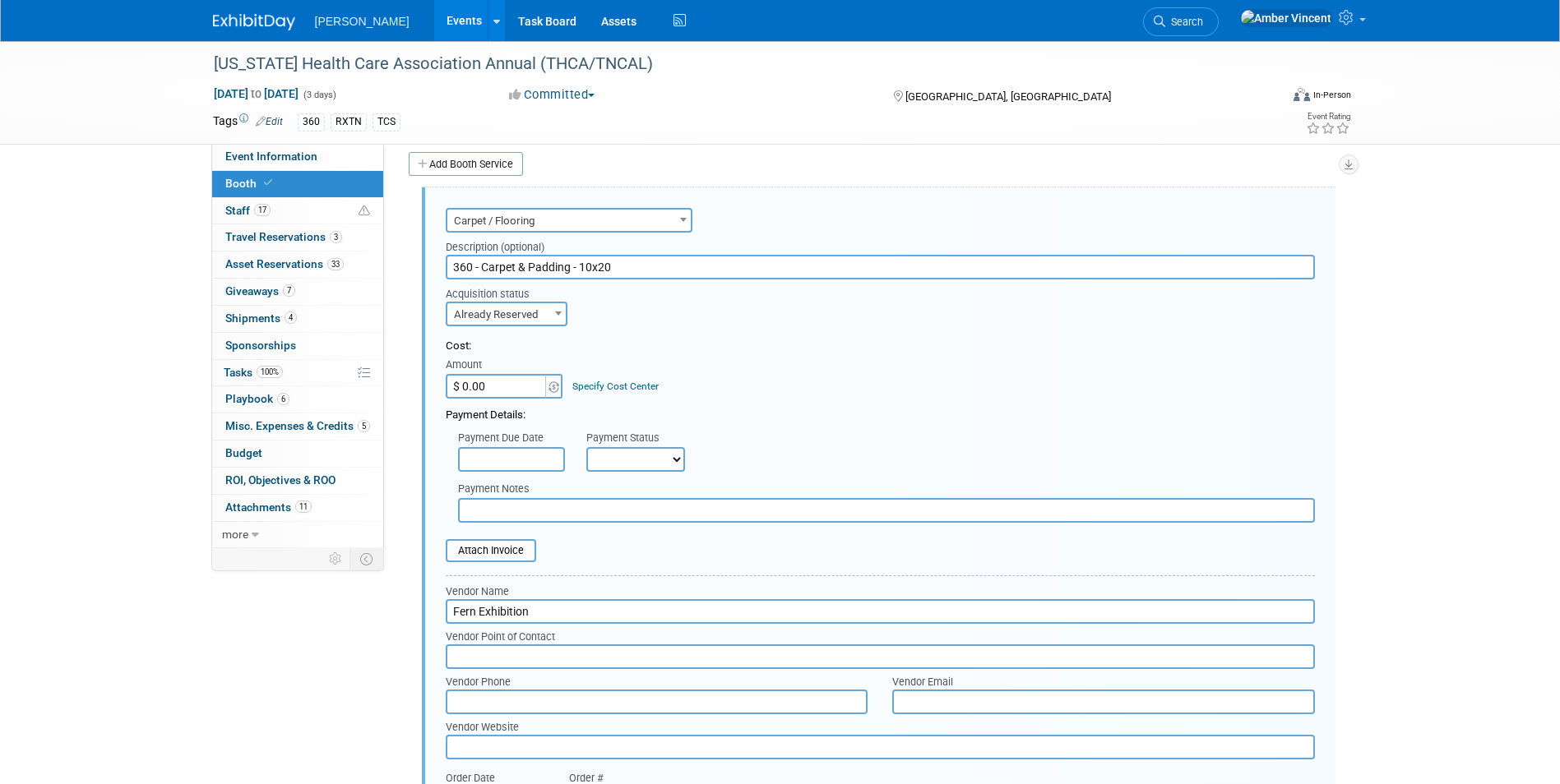
scroll to position [0, 0]
click at [503, 376] on input "$ 0.00" at bounding box center [497, 386] width 103 height 24
type input "$ 529.20"
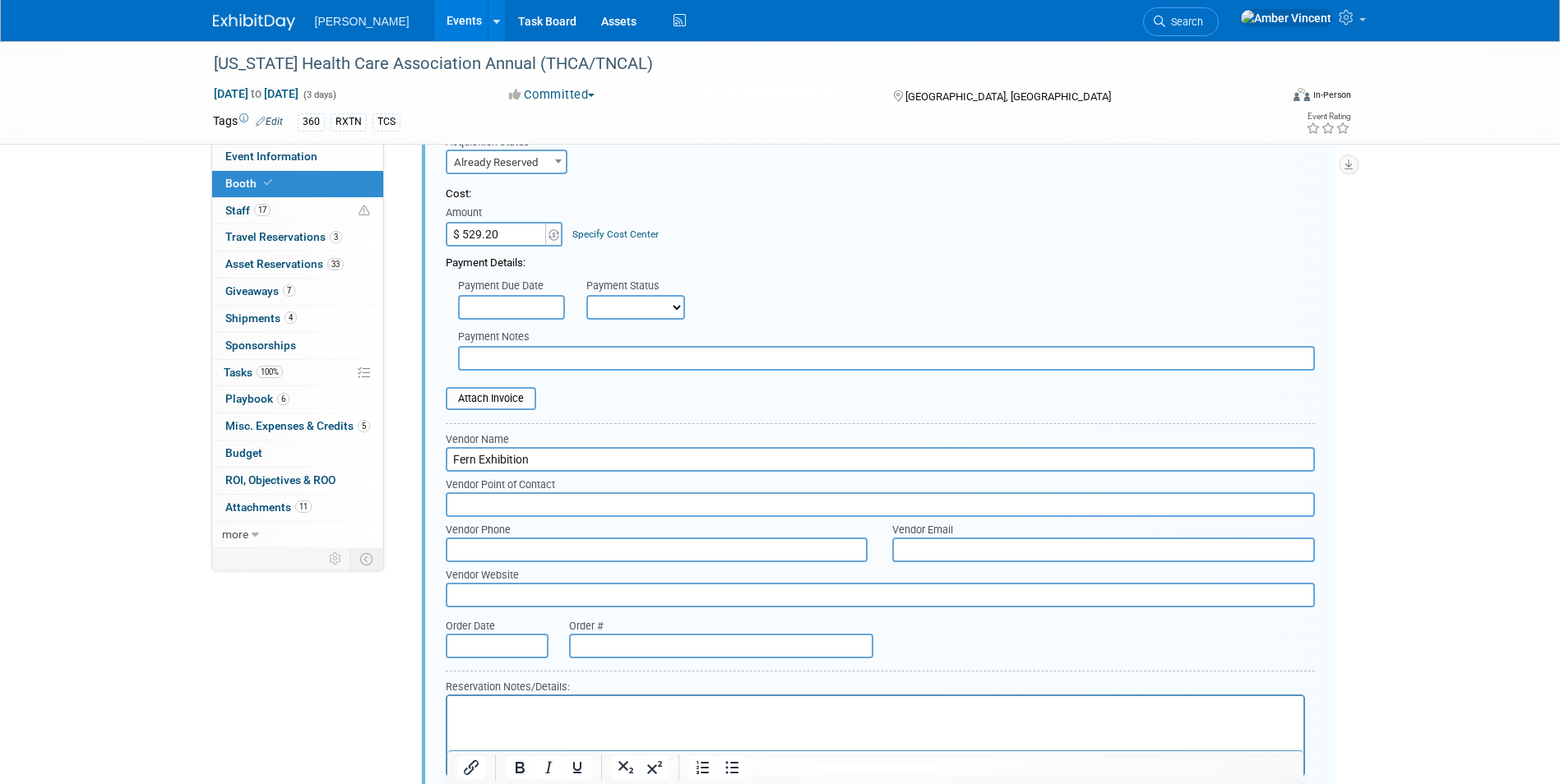
scroll to position [848, 0]
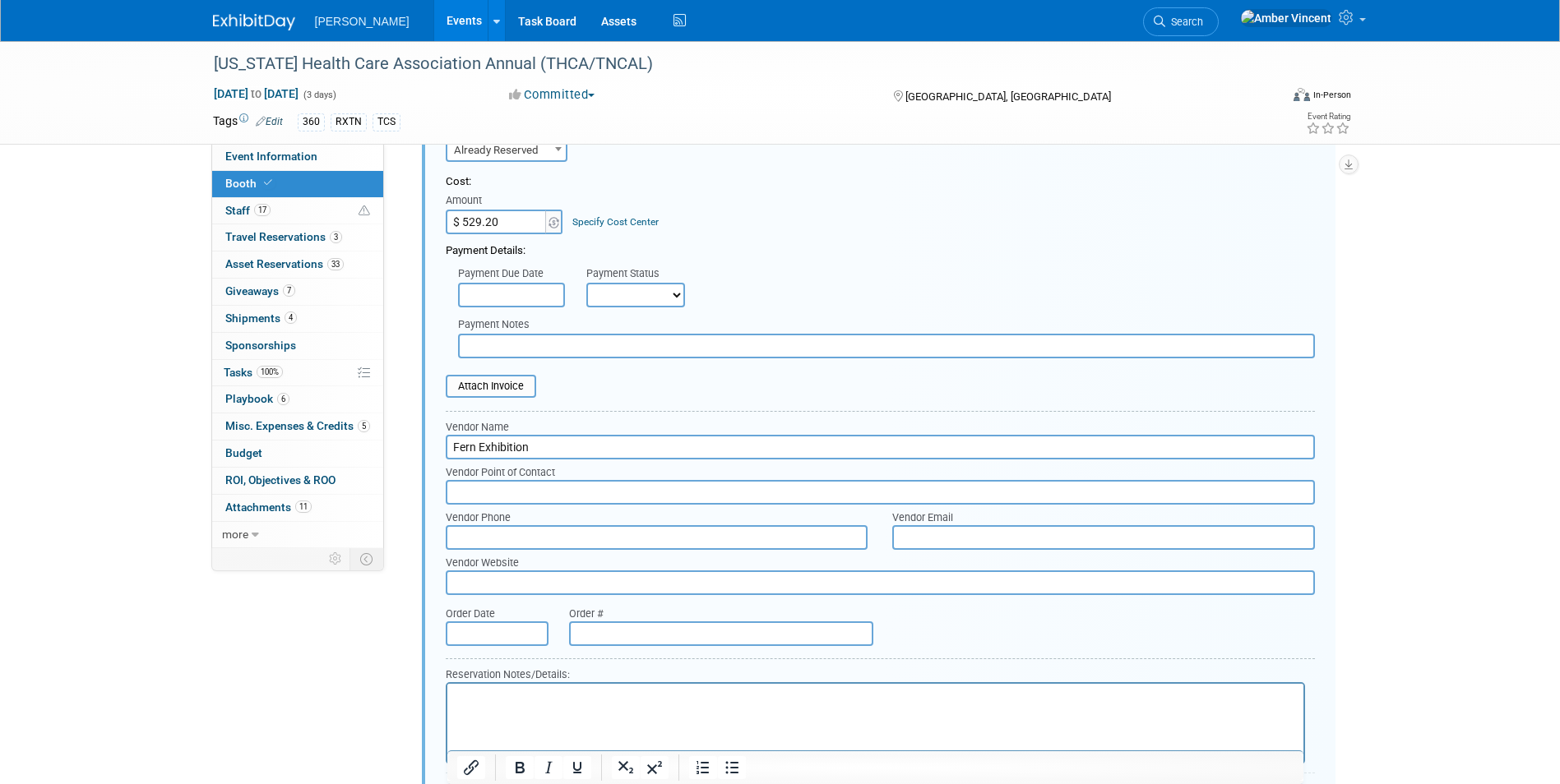
click at [504, 698] on p "Rich Text Area. Press ALT-0 for help." at bounding box center [874, 698] width 837 height 16
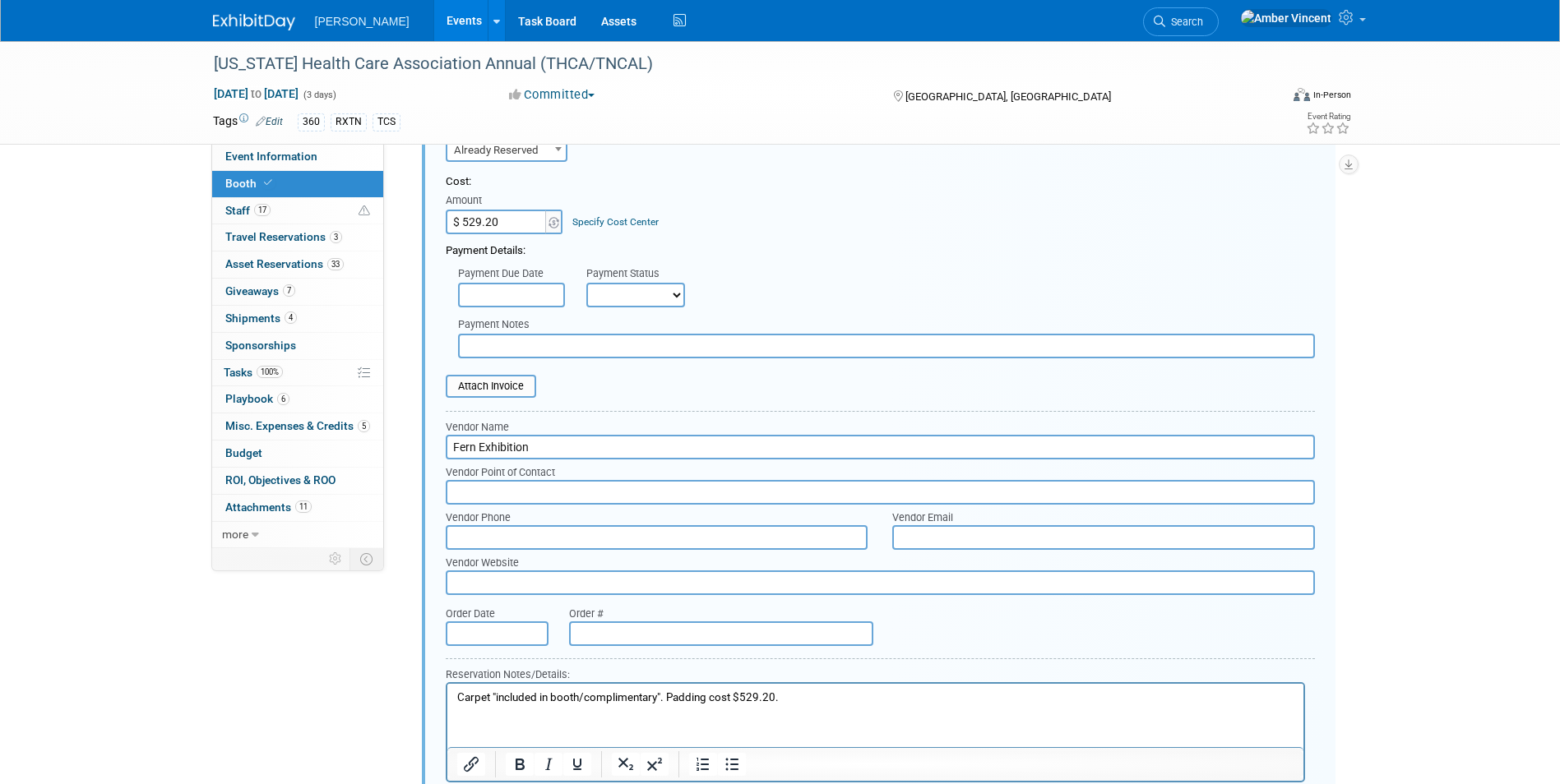
scroll to position [1013, 0]
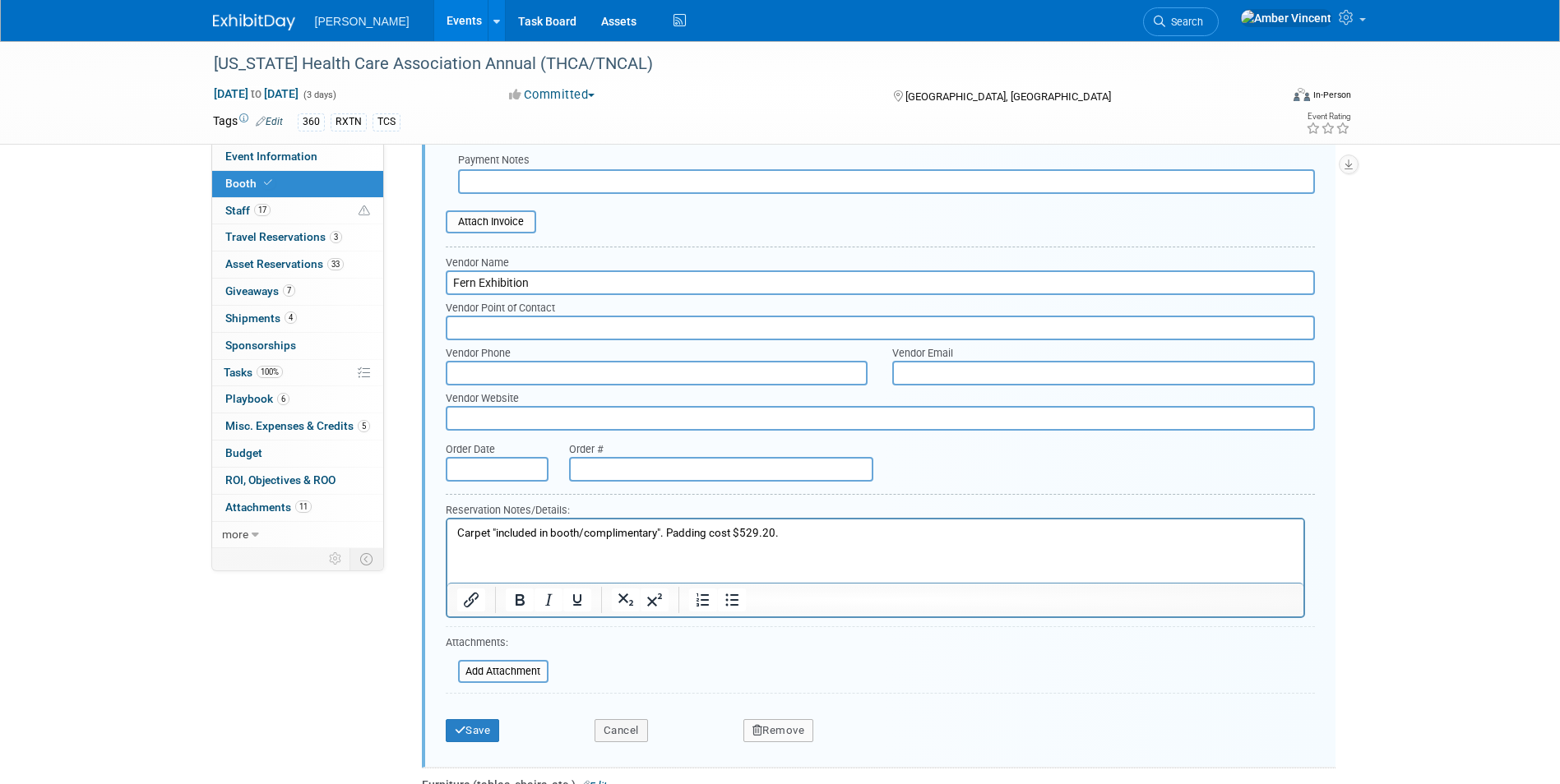
click at [477, 743] on div "Save Cancel Remove" at bounding box center [880, 725] width 869 height 50
click at [479, 734] on button "Save" at bounding box center [473, 731] width 54 height 23
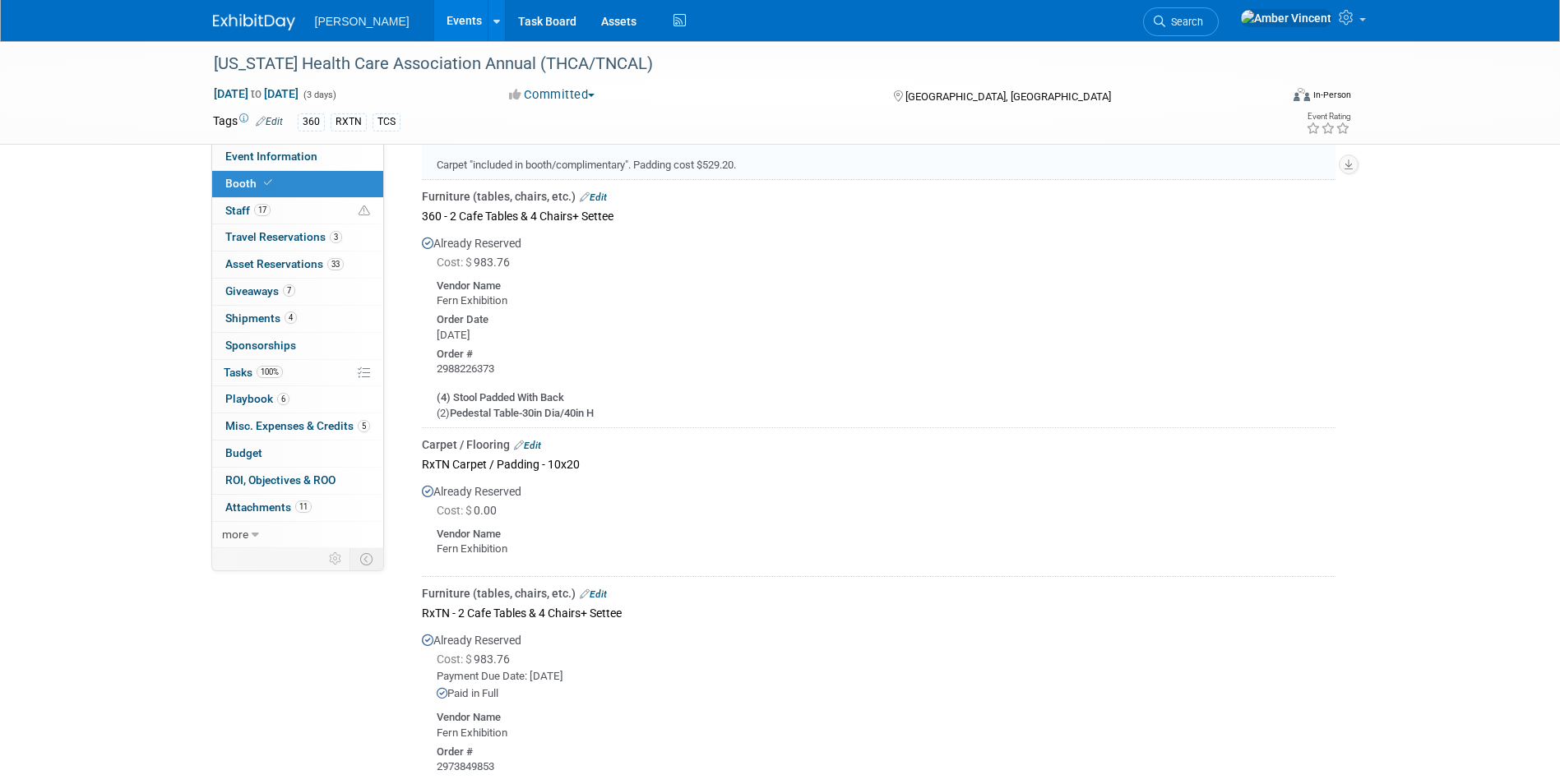
scroll to position [684, 0]
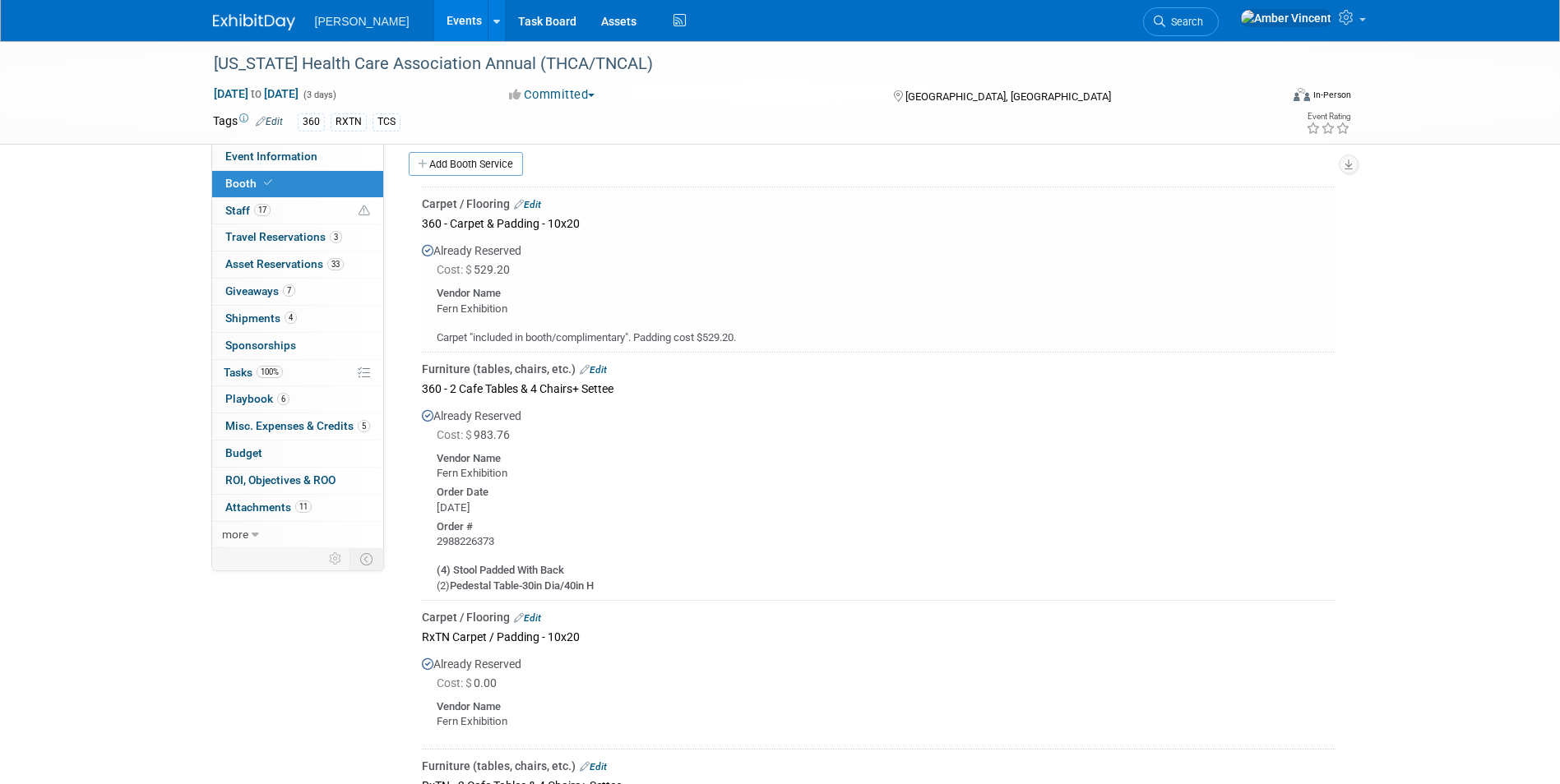
drag, startPoint x: 754, startPoint y: 334, endPoint x: 429, endPoint y: 325, distance: 325.1
click at [429, 325] on div "Carpet "included in booth/complimentary". Padding cost $529.20." at bounding box center [879, 331] width 914 height 29
drag, startPoint x: 429, startPoint y: 325, endPoint x: 461, endPoint y: 340, distance: 35.3
copy div "Carpet "included in booth/complimentary". Padding cost $529.20."
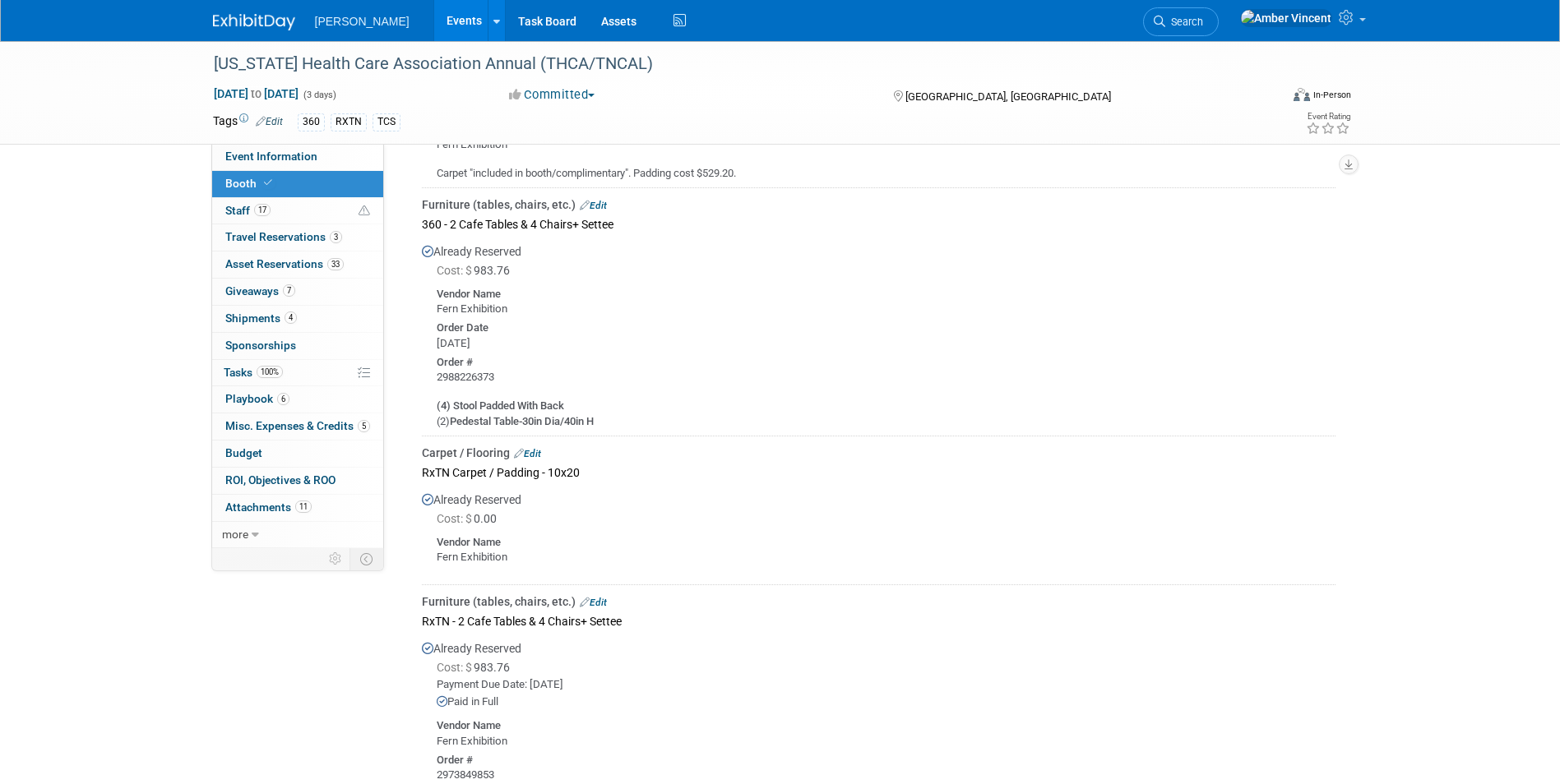
click at [532, 452] on link "Edit" at bounding box center [527, 453] width 27 height 11
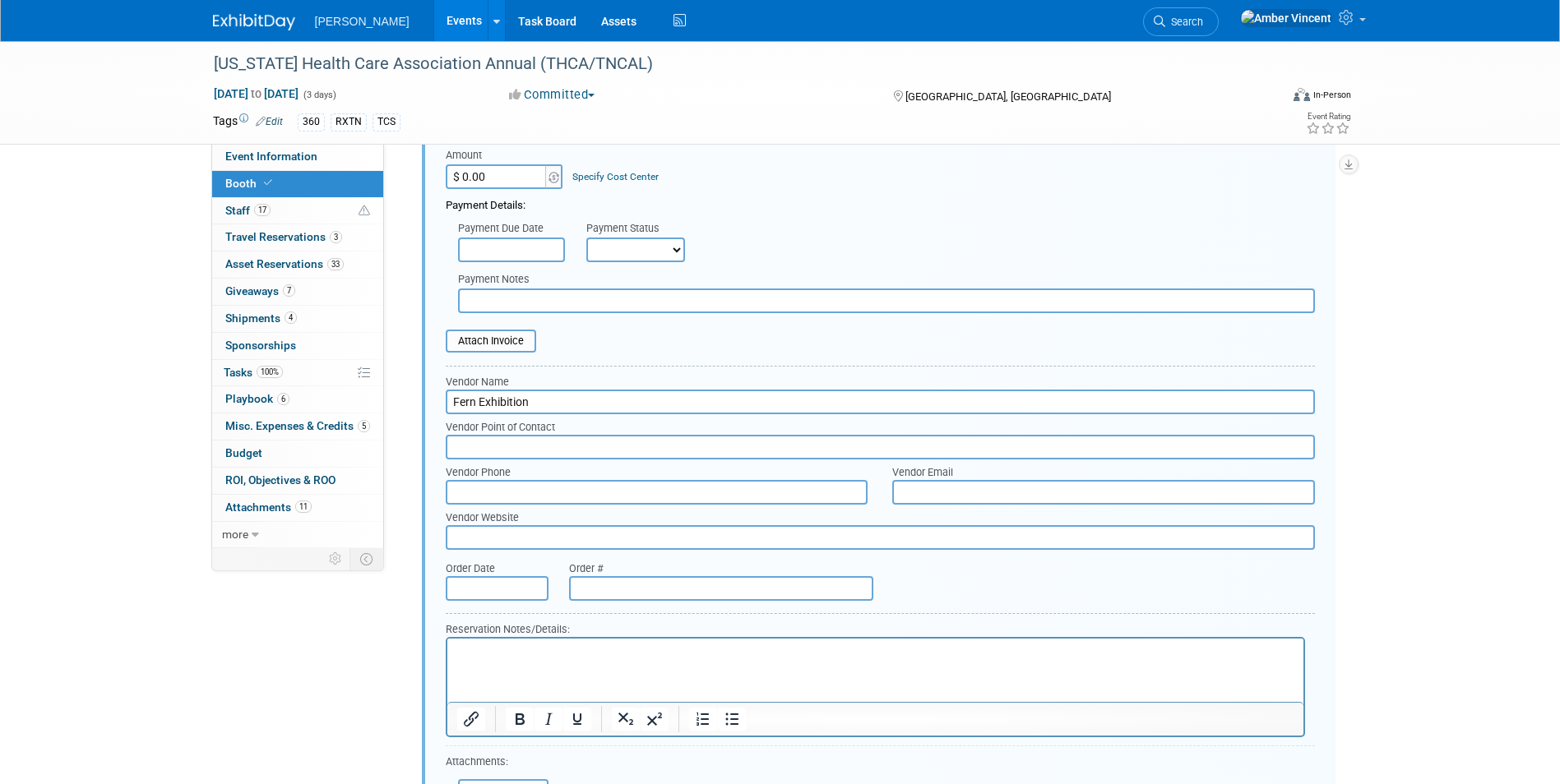
scroll to position [1343, 0]
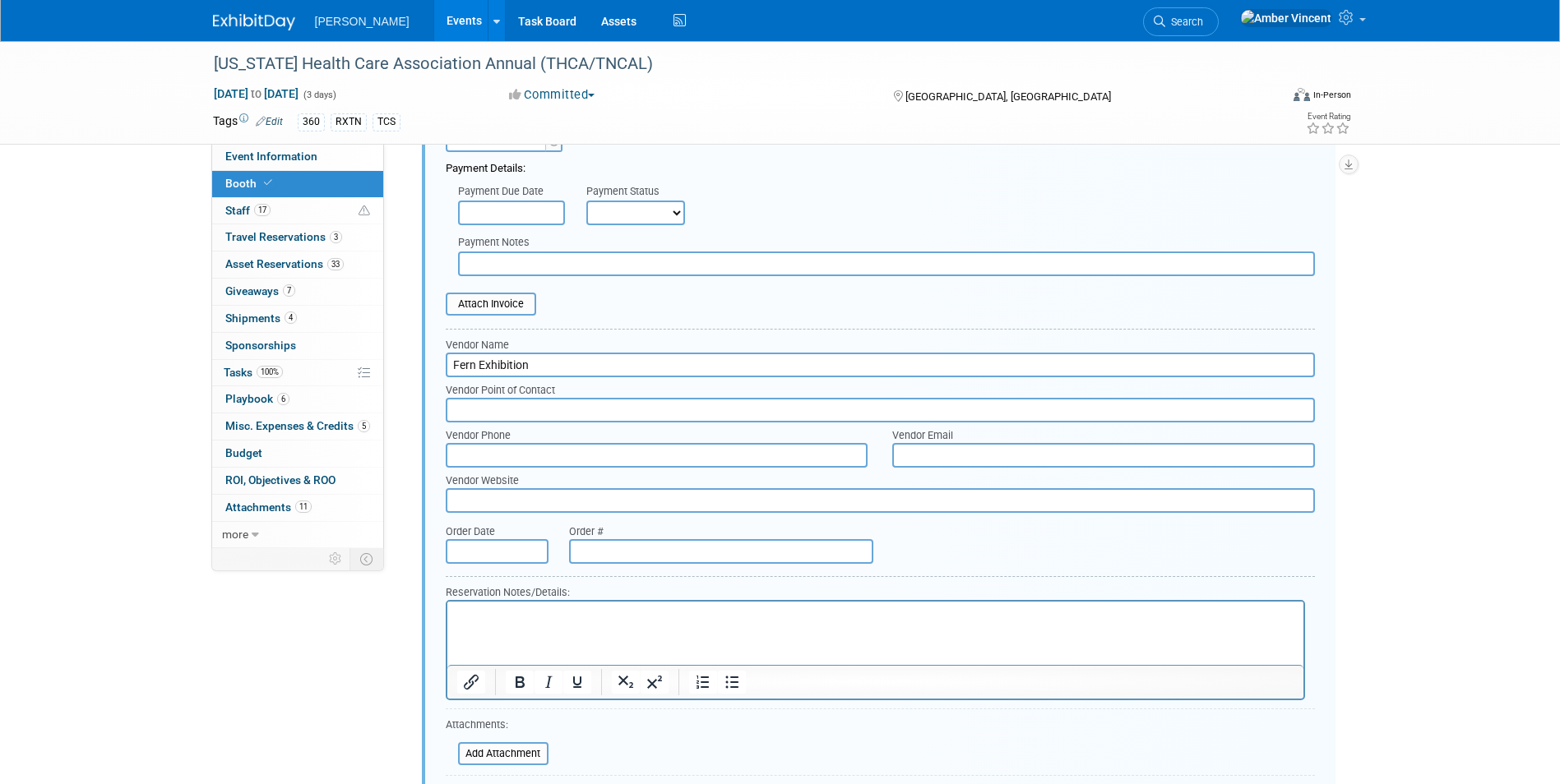
click at [489, 612] on p "Rich Text Area. Press ALT-0 for help." at bounding box center [874, 616] width 837 height 16
drag, startPoint x: 944, startPoint y: 1203, endPoint x: 489, endPoint y: 612, distance: 745.9
click at [494, 191] on div "Payment Due Date" at bounding box center [509, 192] width 104 height 17
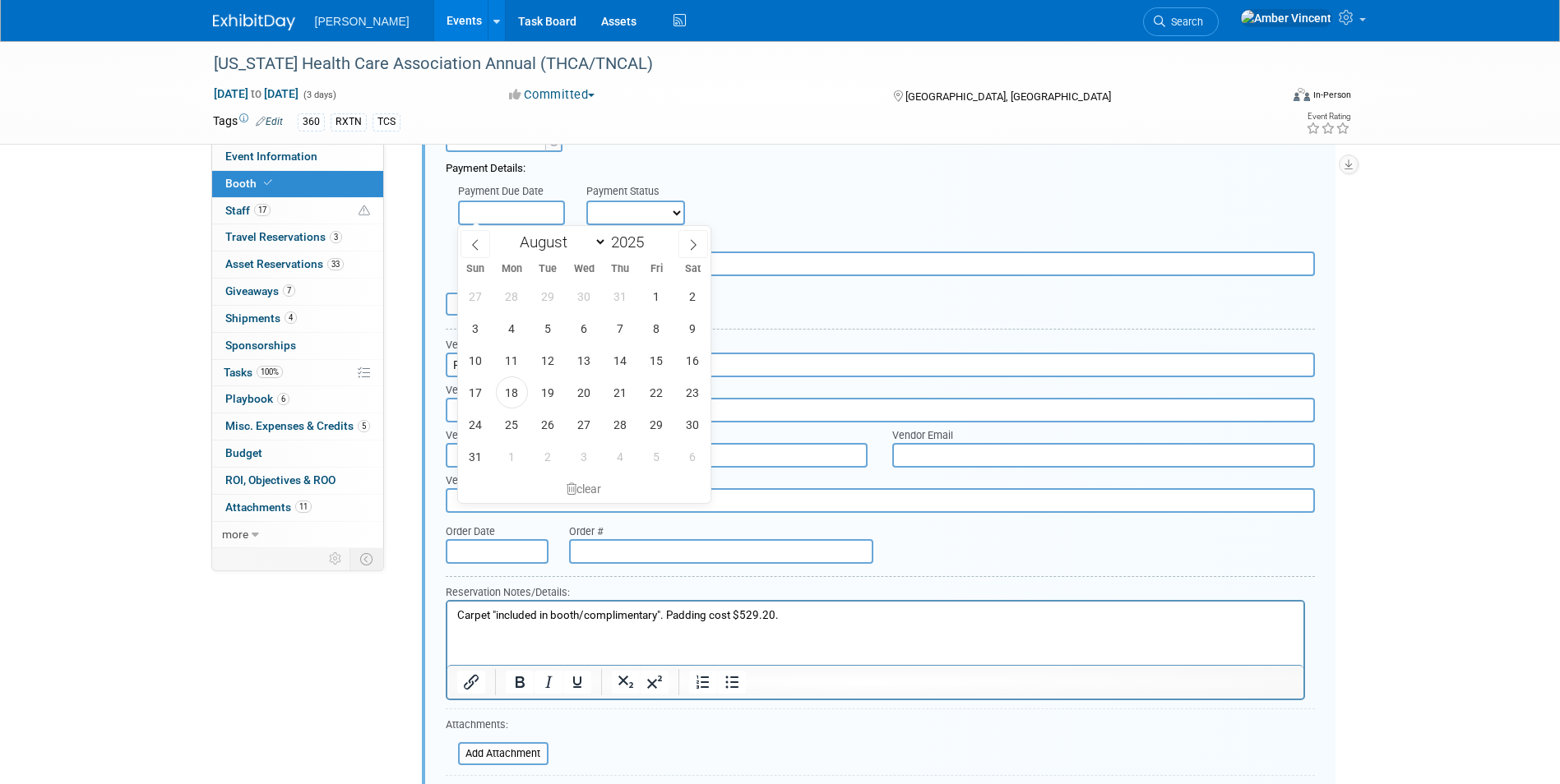
click at [491, 209] on input "text" at bounding box center [511, 213] width 107 height 24
drag, startPoint x: 525, startPoint y: 394, endPoint x: 581, endPoint y: 260, distance: 145.2
click at [525, 393] on span "18" at bounding box center [512, 392] width 32 height 32
type input "[DATE]"
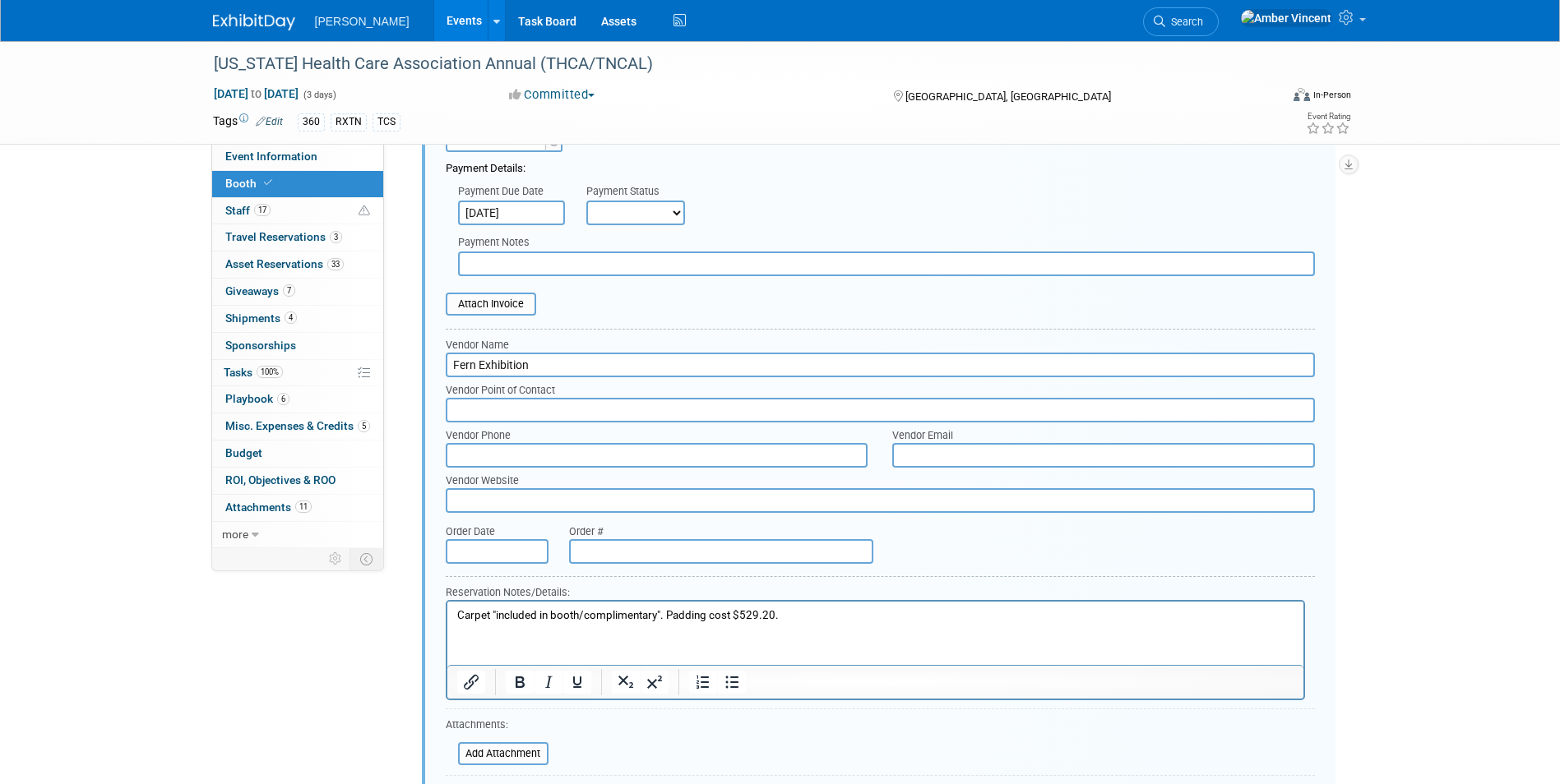
click at [612, 216] on select "Not Paid Yet Partially Paid Paid in Full" at bounding box center [635, 213] width 99 height 24
select select "1"
click at [586, 201] on select "Not Paid Yet Partially Paid Paid in Full" at bounding box center [635, 213] width 99 height 24
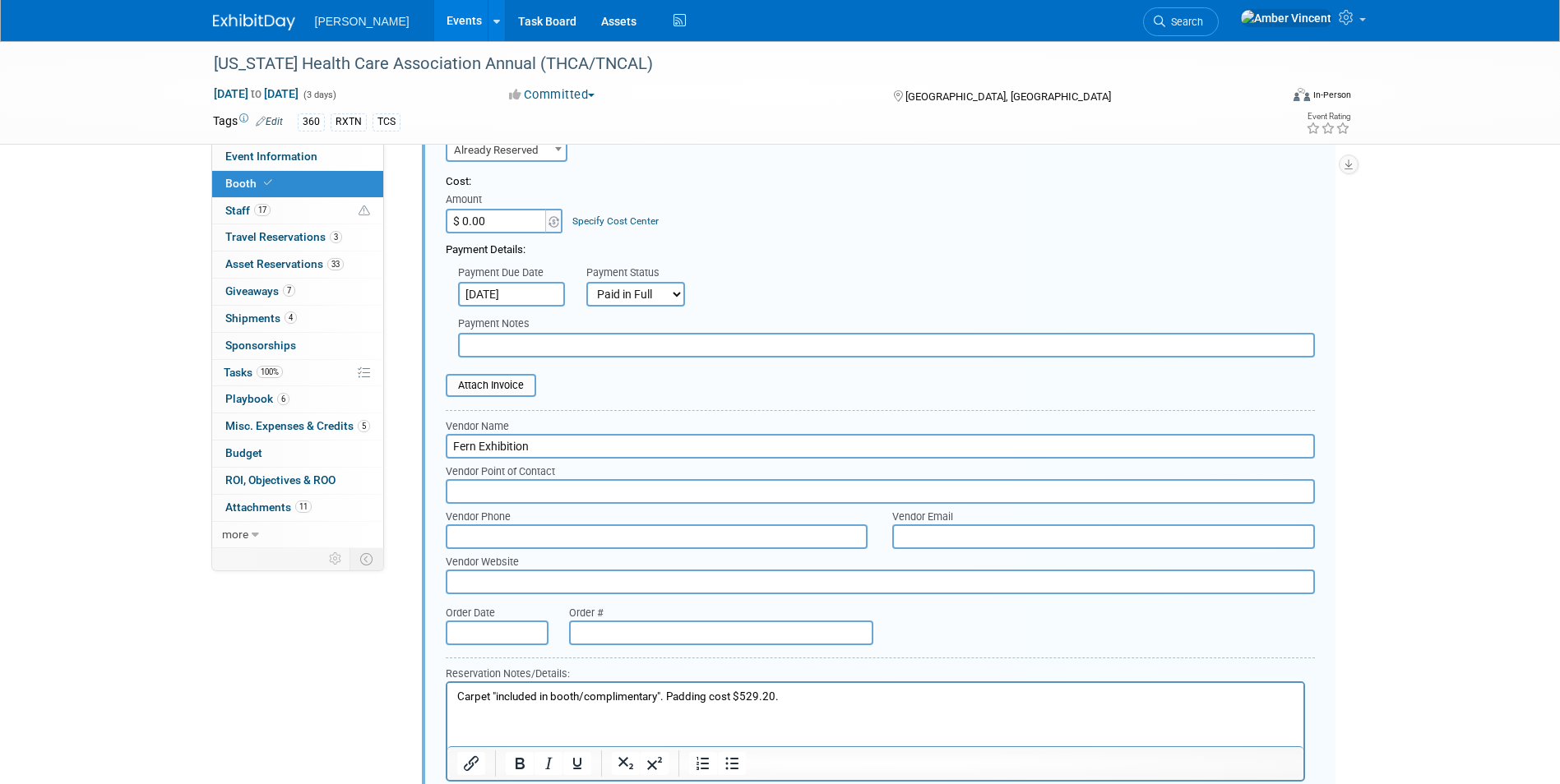
scroll to position [1261, 0]
click at [498, 224] on input "$ 0.00" at bounding box center [497, 222] width 103 height 24
type input "$ 529.20"
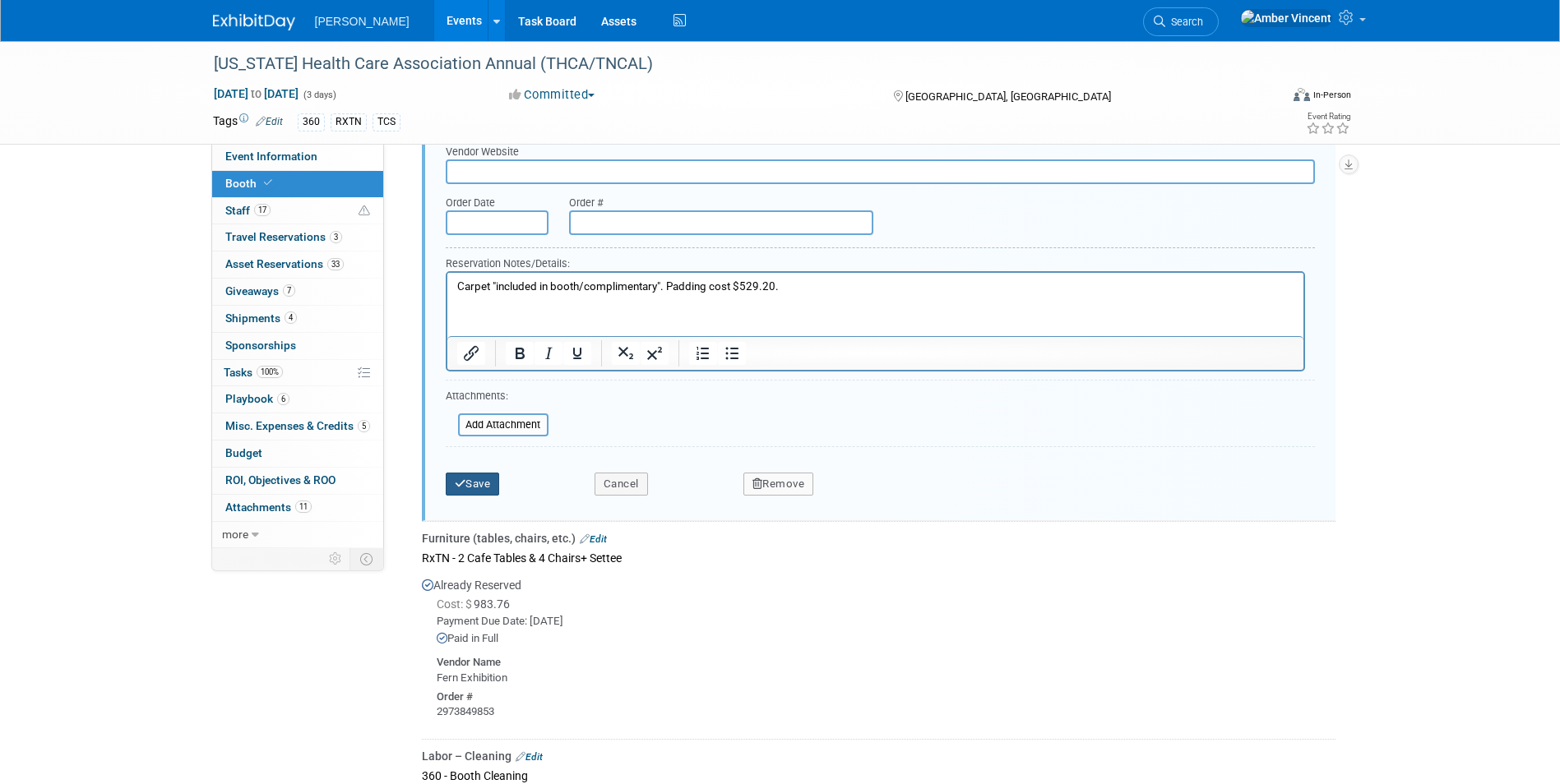
click at [486, 480] on button "Save" at bounding box center [473, 484] width 54 height 23
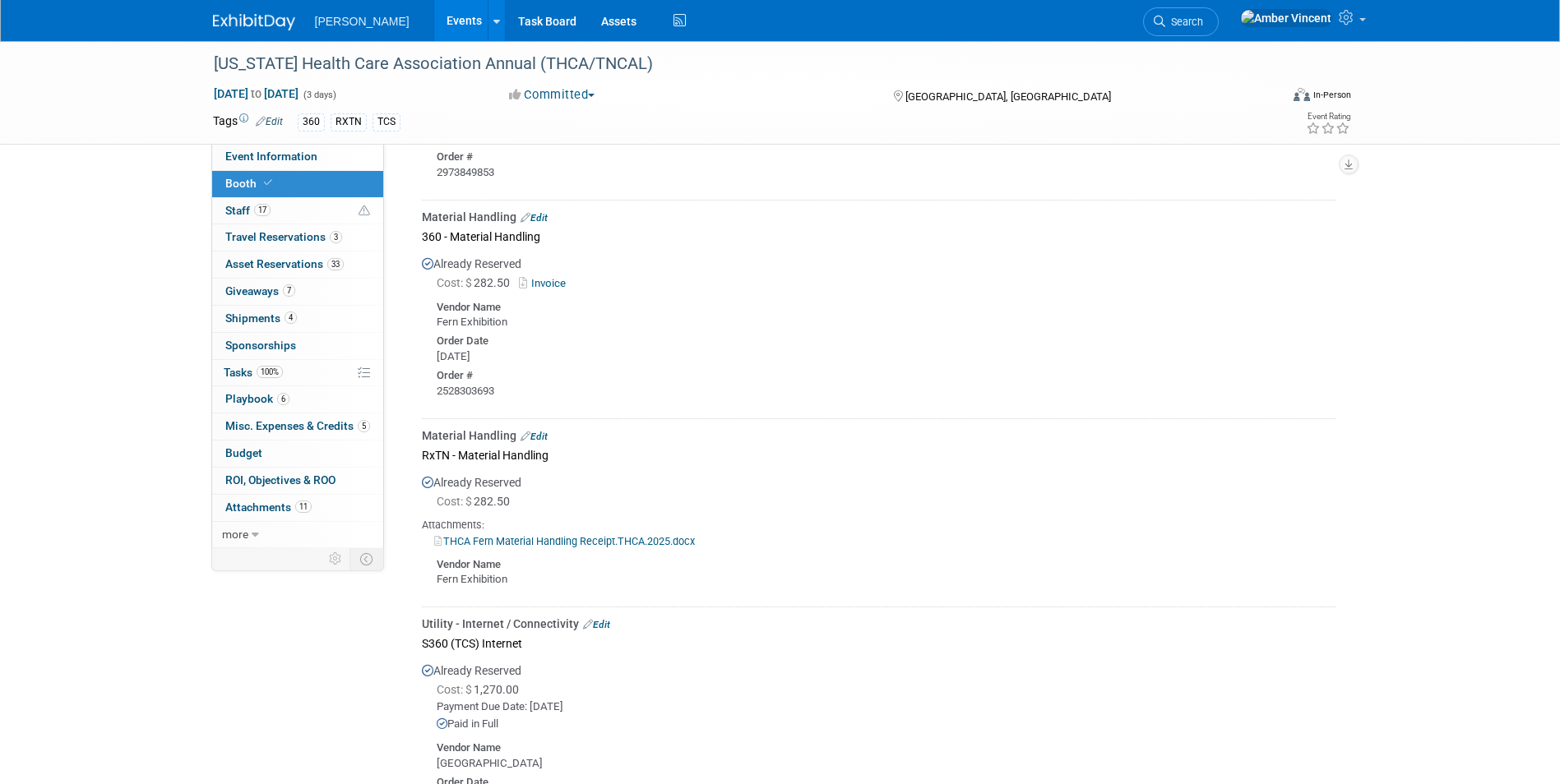
scroll to position [2082, 0]
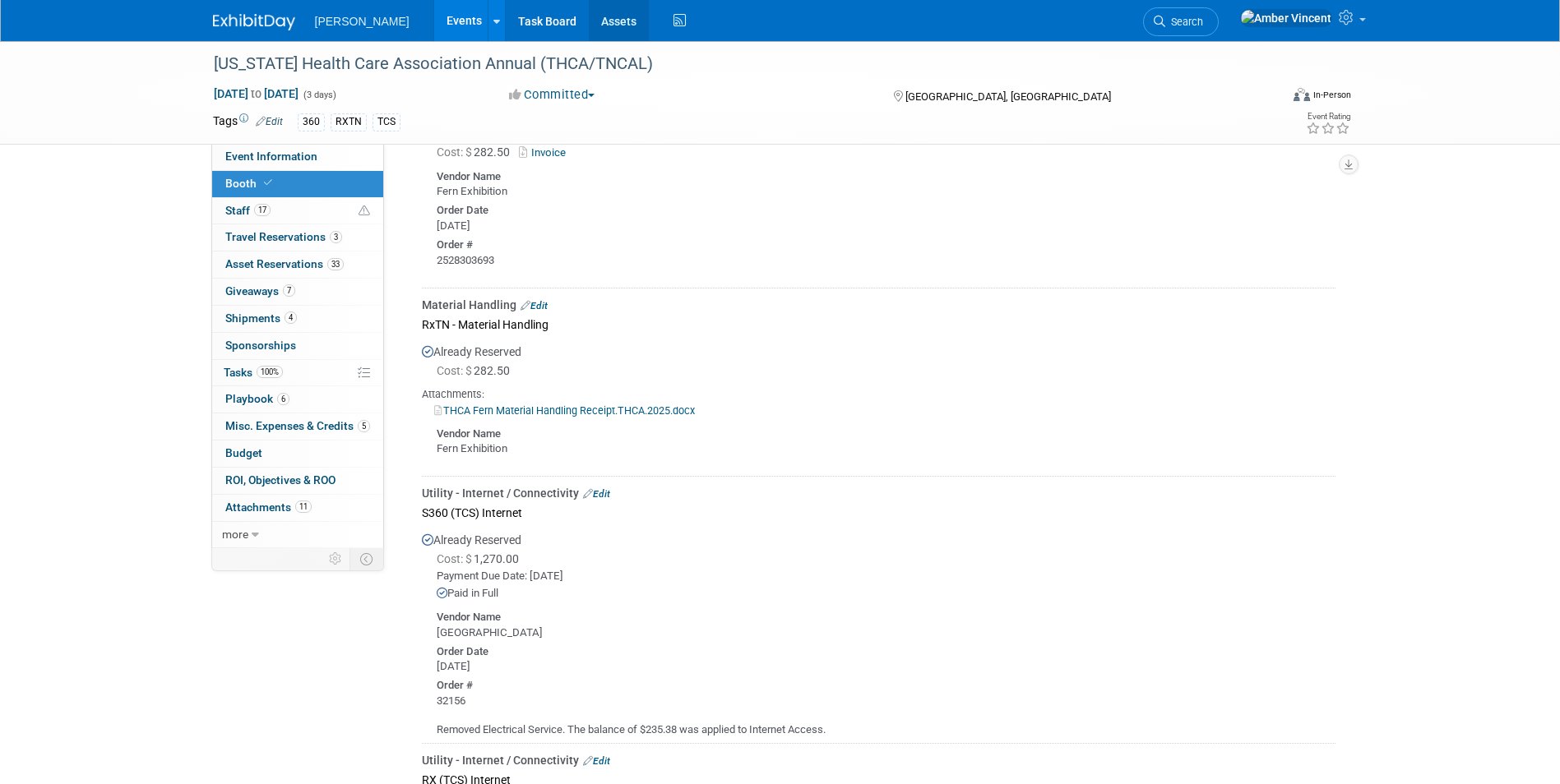
click at [589, 25] on link "Assets" at bounding box center [618, 20] width 60 height 41
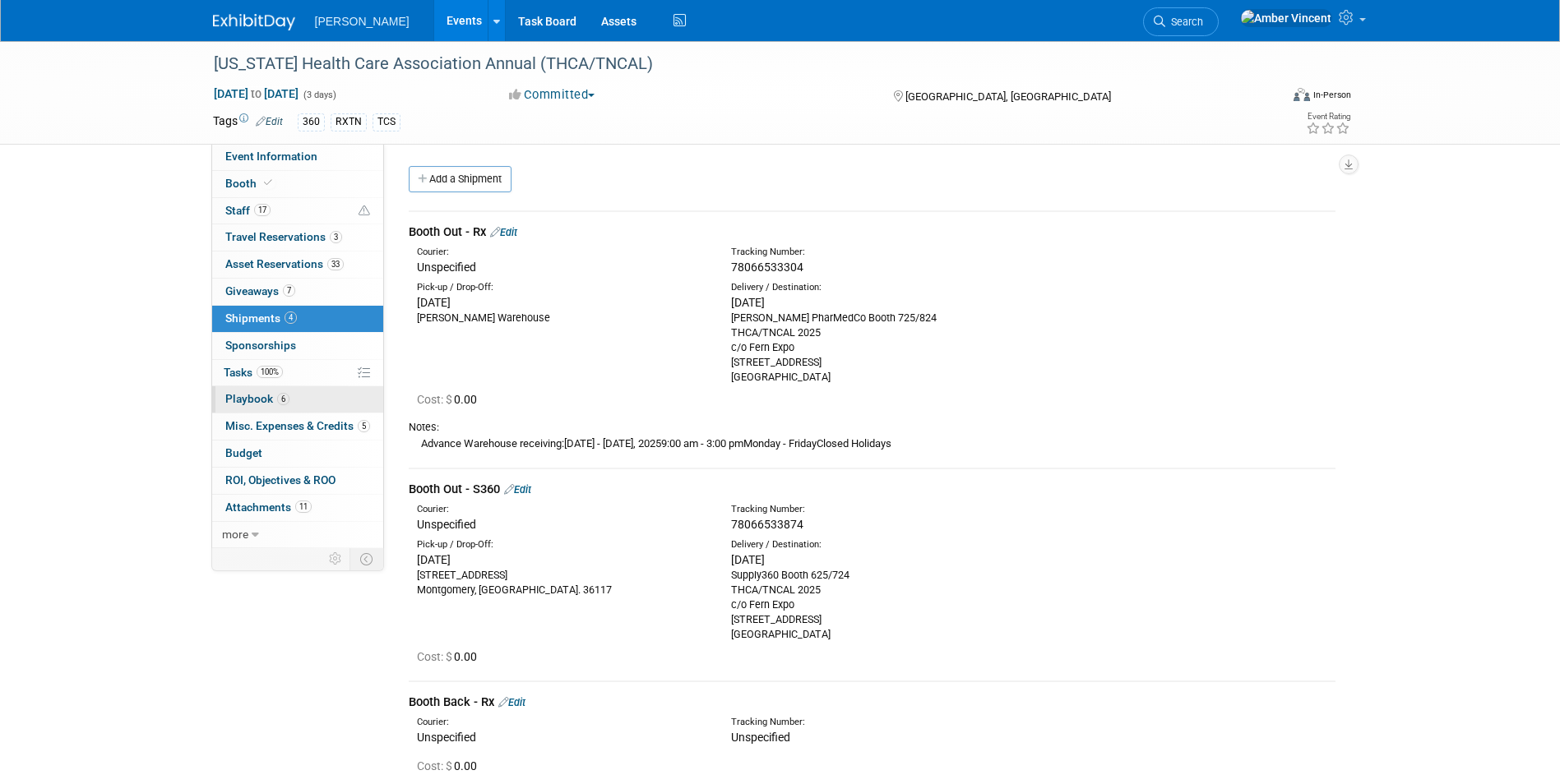
click at [259, 400] on span "Playbook 6" at bounding box center [257, 398] width 64 height 13
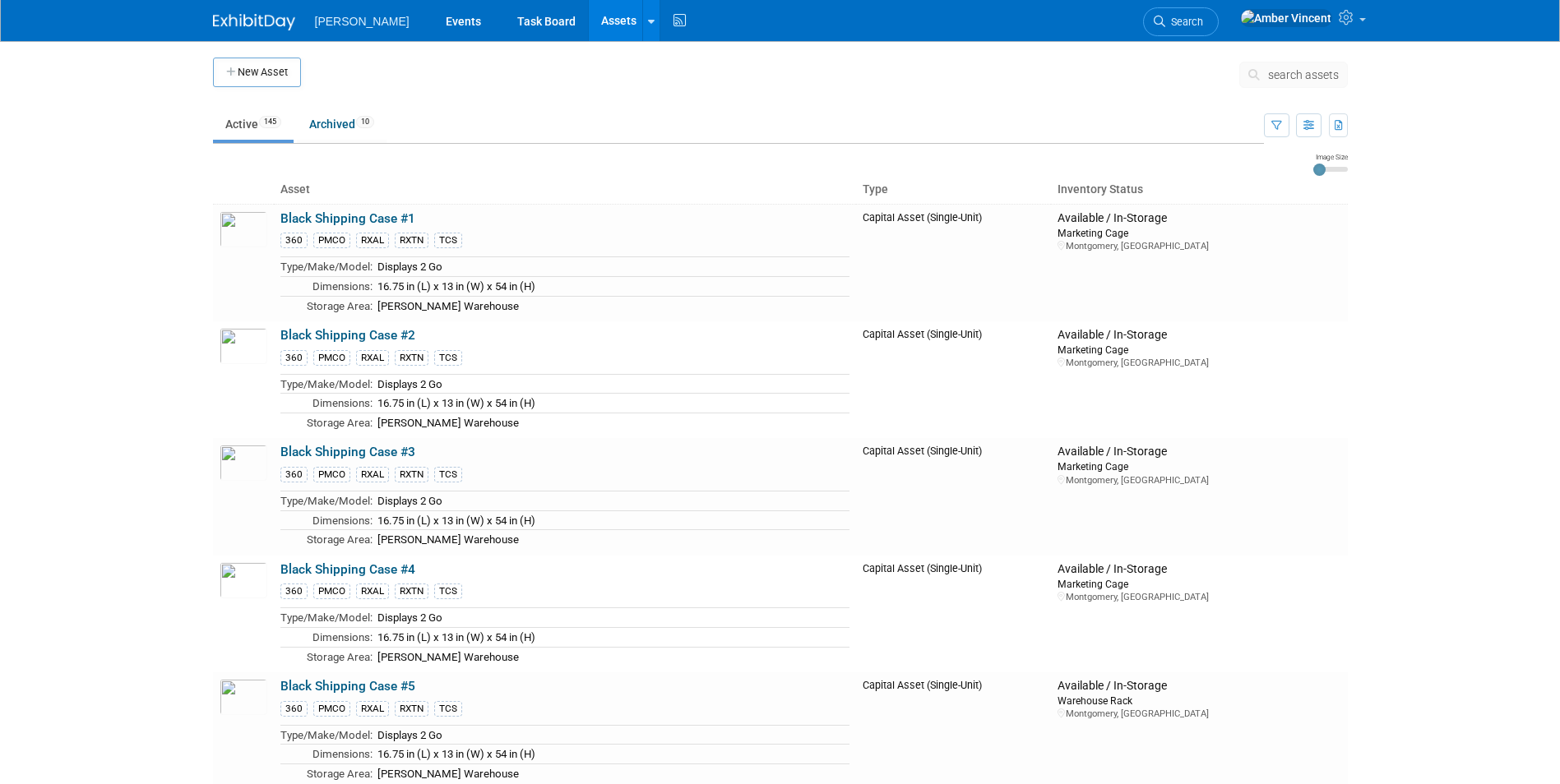
click at [1290, 75] on span "search assets" at bounding box center [1302, 74] width 71 height 13
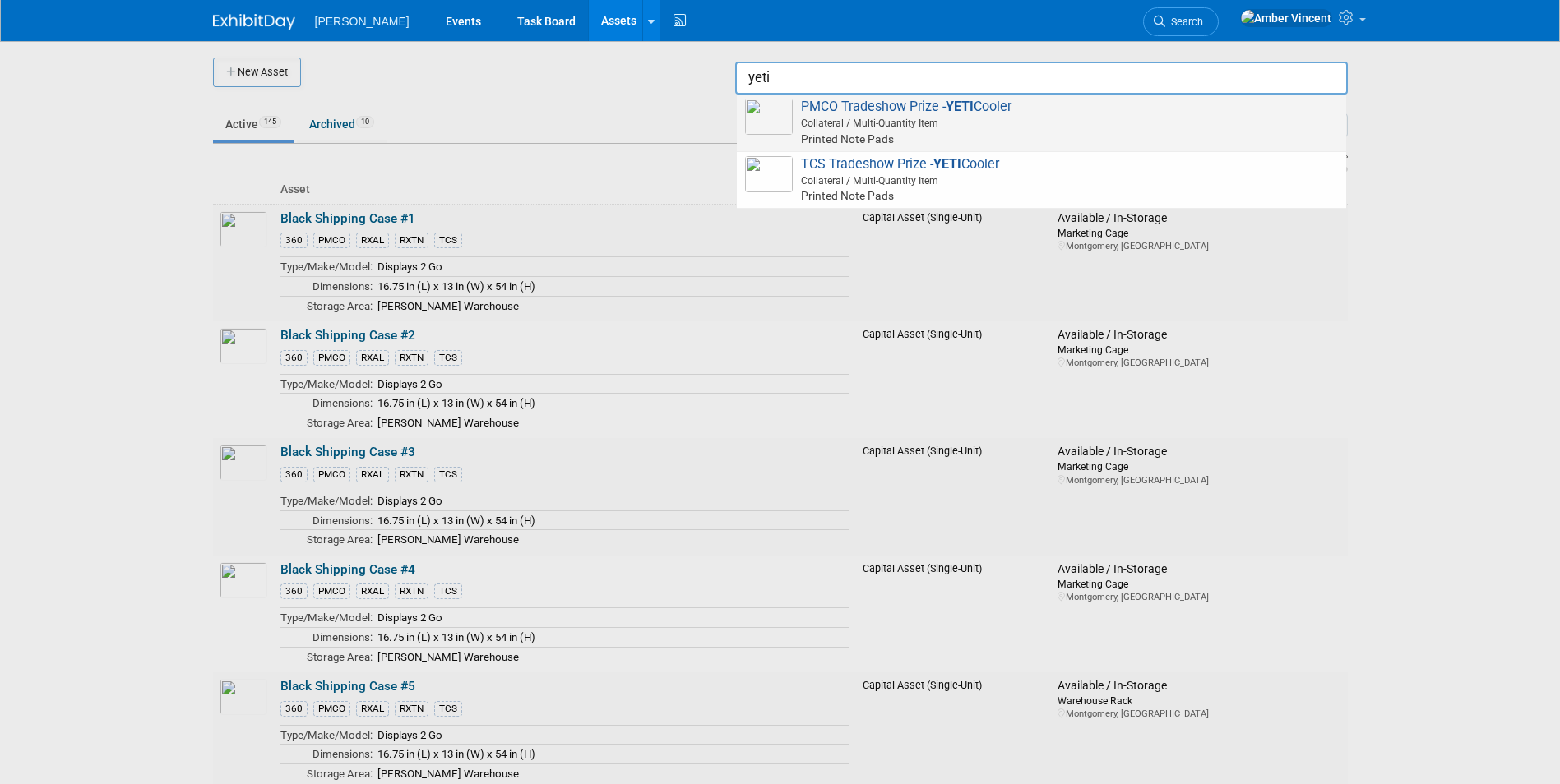
click at [938, 124] on span "Collateral / Multi-Quantity Item" at bounding box center [1043, 123] width 588 height 15
type input "PMCO Tradeshow Prize - [PERSON_NAME]"
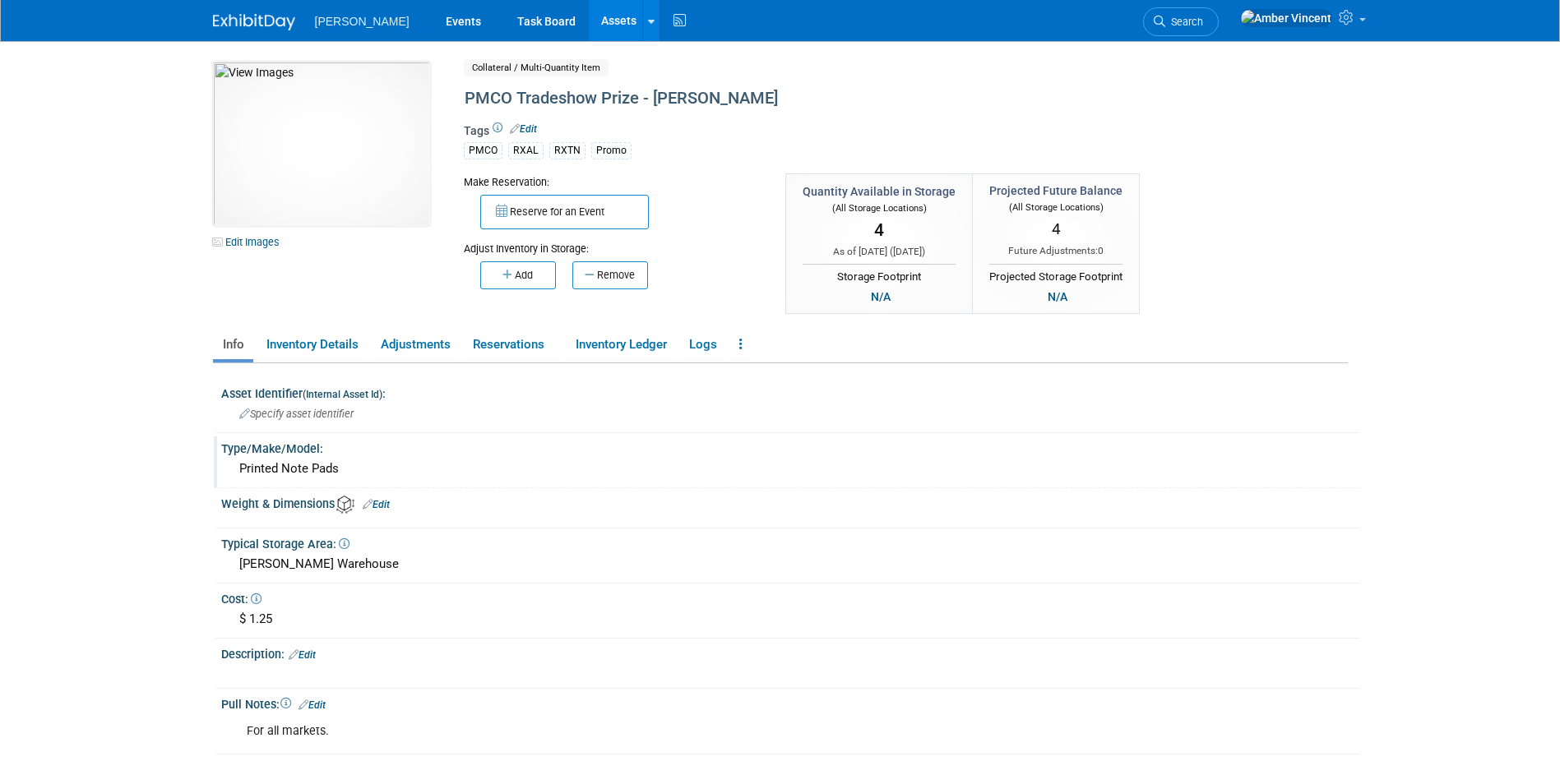
click at [343, 468] on div "Printed Note Pads" at bounding box center [790, 468] width 1114 height 25
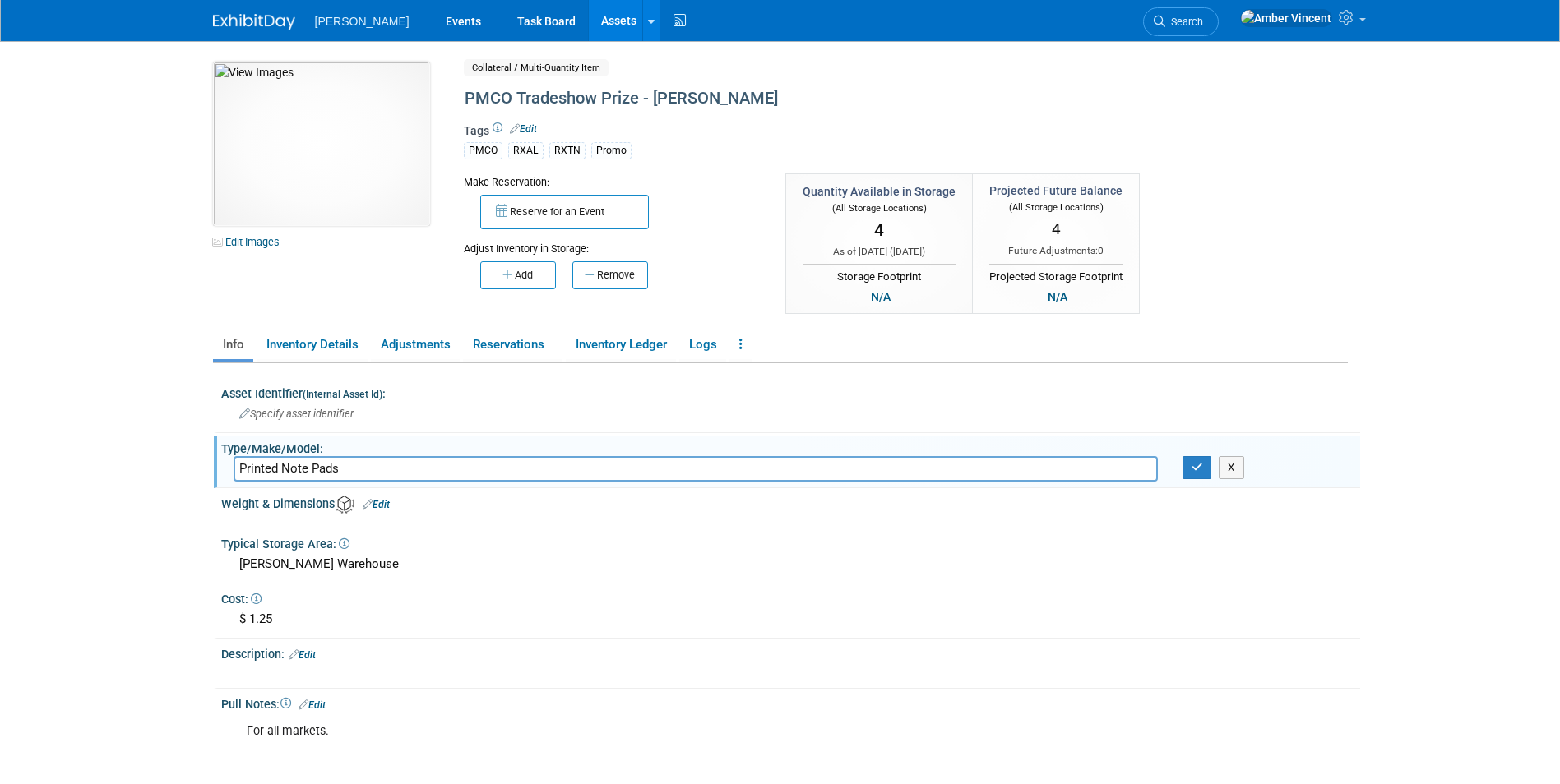
drag, startPoint x: 314, startPoint y: 460, endPoint x: 228, endPoint y: 463, distance: 86.1
click at [211, 460] on div "10048880-10728816-3b11837e-5ca2-40d3-b67f-17e06016c9eb.jpg Edit Images Collater…" at bounding box center [780, 422] width 1159 height 762
type input "YETI"
click at [1192, 476] on button "button" at bounding box center [1198, 467] width 30 height 23
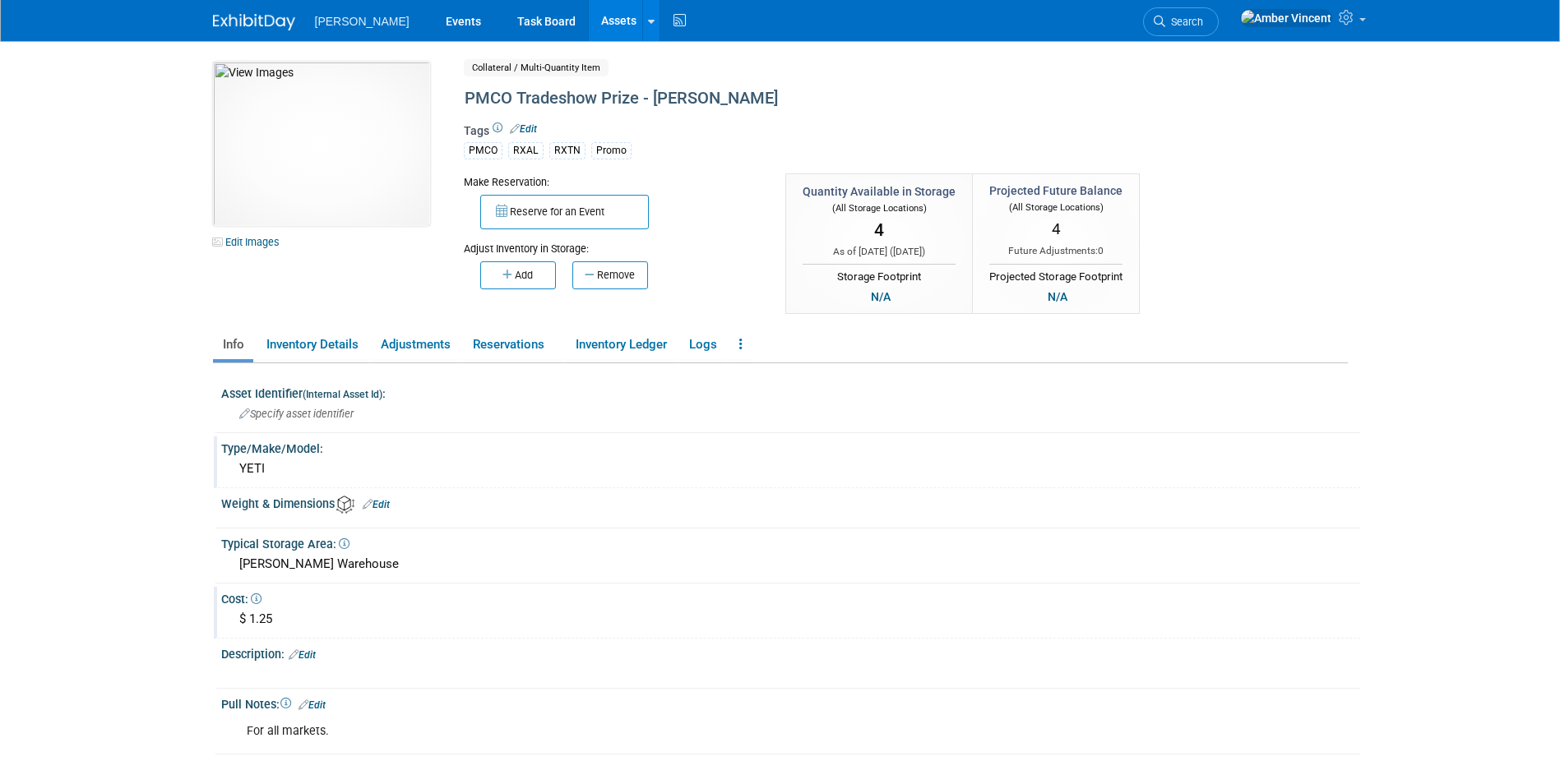
click at [292, 614] on div "$ 1.25" at bounding box center [790, 619] width 1114 height 25
